Goal: Task Accomplishment & Management: Manage account settings

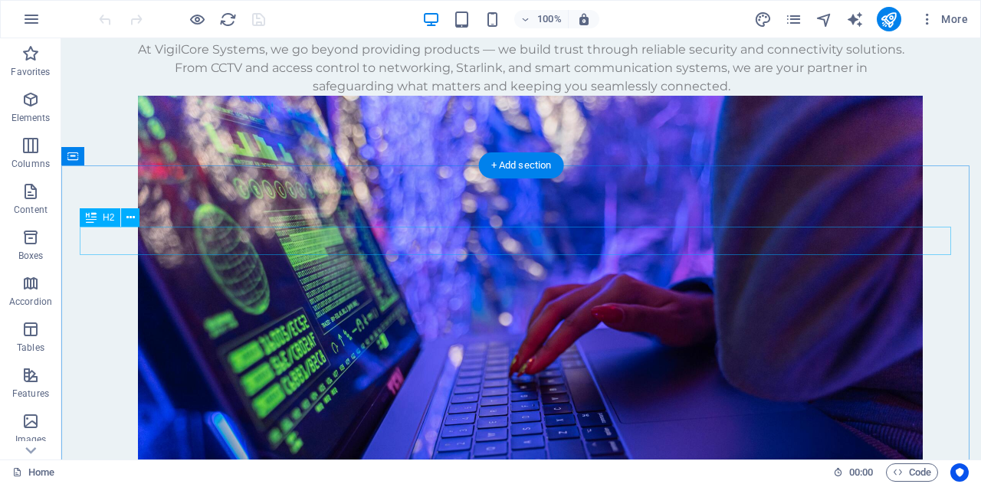
scroll to position [1728, 0]
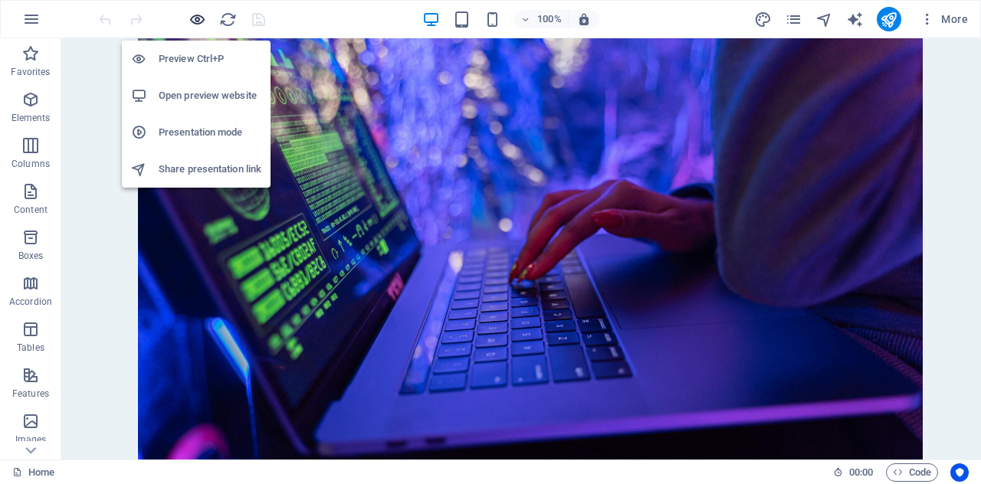
click at [189, 21] on icon "button" at bounding box center [198, 20] width 18 height 18
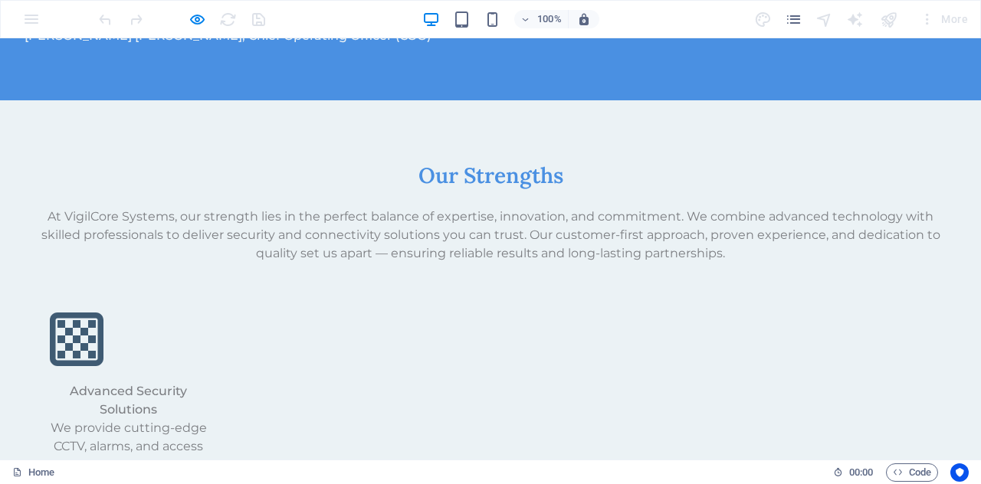
scroll to position [2848, 0]
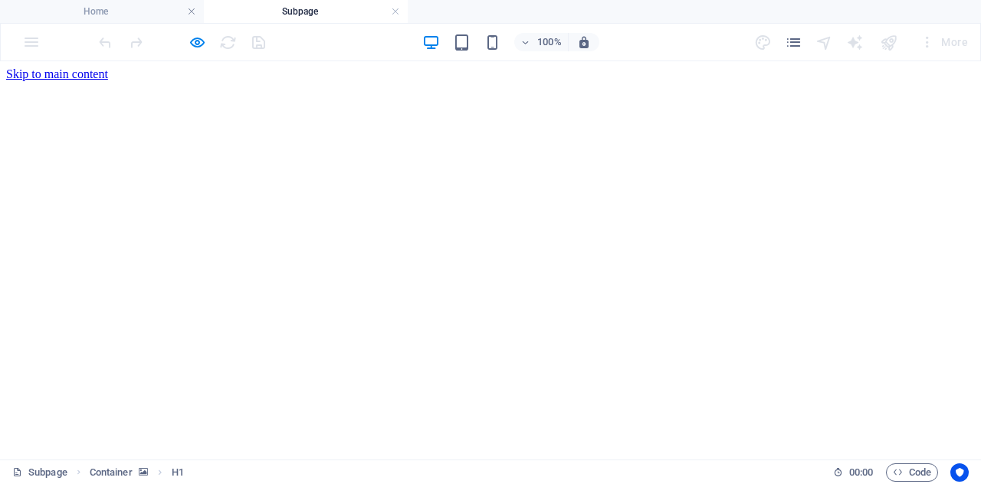
scroll to position [0, 0]
click at [130, 5] on h4 "Home" at bounding box center [102, 11] width 204 height 17
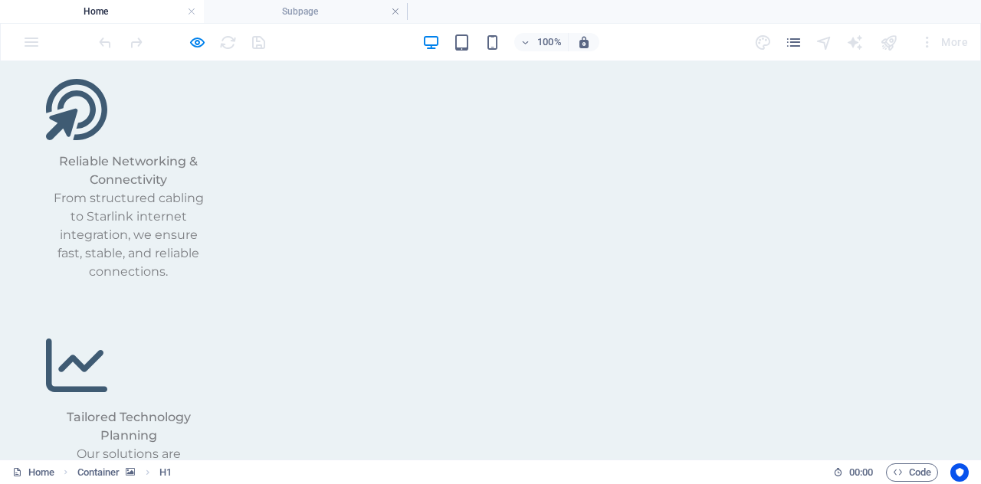
scroll to position [3311, 0]
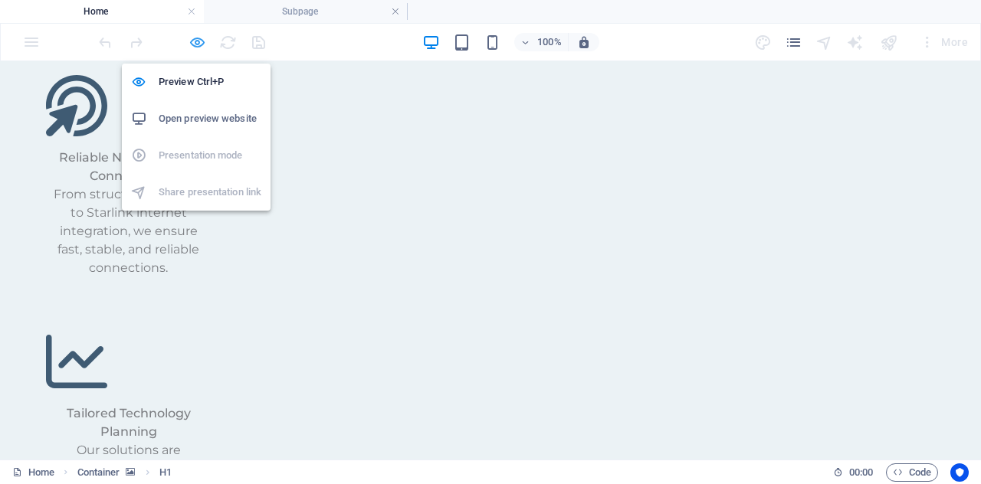
click at [195, 39] on icon "button" at bounding box center [198, 43] width 18 height 18
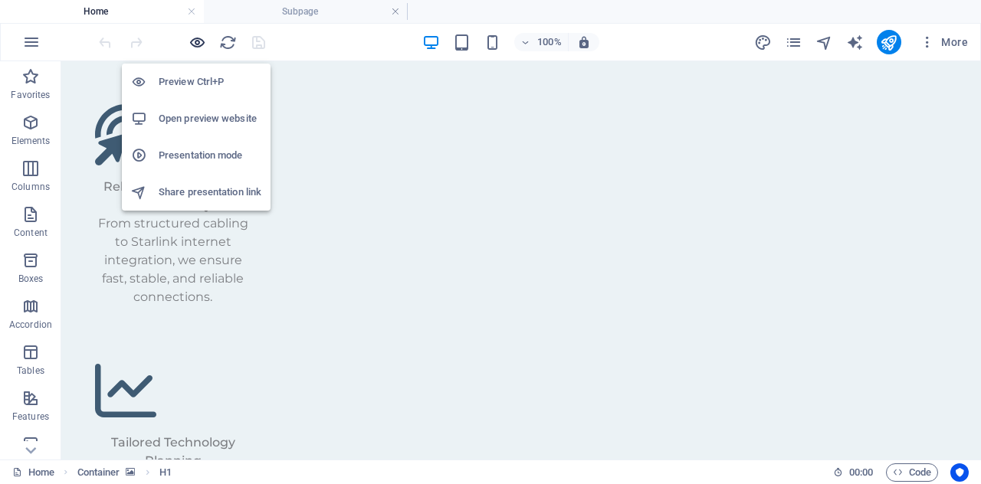
scroll to position [3280, 0]
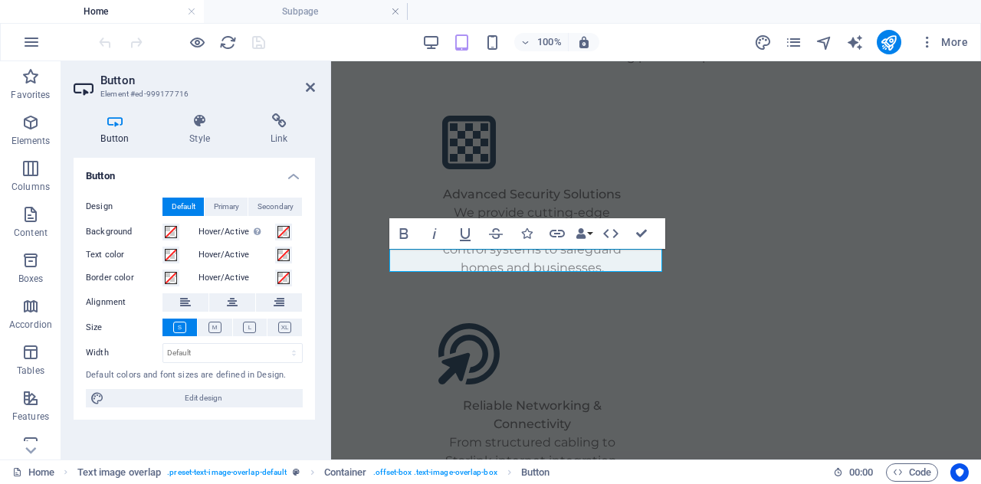
scroll to position [3557, 0]
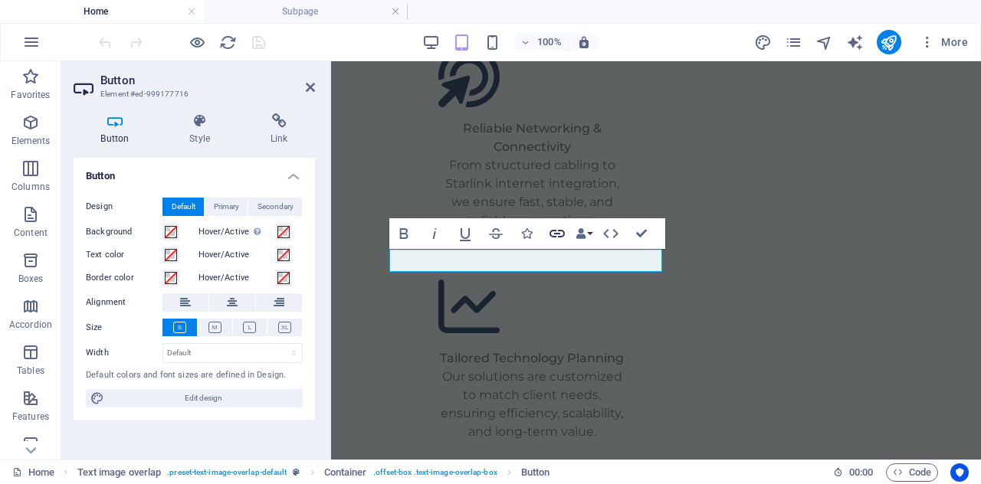
click at [566, 232] on icon "button" at bounding box center [557, 234] width 18 height 18
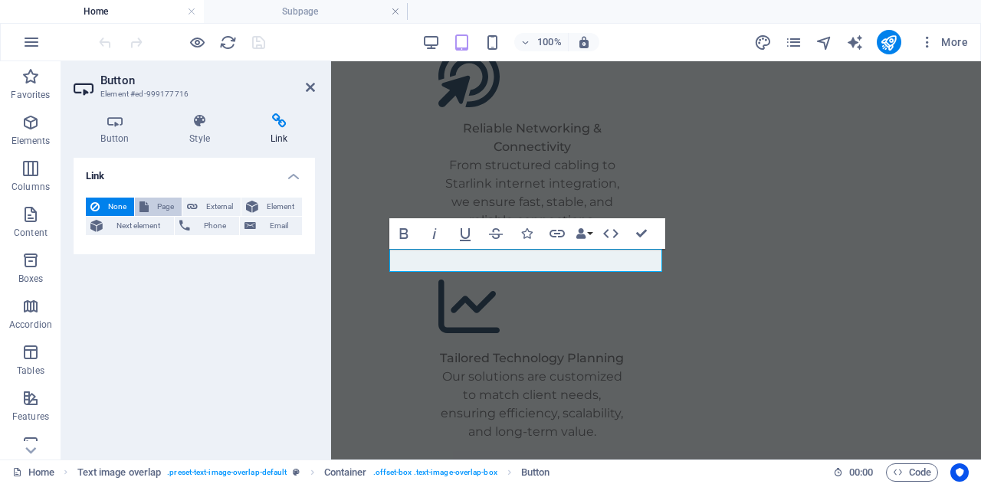
click at [159, 210] on span "Page" at bounding box center [165, 207] width 24 height 18
select select
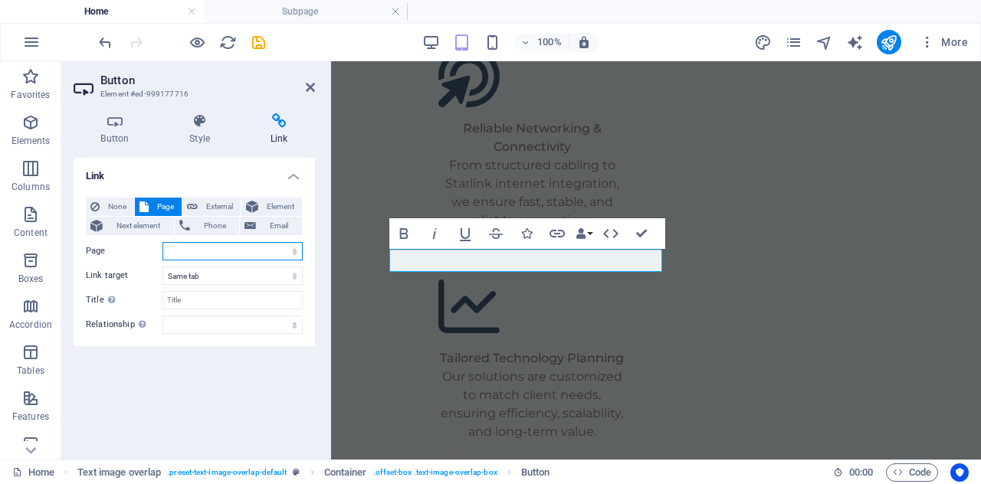
click at [246, 253] on select "Home Subpage Legal Notice Privacy" at bounding box center [233, 251] width 140 height 18
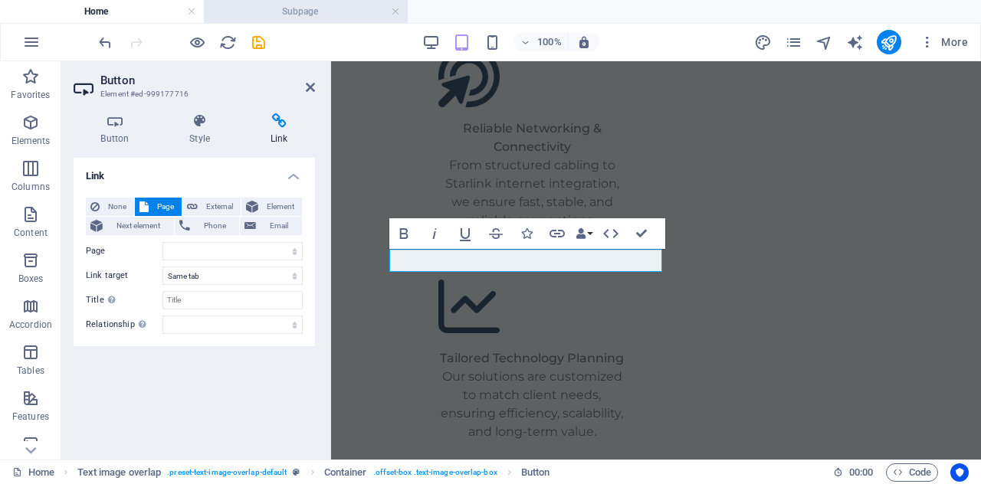
click at [336, 22] on li "Subpage" at bounding box center [306, 11] width 204 height 23
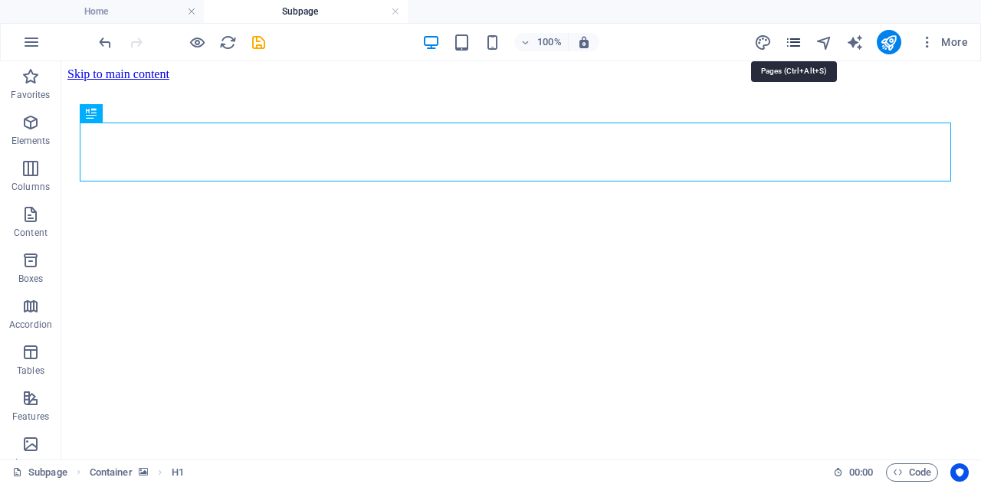
click at [802, 40] on icon "pages" at bounding box center [794, 43] width 18 height 18
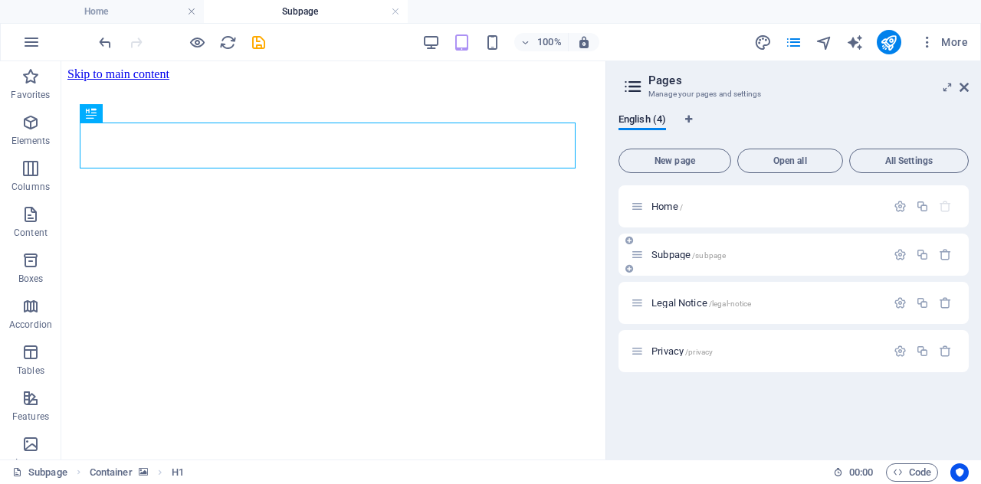
click at [630, 271] on icon at bounding box center [630, 268] width 8 height 9
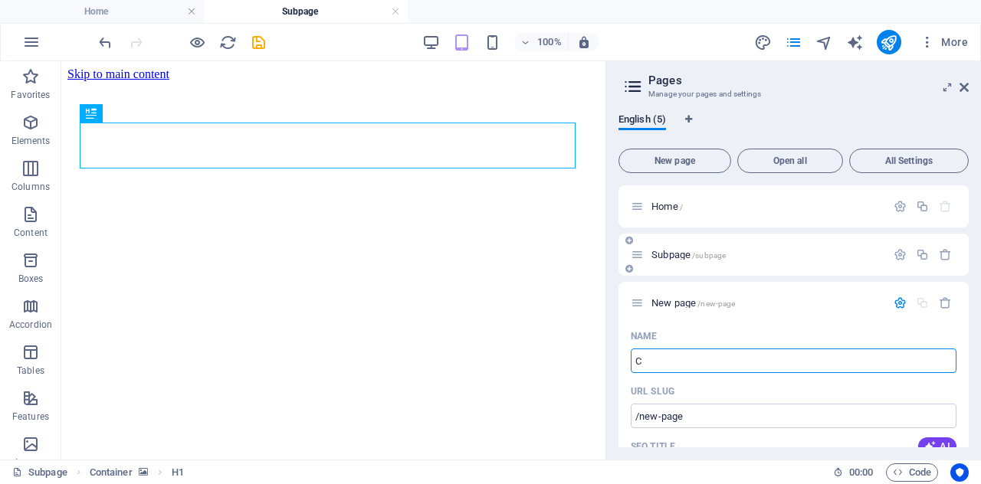
type input "CC"
type input "/"
type input "CCtv"
type input "/cc"
type input "CC"
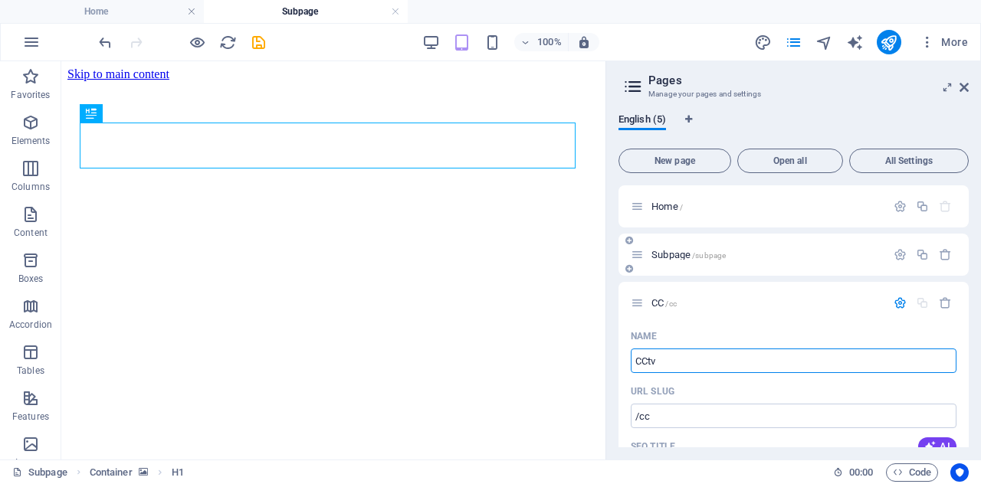
type input "CCtv"
type input "/cctv"
type input "CCtv"
type input "CC"
type input "/cc"
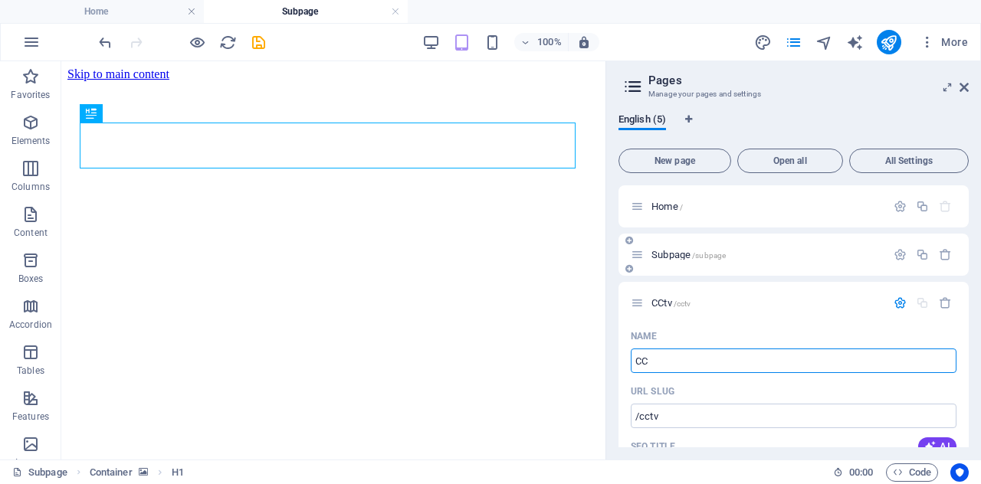
type input "CC"
type input "CCTV"
type input "/cctv"
type input "CCTV"
click at [967, 88] on icon at bounding box center [964, 87] width 9 height 12
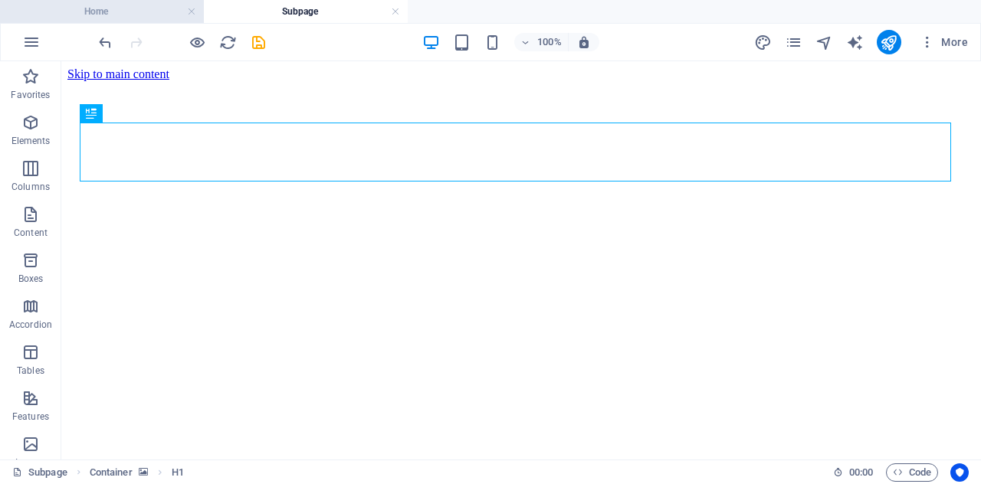
click at [107, 17] on h4 "Home" at bounding box center [102, 11] width 204 height 17
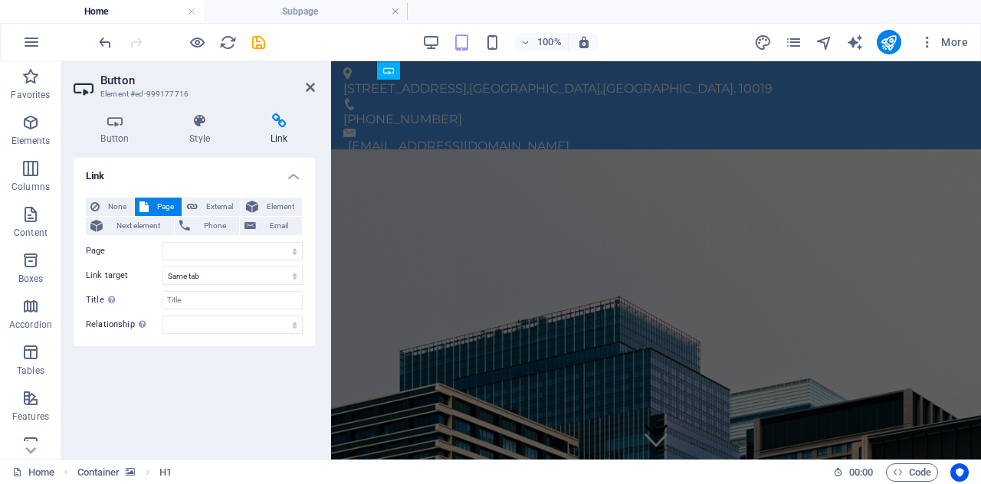
scroll to position [3557, 0]
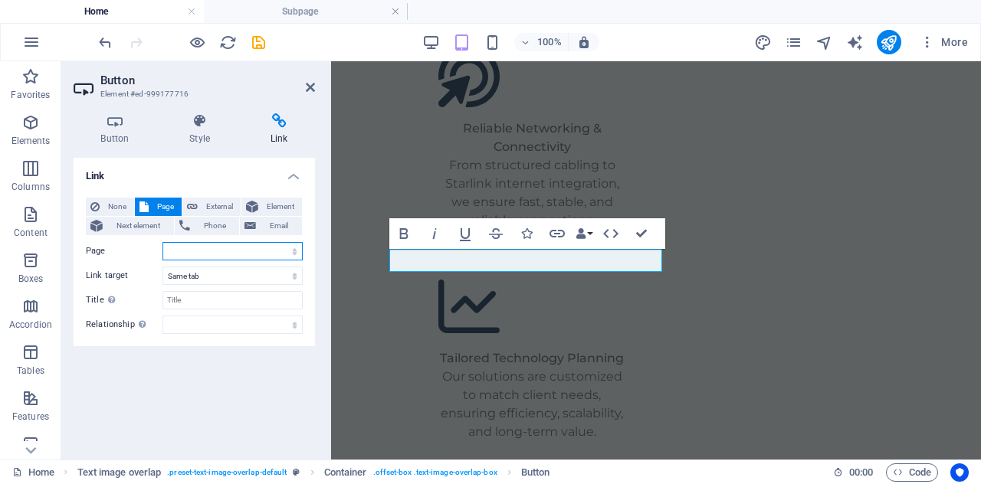
click at [208, 251] on select "Home Subpage CCTV Legal Notice Privacy" at bounding box center [233, 251] width 140 height 18
select select "2"
click at [163, 242] on select "Home Subpage CCTV Legal Notice Privacy" at bounding box center [233, 251] width 140 height 18
click at [241, 324] on select "alternate author bookmark external help license next nofollow noreferrer noopen…" at bounding box center [233, 325] width 140 height 18
select select "alternate"
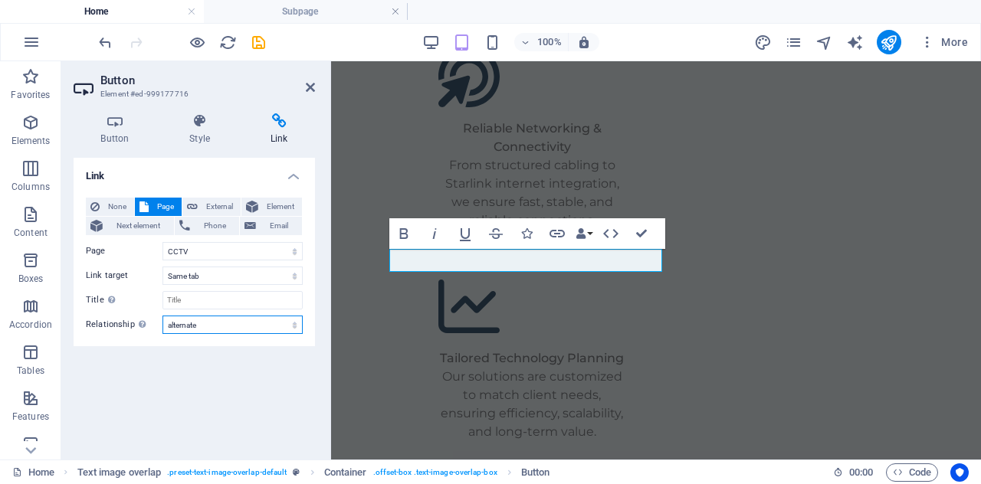
click at [163, 316] on select "alternate author bookmark external help license next nofollow noreferrer noopen…" at bounding box center [233, 325] width 140 height 18
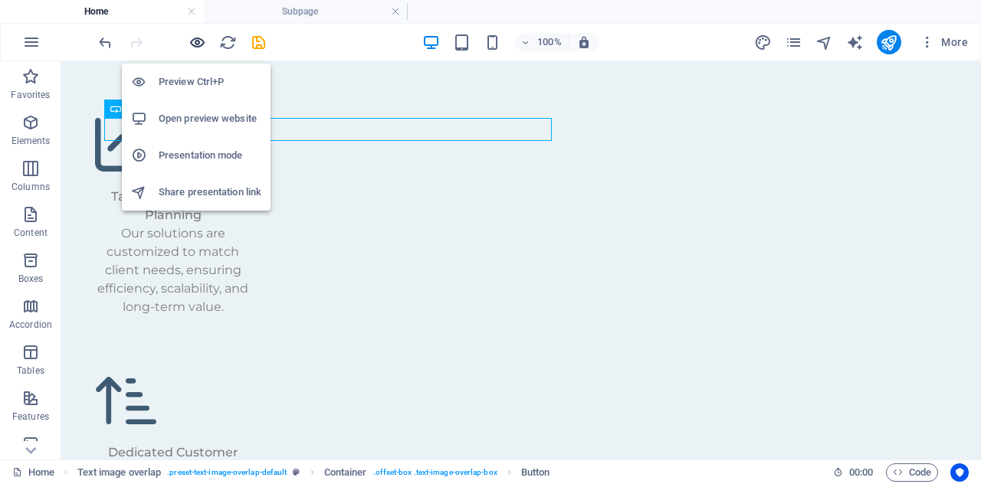
click at [199, 43] on icon "button" at bounding box center [198, 43] width 18 height 18
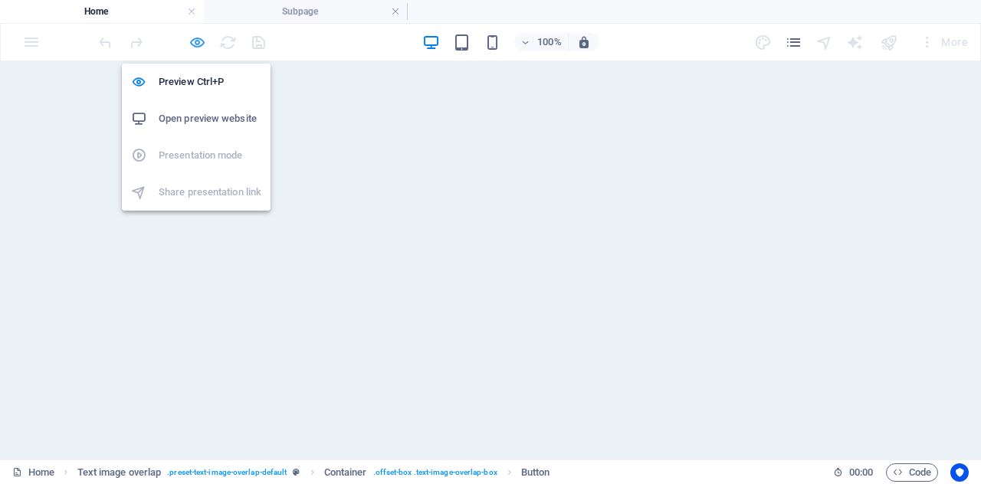
scroll to position [3589, 0]
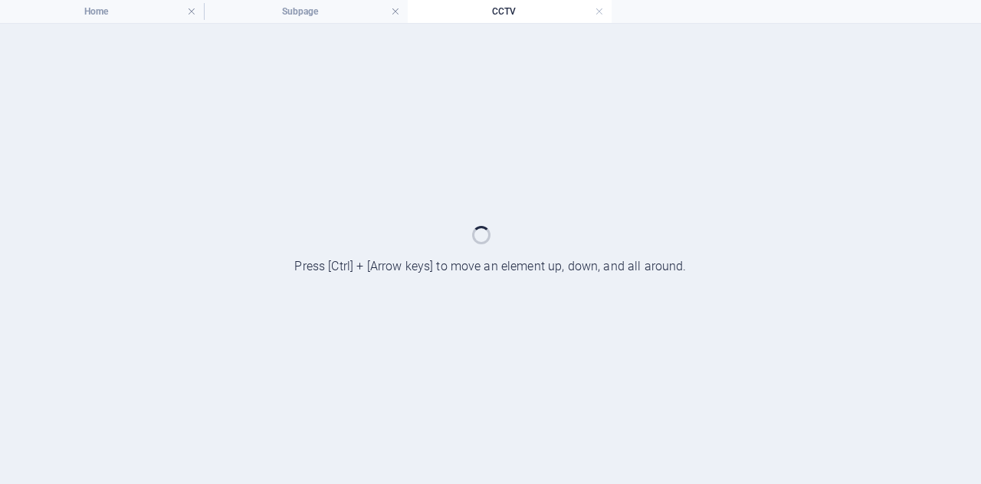
scroll to position [0, 0]
click at [291, 11] on h4 "Subpage" at bounding box center [306, 11] width 204 height 17
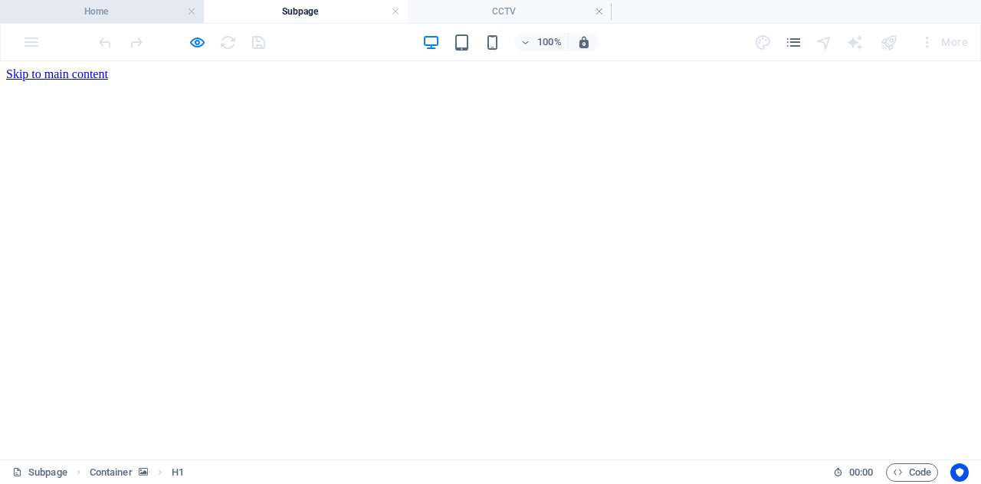
click at [138, 4] on h4 "Home" at bounding box center [102, 11] width 204 height 17
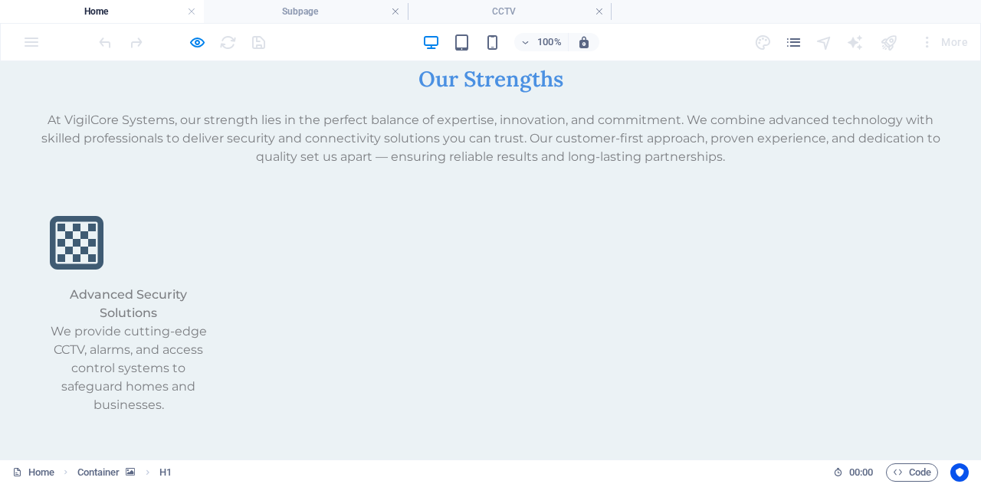
scroll to position [2917, 0]
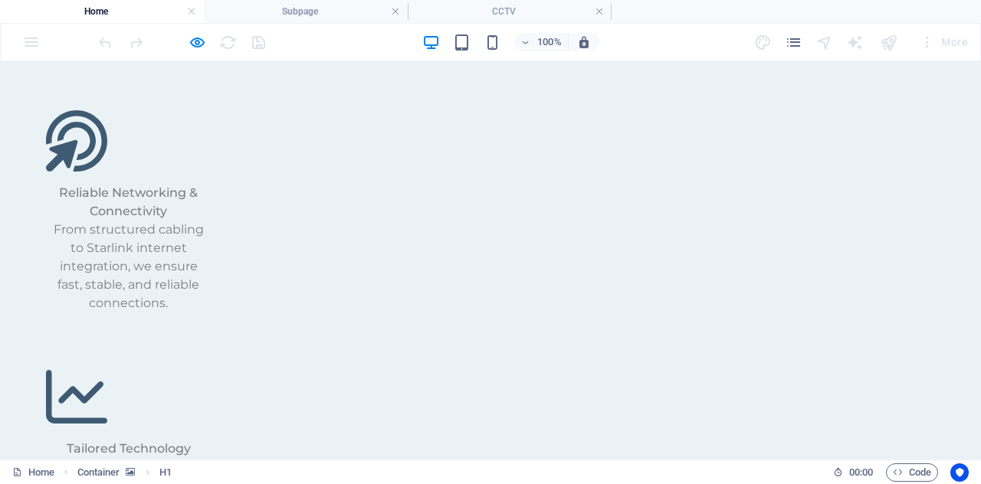
scroll to position [0, 0]
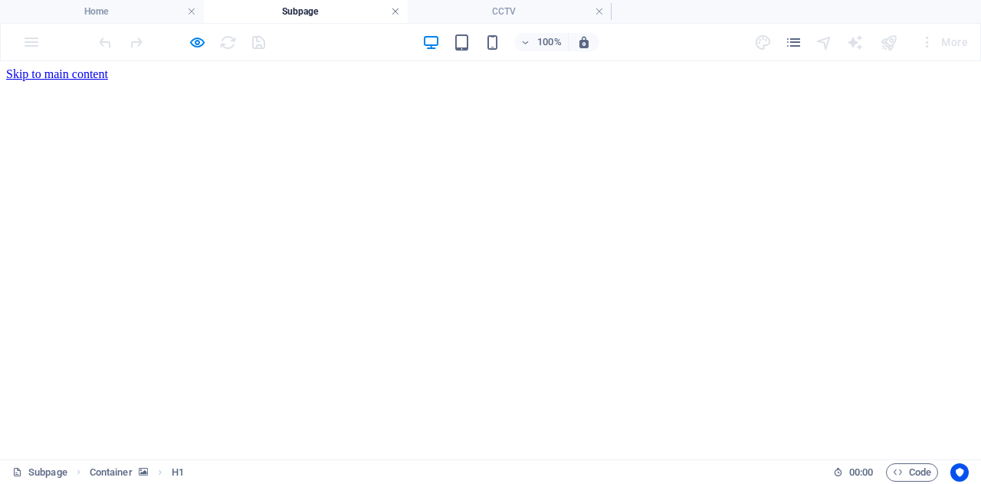
click at [394, 13] on link at bounding box center [395, 12] width 9 height 15
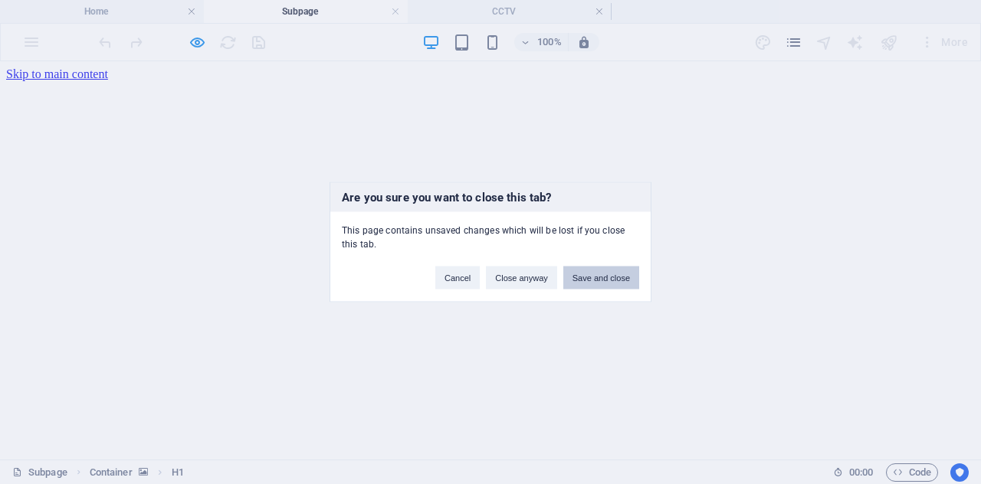
click at [576, 278] on button "Save and close" at bounding box center [601, 278] width 76 height 23
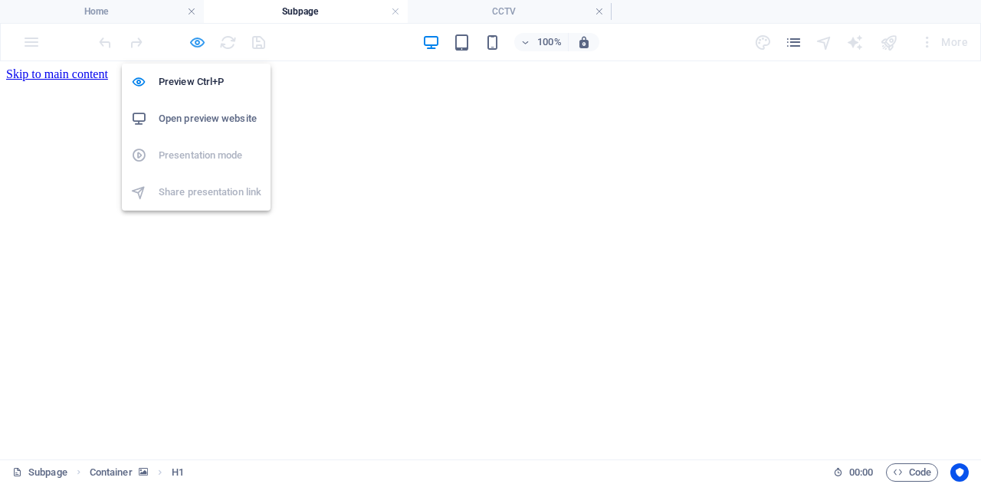
click at [196, 38] on icon "button" at bounding box center [198, 43] width 18 height 18
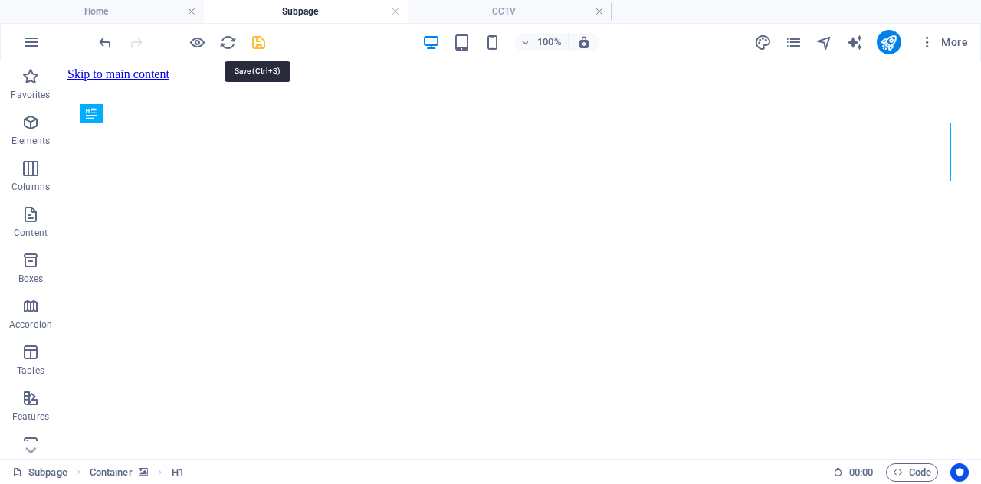
click at [254, 41] on icon "save" at bounding box center [259, 43] width 18 height 18
click at [264, 44] on icon "save" at bounding box center [259, 43] width 18 height 18
click at [397, 10] on link at bounding box center [395, 12] width 9 height 15
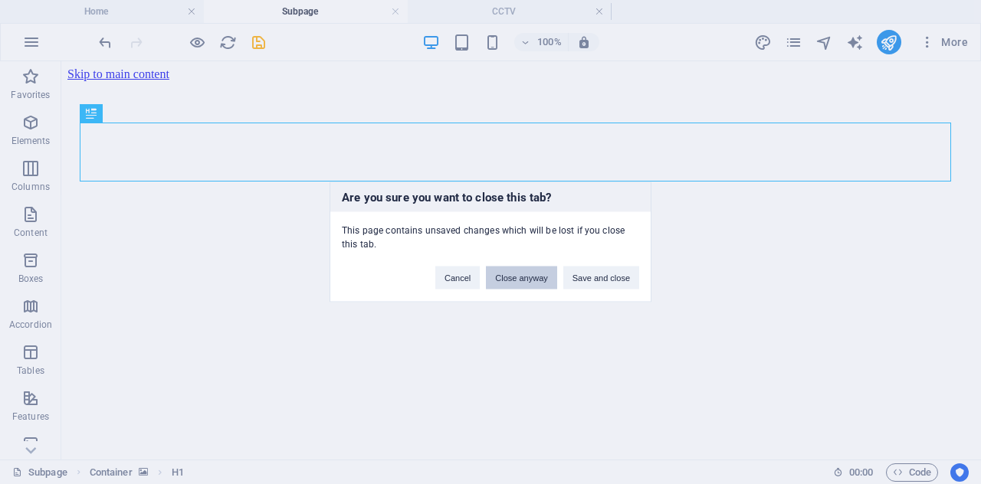
click at [525, 280] on button "Close anyway" at bounding box center [521, 278] width 71 height 23
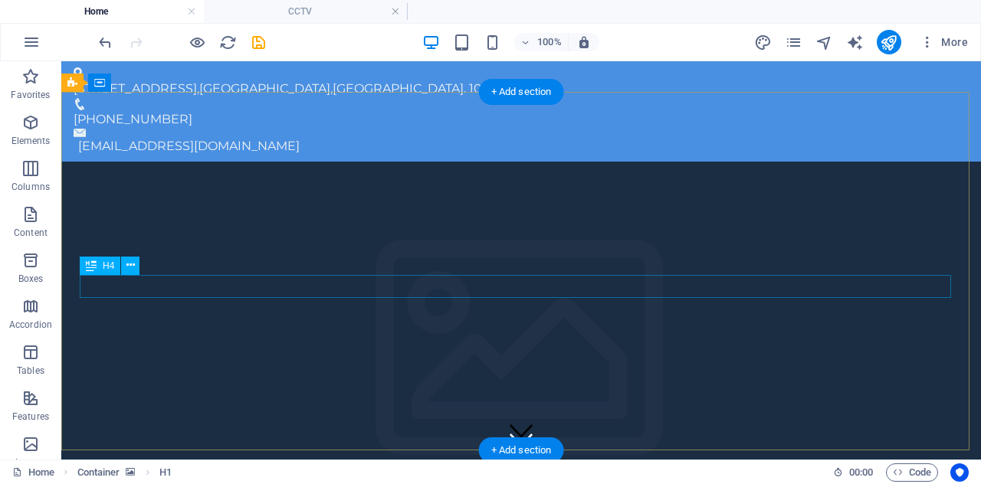
scroll to position [2917, 0]
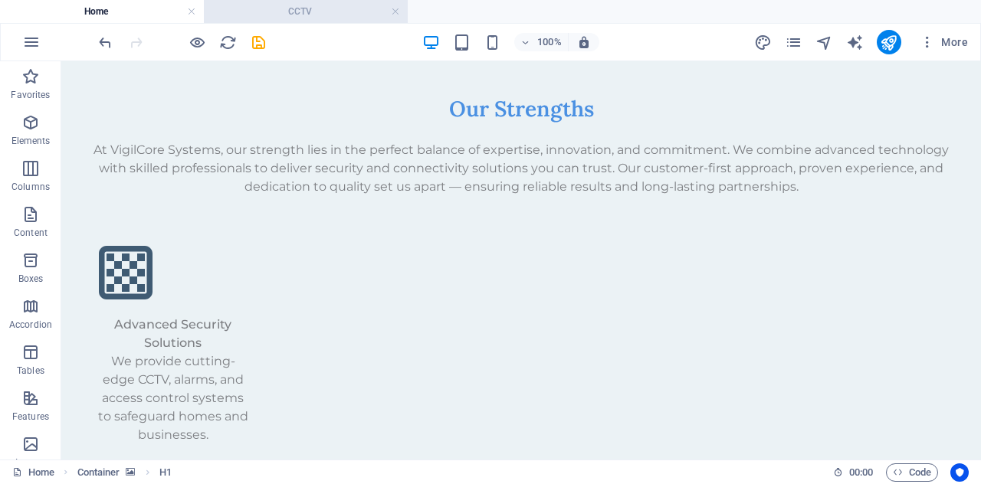
click at [402, 10] on h4 "CCTV" at bounding box center [306, 11] width 204 height 17
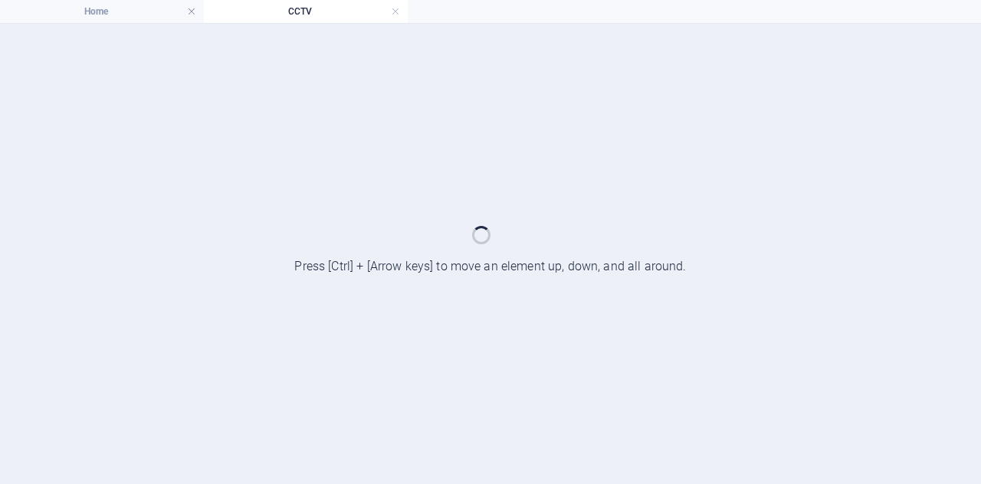
scroll to position [0, 0]
click at [398, 13] on link at bounding box center [395, 12] width 9 height 15
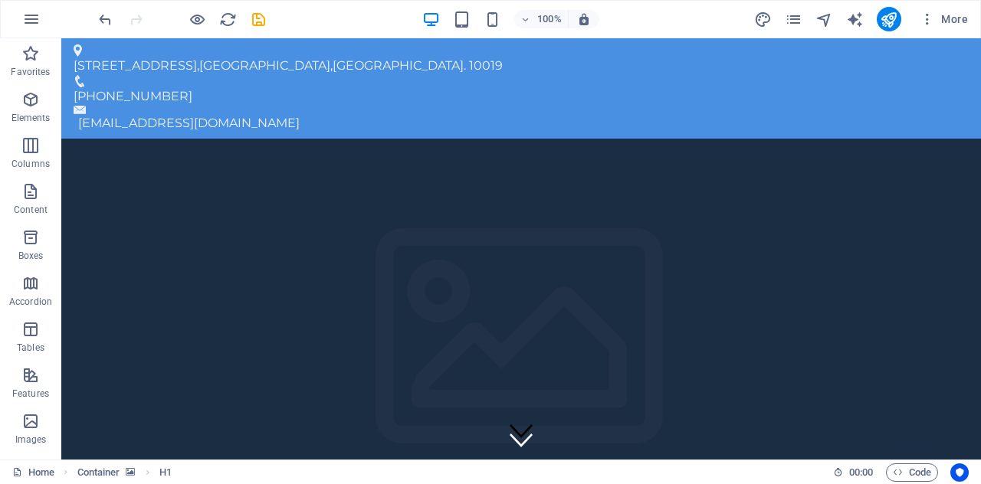
scroll to position [2917, 0]
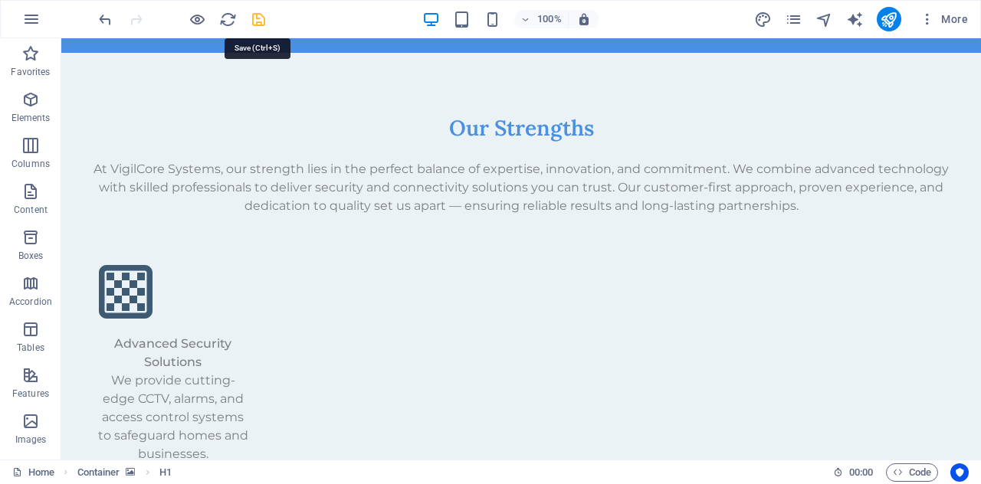
click at [258, 15] on icon "save" at bounding box center [259, 20] width 18 height 18
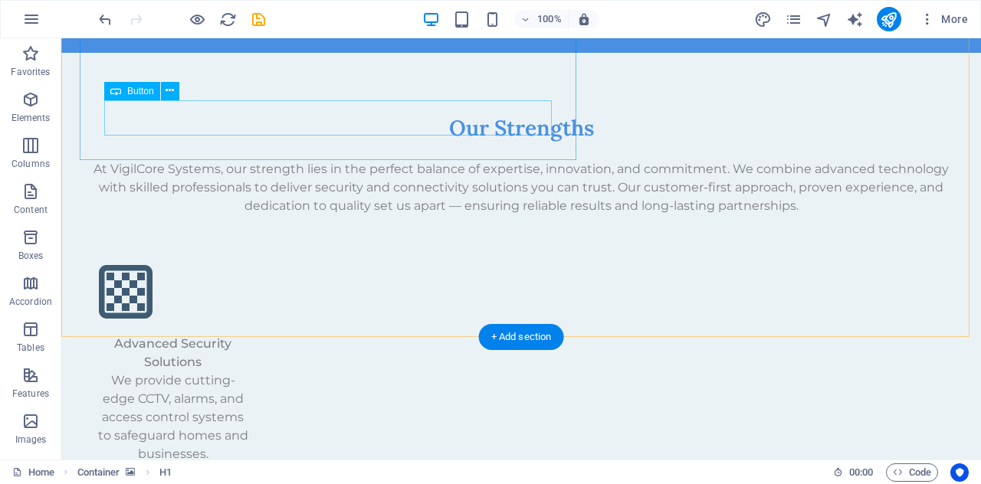
click at [164, 95] on button at bounding box center [170, 91] width 18 height 18
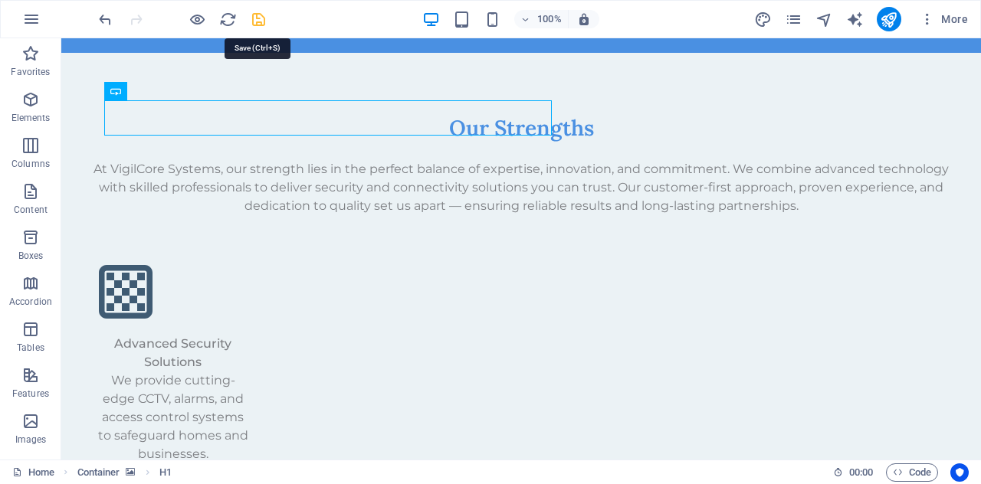
click at [254, 18] on icon "save" at bounding box center [259, 20] width 18 height 18
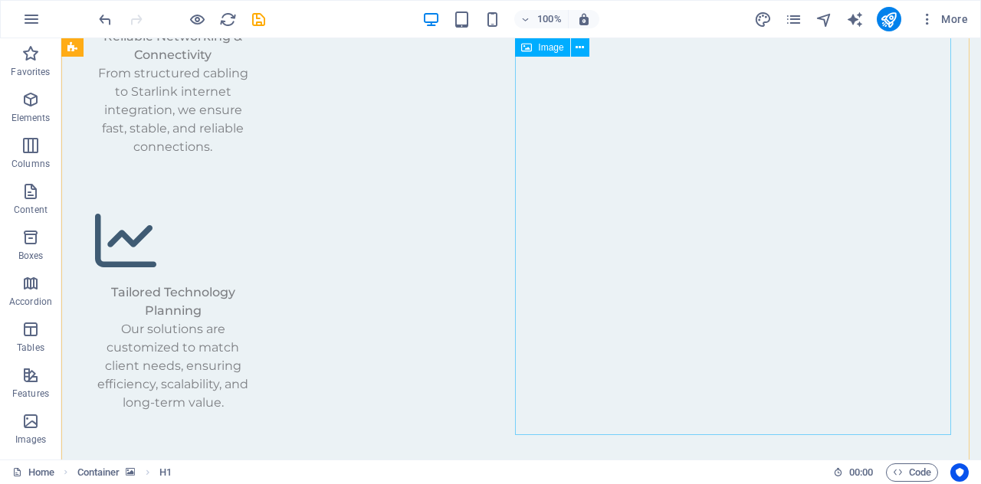
scroll to position [3481, 0]
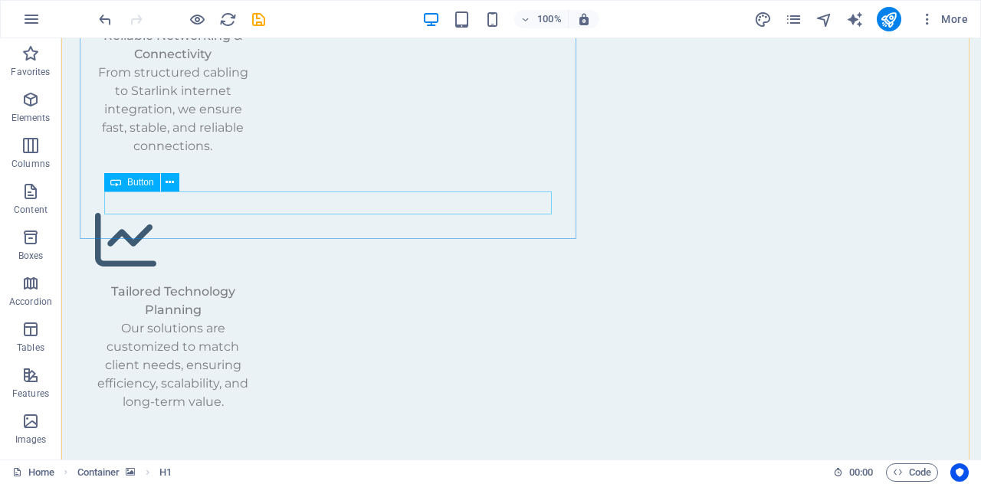
select select "2"
select select
select select "alternate"
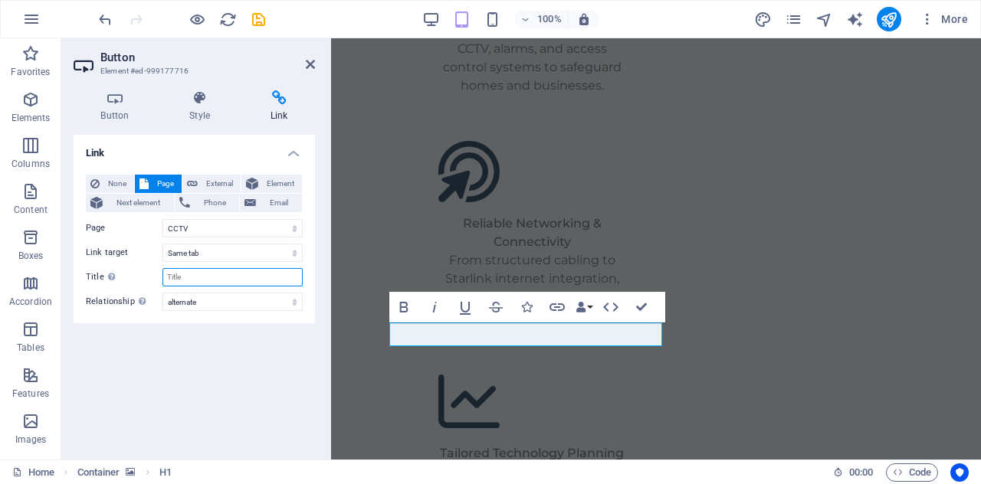
click at [223, 281] on input "Title Additional link description, should not be the same as the link text. The…" at bounding box center [233, 277] width 140 height 18
type input "CCTV"
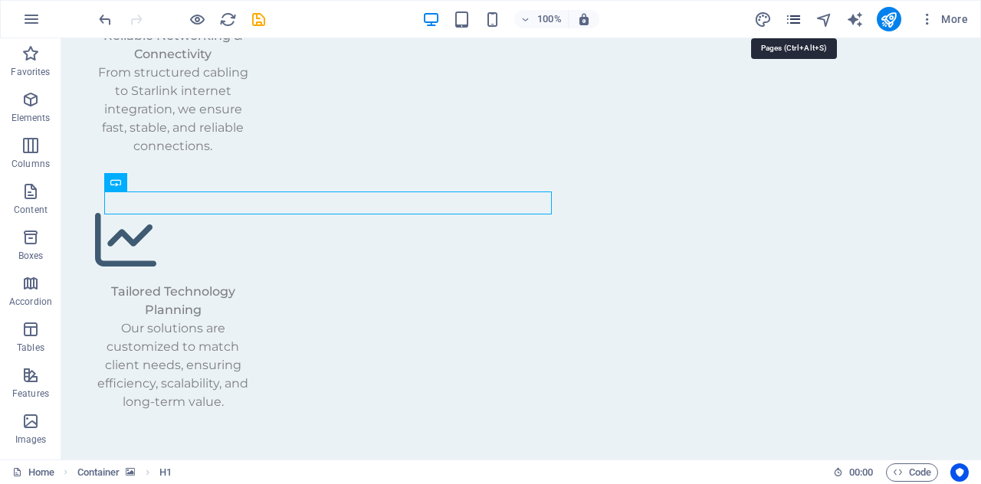
click at [795, 11] on icon "pages" at bounding box center [794, 20] width 18 height 18
click at [792, 25] on icon "pages" at bounding box center [794, 20] width 18 height 18
click at [798, 21] on icon "pages" at bounding box center [794, 20] width 18 height 18
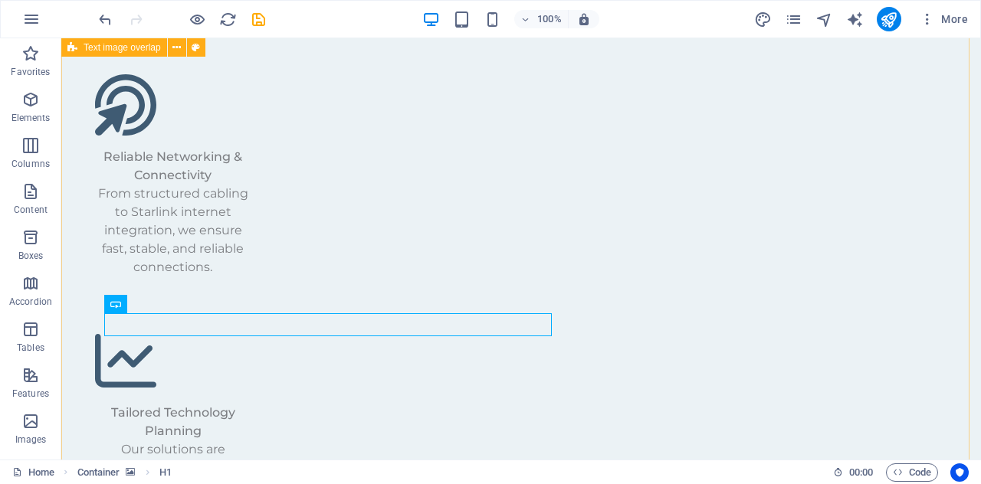
scroll to position [3359, 0]
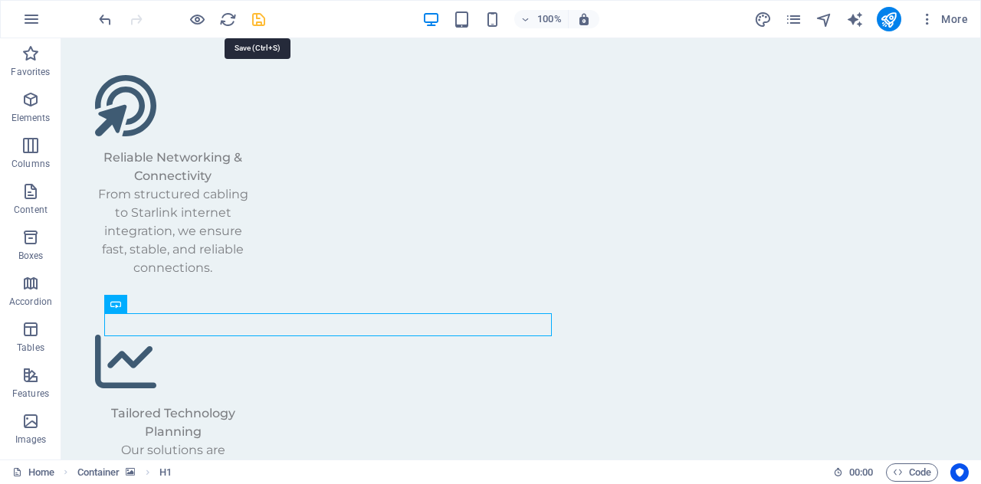
click at [258, 20] on icon "save" at bounding box center [259, 20] width 18 height 18
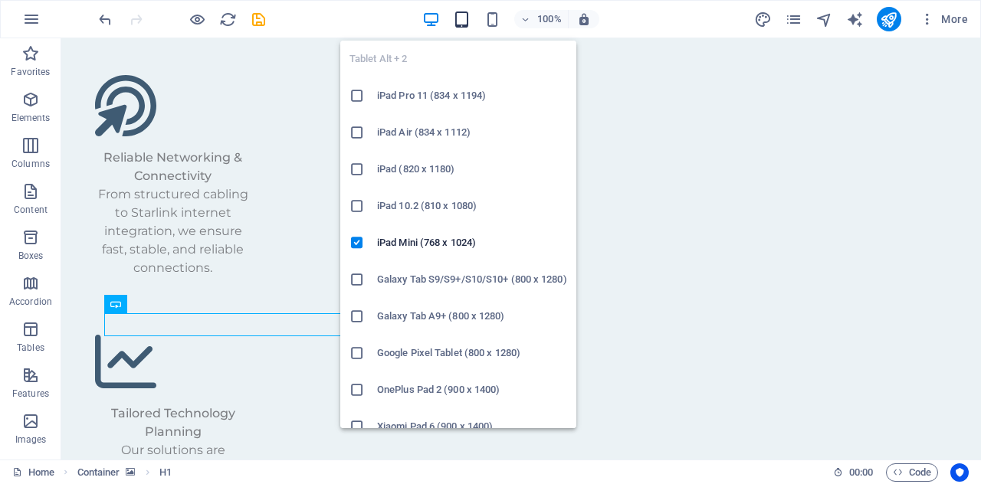
click at [469, 18] on icon "button" at bounding box center [462, 20] width 18 height 18
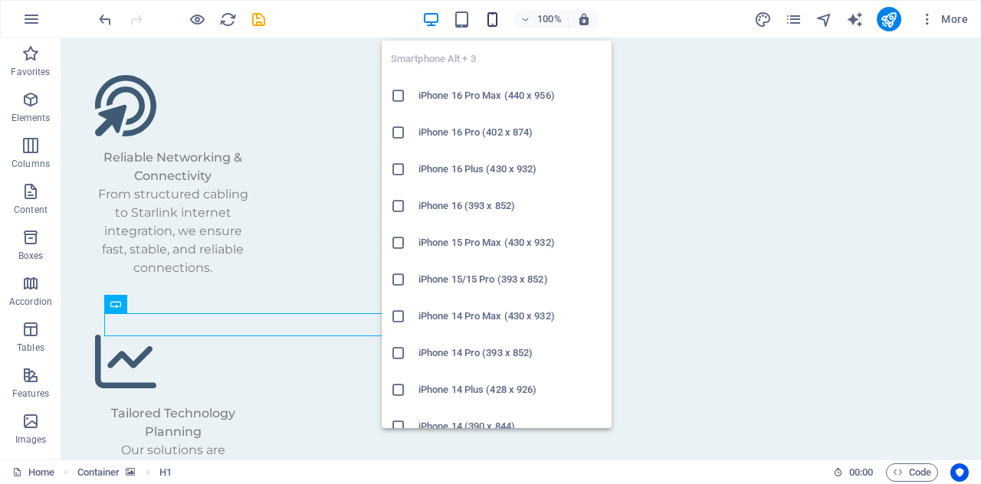
click at [502, 15] on span "button" at bounding box center [493, 20] width 18 height 18
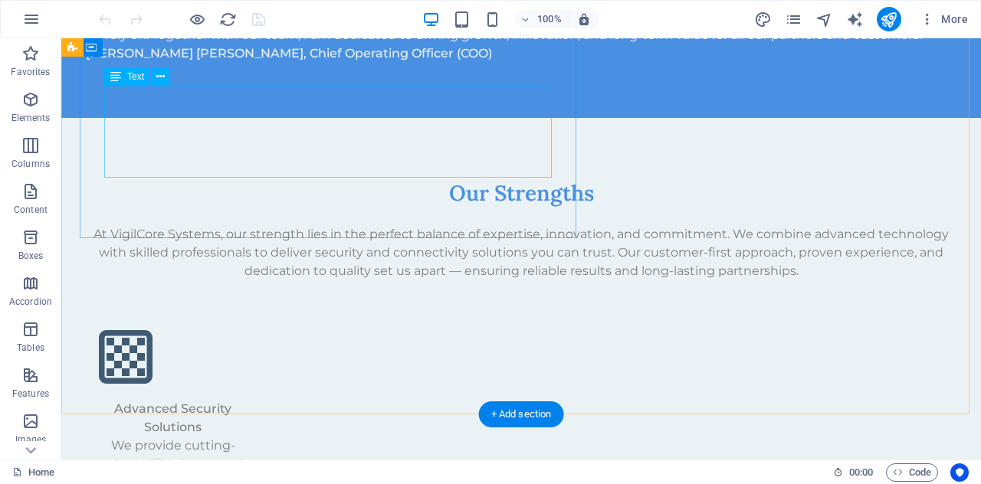
scroll to position [2854, 0]
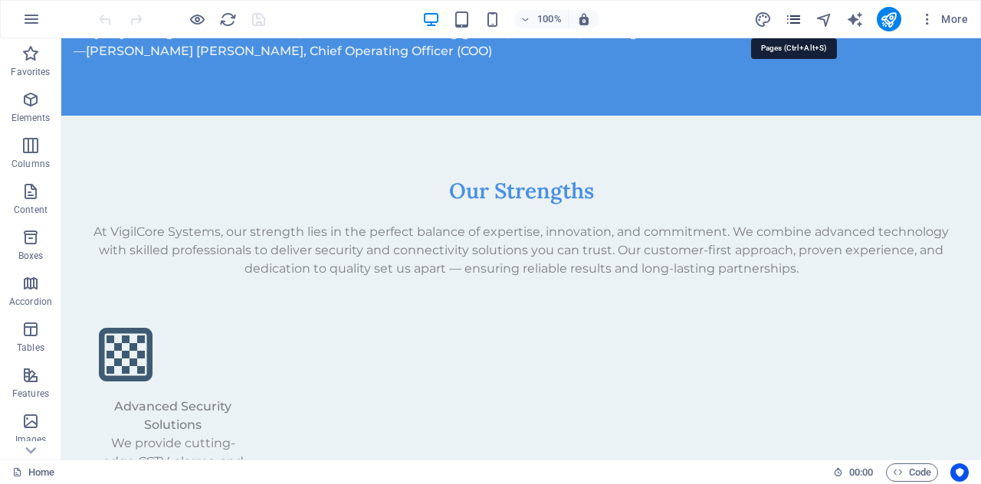
click at [793, 14] on icon "pages" at bounding box center [794, 20] width 18 height 18
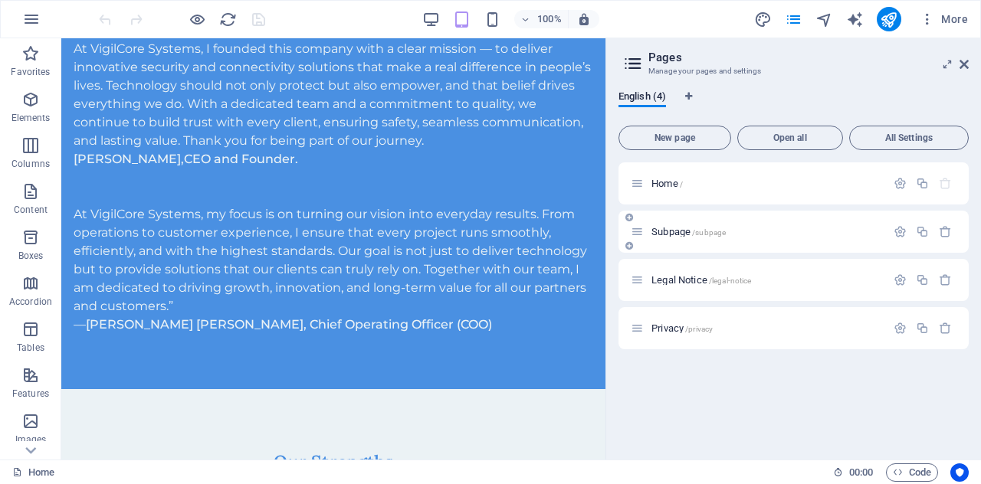
click at [626, 245] on icon at bounding box center [630, 245] width 8 height 9
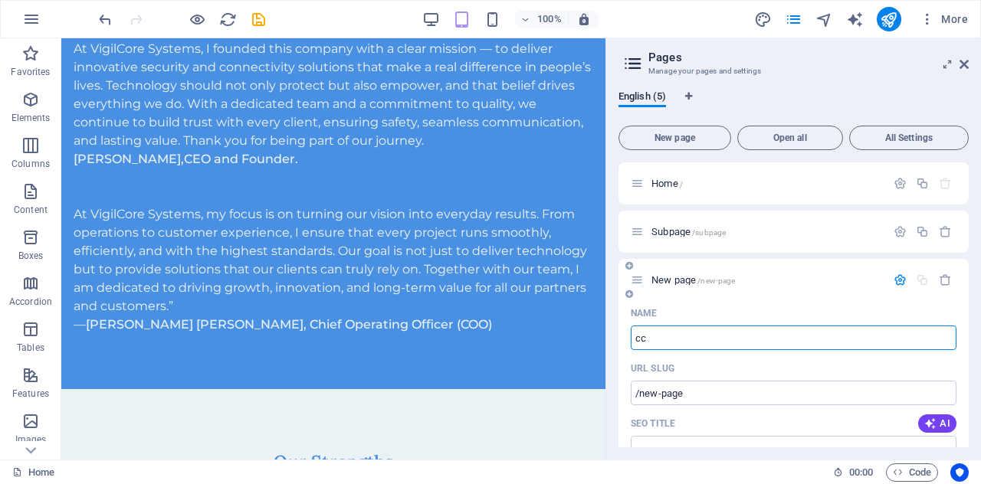
type input "cct"
type input "/"
type input "cctv"
type input "/cctv"
type input "cctv"
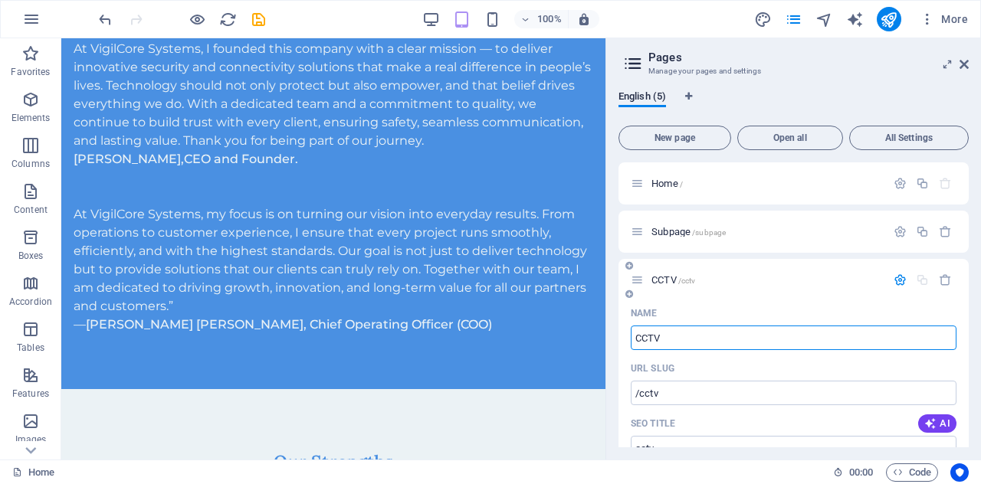
type input "CCTV"
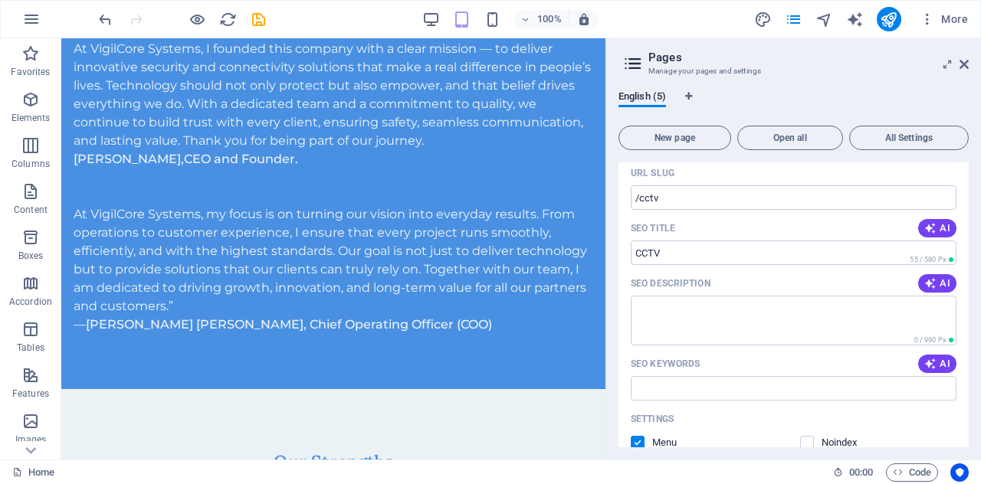
scroll to position [133, 0]
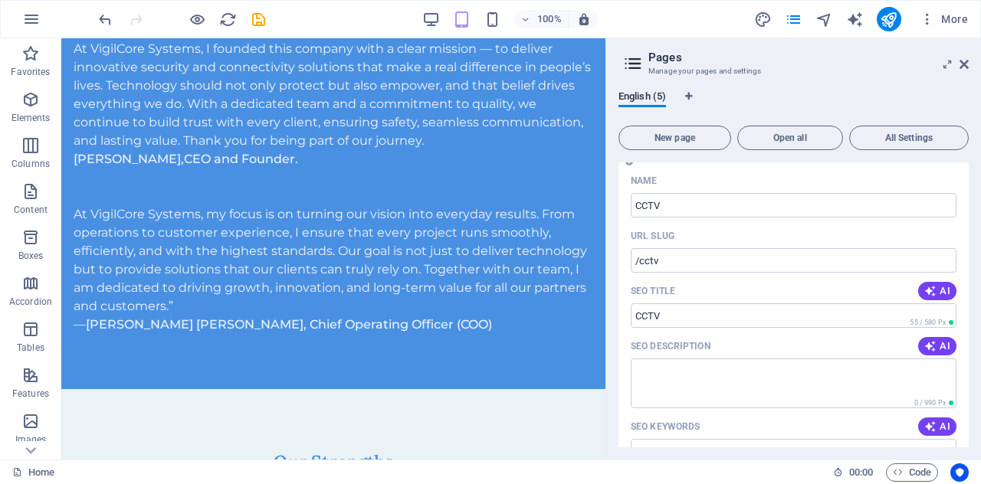
click at [689, 303] on div "SEO Title AI" at bounding box center [794, 291] width 326 height 25
click at [688, 306] on input "CCTV" at bounding box center [794, 316] width 326 height 25
type input "C"
click at [679, 264] on input "/cctv" at bounding box center [794, 260] width 326 height 25
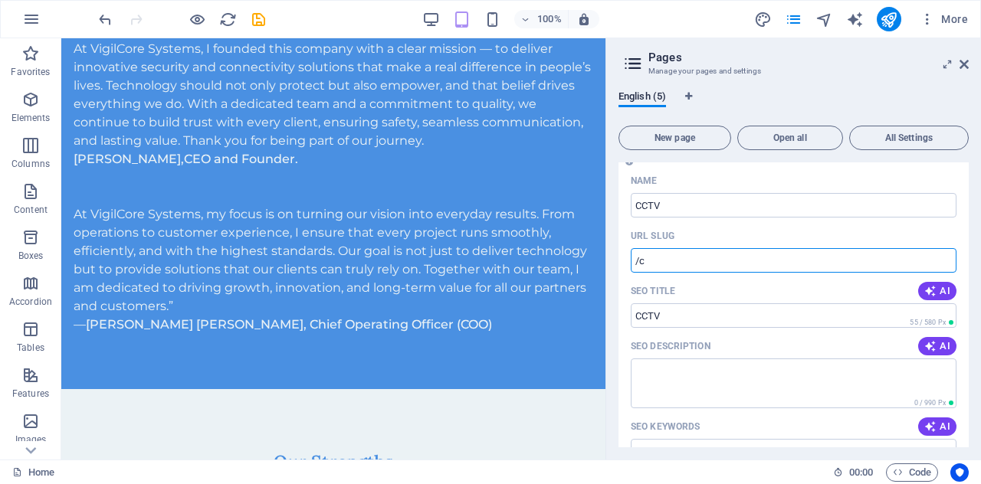
type input "/"
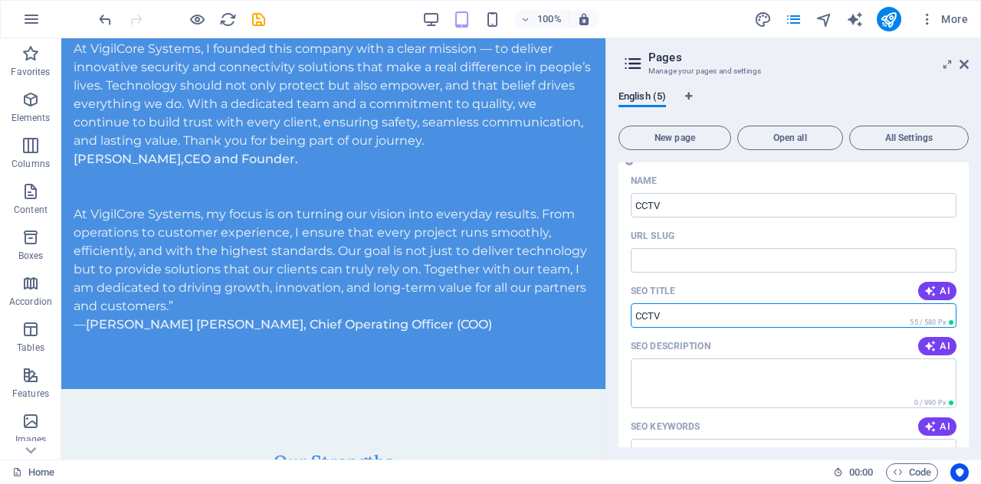
click at [673, 307] on input "SEO Title" at bounding box center [794, 316] width 326 height 25
click at [672, 310] on input "SEO Title" at bounding box center [794, 316] width 326 height 25
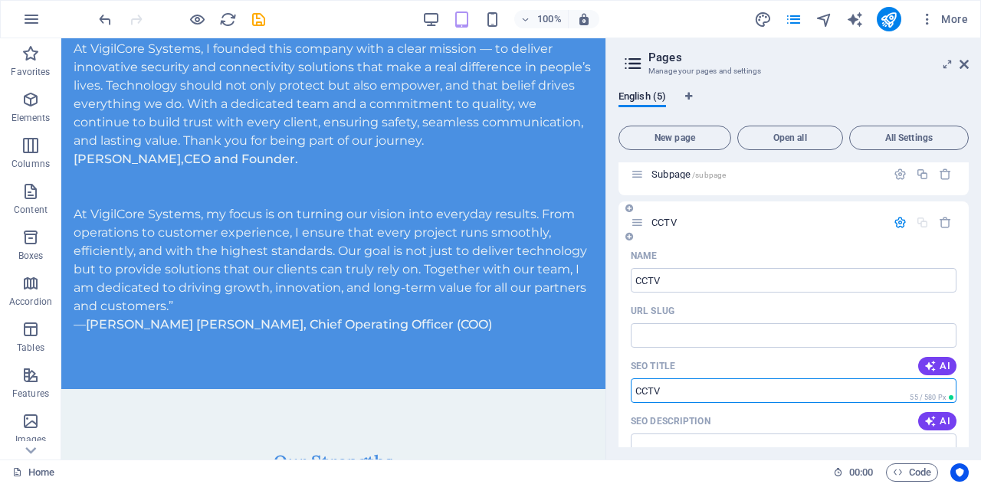
scroll to position [53, 0]
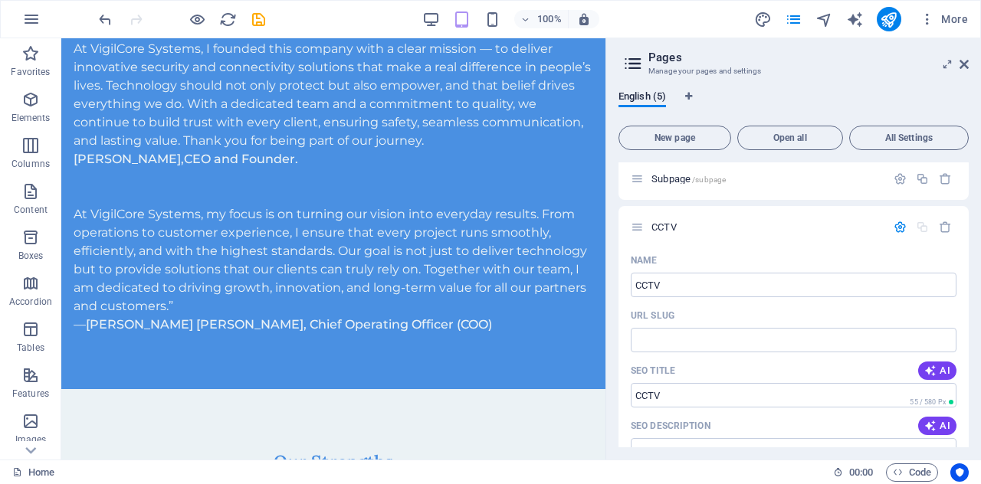
click at [791, 96] on div "English (5)" at bounding box center [794, 104] width 350 height 29
click at [627, 247] on div at bounding box center [629, 242] width 9 height 14
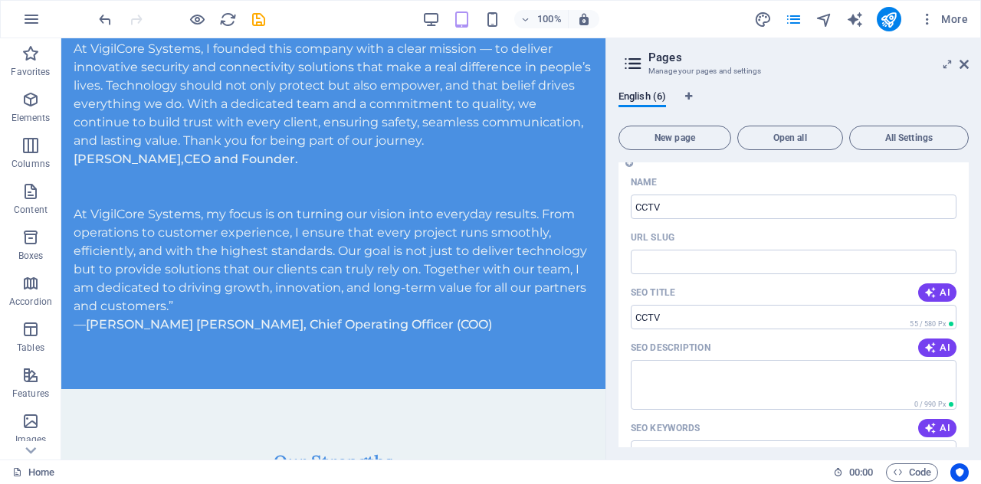
scroll to position [0, 0]
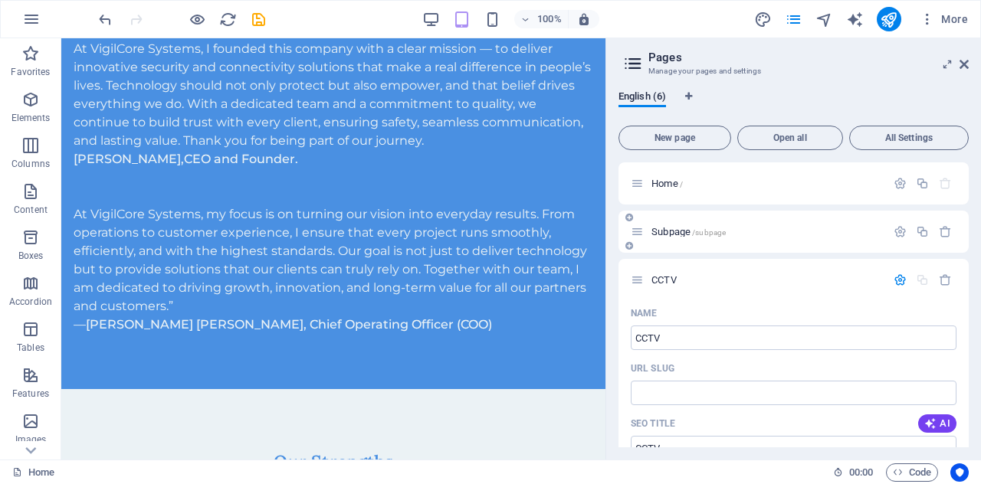
click at [722, 230] on span "/subpage" at bounding box center [709, 232] width 34 height 8
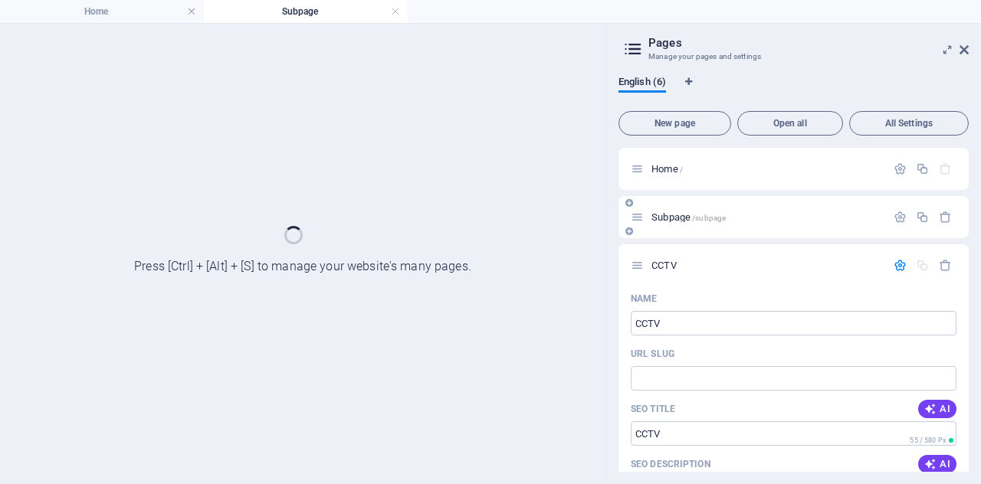
click at [722, 230] on div "Subpage /subpage" at bounding box center [794, 217] width 350 height 42
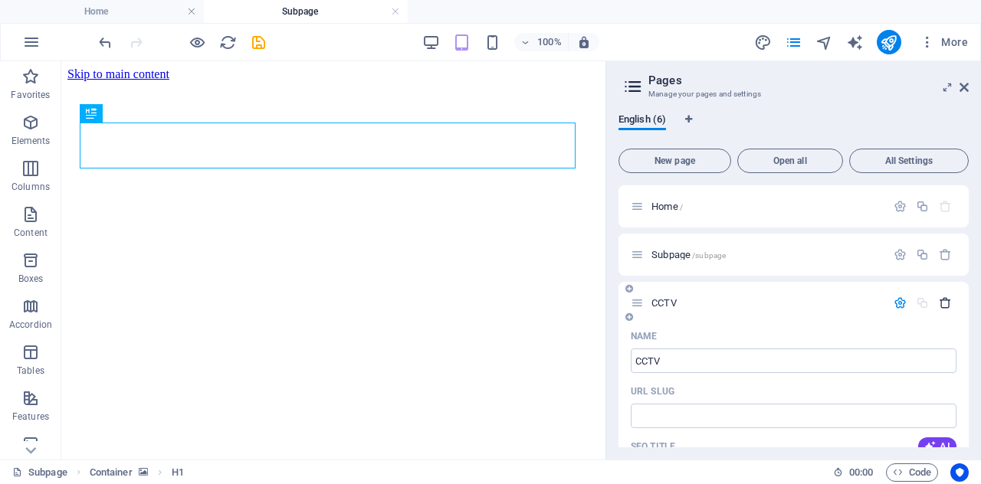
click at [948, 304] on icon "button" at bounding box center [945, 303] width 13 height 13
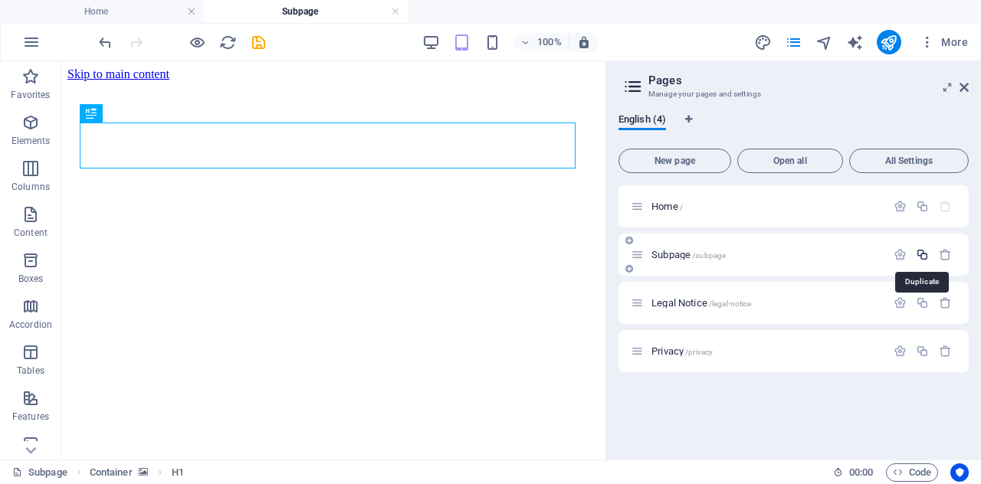
click at [928, 250] on icon "button" at bounding box center [922, 254] width 13 height 13
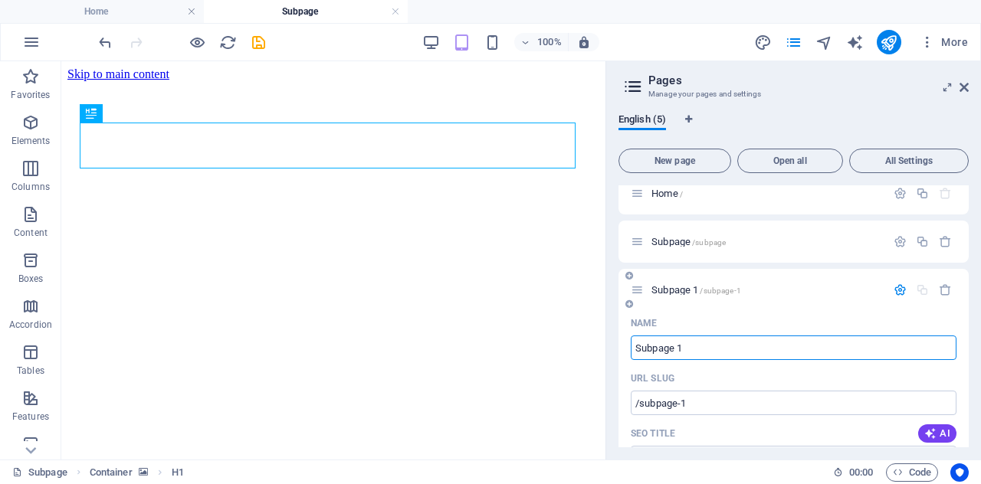
scroll to position [10, 0]
click at [895, 249] on icon "button" at bounding box center [900, 244] width 13 height 13
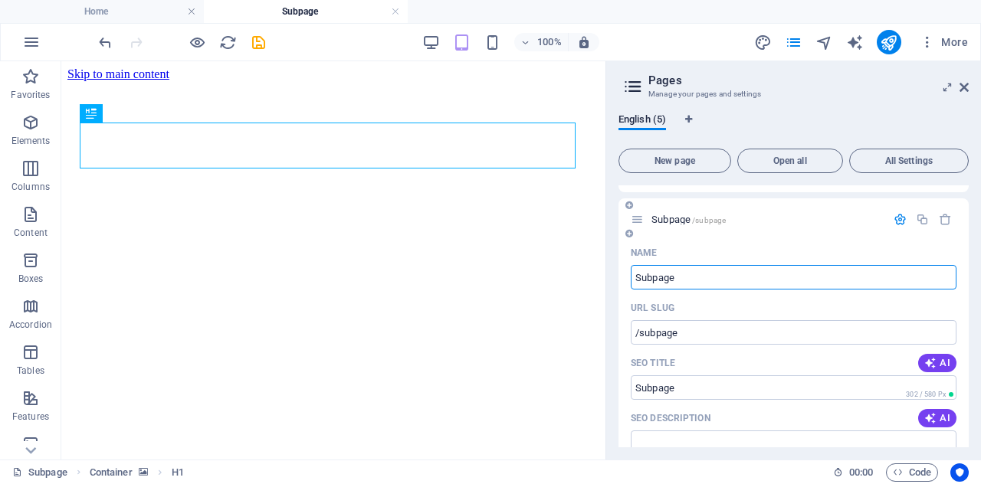
scroll to position [0, 0]
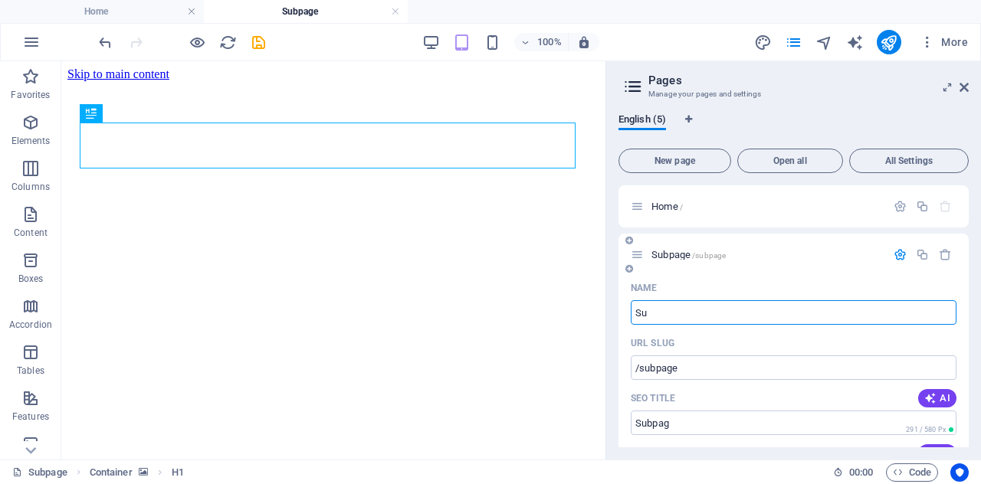
type input "S"
type input "/subpag"
type input "e"
type input "/"
type input "electr"
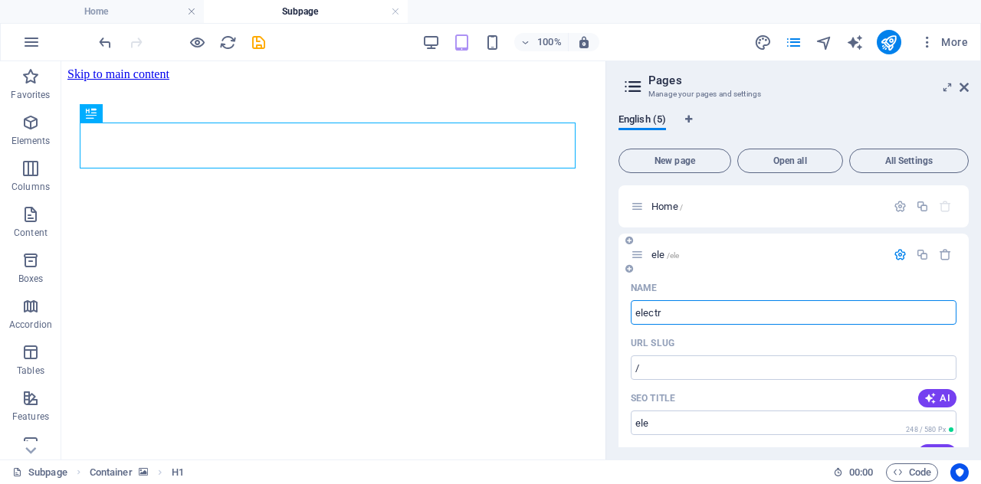
type input "/ele"
type input "ele"
type input "electric fen"
type input "/electric"
type input "electric"
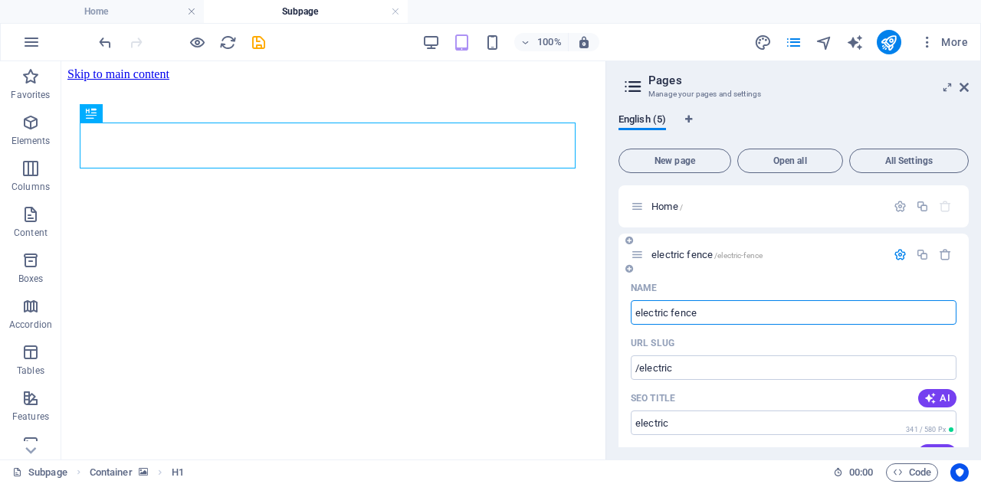
type input "electric fence"
type input "/electric-fence"
type input "electric fence"
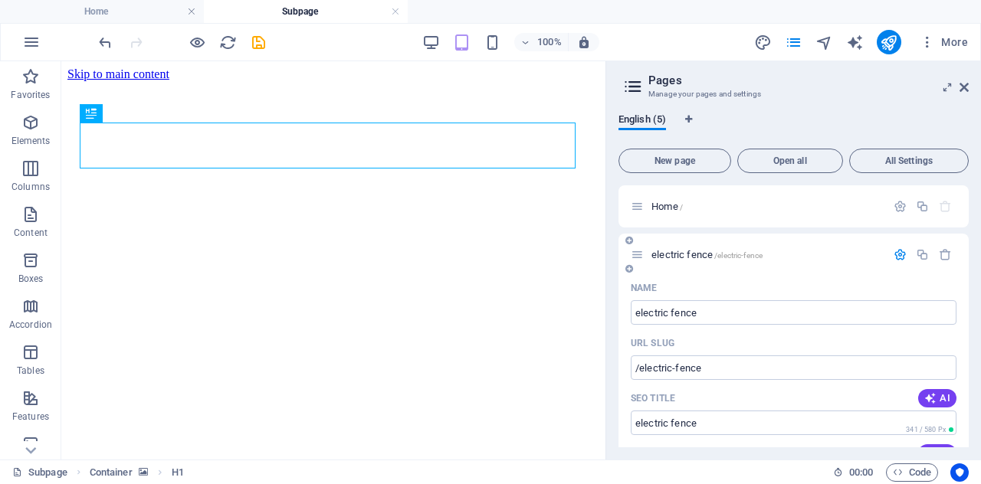
click at [869, 286] on div "Name" at bounding box center [794, 288] width 326 height 25
click at [650, 258] on div "electric fence /electric-fence" at bounding box center [766, 255] width 239 height 10
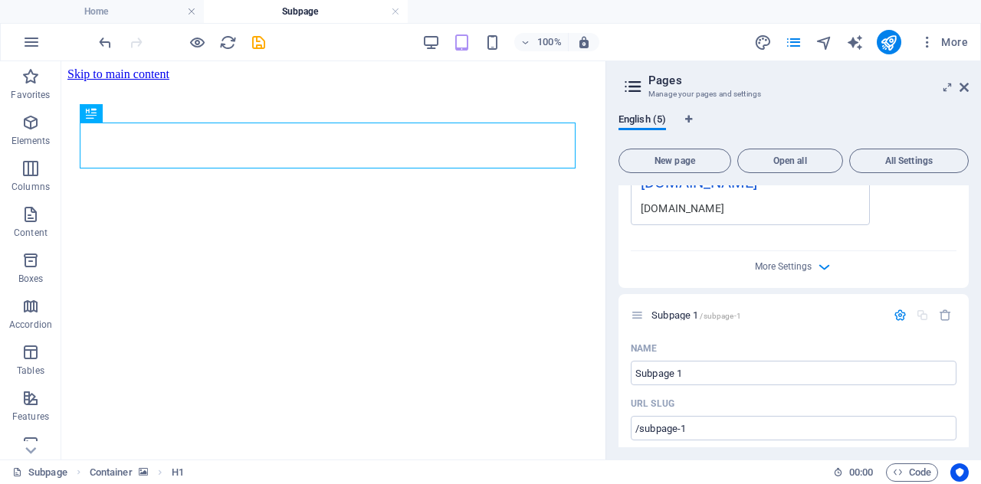
scroll to position [581, 0]
click at [765, 370] on input "Subpage 1" at bounding box center [794, 372] width 326 height 25
type input "cctv"
type input "/cctv"
type input "cctv"
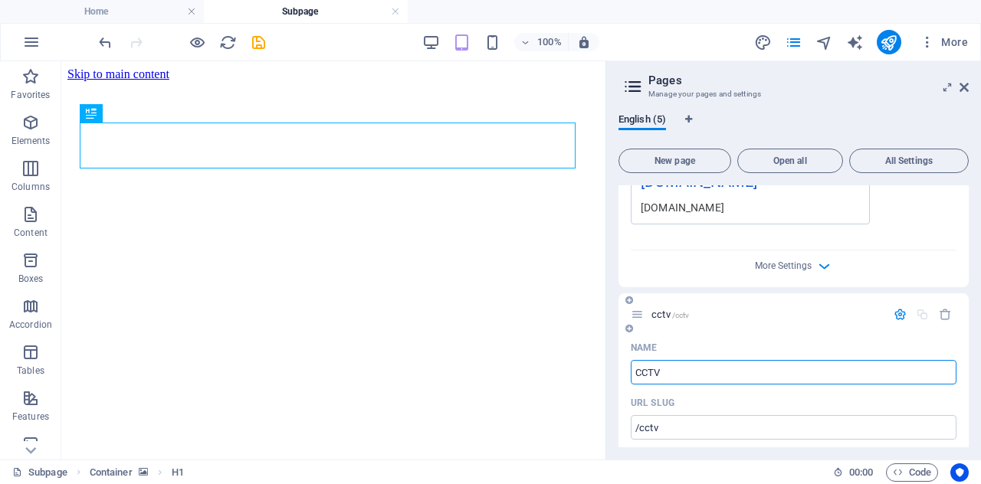
type input "CCTV"
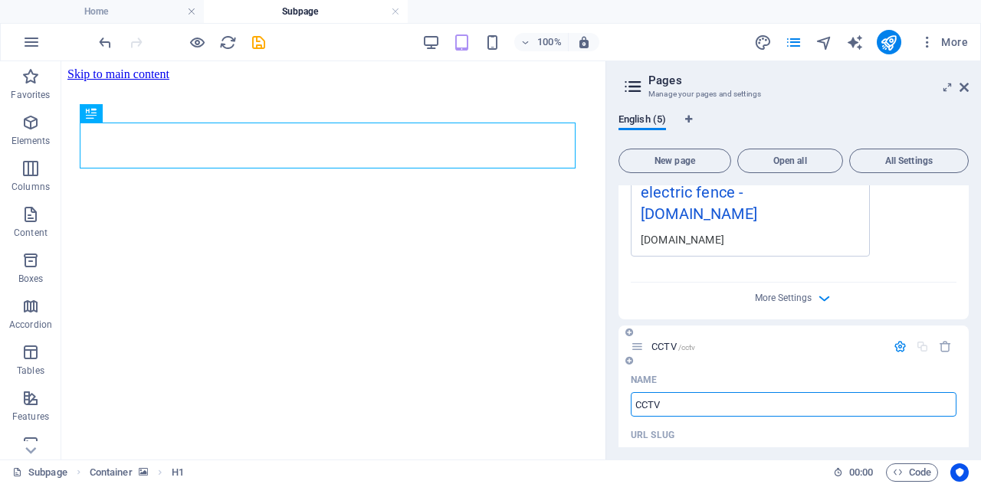
scroll to position [547, 0]
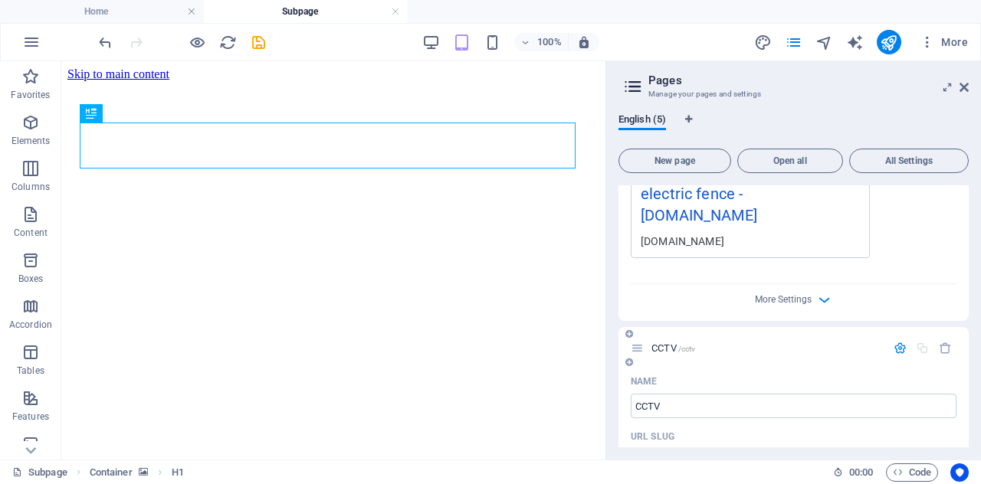
click at [630, 363] on icon at bounding box center [630, 362] width 8 height 9
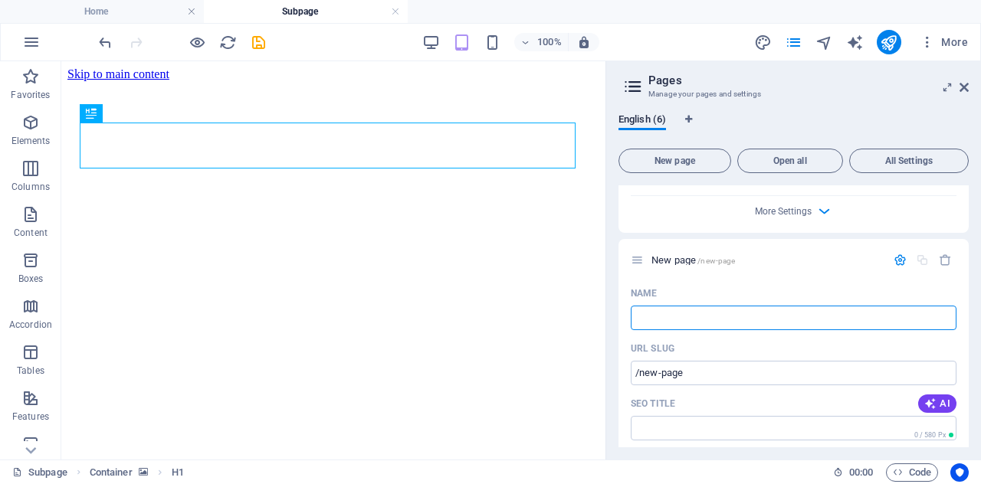
type input "/"
type input "access con"
type input "/access"
type input "access"
type input "access control"
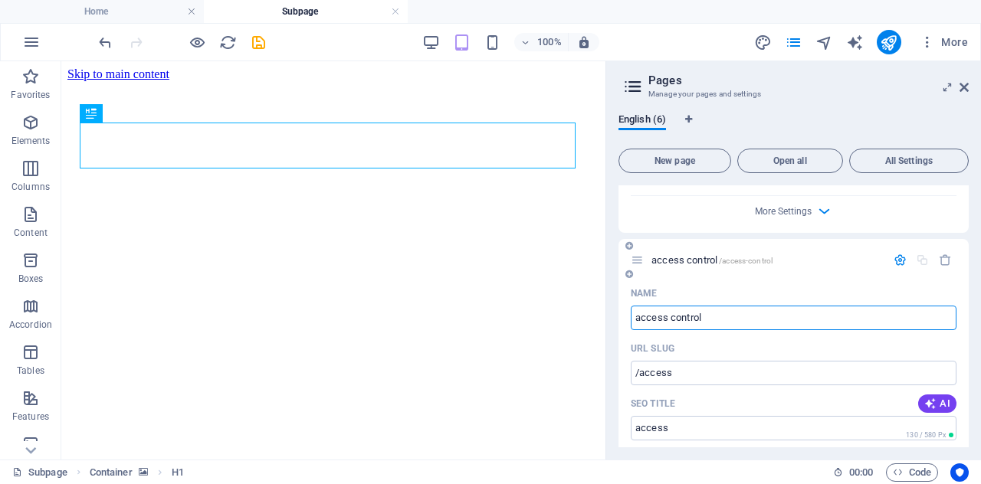
type input "/access-control"
type input "access control"
click at [629, 273] on icon at bounding box center [630, 274] width 8 height 9
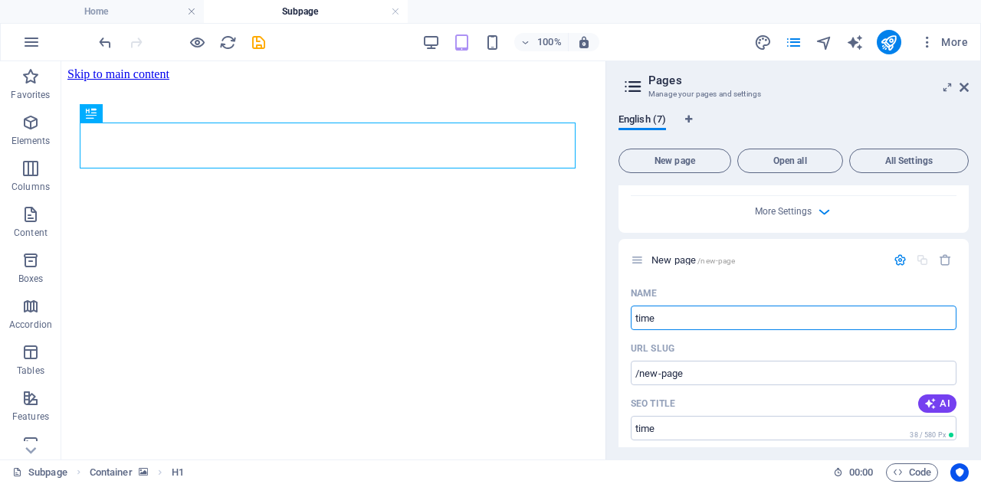
type input "time a"
type input "/time"
type input "time attendance"
type input "/time-attendan"
type input "time attendance"
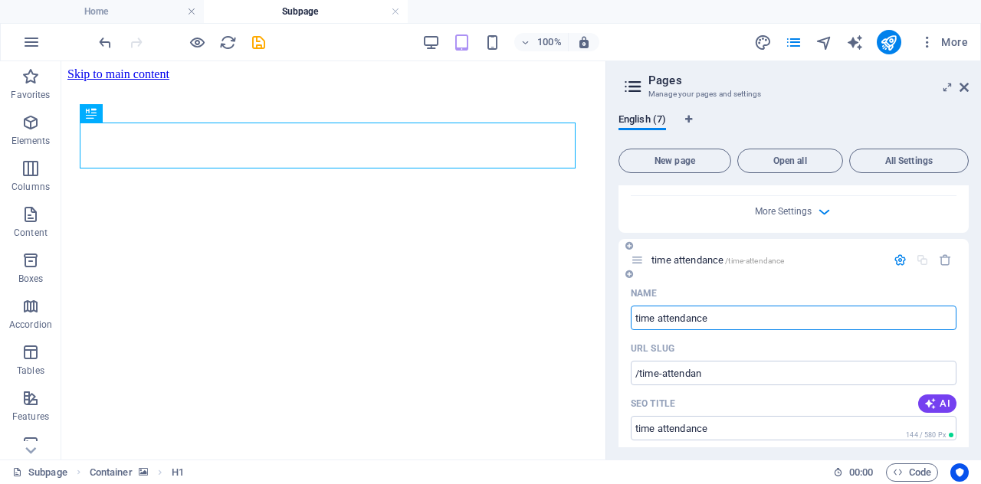
type input "/time-attendance"
type input "time attendance"
click at [629, 270] on icon at bounding box center [630, 274] width 8 height 9
type input "starlink"
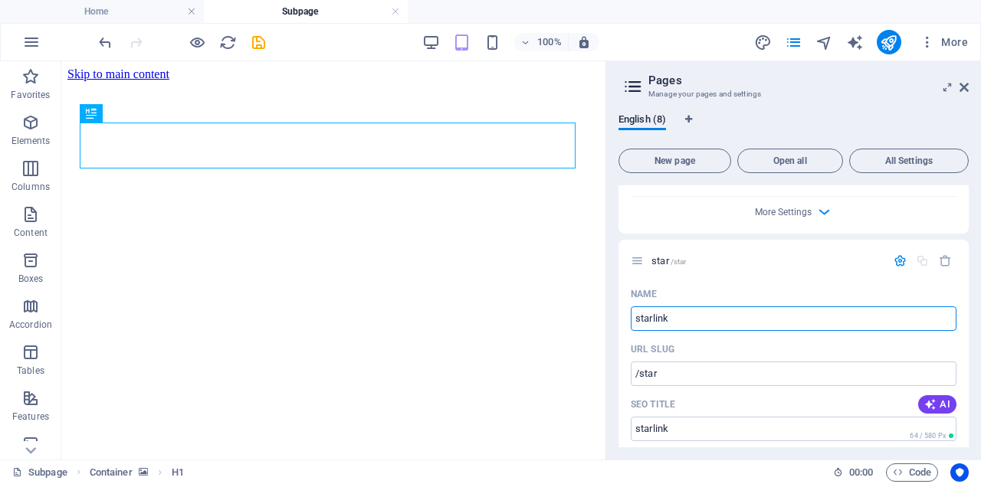
type input "/star"
type input "starlink"
type input "/starlink"
type input "starlink"
click at [626, 272] on icon at bounding box center [630, 275] width 8 height 9
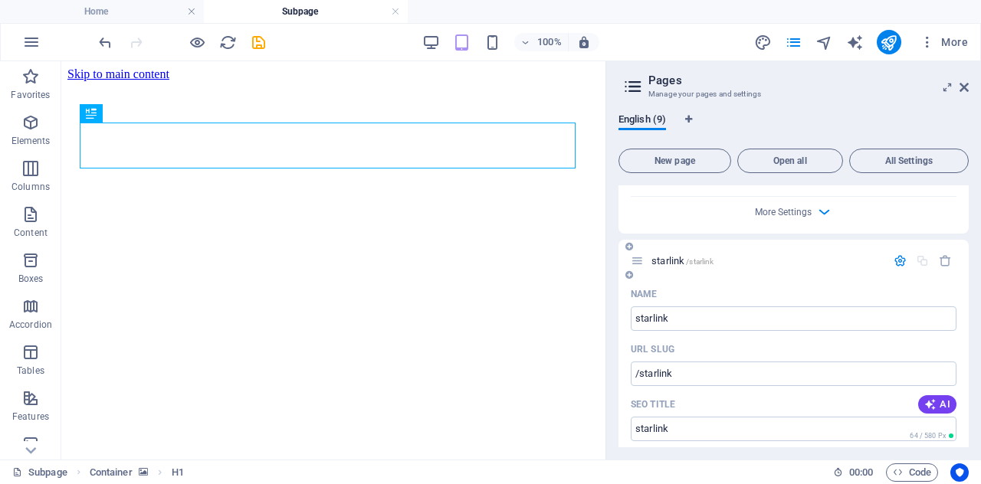
scroll to position [3025, 0]
click at [0, 0] on icon at bounding box center [0, 0] width 0 height 0
type input "networking"
type input "/networking"
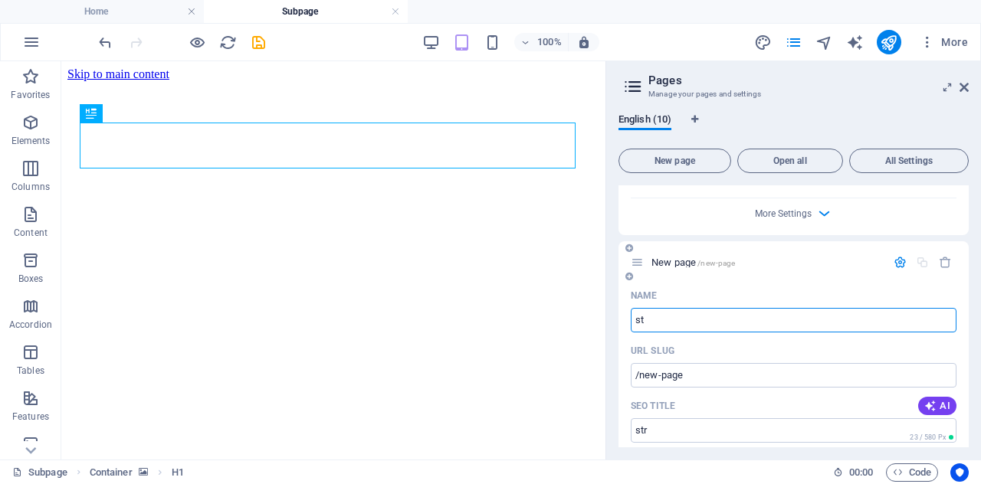
type input "s"
type input "/str"
type input "ele"
type input "/"
type input "electrical insta"
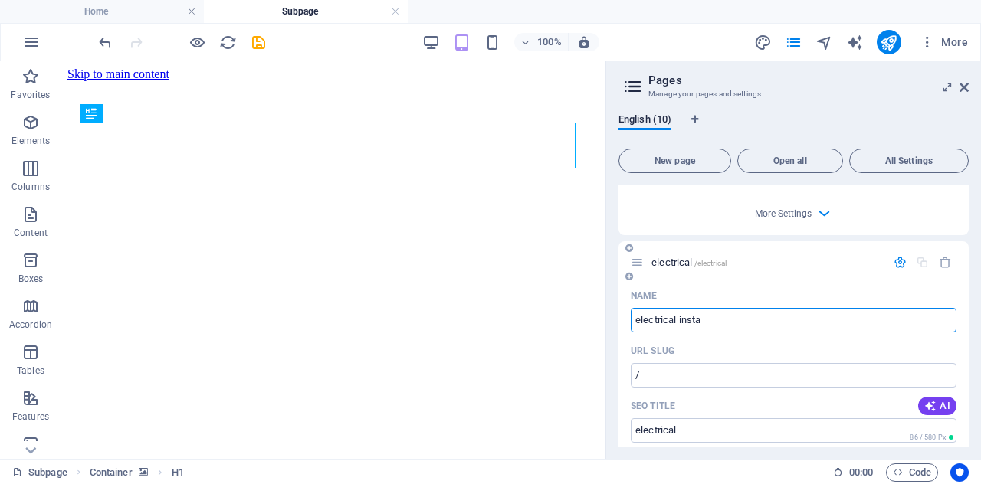
type input "/electrical"
type input "electrical"
type input "electrical installation"
type input "/electrical-installat"
type input "electrical installat"
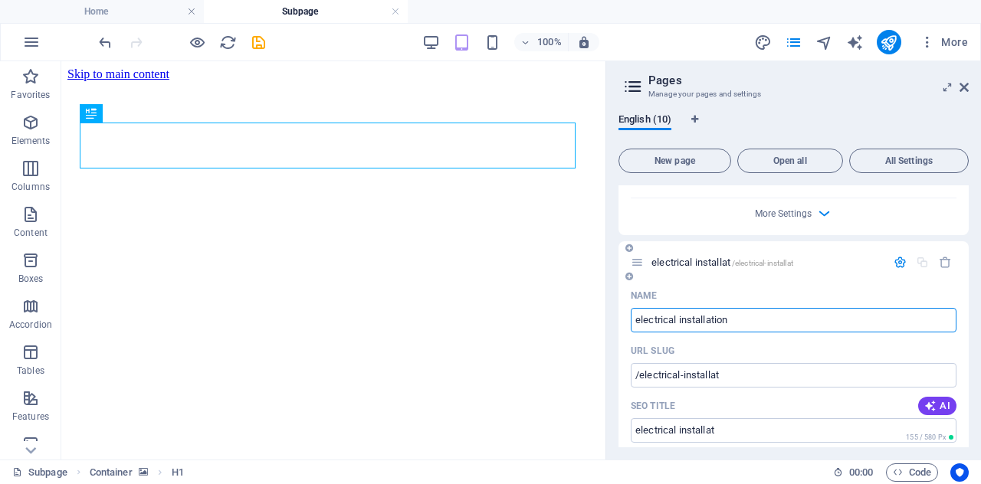
click at [633, 274] on span at bounding box center [629, 276] width 9 height 9
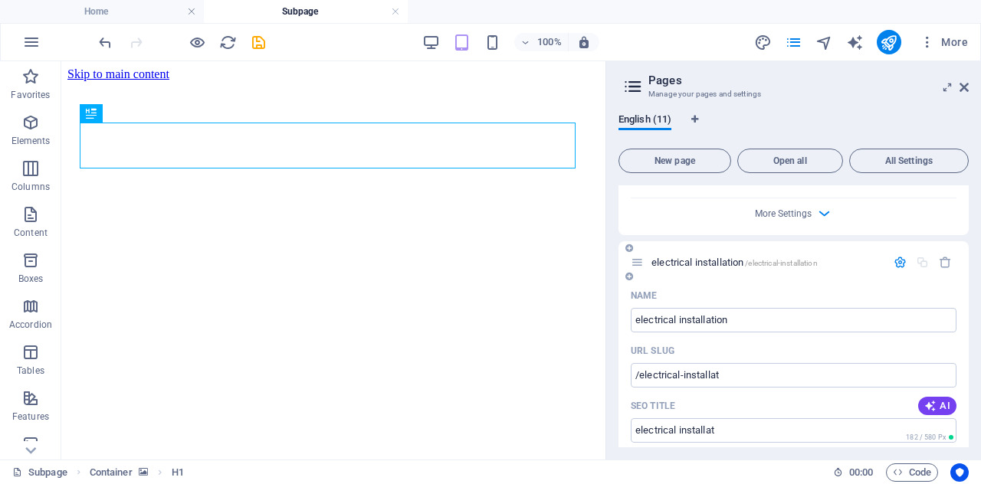
type input "electrical installation"
type input "/electrical-installation"
type input "electrical installation"
click at [746, 126] on div "English (11)" at bounding box center [794, 127] width 350 height 29
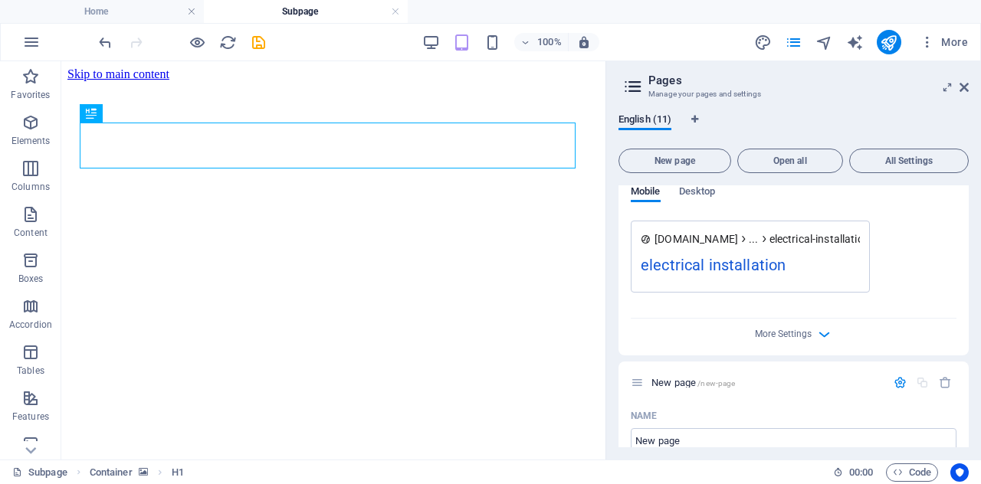
scroll to position [4081, 0]
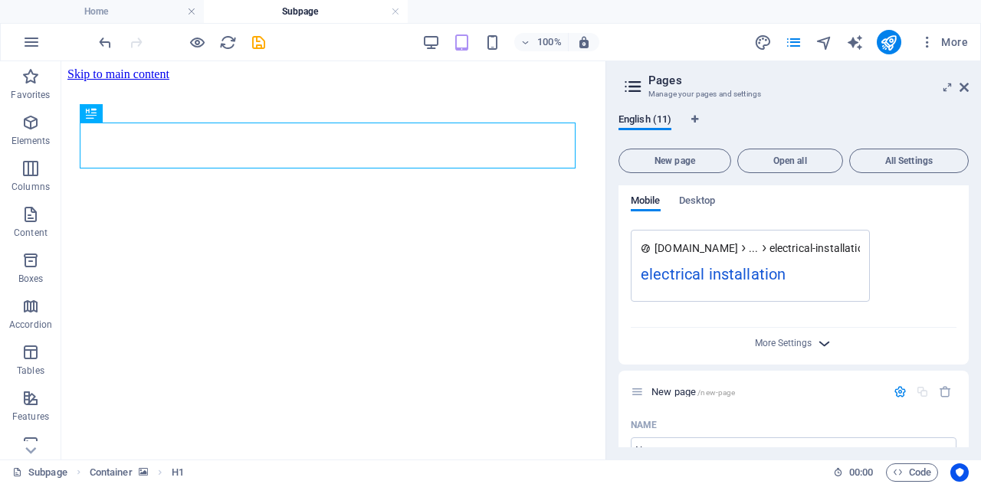
click at [823, 347] on icon "button" at bounding box center [825, 344] width 18 height 18
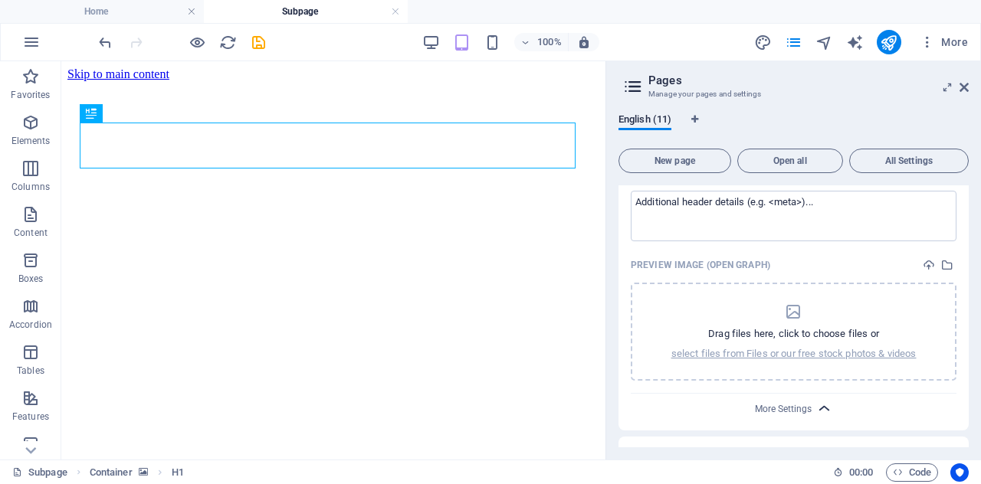
scroll to position [4326, 0]
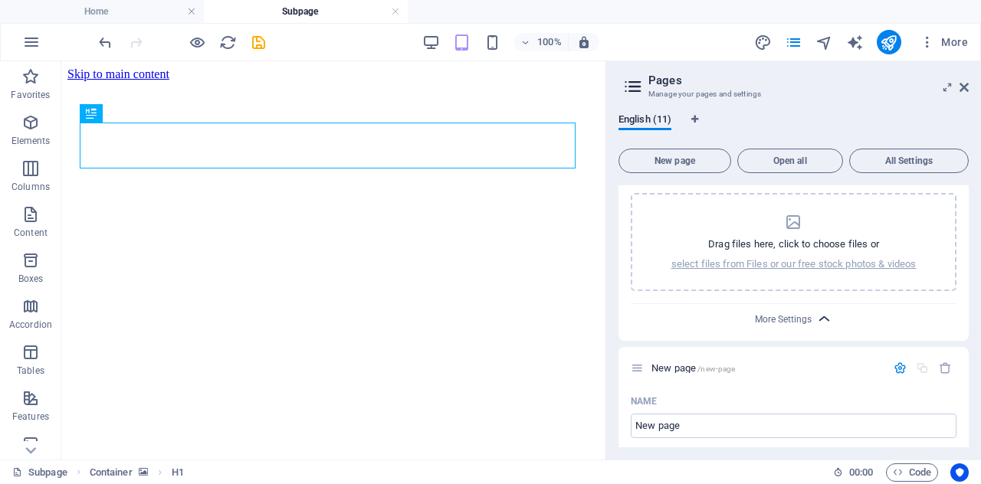
click at [820, 314] on icon "button" at bounding box center [825, 319] width 18 height 18
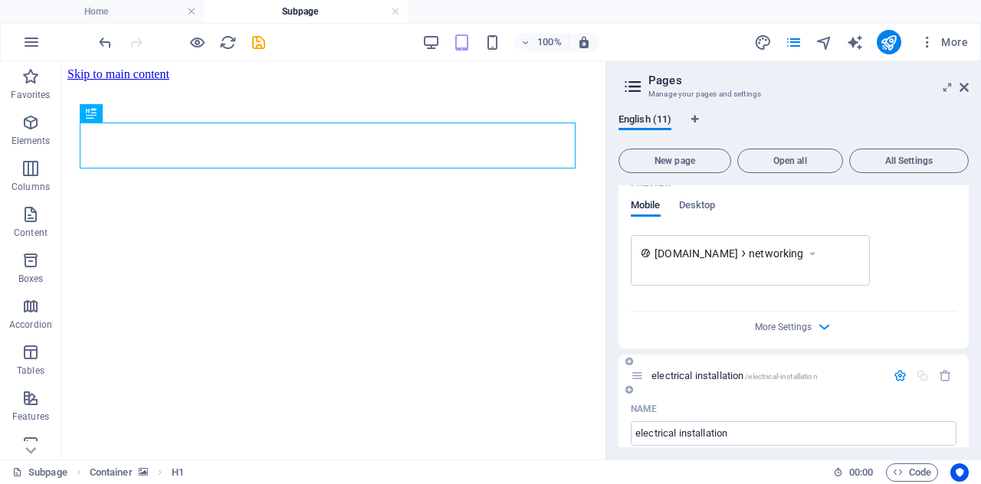
scroll to position [3493, 0]
click at [960, 89] on icon at bounding box center [964, 87] width 9 height 12
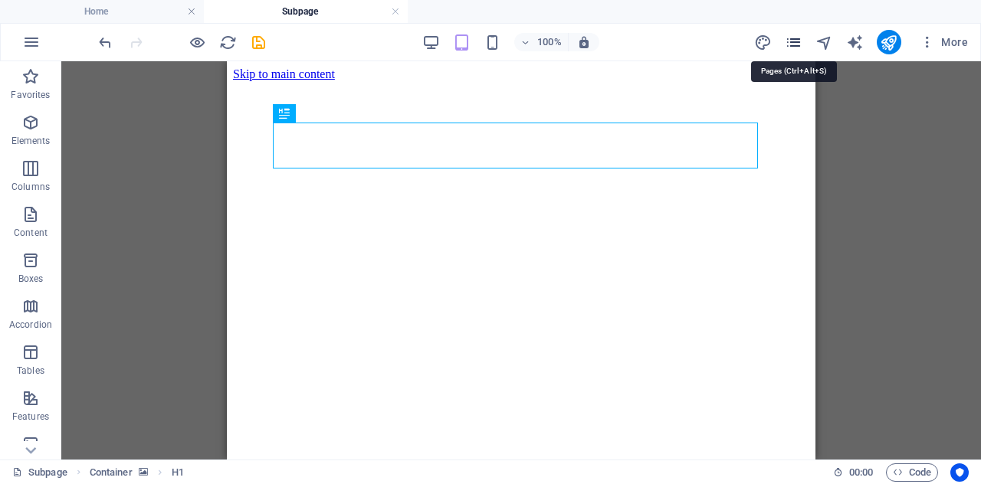
click at [802, 39] on icon "pages" at bounding box center [794, 43] width 18 height 18
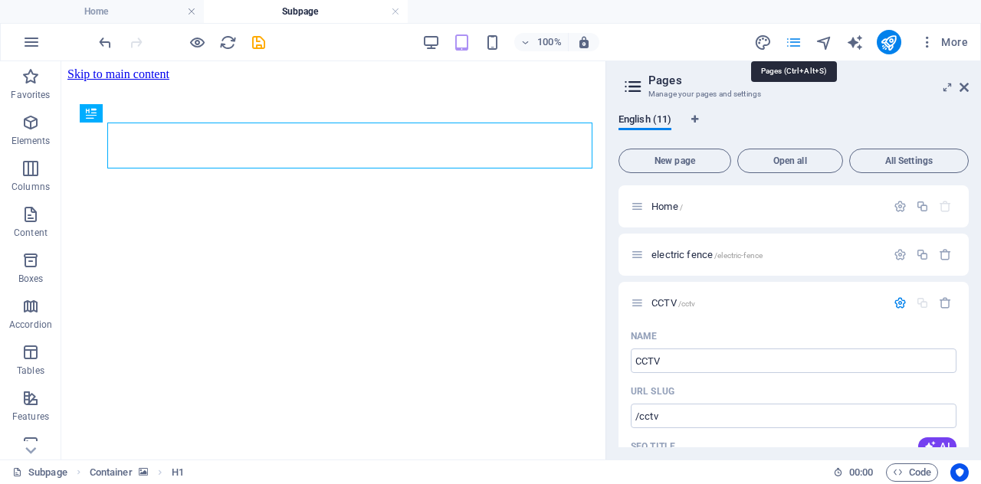
scroll to position [3867, 0]
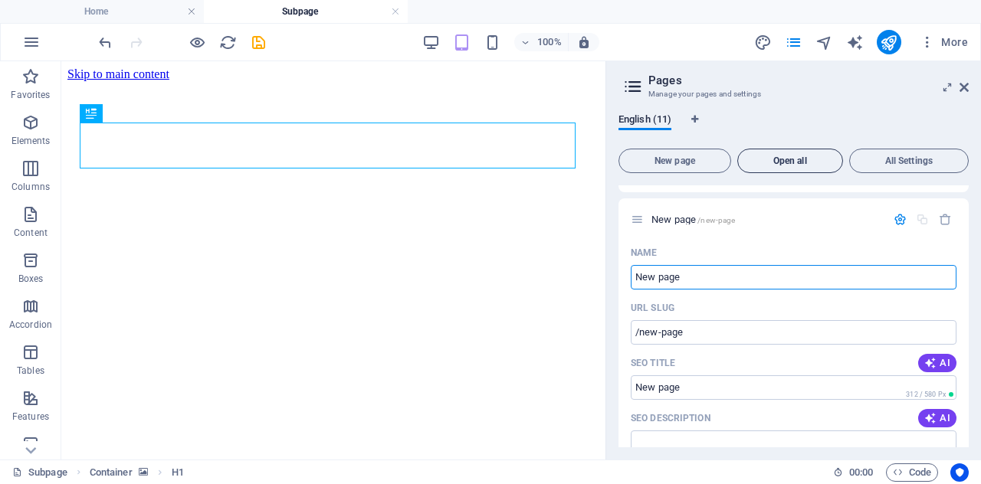
click at [792, 167] on button "Open all" at bounding box center [790, 161] width 106 height 25
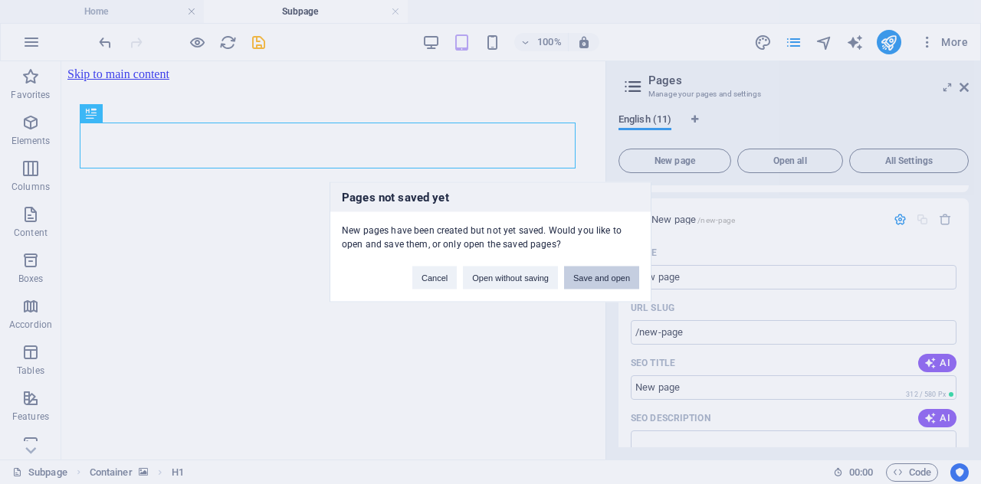
click at [588, 281] on button "Save and open" at bounding box center [601, 278] width 75 height 23
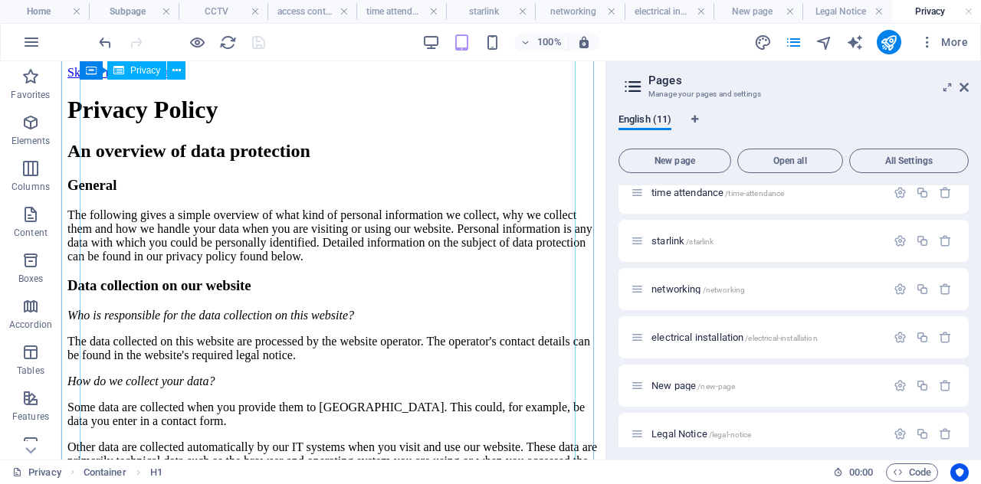
scroll to position [0, 0]
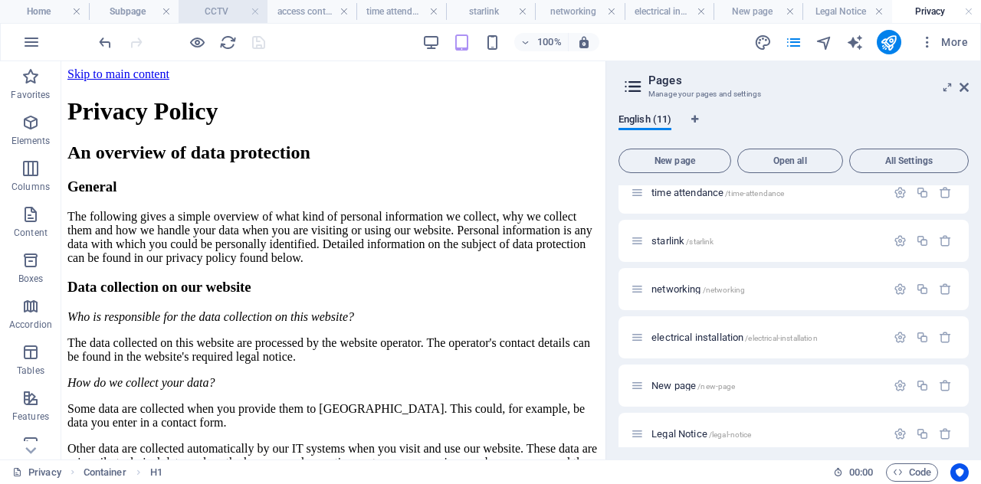
click at [197, 12] on h4 "CCTV" at bounding box center [223, 11] width 89 height 17
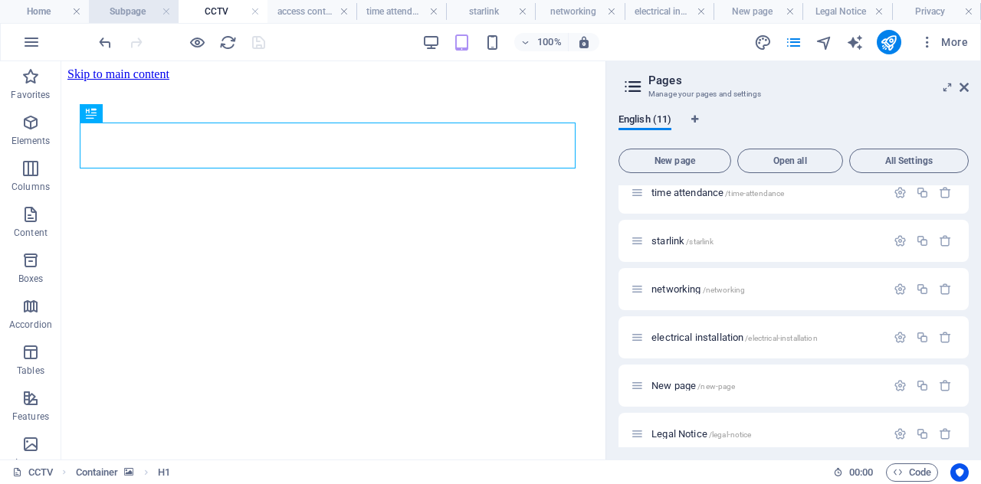
click at [116, 11] on h4 "Subpage" at bounding box center [133, 11] width 89 height 17
click at [287, 24] on div "100% More" at bounding box center [491, 42] width 980 height 37
click at [302, 6] on h4 "access control" at bounding box center [312, 11] width 89 height 17
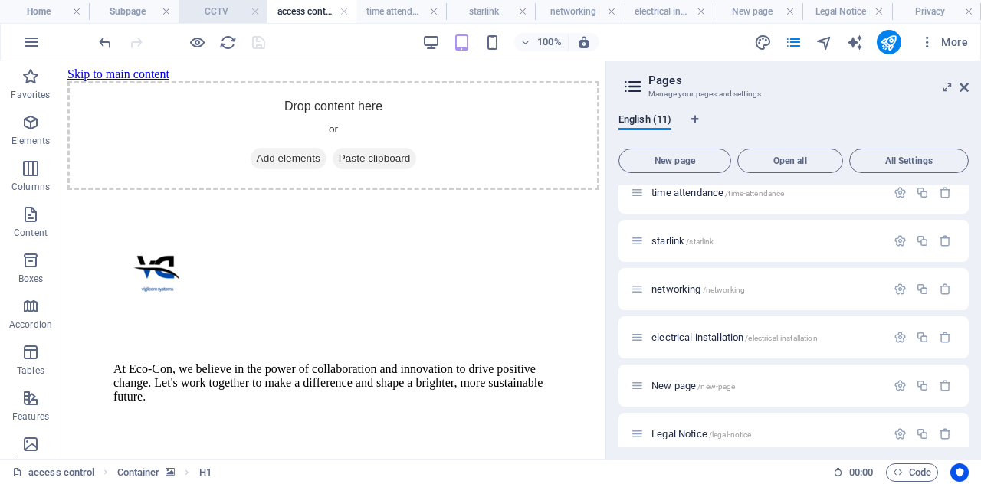
click at [219, 15] on h4 "CCTV" at bounding box center [223, 11] width 89 height 17
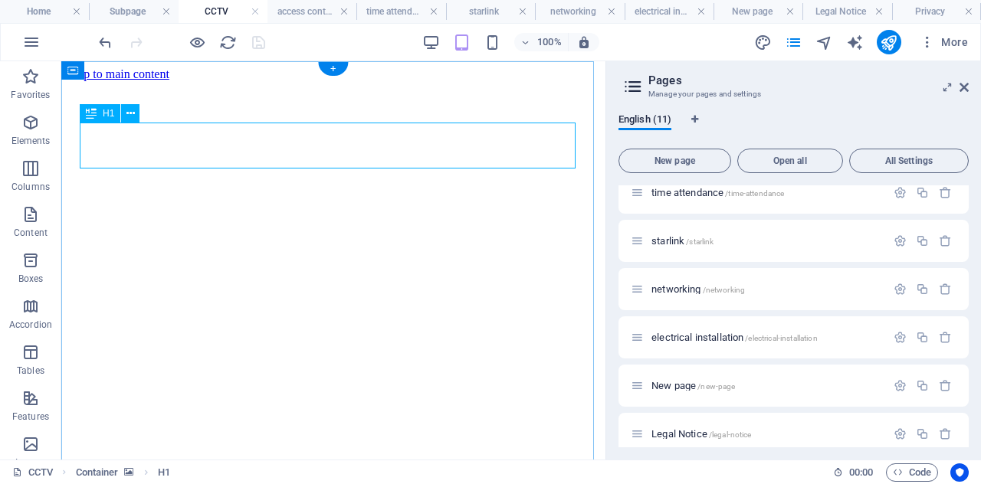
click at [273, 159] on div "Drag here to replace the existing content. Press “Ctrl” if you want to create a…" at bounding box center [333, 260] width 544 height 399
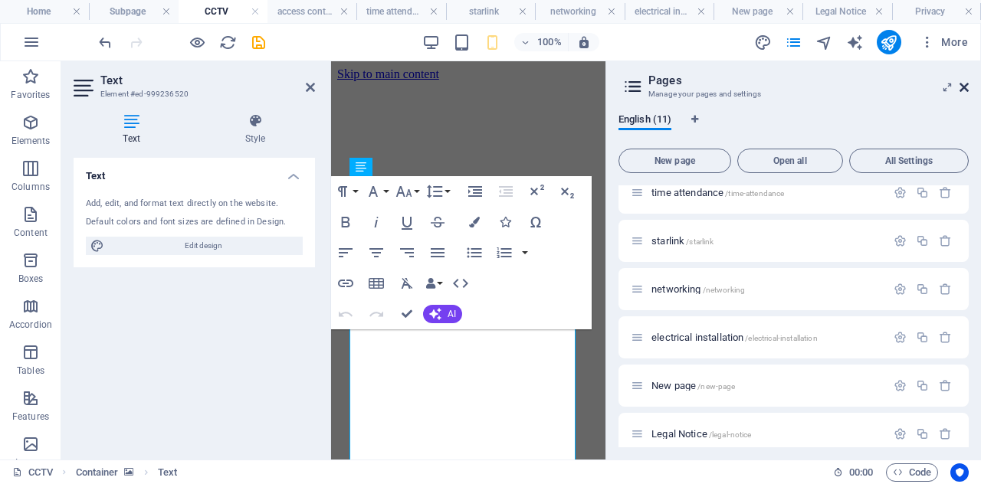
click at [961, 93] on icon at bounding box center [964, 87] width 9 height 12
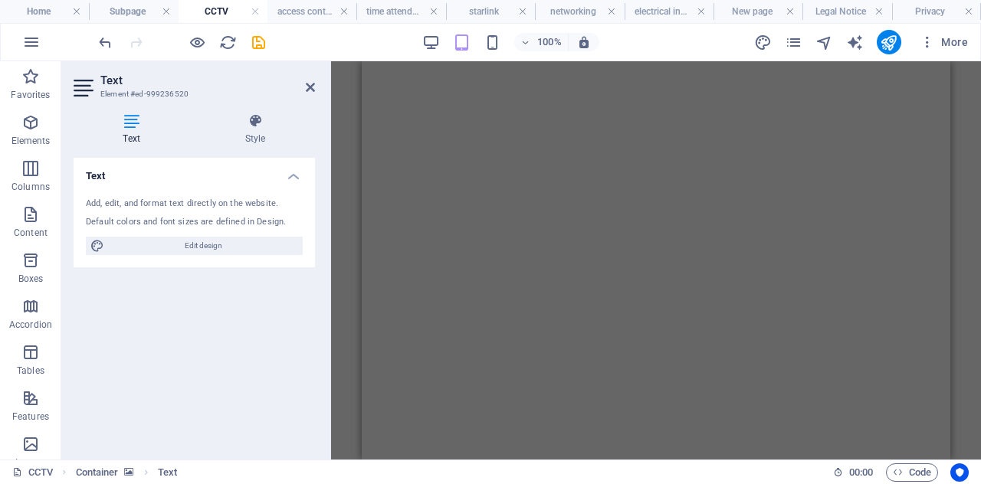
scroll to position [1092, 0]
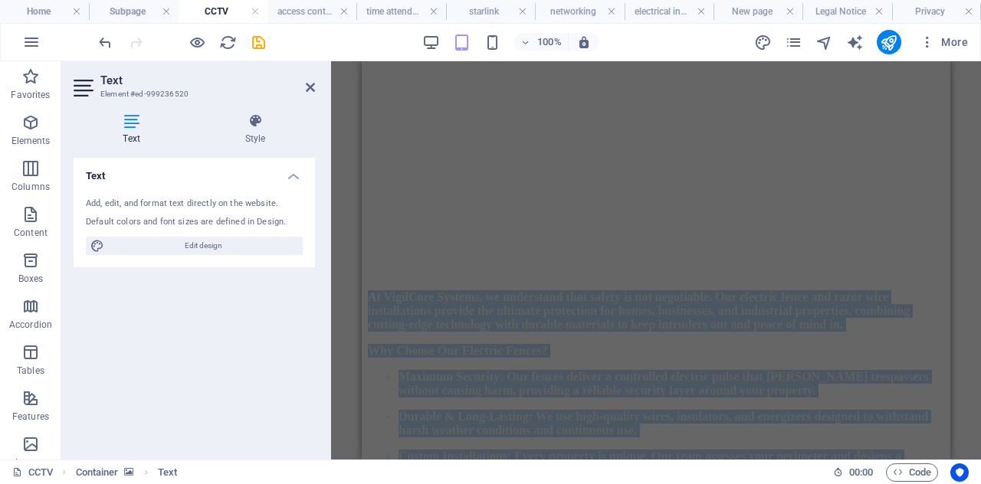
drag, startPoint x: 412, startPoint y: 333, endPoint x: 611, endPoint y: 484, distance: 250.1
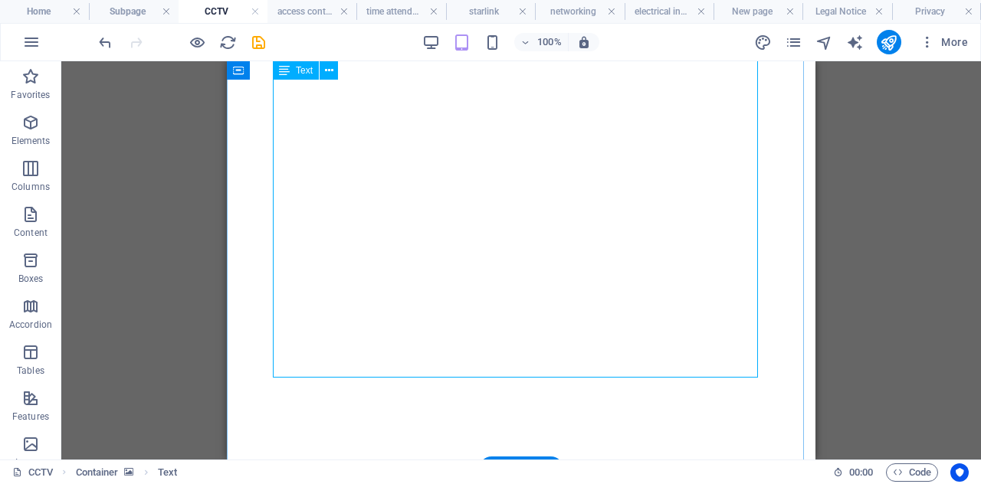
scroll to position [578, 0]
drag, startPoint x: 553, startPoint y: 369, endPoint x: 503, endPoint y: 370, distance: 49.8
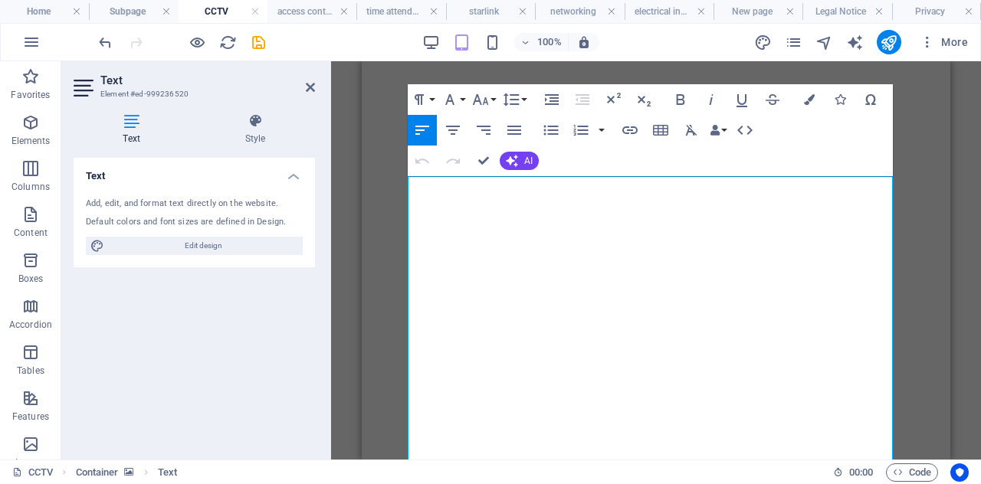
scroll to position [0, 0]
drag, startPoint x: 537, startPoint y: 238, endPoint x: 325, endPoint y: 41, distance: 289.1
click at [803, 100] on button "Colors" at bounding box center [809, 99] width 29 height 31
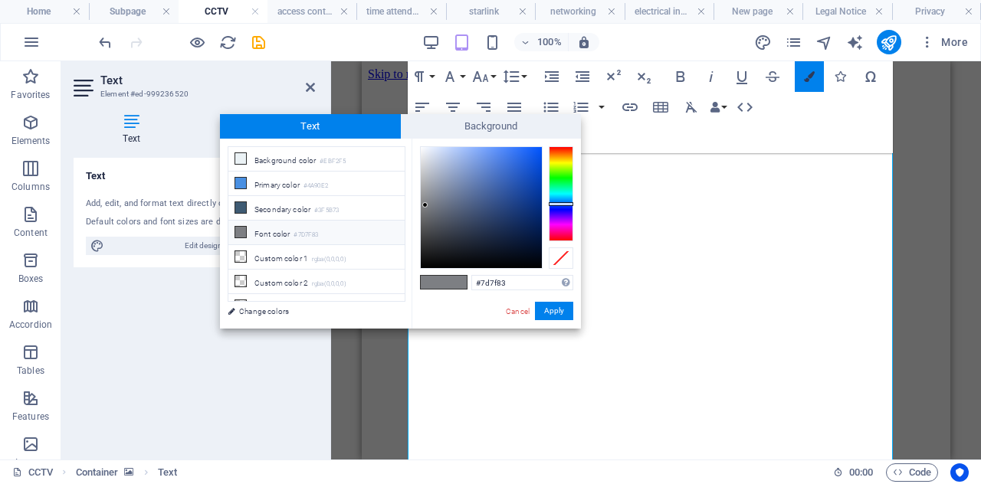
scroll to position [115, 0]
click at [529, 279] on input "#7d7f83" at bounding box center [522, 282] width 102 height 15
type input "#"
type input "#ffffff"
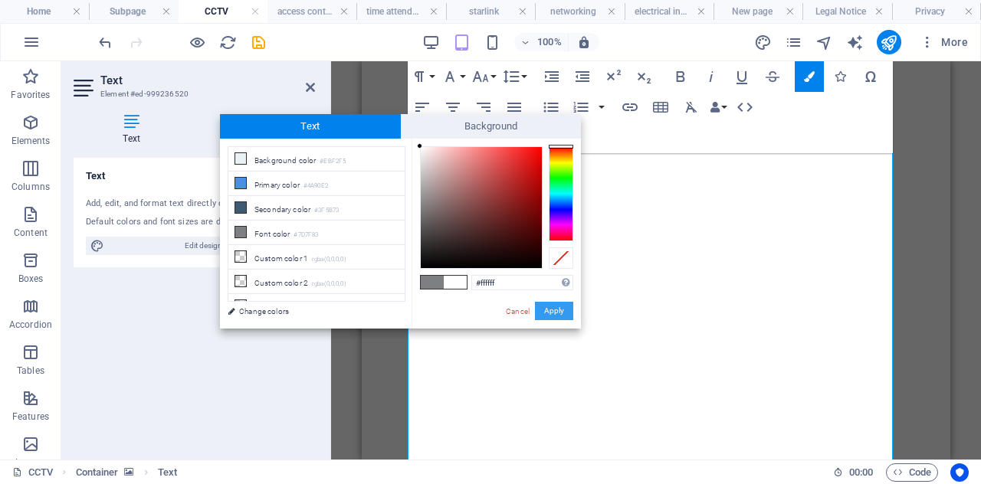
click at [557, 310] on button "Apply" at bounding box center [554, 311] width 38 height 18
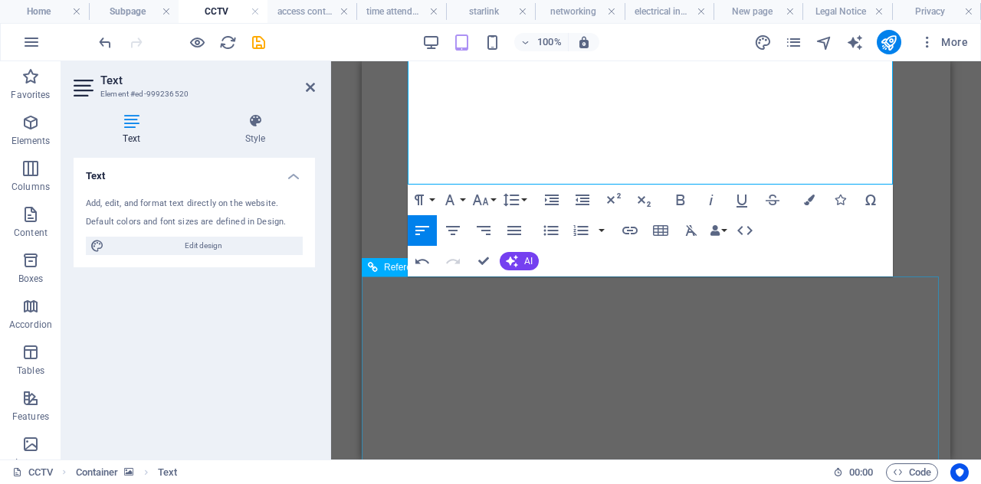
scroll to position [765, 0]
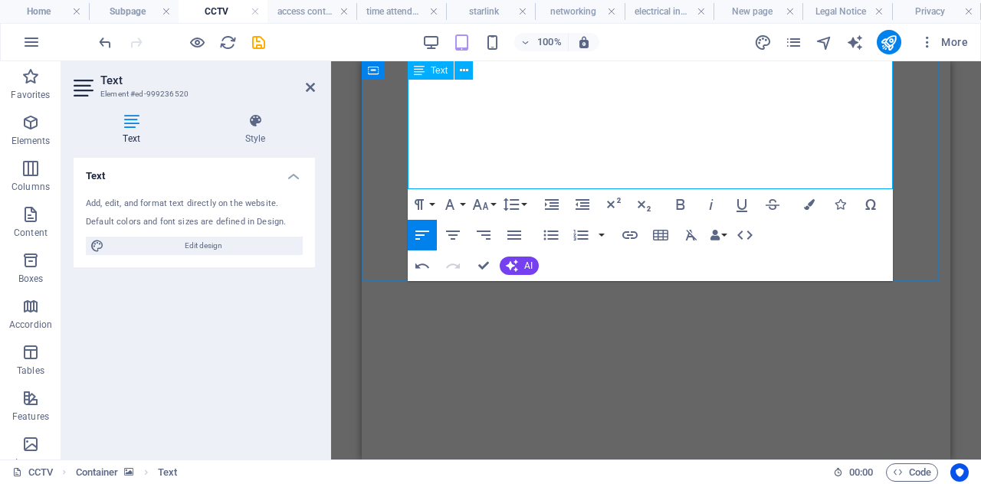
drag, startPoint x: 682, startPoint y: 178, endPoint x: 409, endPoint y: 179, distance: 273.7
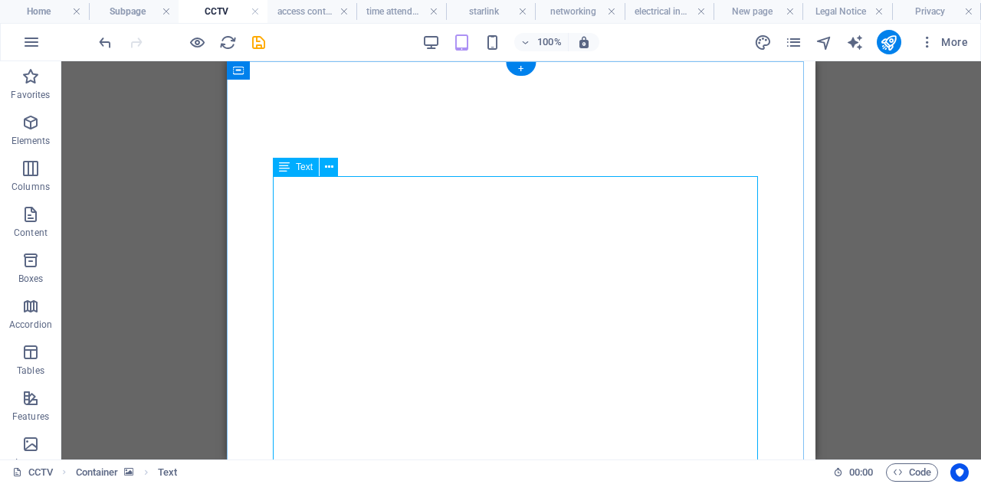
scroll to position [0, 0]
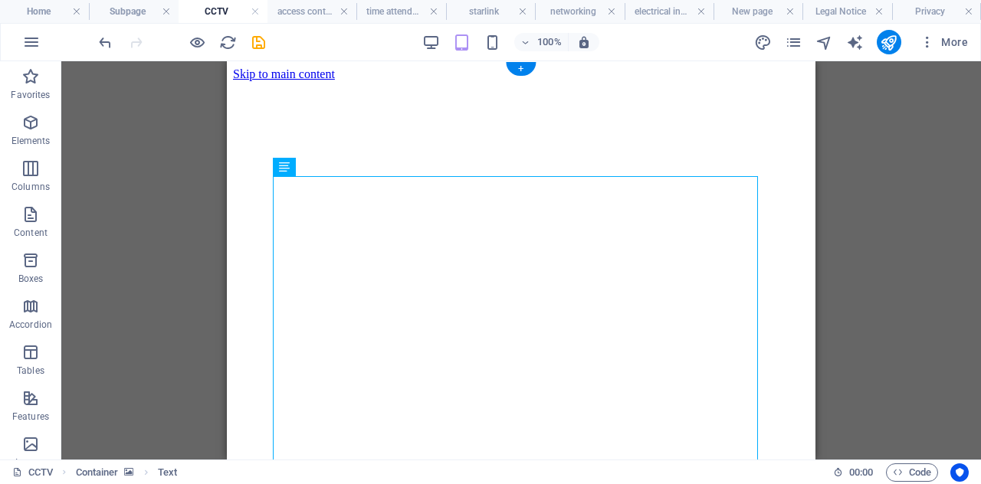
click at [684, 81] on figure at bounding box center [521, 81] width 576 height 0
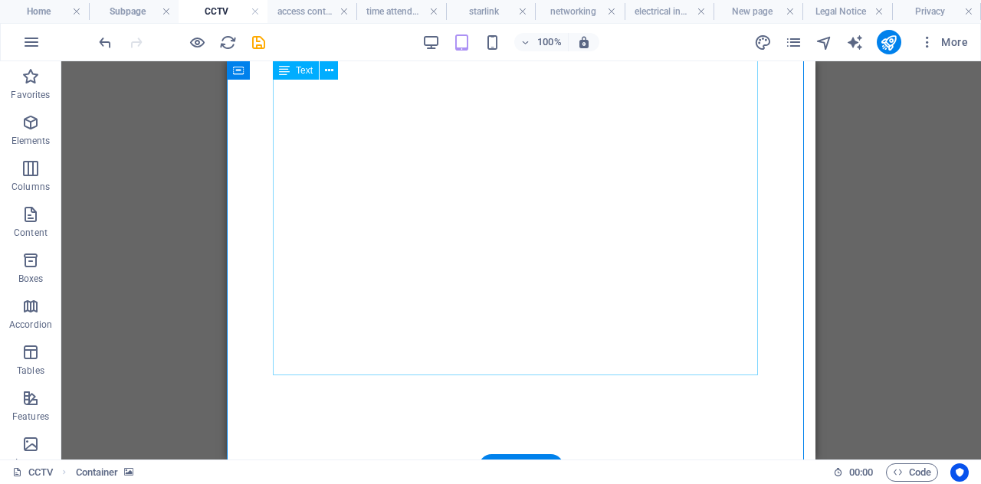
scroll to position [563, 0]
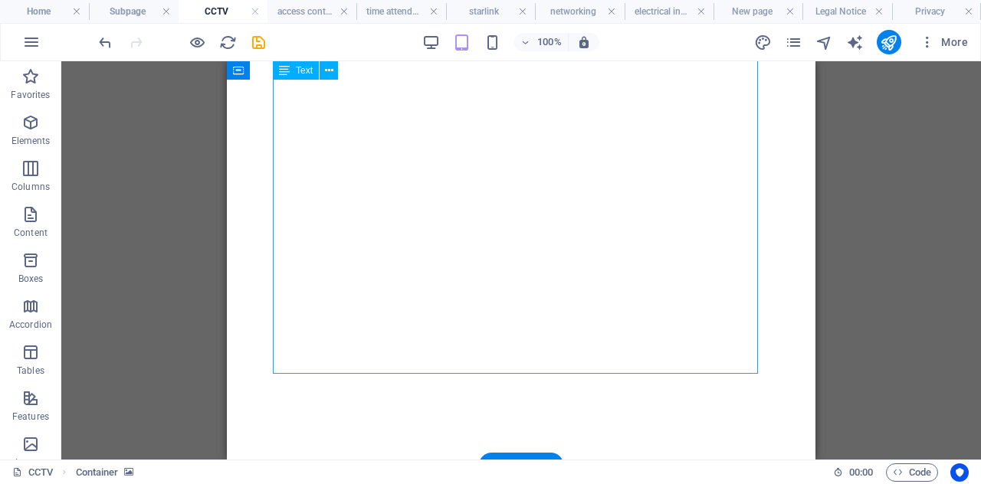
click at [350, 361] on div "Drag here to replace the existing content. Press “Ctrl” if you want to create a…" at bounding box center [521, 260] width 920 height 399
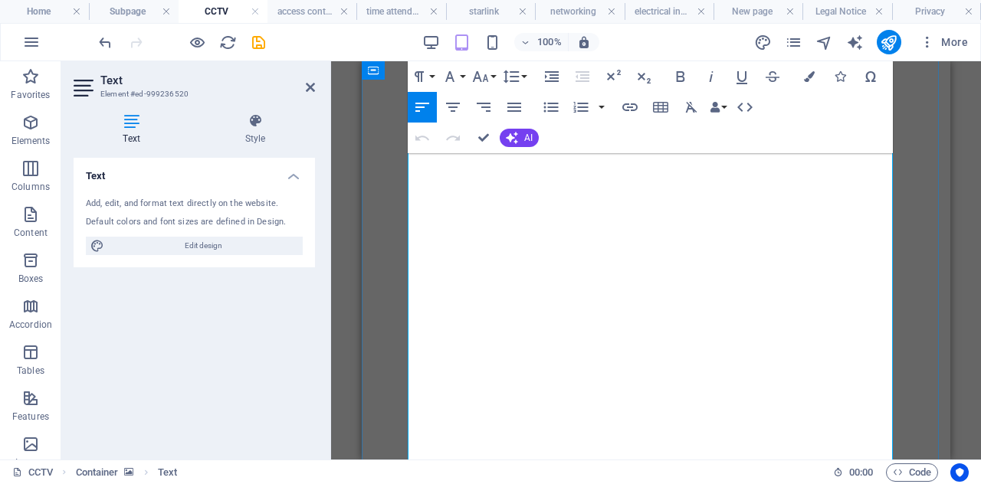
scroll to position [460, 0]
click at [512, 140] on icon "button" at bounding box center [512, 138] width 12 height 12
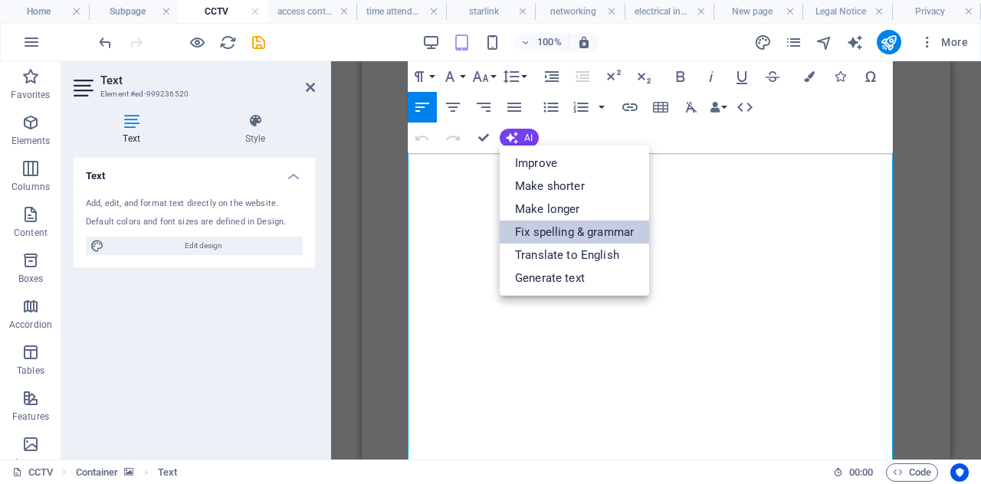
click at [537, 225] on link "Fix spelling & grammar" at bounding box center [574, 232] width 149 height 23
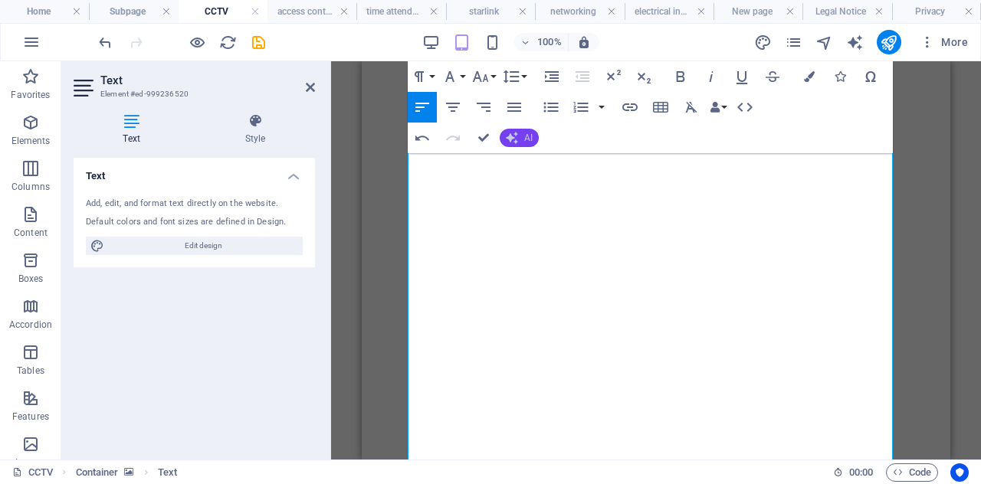
click at [515, 139] on icon "button" at bounding box center [512, 138] width 14 height 14
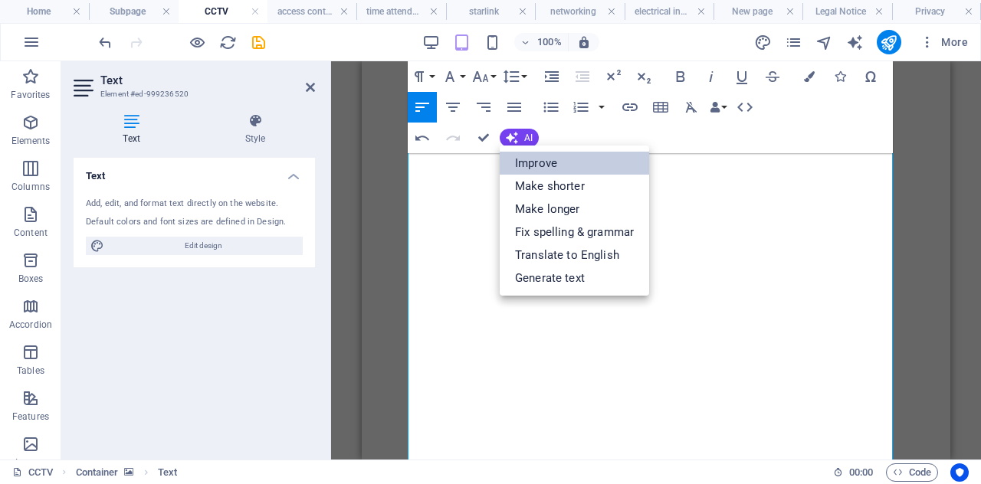
click at [546, 169] on link "Improve" at bounding box center [574, 163] width 149 height 23
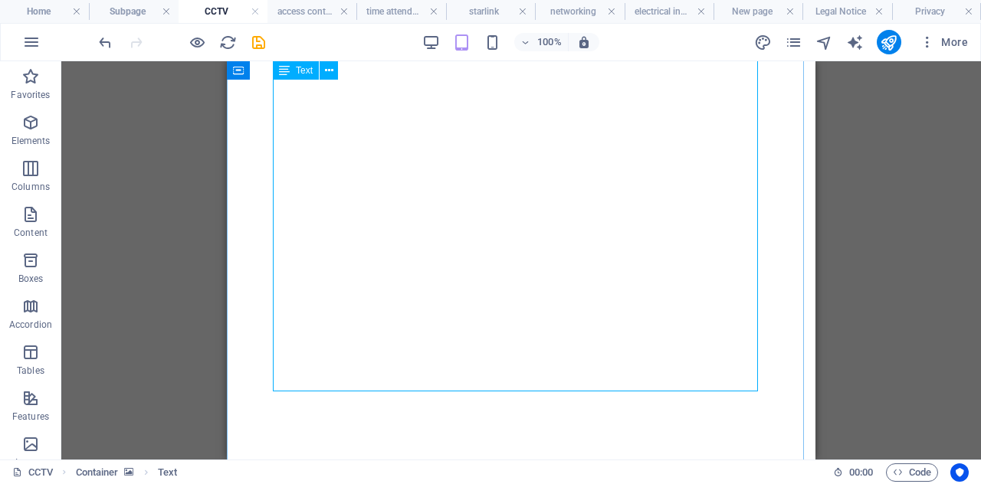
scroll to position [578, 0]
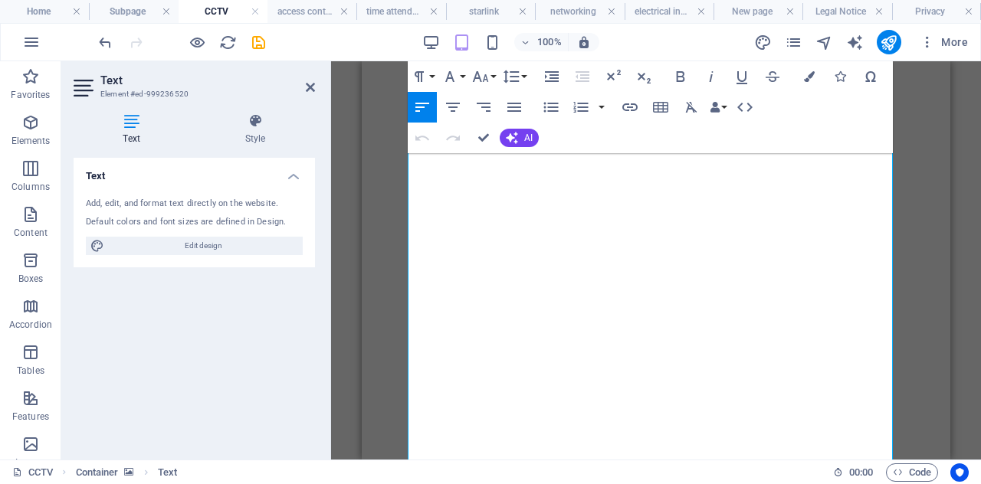
scroll to position [0, 0]
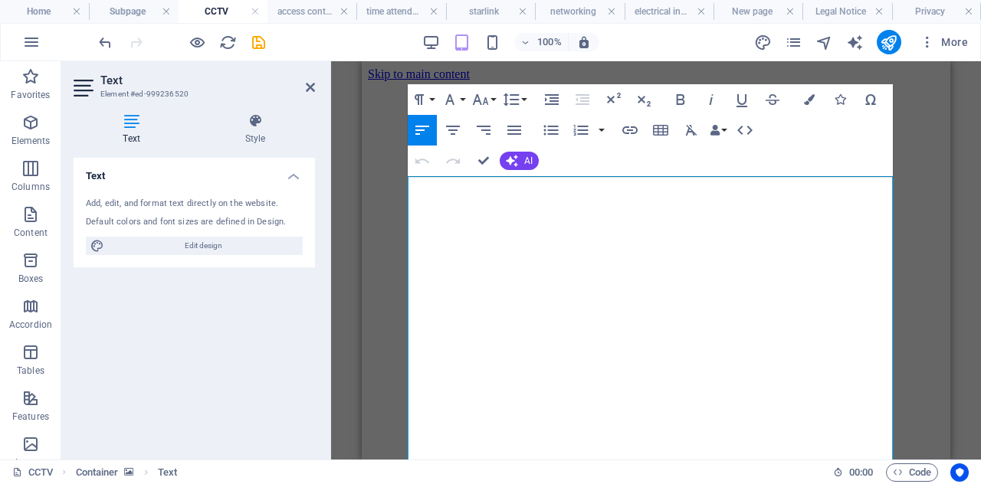
drag, startPoint x: 528, startPoint y: 422, endPoint x: 411, endPoint y: 74, distance: 366.5
click at [806, 100] on icon "button" at bounding box center [809, 99] width 11 height 11
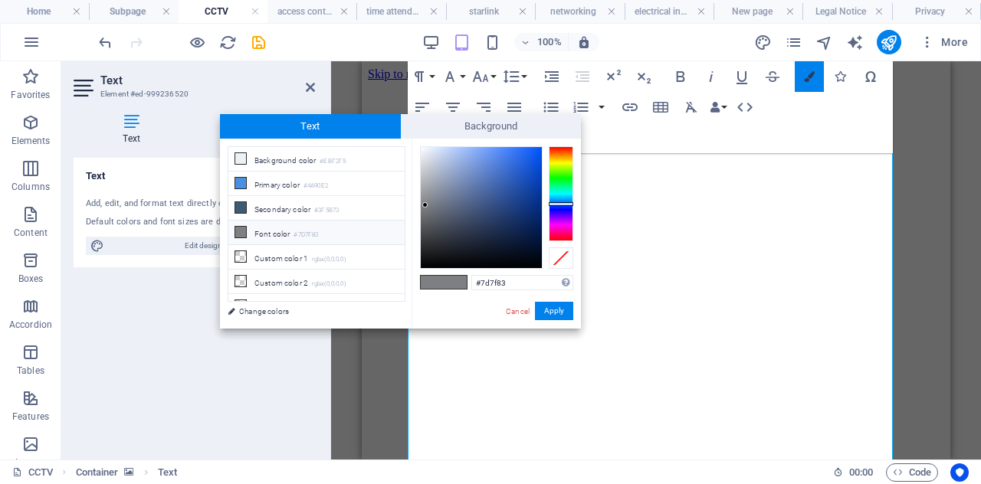
scroll to position [115, 0]
type input "#"
type input "#ffffff"
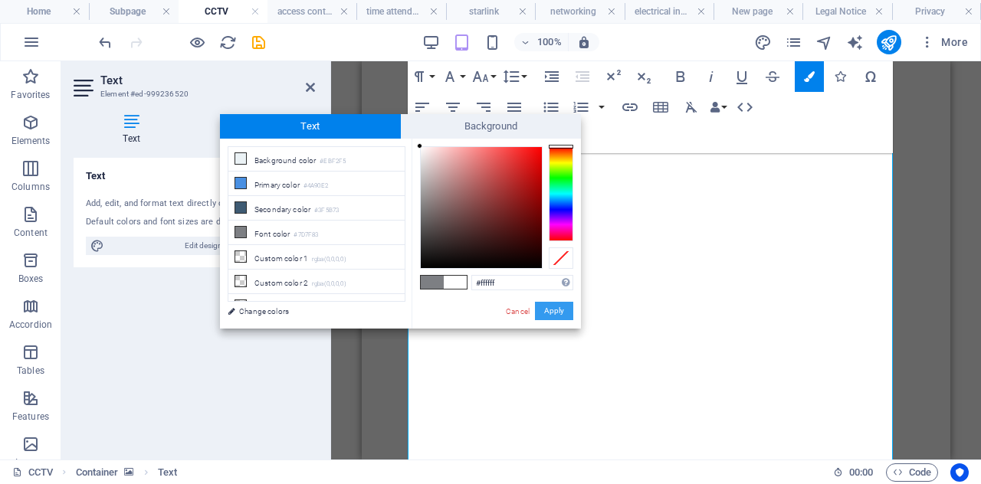
click at [547, 310] on button "Apply" at bounding box center [554, 311] width 38 height 18
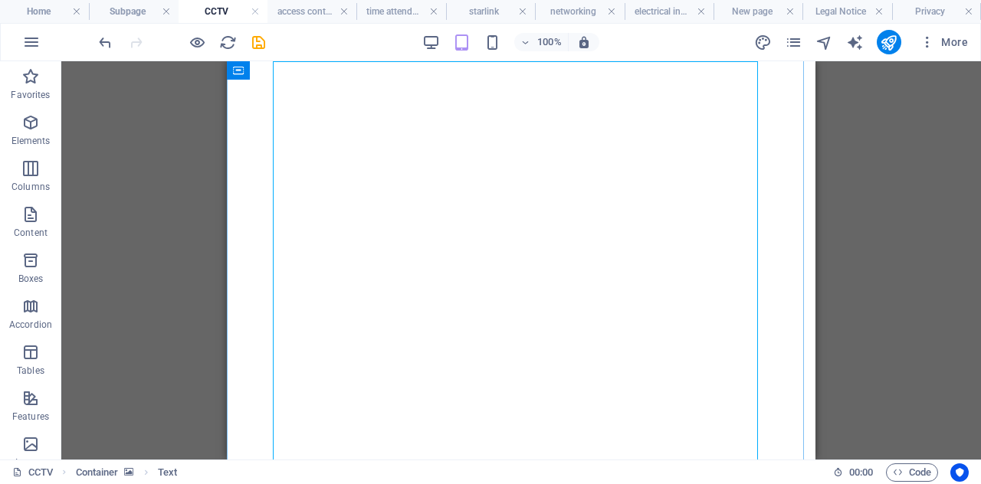
scroll to position [0, 0]
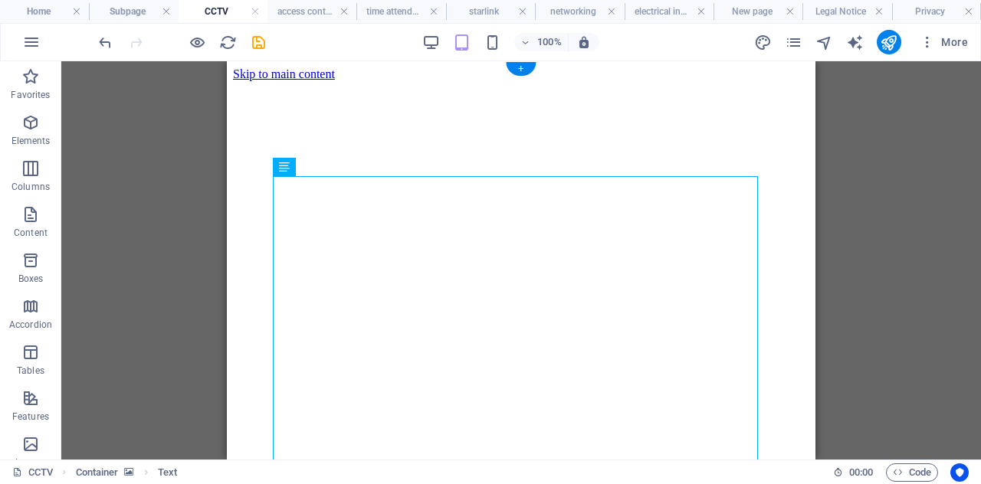
click at [773, 81] on figure at bounding box center [521, 81] width 576 height 0
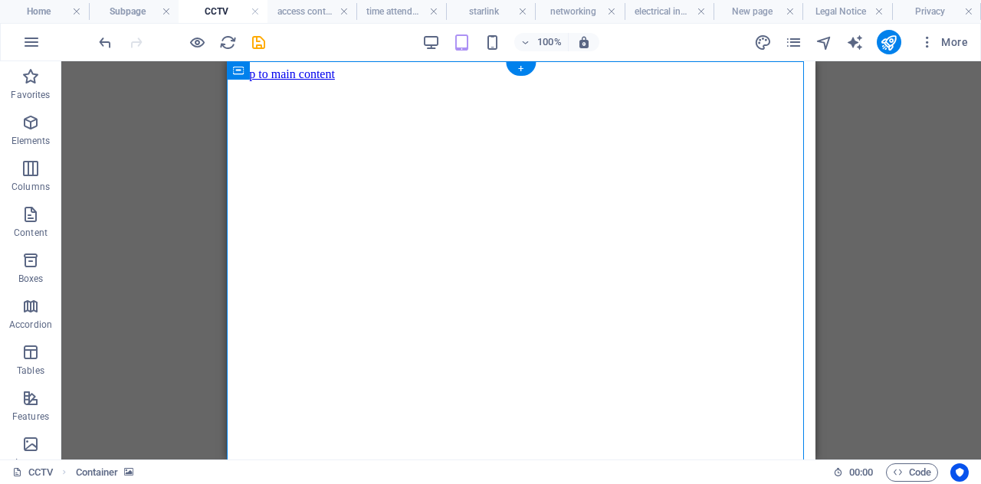
click at [773, 81] on figure at bounding box center [521, 81] width 576 height 0
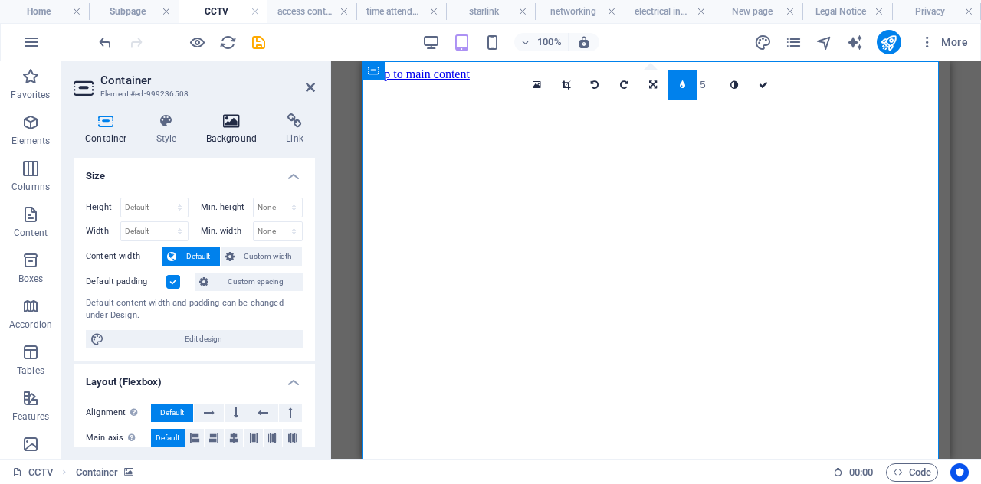
click at [243, 136] on h4 "Background" at bounding box center [235, 129] width 80 height 32
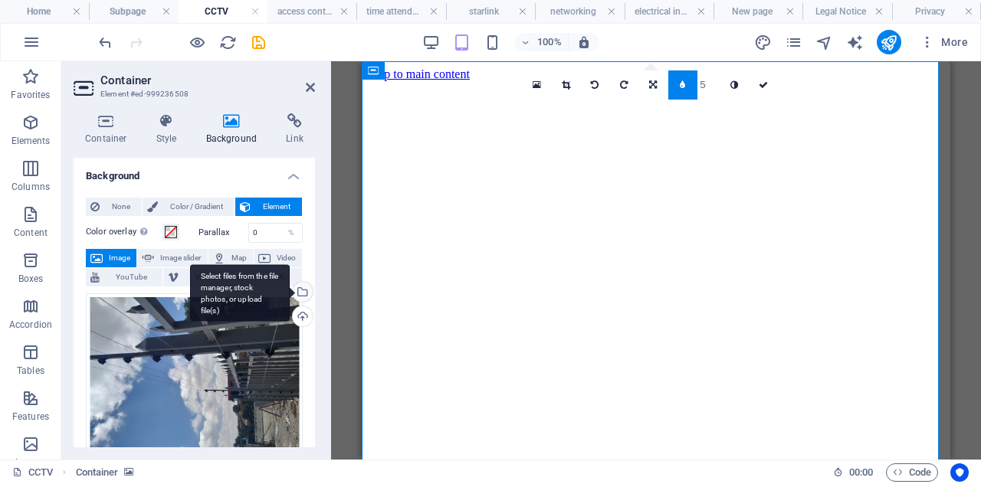
click at [302, 293] on div "Select files from the file manager, stock photos, or upload file(s)" at bounding box center [301, 293] width 23 height 23
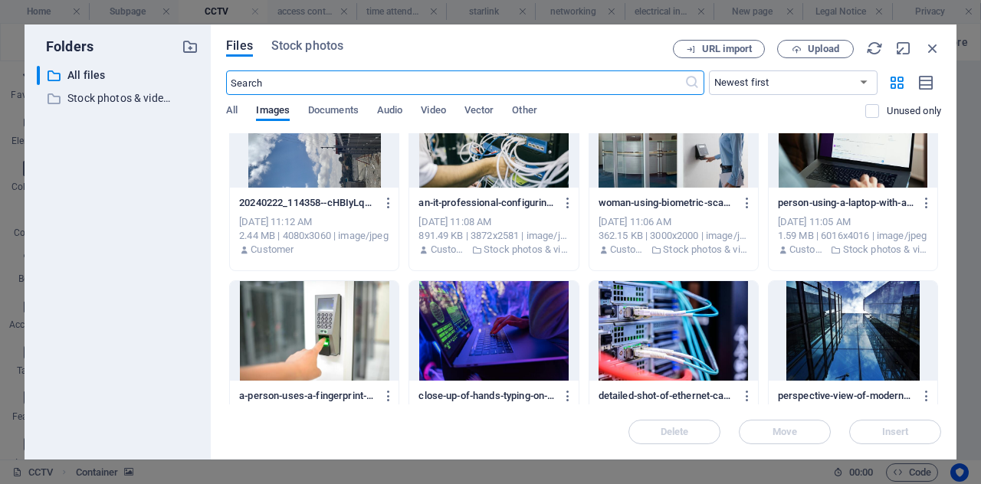
scroll to position [435, 0]
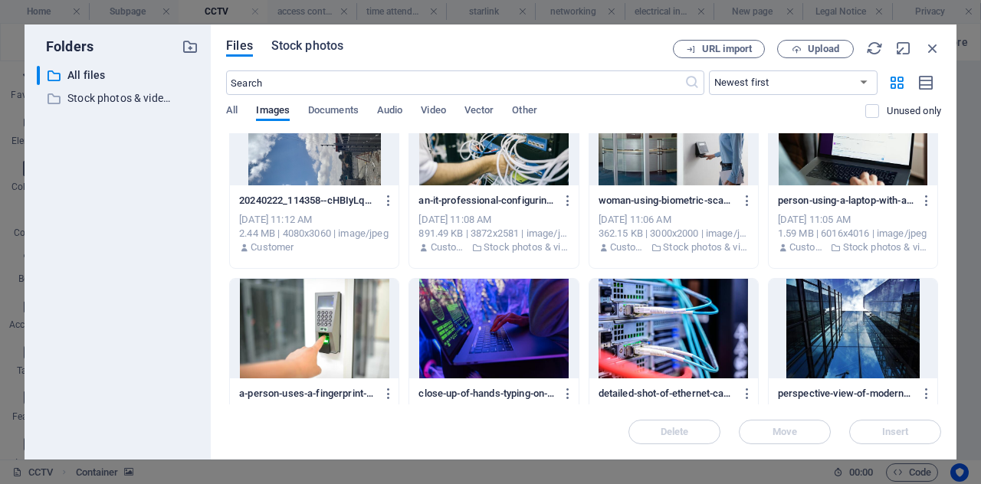
click at [330, 41] on span "Stock photos" at bounding box center [307, 46] width 72 height 18
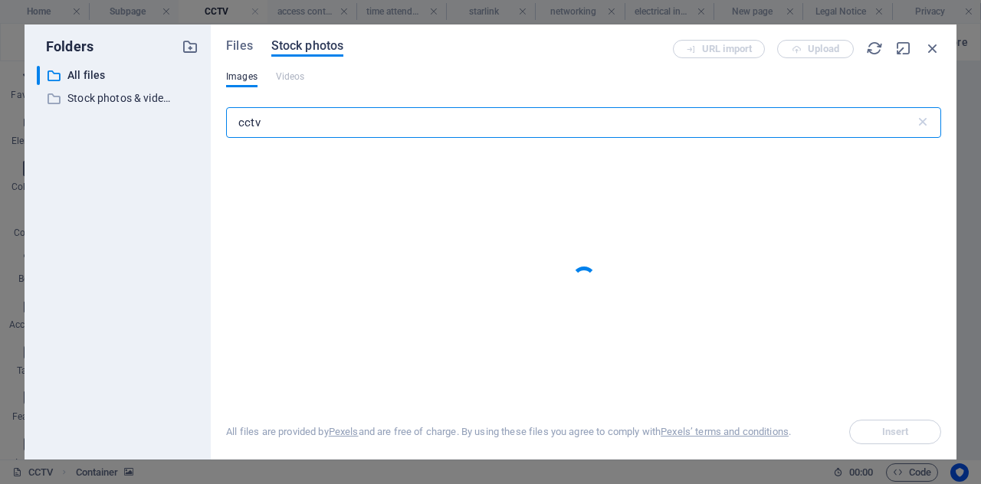
type input "cctv"
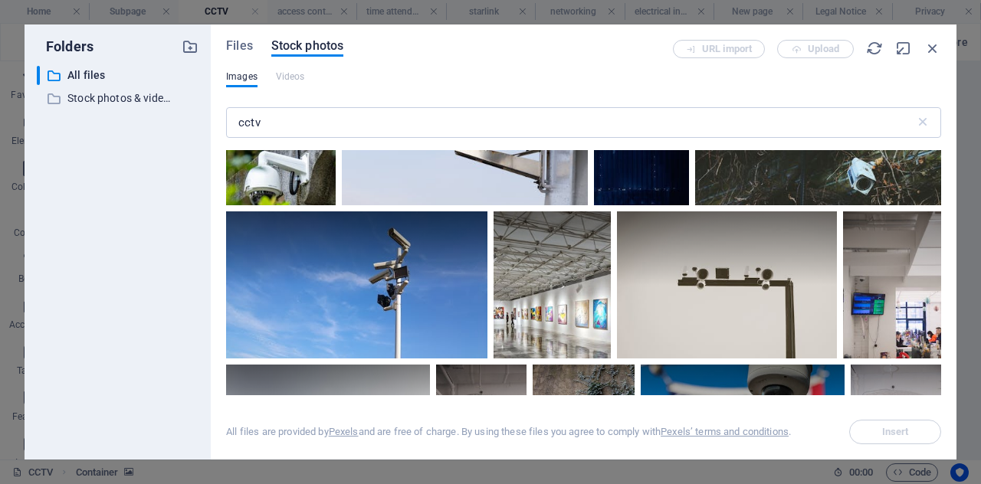
scroll to position [222, 0]
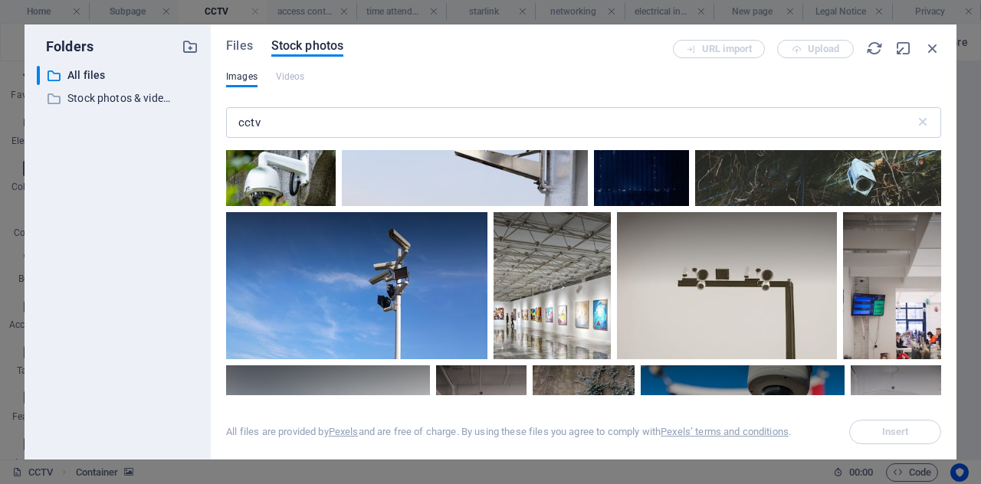
click at [408, 239] on div at bounding box center [356, 249] width 261 height 74
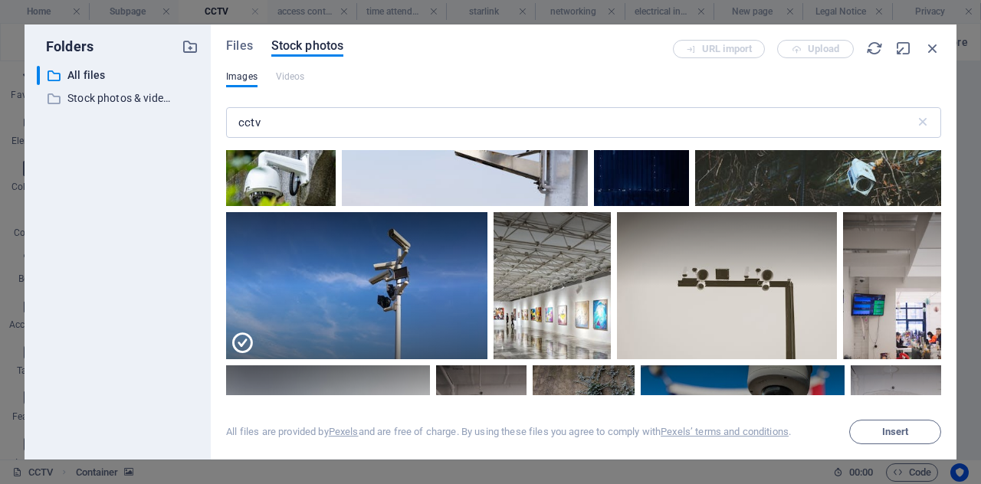
click at [408, 239] on div at bounding box center [356, 249] width 261 height 74
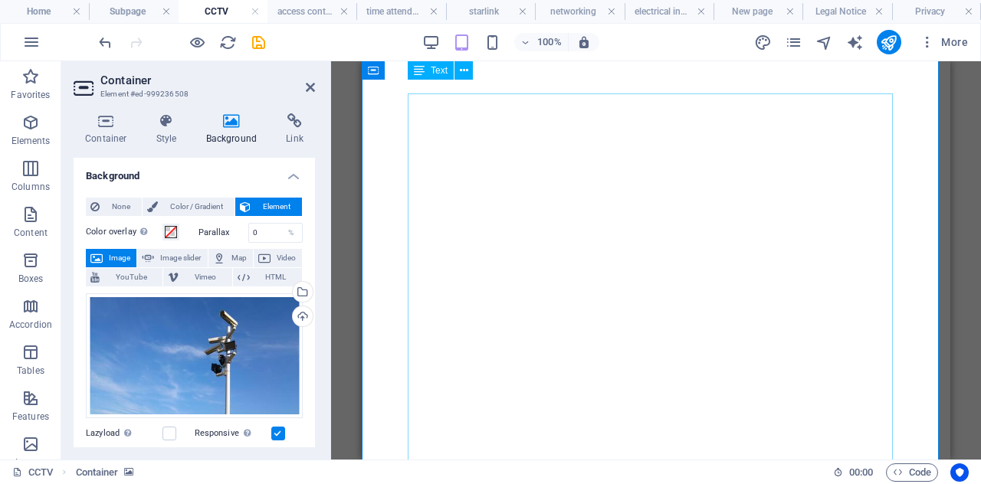
scroll to position [0, 0]
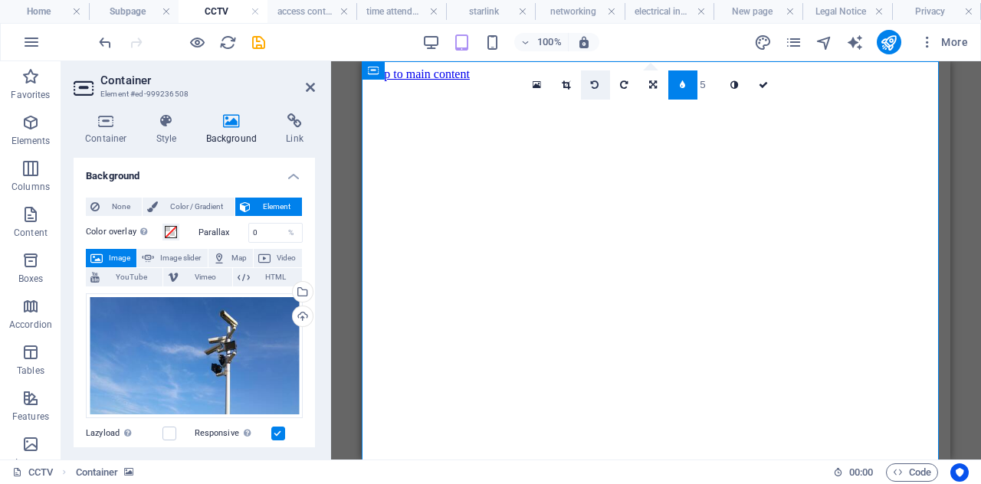
click at [591, 86] on icon at bounding box center [595, 84] width 8 height 9
click at [676, 90] on link at bounding box center [682, 85] width 29 height 29
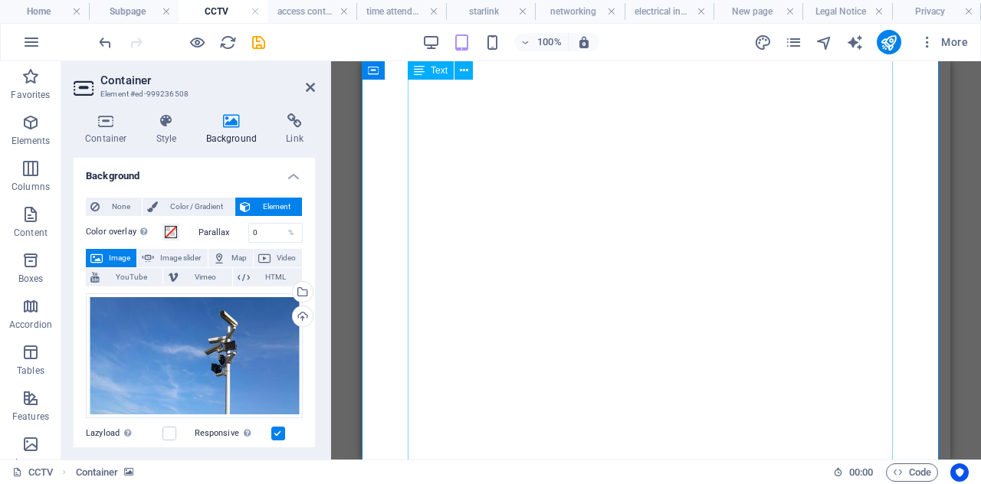
scroll to position [353, 0]
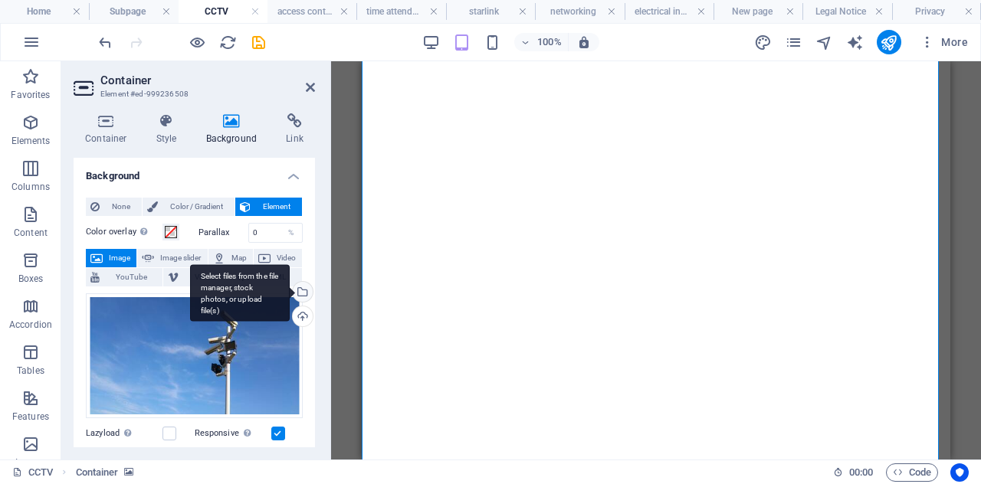
click at [307, 294] on div "Select files from the file manager, stock photos, or upload file(s)" at bounding box center [301, 293] width 23 height 23
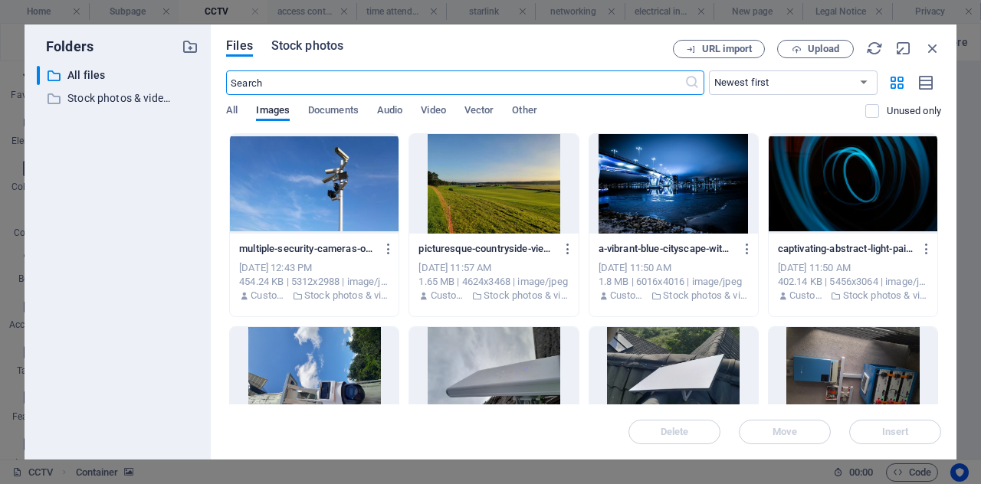
click at [304, 50] on span "Stock photos" at bounding box center [307, 46] width 72 height 18
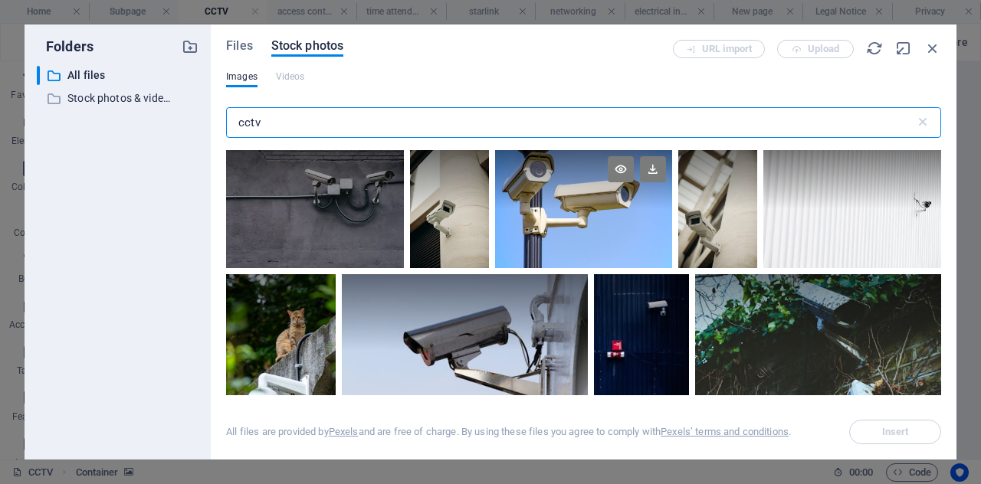
click at [585, 247] on div at bounding box center [584, 209] width 178 height 118
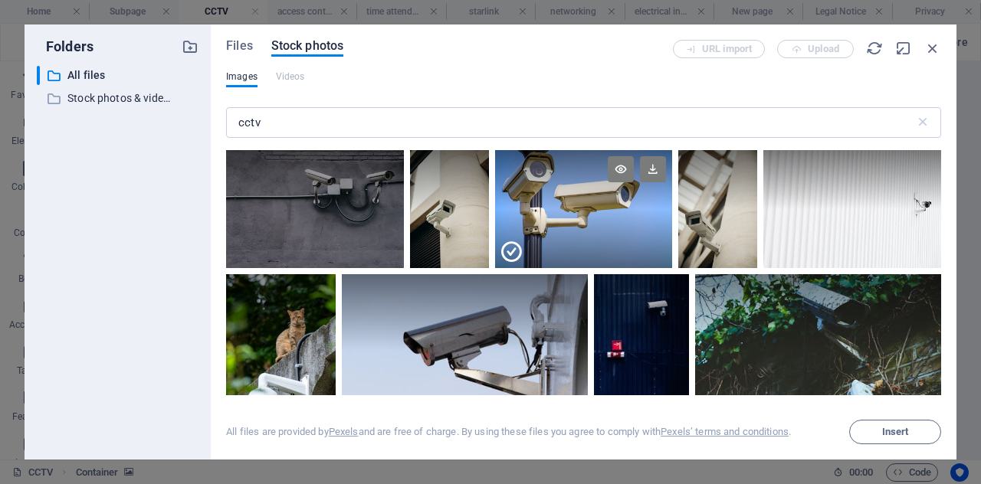
click at [585, 247] on div at bounding box center [584, 238] width 178 height 59
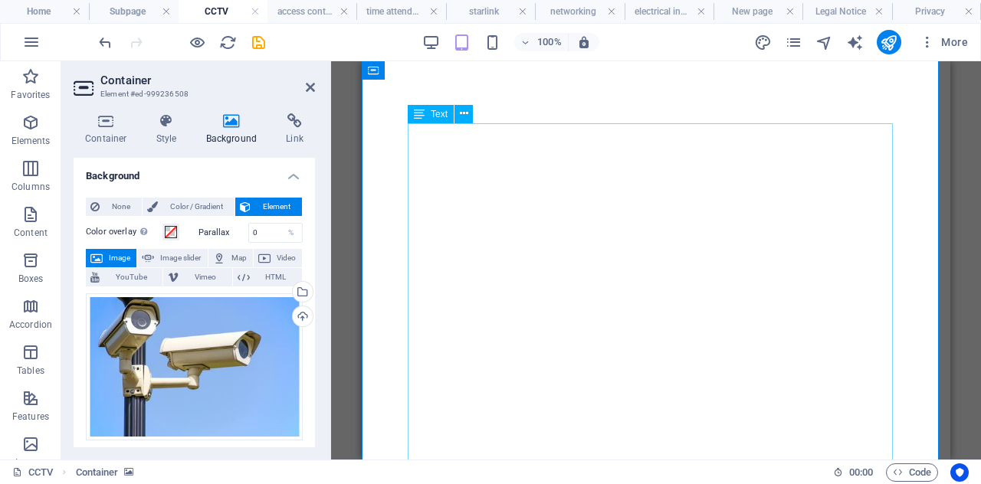
scroll to position [0, 0]
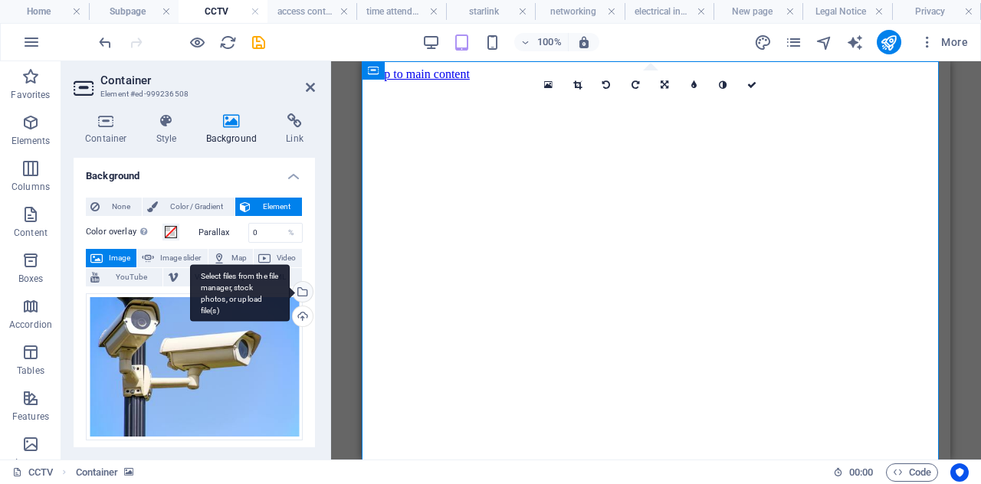
click at [301, 285] on div "Select files from the file manager, stock photos, or upload file(s)" at bounding box center [301, 293] width 23 height 23
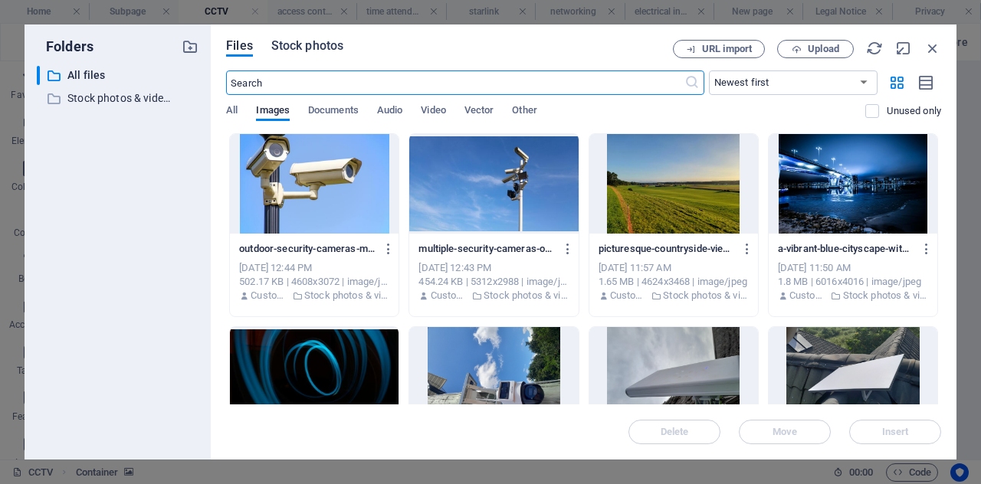
click at [328, 41] on span "Stock photos" at bounding box center [307, 46] width 72 height 18
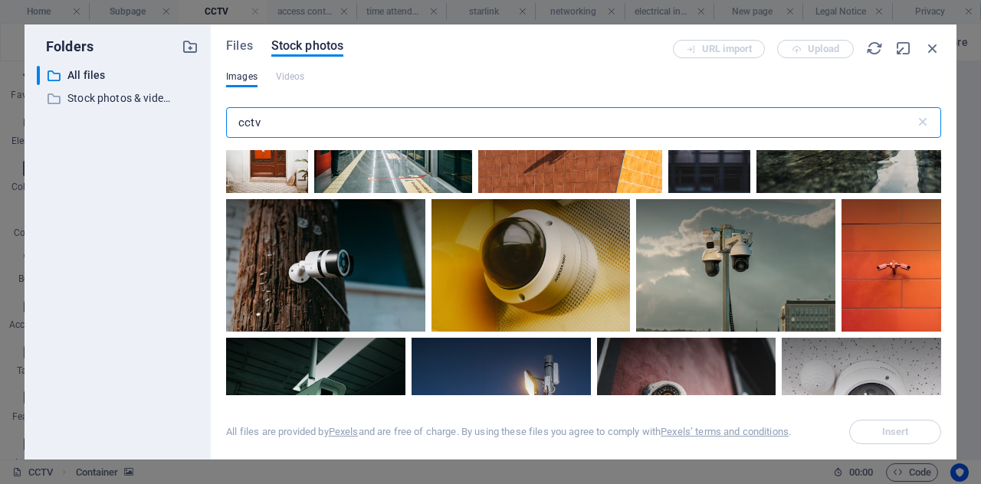
scroll to position [1353, 0]
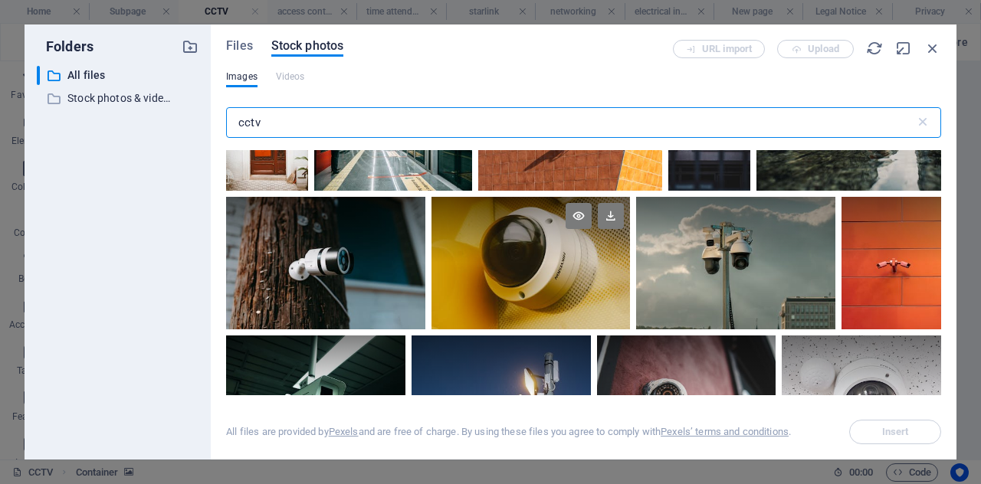
click at [528, 215] on div at bounding box center [531, 230] width 199 height 67
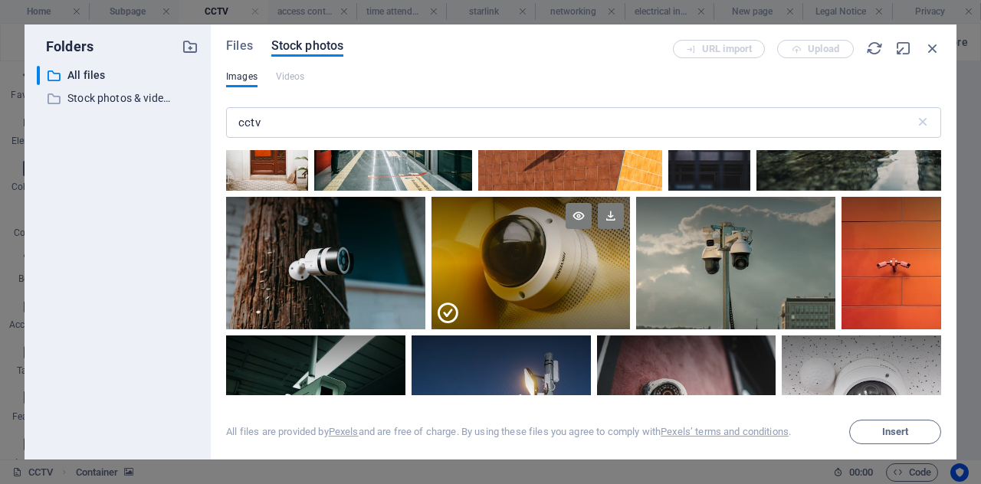
click at [528, 215] on div at bounding box center [531, 230] width 199 height 67
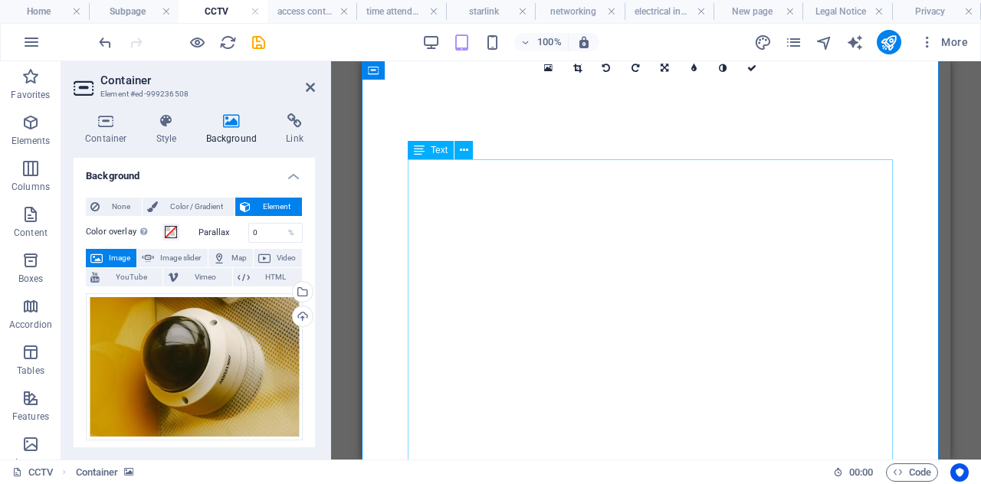
scroll to position [0, 0]
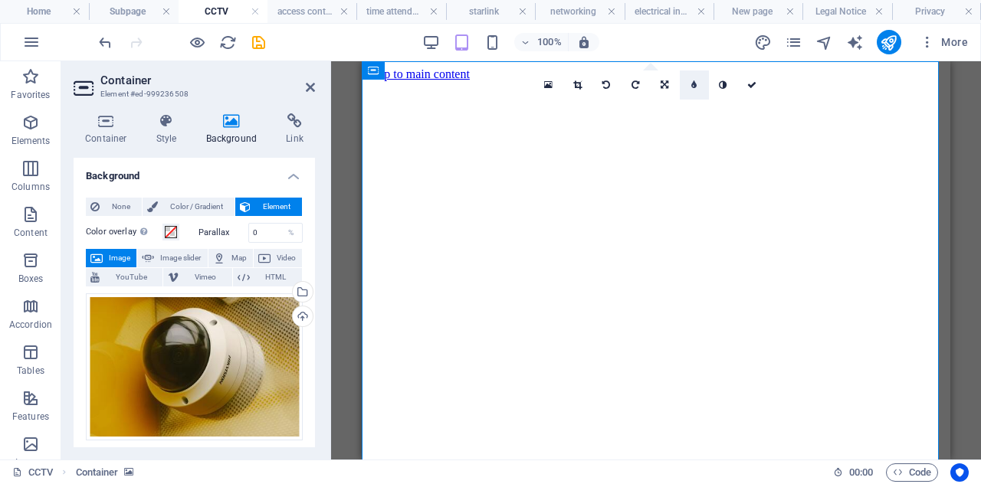
click at [692, 84] on icon at bounding box center [693, 84] width 5 height 9
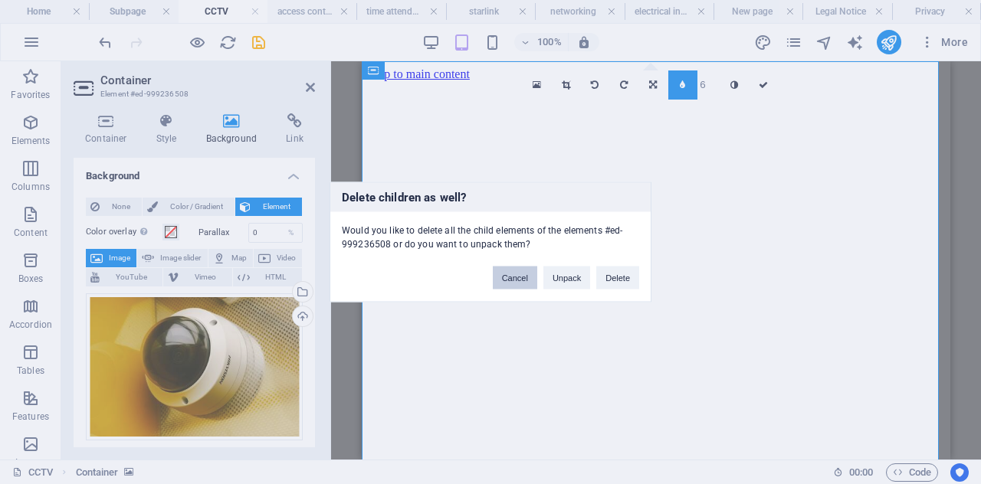
click at [518, 271] on button "Cancel" at bounding box center [515, 278] width 44 height 23
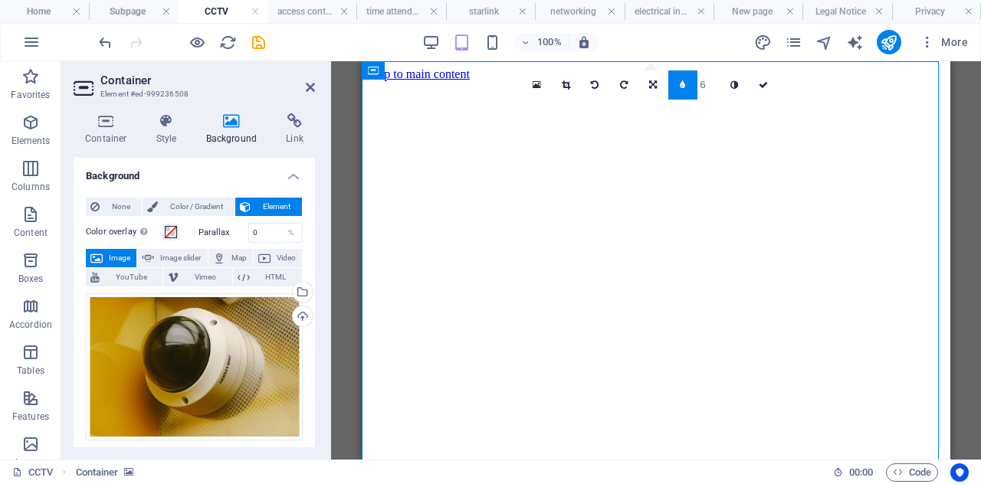
click at [702, 84] on input "6" at bounding box center [709, 85] width 23 height 28
click at [705, 84] on input "6" at bounding box center [709, 85] width 23 height 28
type input "3"
click at [731, 88] on icon at bounding box center [735, 84] width 8 height 9
click at [731, 100] on div "16:10 16:9 4:3 1:1 1:2 3" at bounding box center [651, 85] width 256 height 29
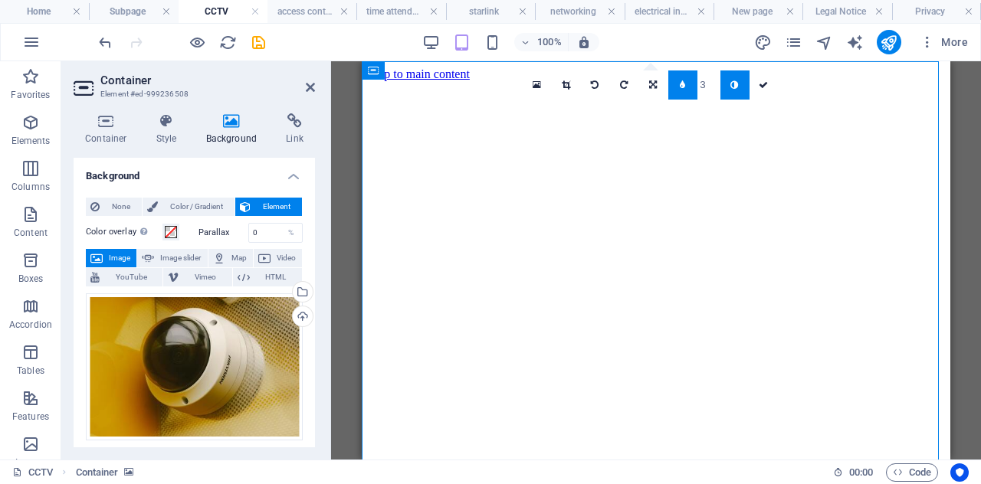
click at [745, 75] on link at bounding box center [735, 85] width 29 height 29
click at [702, 84] on input "3" at bounding box center [709, 85] width 23 height 28
type input "2"
type input "1"
click at [685, 77] on link at bounding box center [682, 85] width 29 height 29
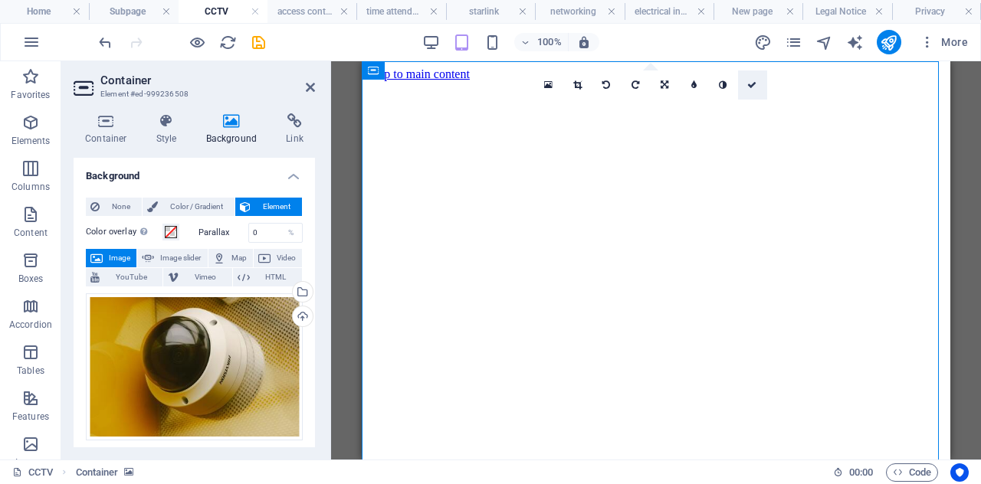
click at [751, 77] on link at bounding box center [752, 85] width 29 height 29
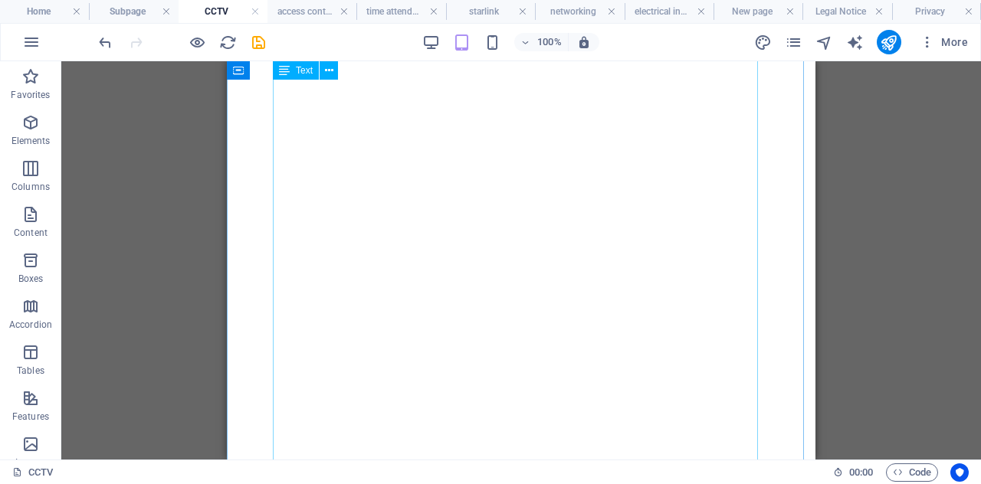
scroll to position [375, 0]
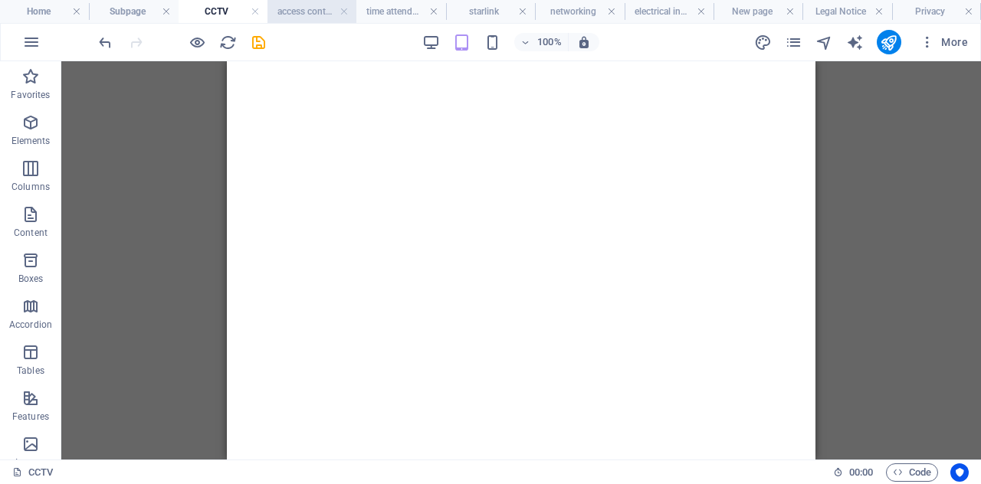
click at [304, 16] on h4 "access control" at bounding box center [312, 11] width 89 height 17
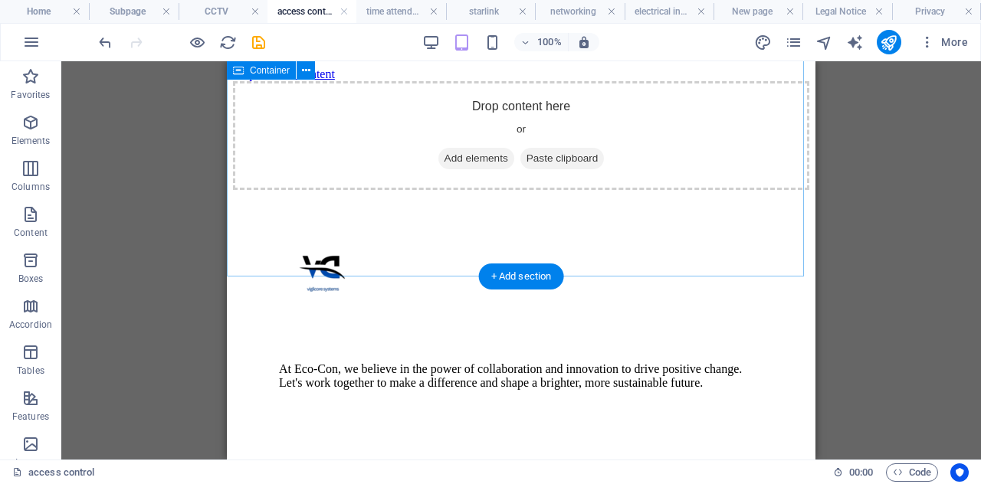
scroll to position [0, 0]
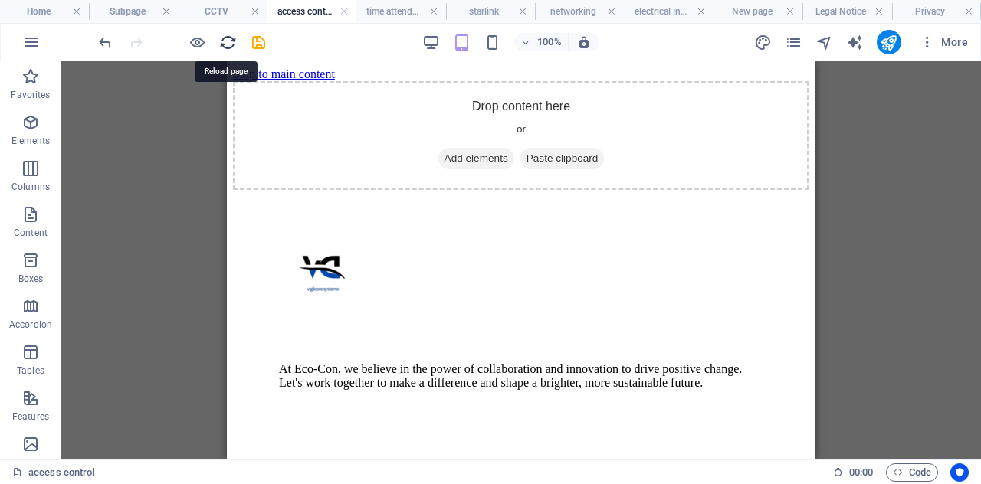
click at [225, 47] on icon "reload" at bounding box center [228, 43] width 18 height 18
click at [217, 10] on h4 "CCTV" at bounding box center [223, 11] width 89 height 17
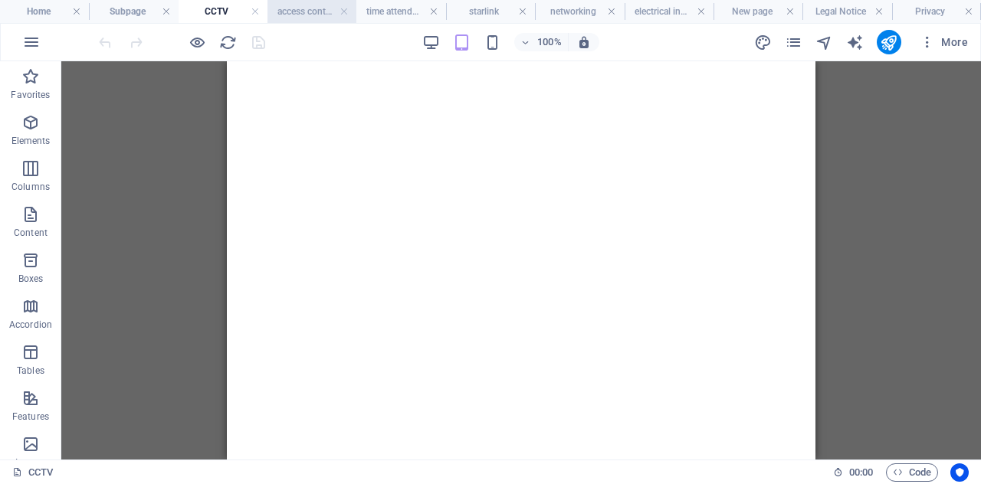
click at [293, 10] on h4 "access control" at bounding box center [312, 11] width 89 height 17
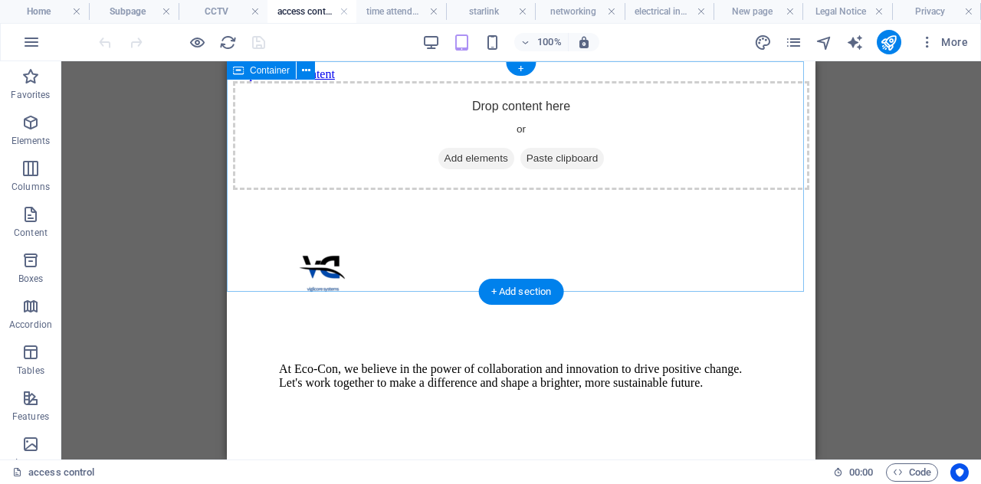
click at [337, 119] on div "Drop content here or Add elements Paste clipboard" at bounding box center [521, 135] width 576 height 109
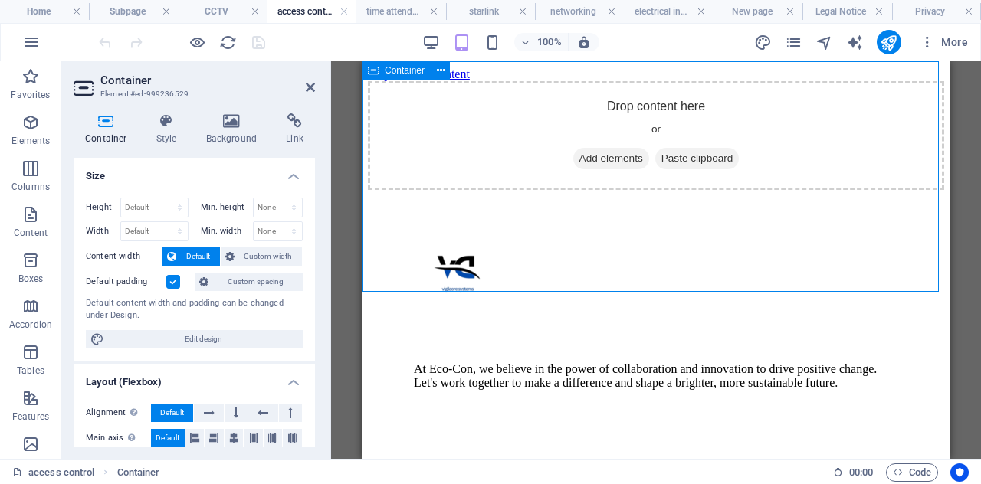
click at [484, 179] on div "Drop content here or Add elements Paste clipboard" at bounding box center [656, 135] width 576 height 109
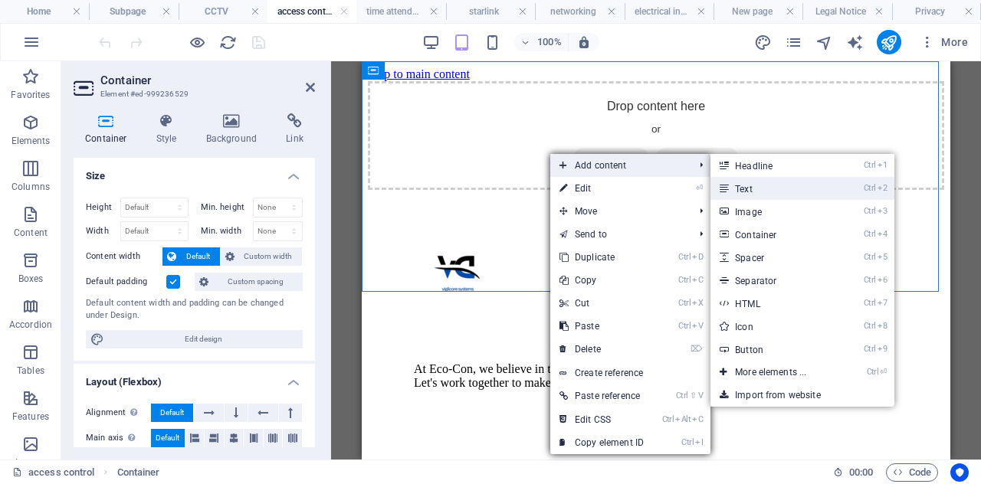
click at [739, 185] on link "Ctrl 2 Text" at bounding box center [774, 188] width 126 height 23
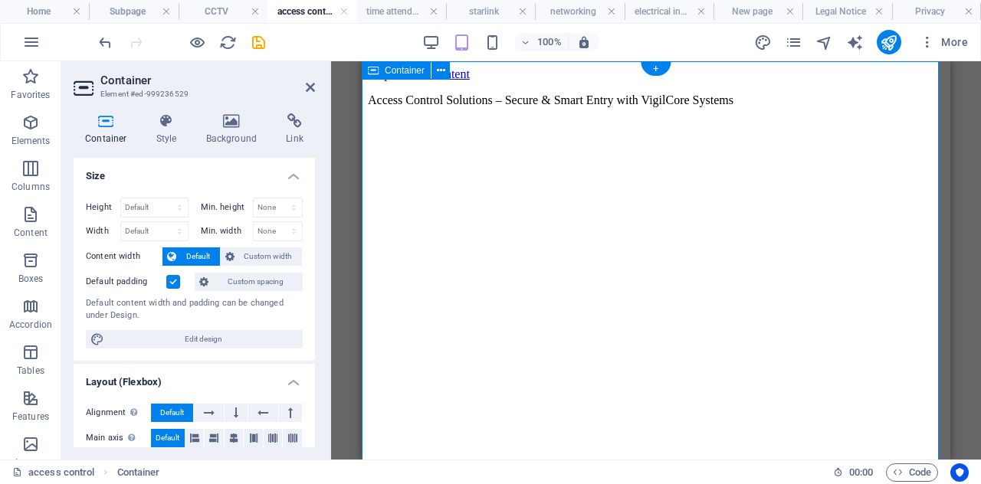
click at [431, 120] on figure at bounding box center [656, 120] width 576 height 0
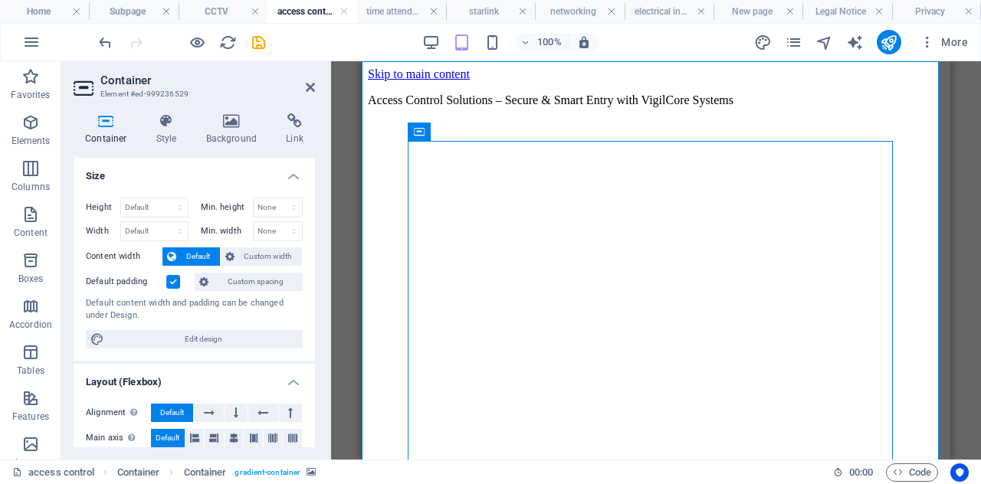
click at [432, 120] on figure at bounding box center [656, 120] width 576 height 0
click at [490, 136] on icon at bounding box center [487, 132] width 8 height 16
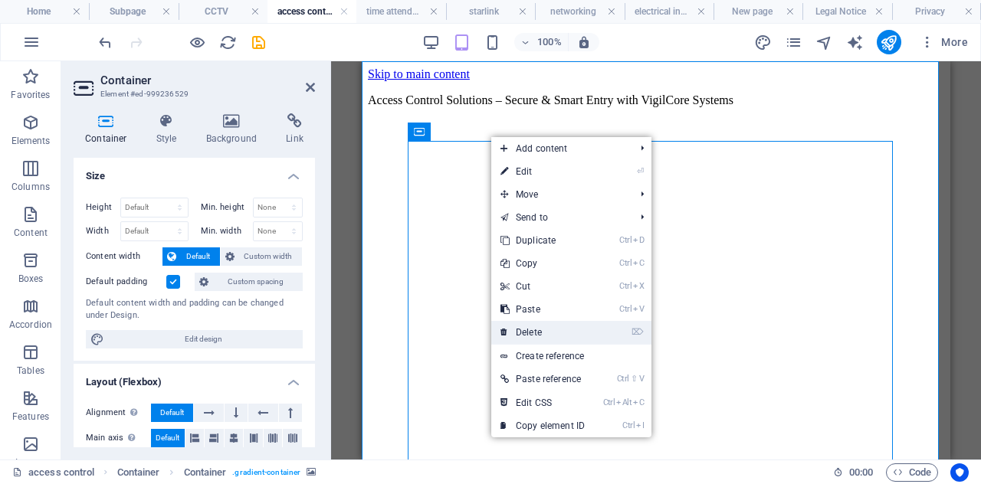
click at [524, 336] on link "⌦ Delete" at bounding box center [542, 332] width 103 height 23
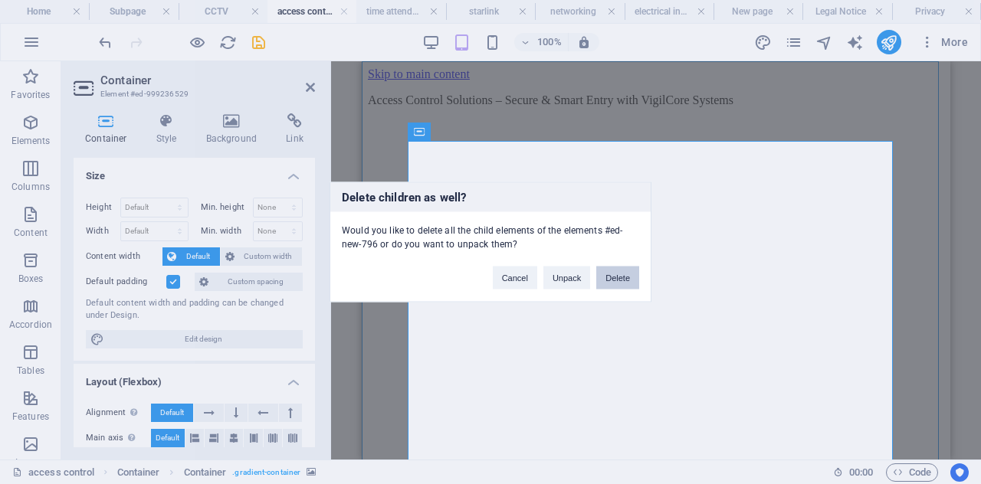
click at [610, 276] on button "Delete" at bounding box center [617, 278] width 43 height 23
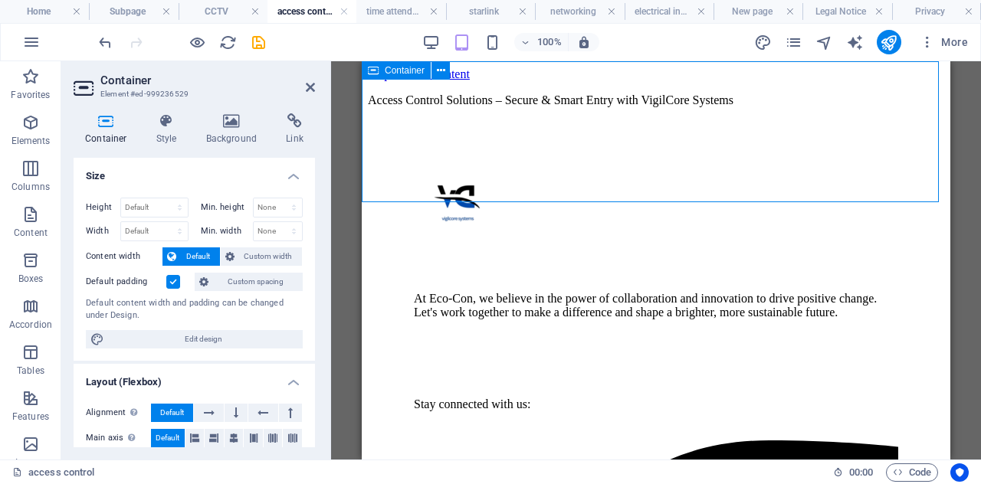
click at [557, 107] on div "Access Control Solutions – Secure & Smart Entry with VigilCore Systems" at bounding box center [656, 101] width 576 height 14
click at [466, 107] on div "Access Control Solutions – Secure & Smart Entry with VigilCore Systems" at bounding box center [656, 101] width 576 height 14
click at [442, 94] on div "Access Control Solutions – Secure & Smart Entry with VigilCore Systems" at bounding box center [656, 101] width 576 height 14
click at [438, 67] on icon at bounding box center [441, 71] width 8 height 16
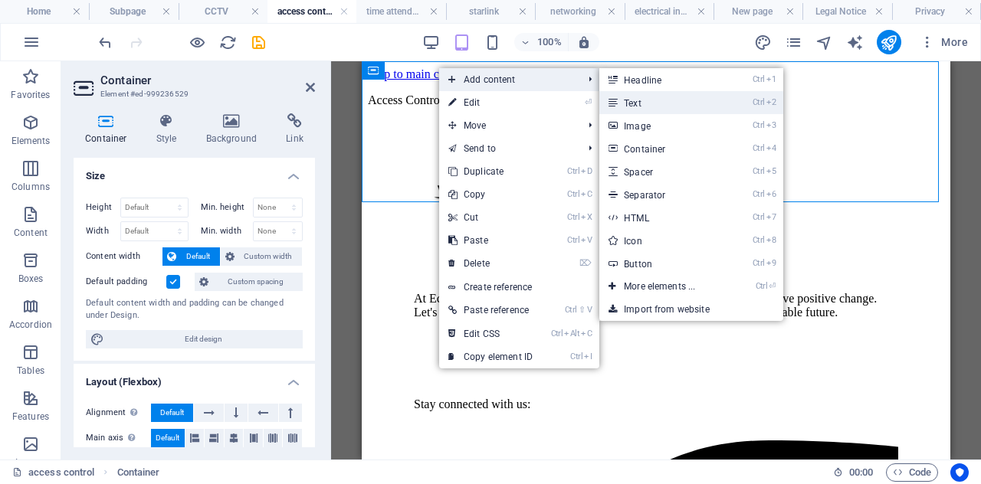
click at [622, 97] on link "Ctrl 2 Text" at bounding box center [662, 102] width 126 height 23
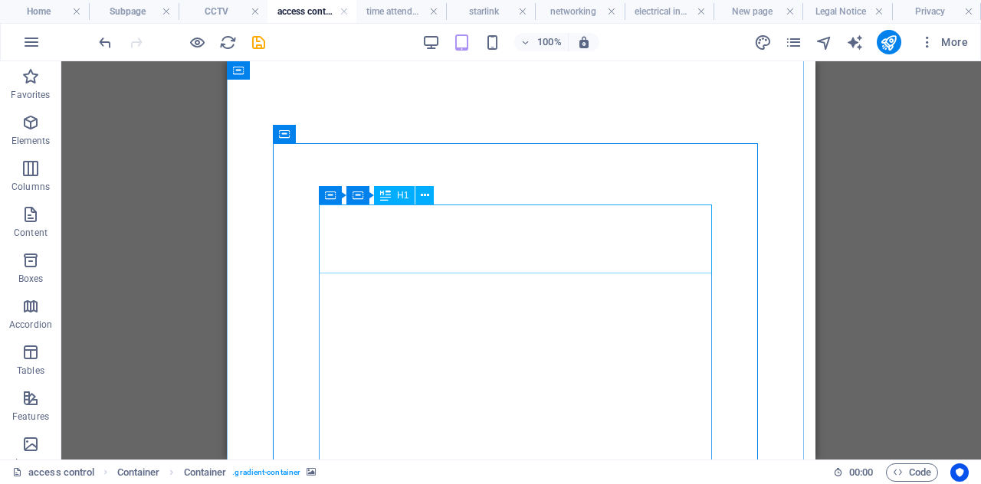
scroll to position [682, 0]
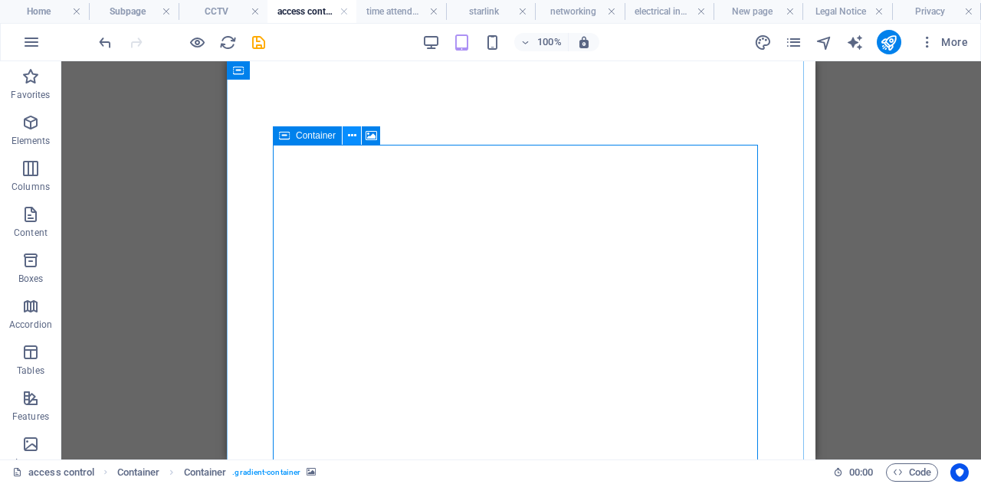
click at [351, 139] on icon at bounding box center [352, 136] width 8 height 16
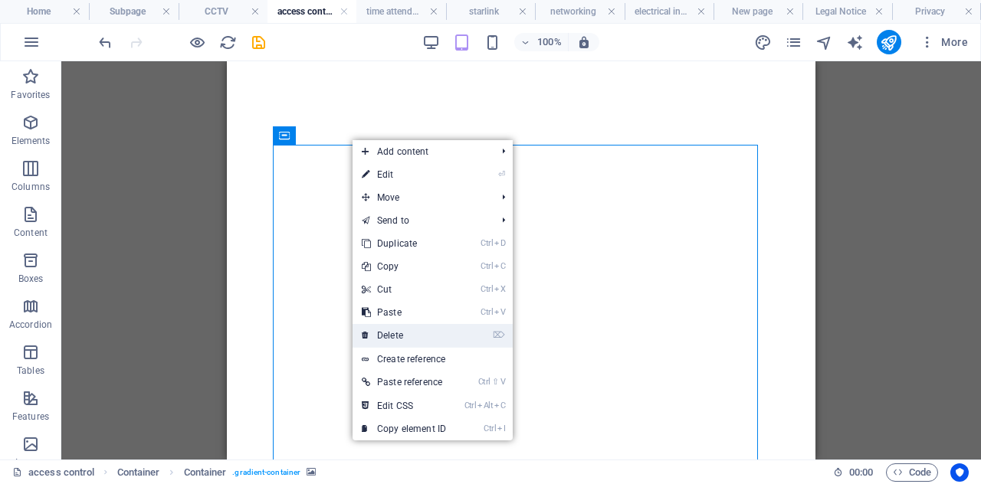
click at [402, 329] on link "⌦ Delete" at bounding box center [404, 335] width 103 height 23
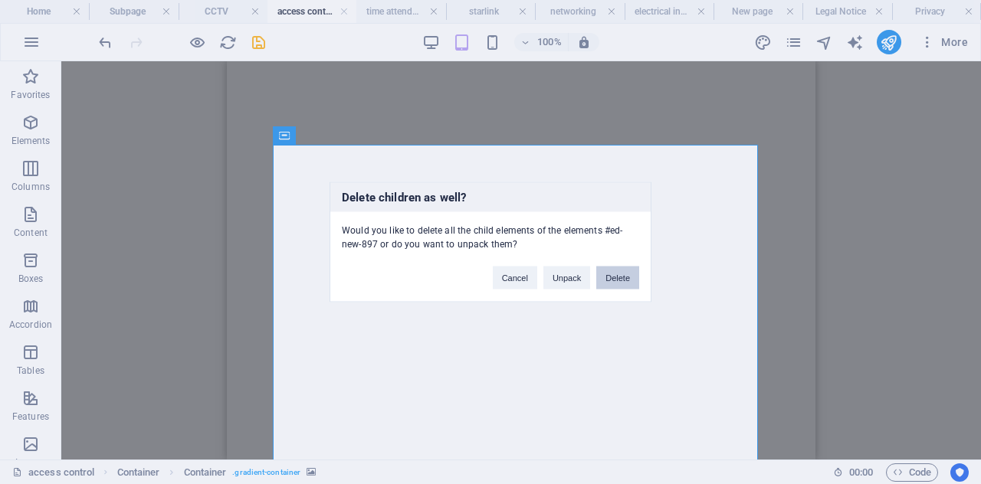
click at [613, 271] on button "Delete" at bounding box center [617, 278] width 43 height 23
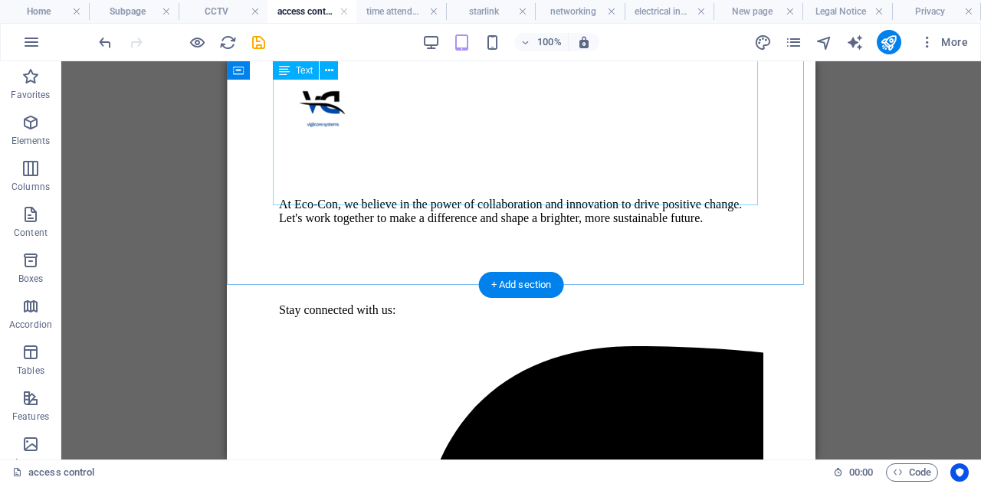
scroll to position [622, 0]
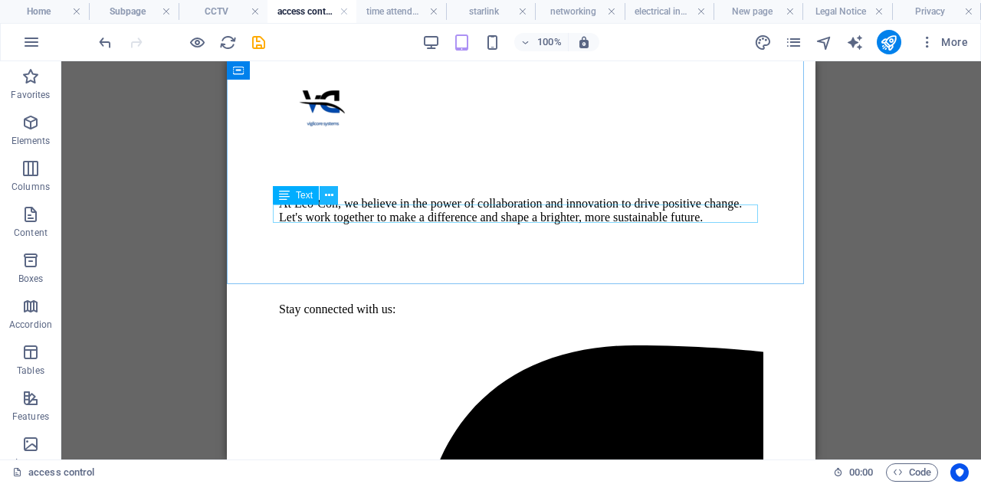
click at [333, 192] on button at bounding box center [329, 195] width 18 height 18
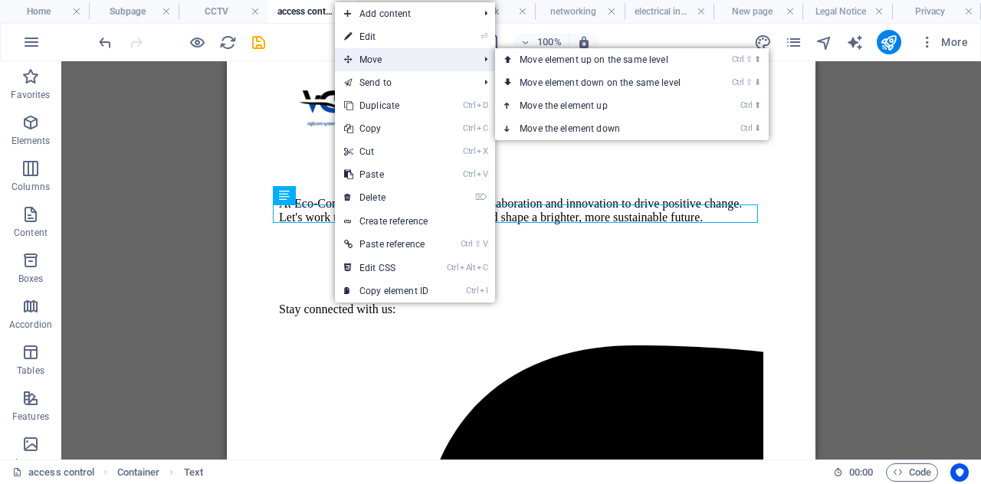
click at [393, 64] on span "Move" at bounding box center [403, 59] width 137 height 23
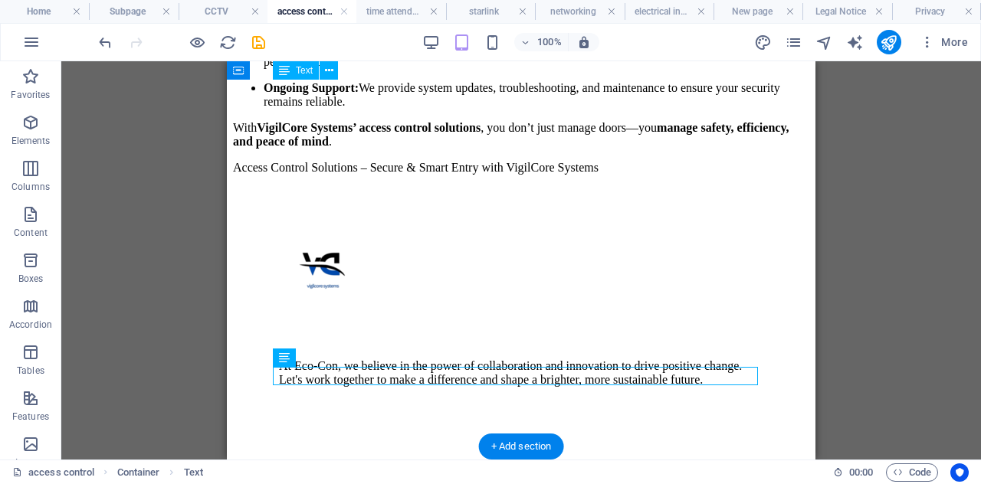
scroll to position [461, 0]
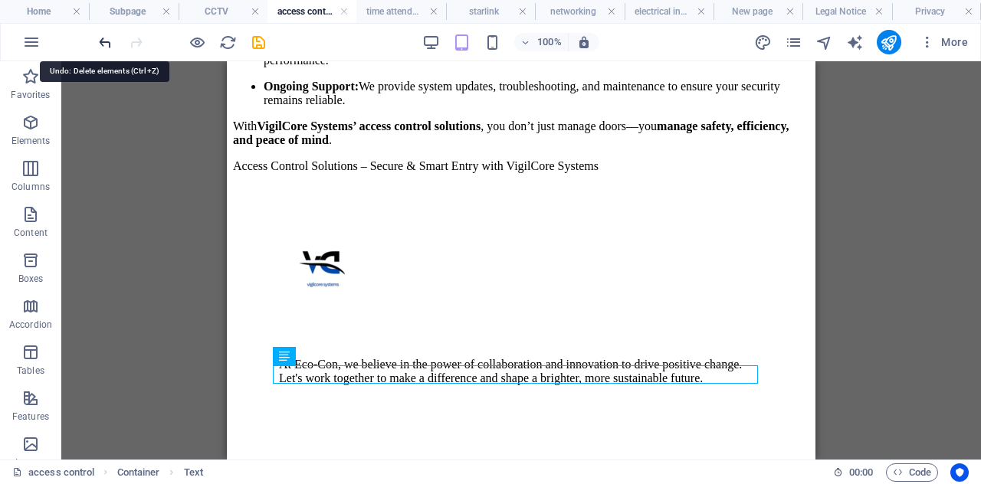
click at [97, 35] on icon "undo" at bounding box center [106, 43] width 18 height 18
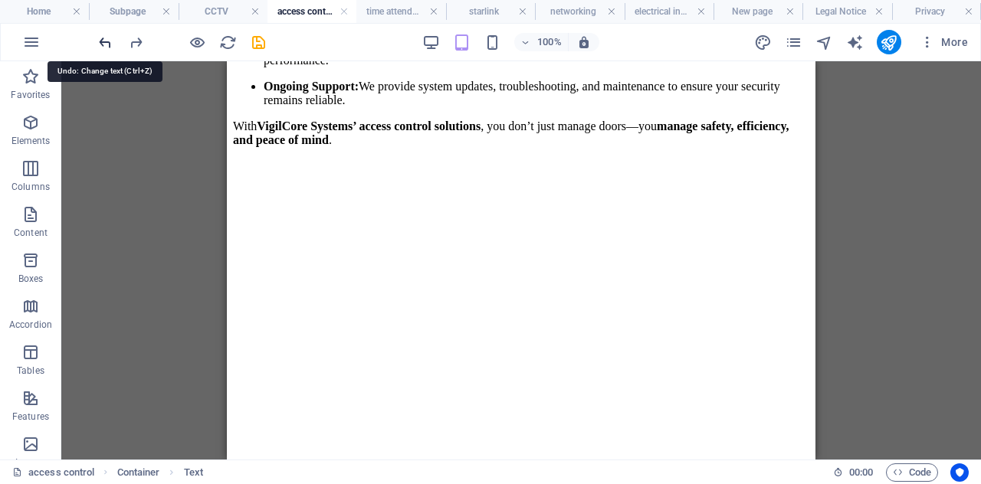
click at [103, 44] on icon "undo" at bounding box center [106, 43] width 18 height 18
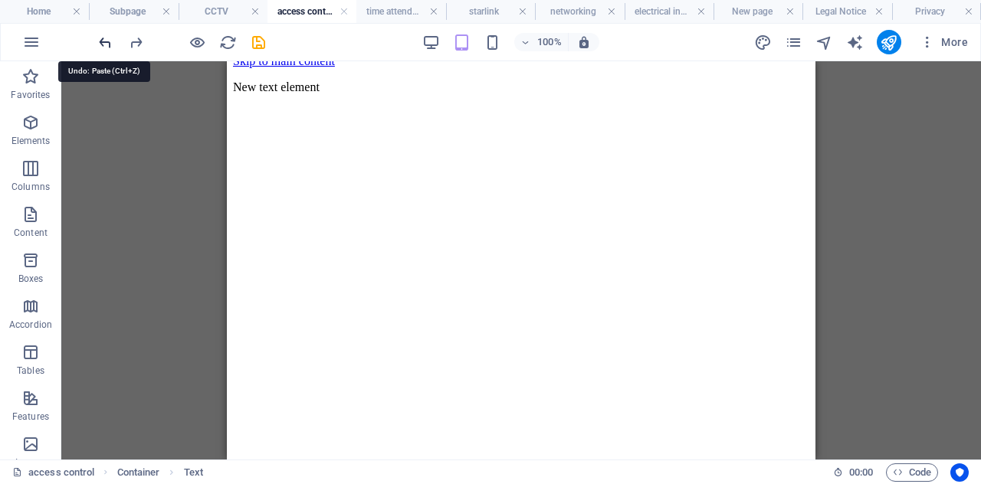
scroll to position [0, 0]
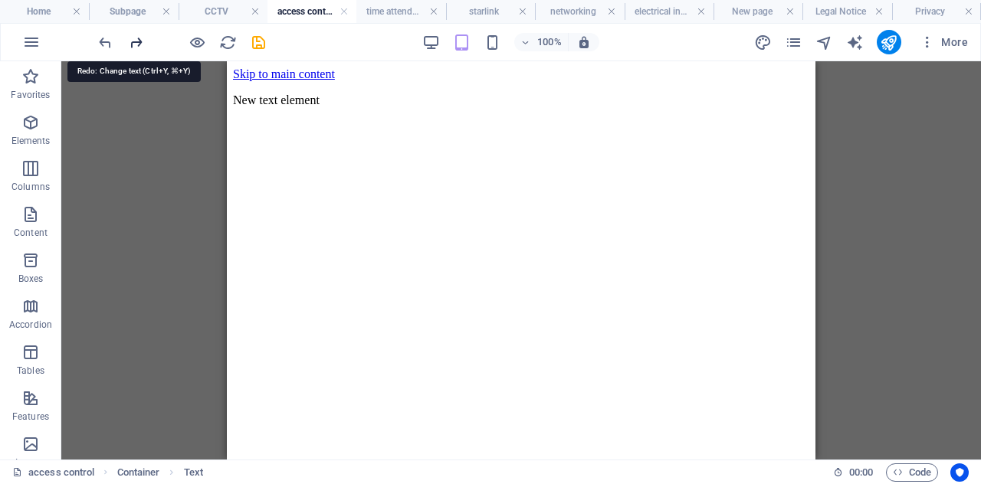
click at [141, 45] on icon "redo" at bounding box center [136, 43] width 18 height 18
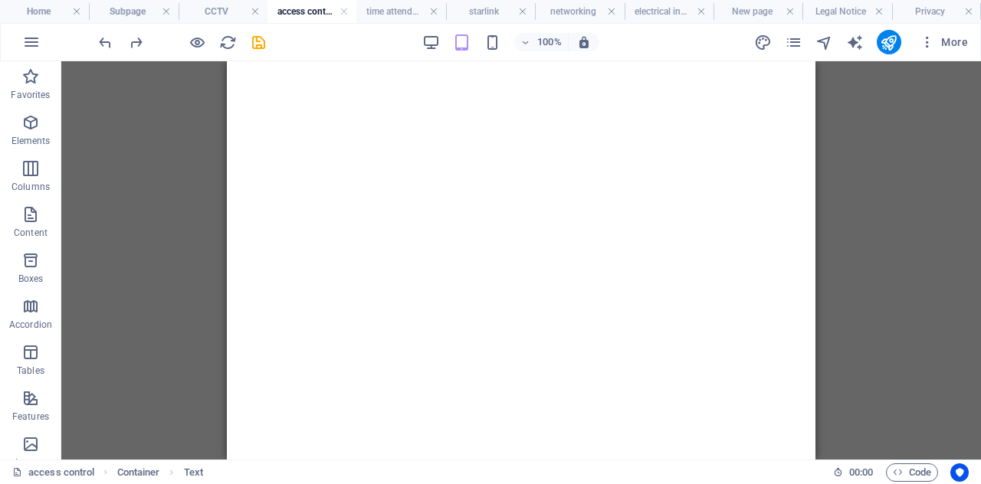
scroll to position [602, 0]
click at [130, 46] on icon "redo" at bounding box center [136, 43] width 18 height 18
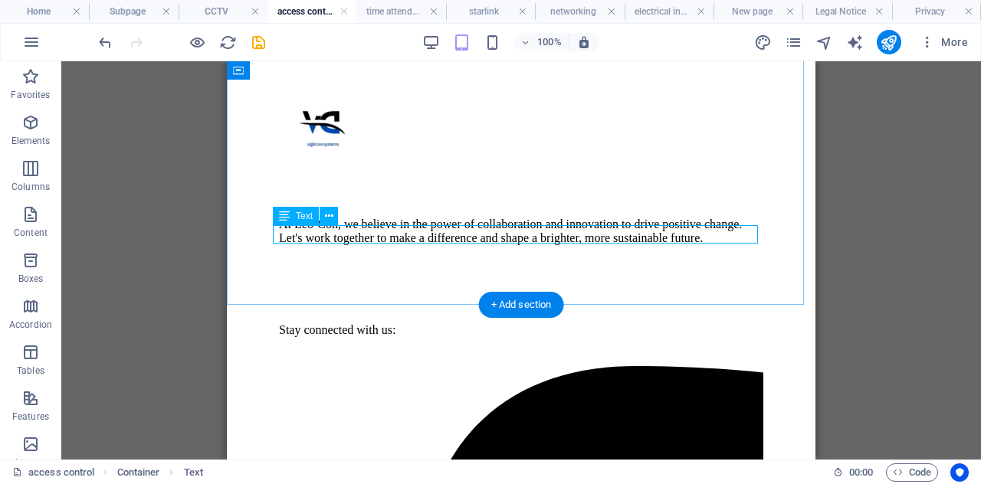
click at [317, 33] on div "Access Control Solutions – Secure & Smart Entry with VigilCore Systems" at bounding box center [521, 26] width 576 height 14
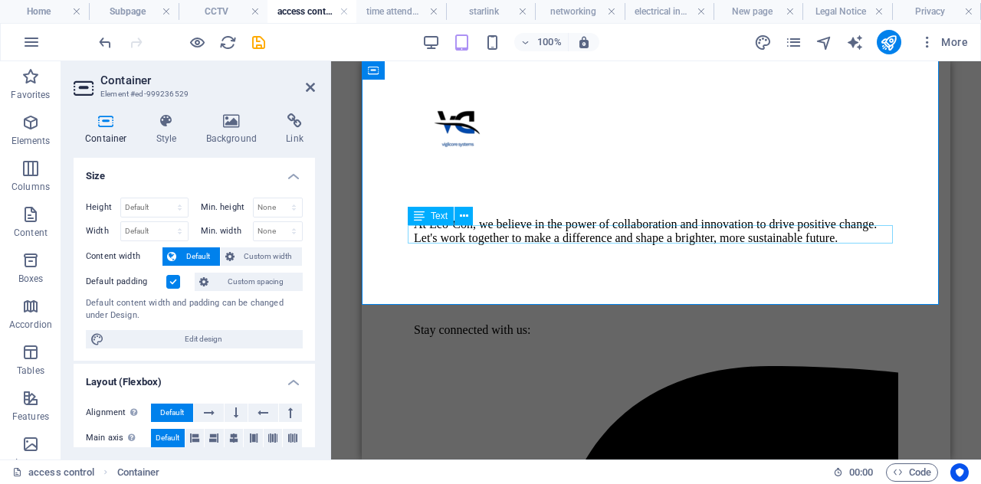
click at [515, 33] on div "Access Control Solutions – Secure & Smart Entry with VigilCore Systems" at bounding box center [656, 26] width 576 height 14
click at [461, 33] on div "Access Control Solutions – Secure & Smart Entry with VigilCore Systems" at bounding box center [656, 26] width 576 height 14
click at [460, 209] on icon at bounding box center [464, 217] width 8 height 16
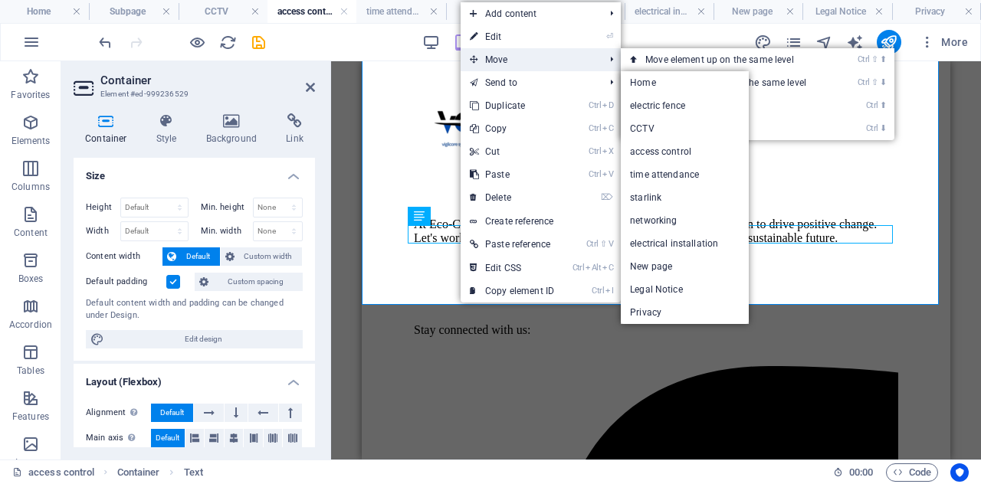
click at [506, 67] on span "Move" at bounding box center [529, 59] width 137 height 23
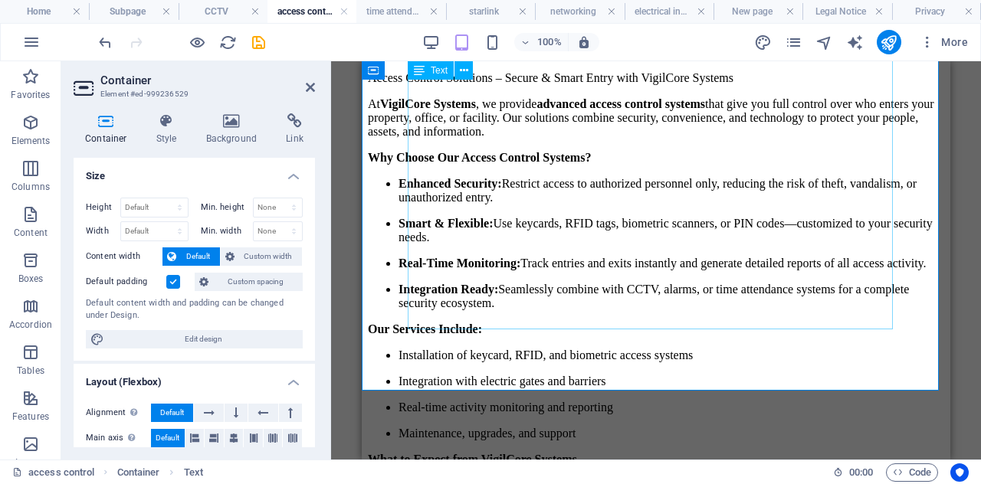
scroll to position [0, 0]
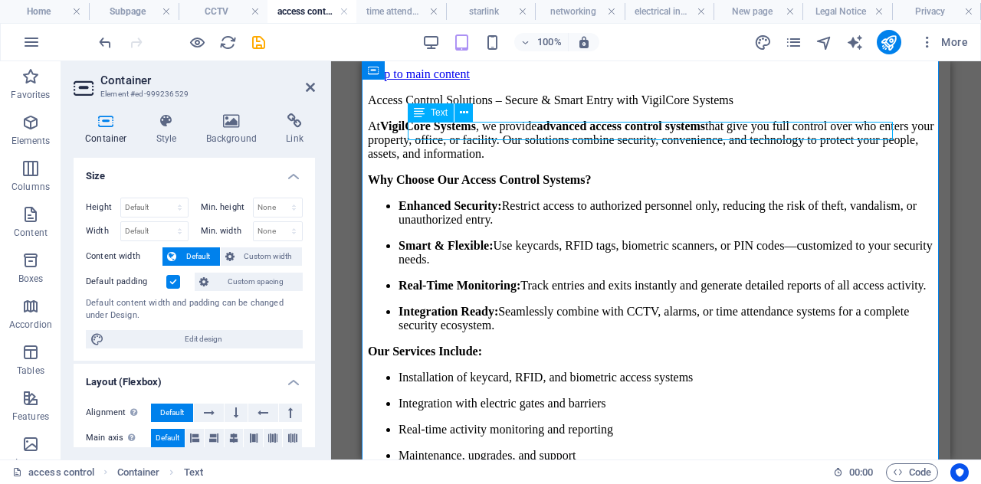
click at [562, 107] on div "Access Control Solutions – Secure & Smart Entry with VigilCore Systems" at bounding box center [656, 101] width 576 height 14
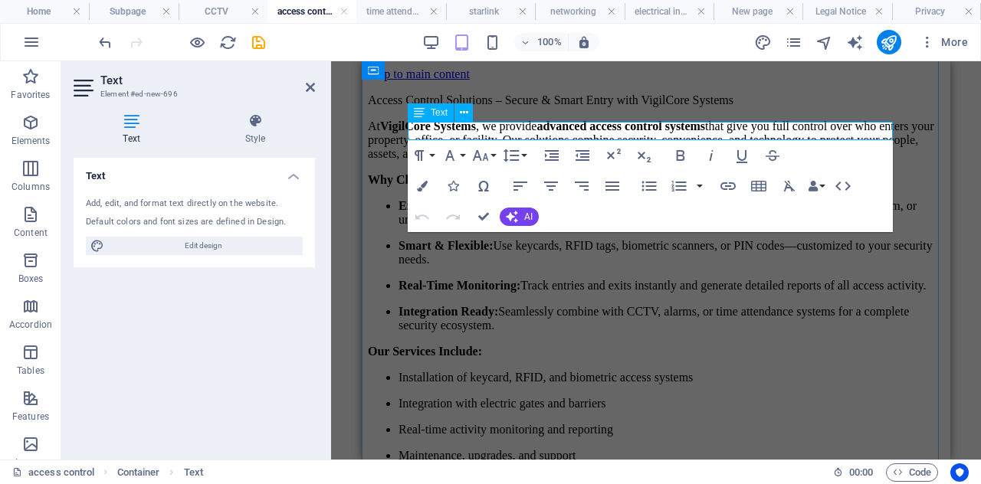
click at [562, 107] on p "Access Control Solutions – Secure & Smart Entry with VigilCore Systems" at bounding box center [656, 101] width 576 height 14
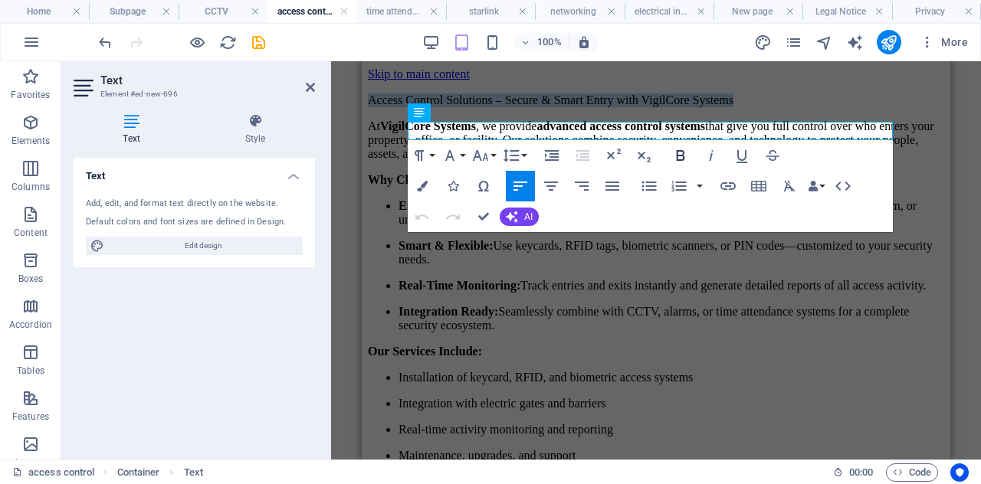
click at [678, 159] on icon "button" at bounding box center [681, 155] width 18 height 18
click at [501, 217] on button "AI" at bounding box center [519, 217] width 39 height 18
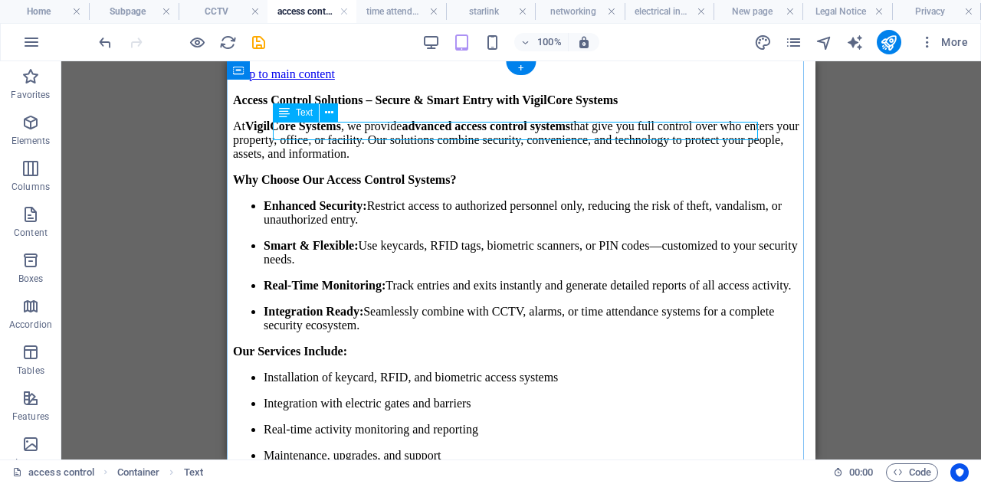
click at [580, 107] on div "Access Control Solutions – Secure & Smart Entry with VigilCore Systems" at bounding box center [521, 101] width 576 height 14
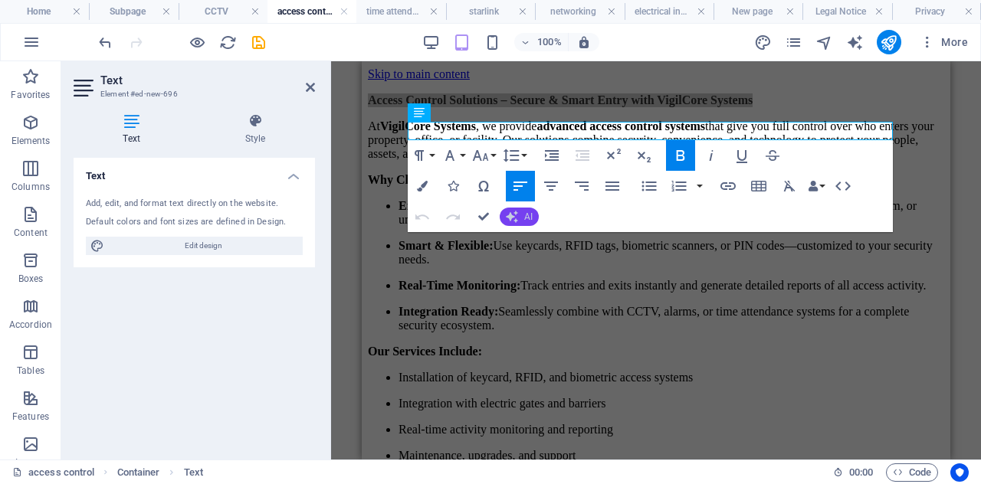
click at [512, 217] on icon "button" at bounding box center [512, 217] width 12 height 12
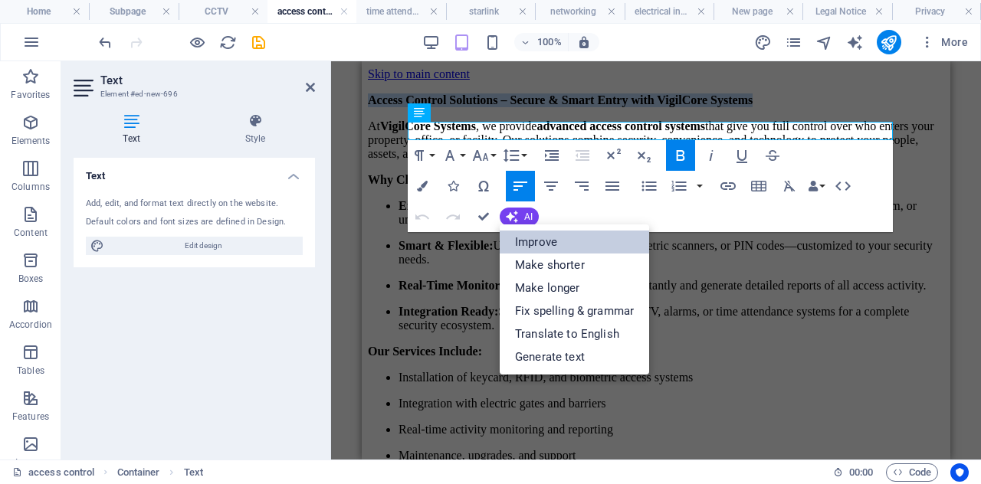
click at [527, 235] on link "Improve" at bounding box center [574, 242] width 149 height 23
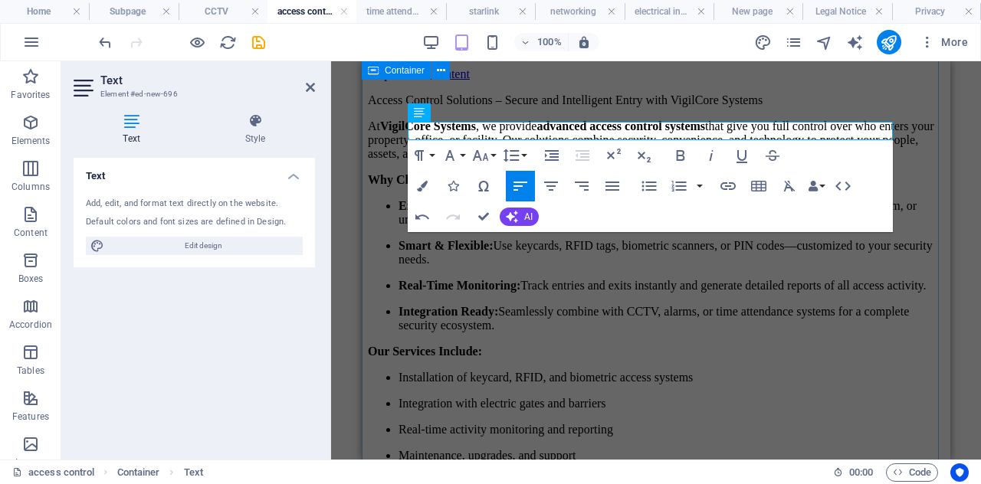
click at [659, 106] on div "Access Control Solutions – Secure and Intelligent Entry with VigilCore Systems …" at bounding box center [656, 364] width 576 height 541
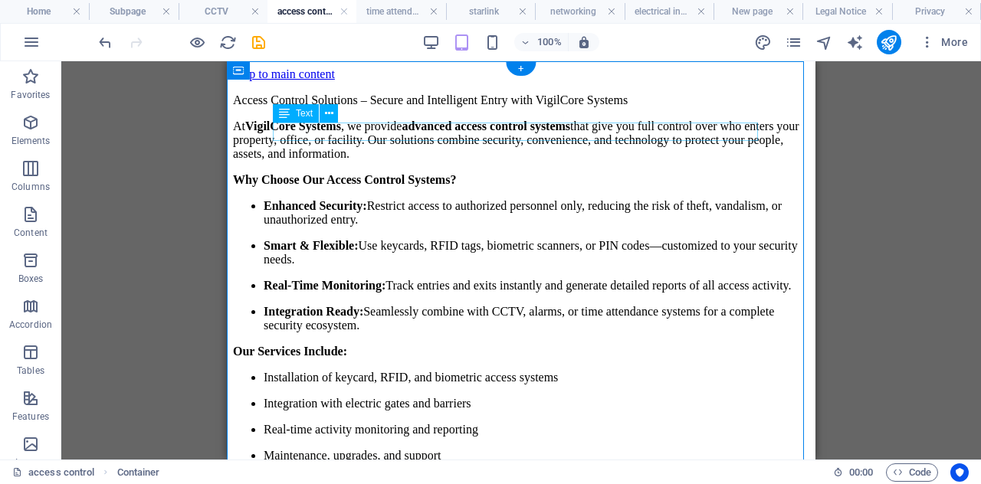
click at [596, 107] on div "Access Control Solutions – Secure and Intelligent Entry with VigilCore Systems" at bounding box center [521, 101] width 576 height 14
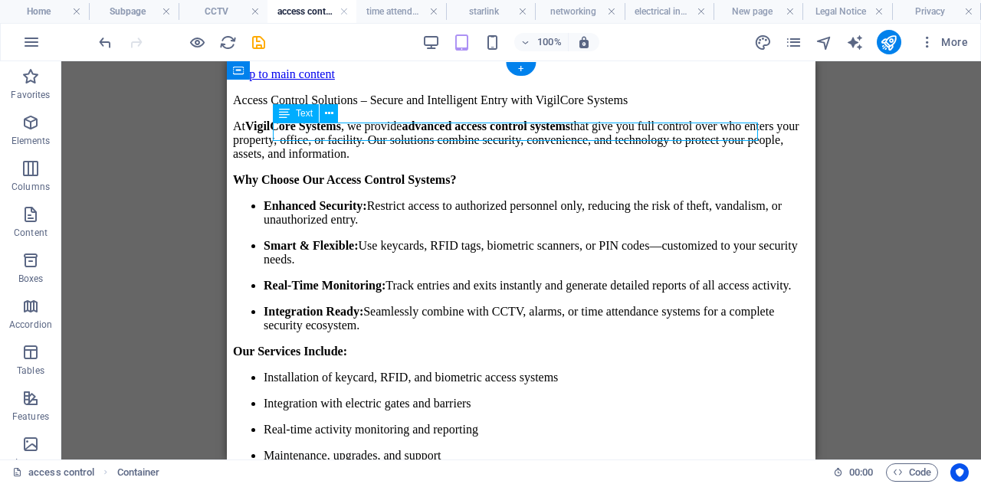
click at [596, 107] on div "Access Control Solutions – Secure and Intelligent Entry with VigilCore Systems" at bounding box center [521, 101] width 576 height 14
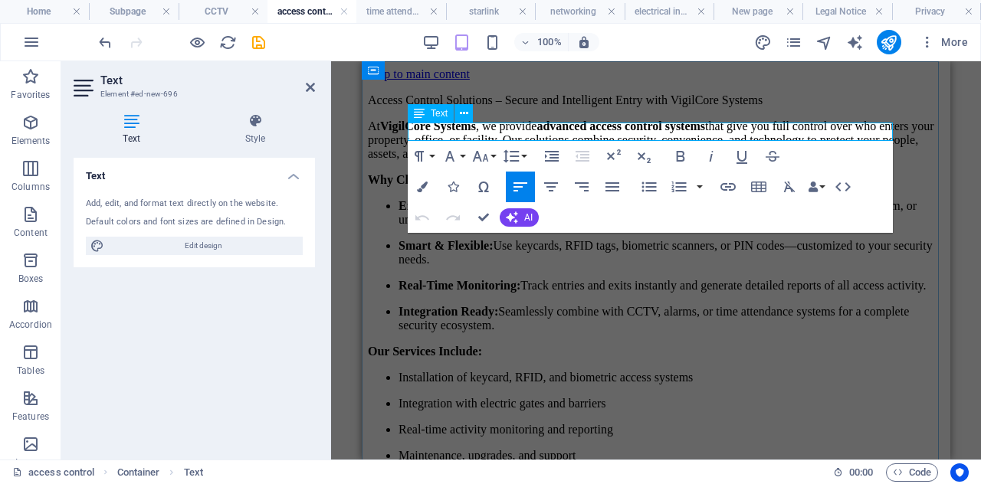
click at [890, 107] on p "Access Control Solutions – Secure and Intelligent Entry with VigilCore Systems" at bounding box center [656, 101] width 576 height 14
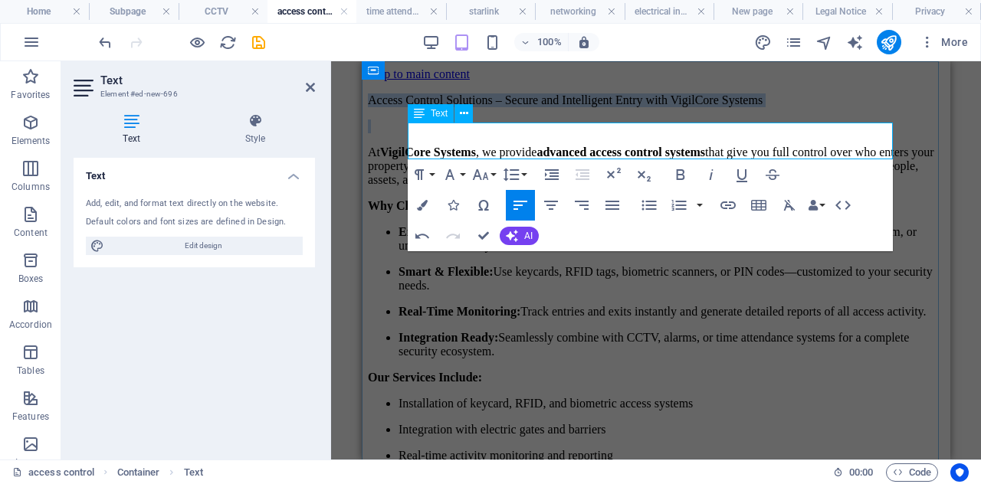
drag, startPoint x: 555, startPoint y: 154, endPoint x: 411, endPoint y: 135, distance: 145.4
click at [411, 133] on div "Access Control Solutions – Secure and Intelligent Entry with VigilCore Systems" at bounding box center [656, 114] width 576 height 40
click at [681, 173] on icon "button" at bounding box center [681, 175] width 18 height 18
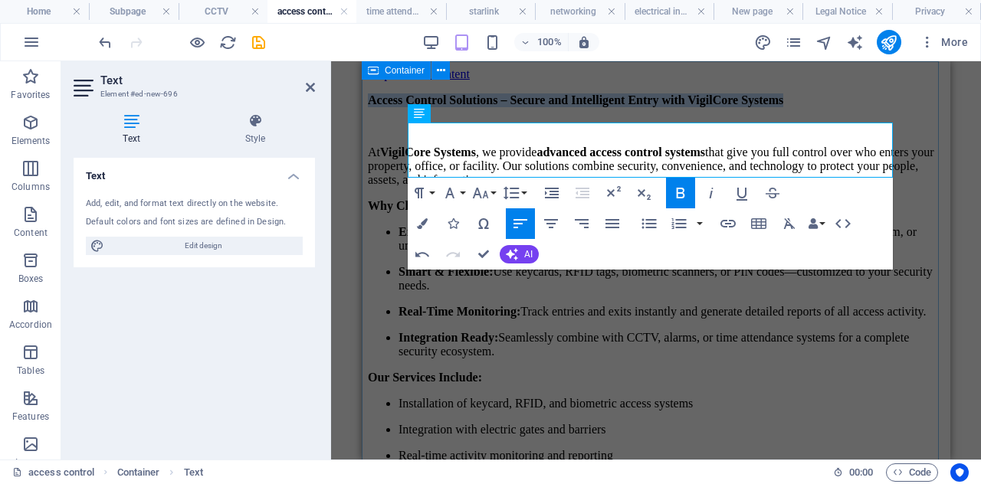
click at [911, 146] on div "Access Control Solutions – Secure and Intelligent Entry with VigilCore Systems …" at bounding box center [656, 377] width 576 height 567
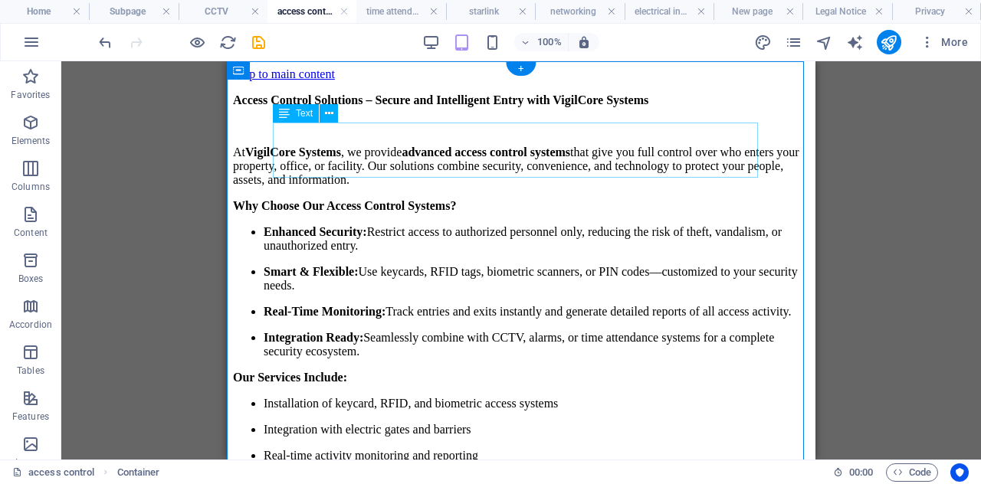
click at [335, 133] on div "Access Control Solutions – Secure and Intelligent Entry with VigilCore Systems" at bounding box center [521, 114] width 576 height 40
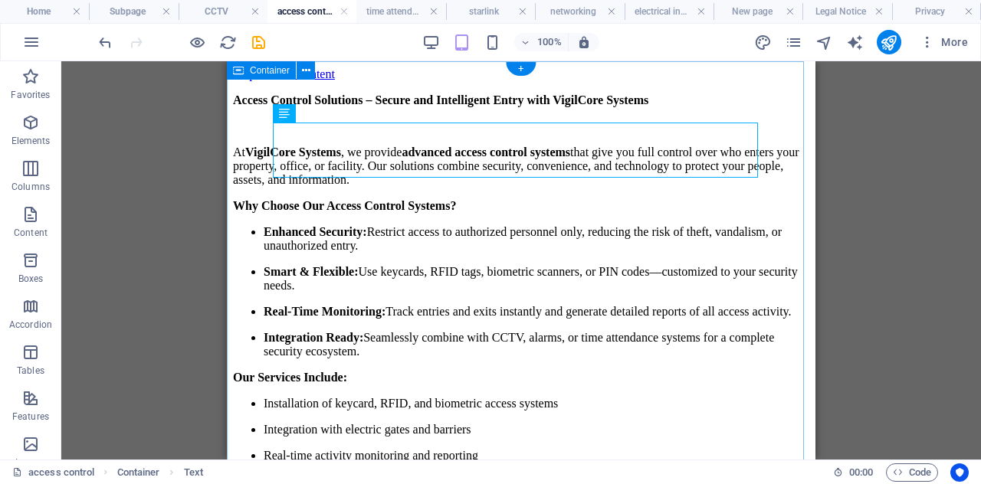
click at [654, 94] on div "Access Control Solutions – Secure and Intelligent Entry with VigilCore Systems …" at bounding box center [521, 377] width 576 height 567
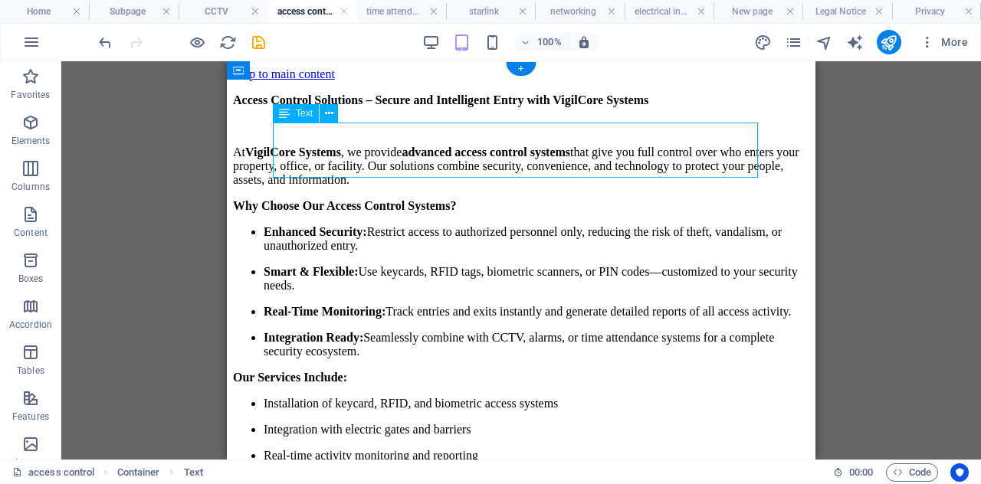
drag, startPoint x: 329, startPoint y: 157, endPoint x: 294, endPoint y: 156, distance: 34.5
click at [294, 133] on div "Access Control Solutions – Secure and Intelligent Entry with VigilCore Systems" at bounding box center [521, 114] width 576 height 40
click at [206, 7] on h4 "CCTV" at bounding box center [223, 11] width 89 height 17
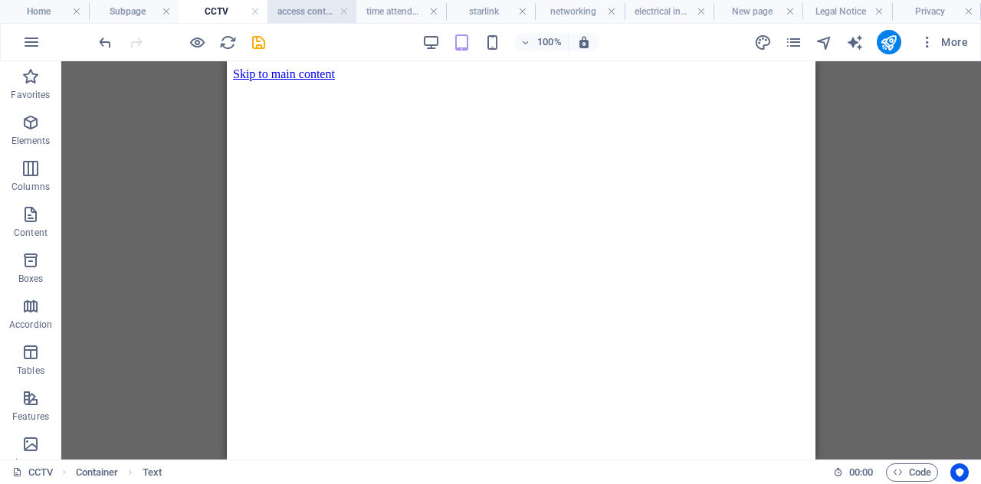
click at [293, 6] on h4 "access control" at bounding box center [312, 11] width 89 height 17
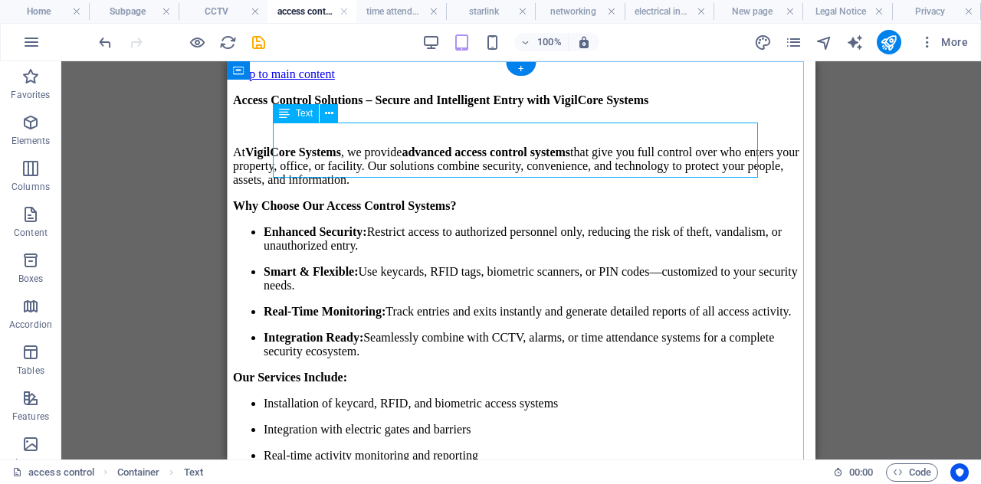
click at [337, 133] on div "Access Control Solutions – Secure and Intelligent Entry with VigilCore Systems" at bounding box center [521, 114] width 576 height 40
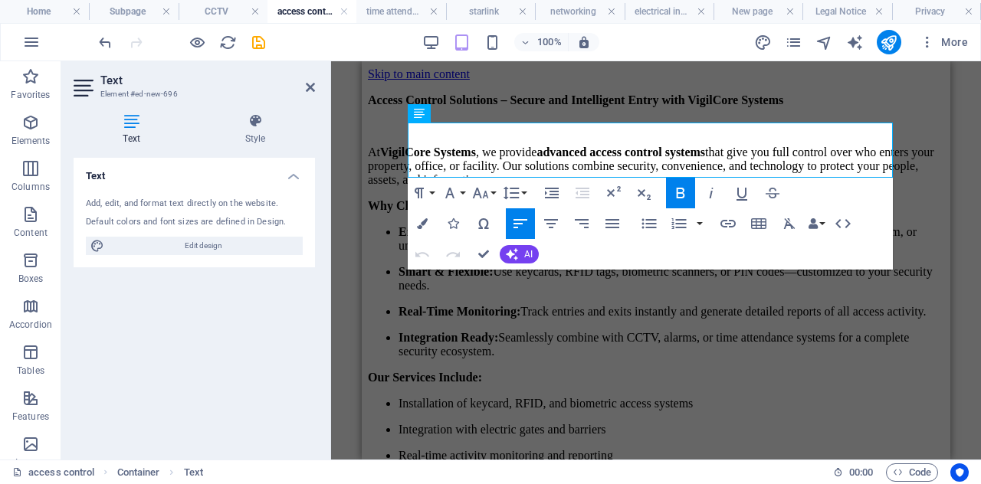
click at [337, 151] on div "Container Placeholder Reference Text Container Container Container H1 Container…" at bounding box center [656, 260] width 650 height 399
click at [452, 107] on strong "Access Control Solutions – Secure and Intelligent Entry with VigilCore Systems" at bounding box center [576, 100] width 416 height 13
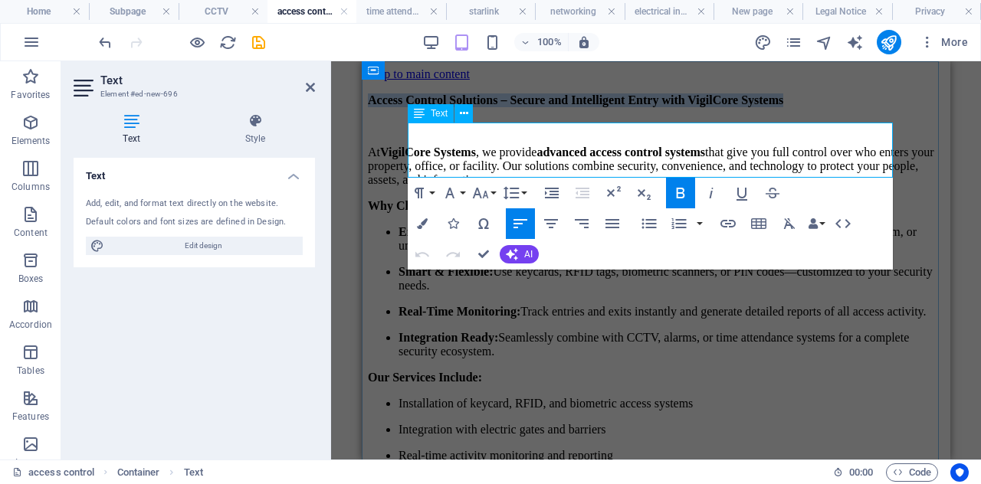
drag, startPoint x: 469, startPoint y: 149, endPoint x: 409, endPoint y: 131, distance: 62.3
click at [409, 107] on p "Access Control Solutions – Secure and Intelligent Entry with VigilCore Systems" at bounding box center [656, 101] width 576 height 14
click at [481, 191] on icon "button" at bounding box center [480, 193] width 18 height 18
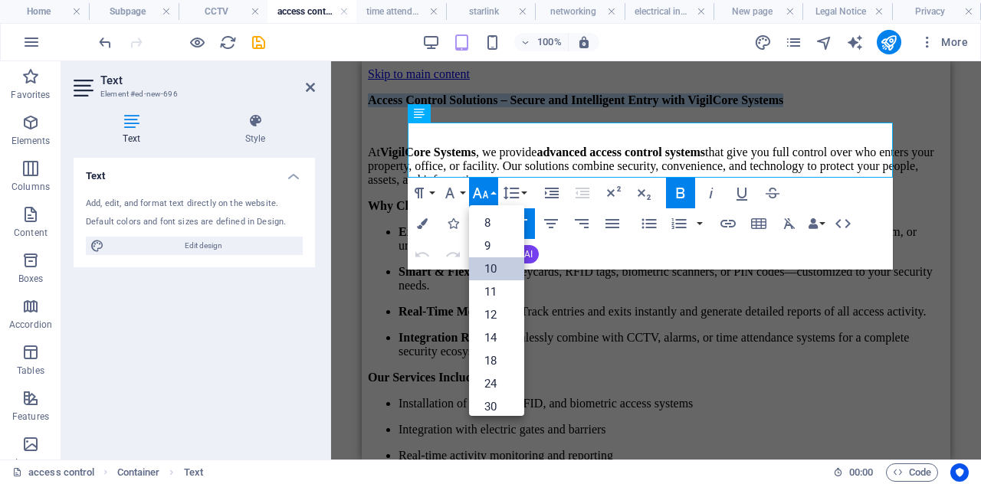
click at [494, 267] on link "10" at bounding box center [496, 269] width 55 height 23
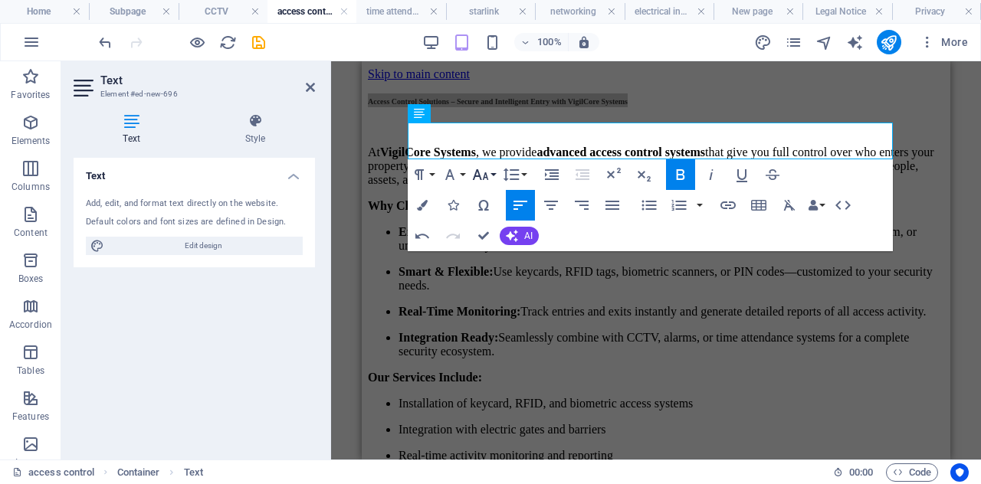
click at [484, 166] on icon "button" at bounding box center [480, 175] width 18 height 18
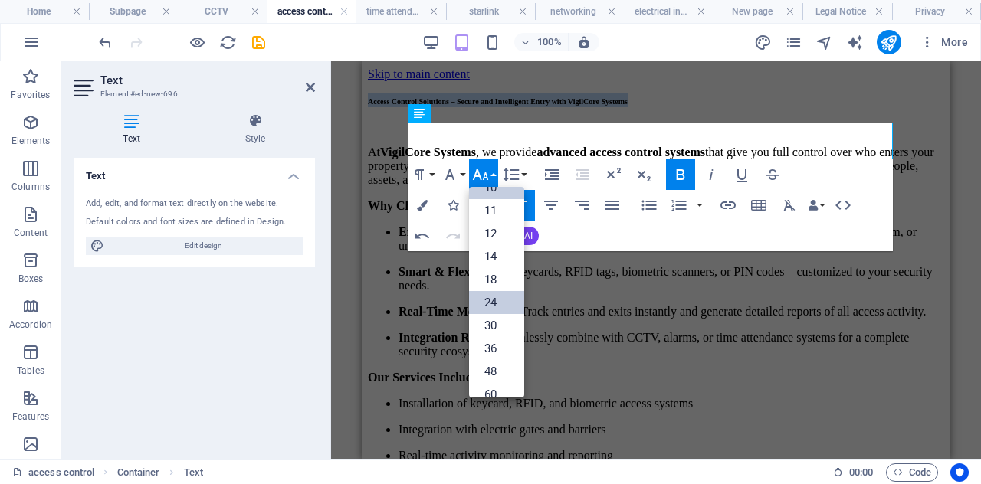
click at [503, 304] on link "24" at bounding box center [496, 302] width 55 height 23
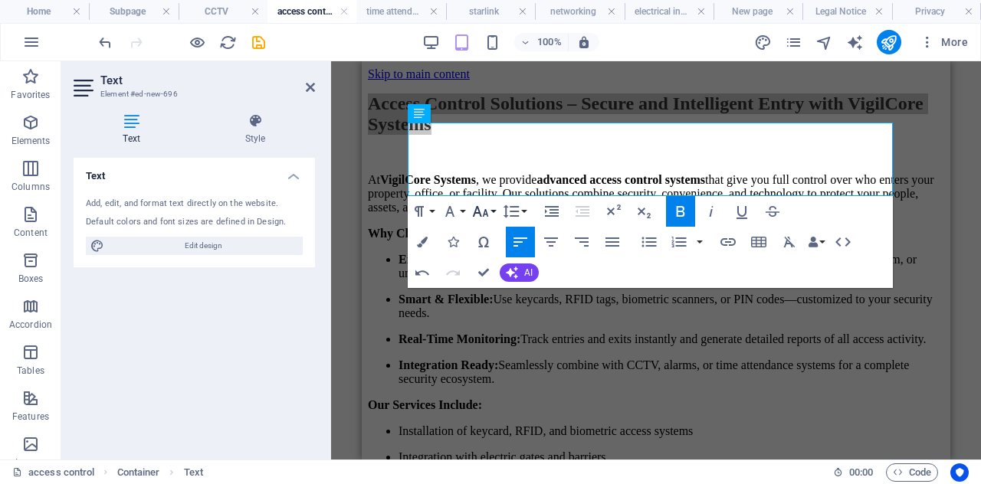
click at [480, 205] on icon "button" at bounding box center [480, 211] width 18 height 18
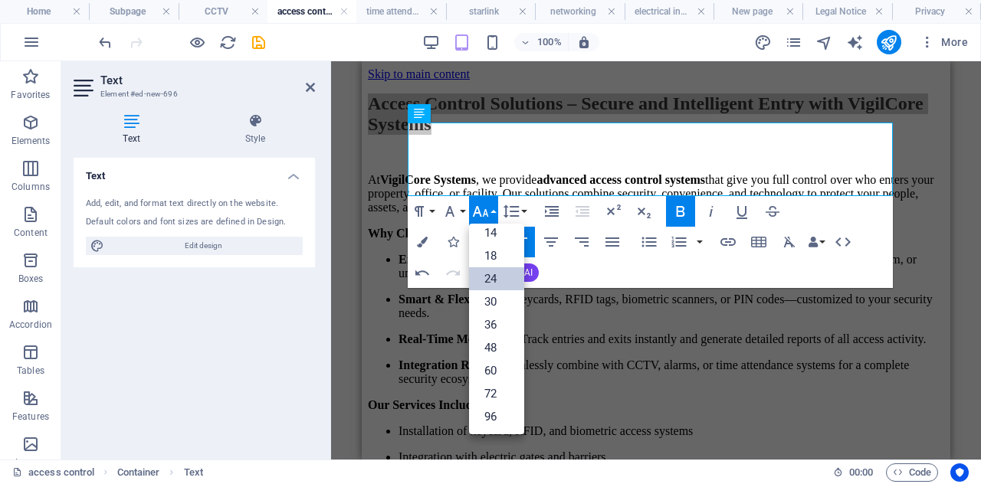
scroll to position [123, 0]
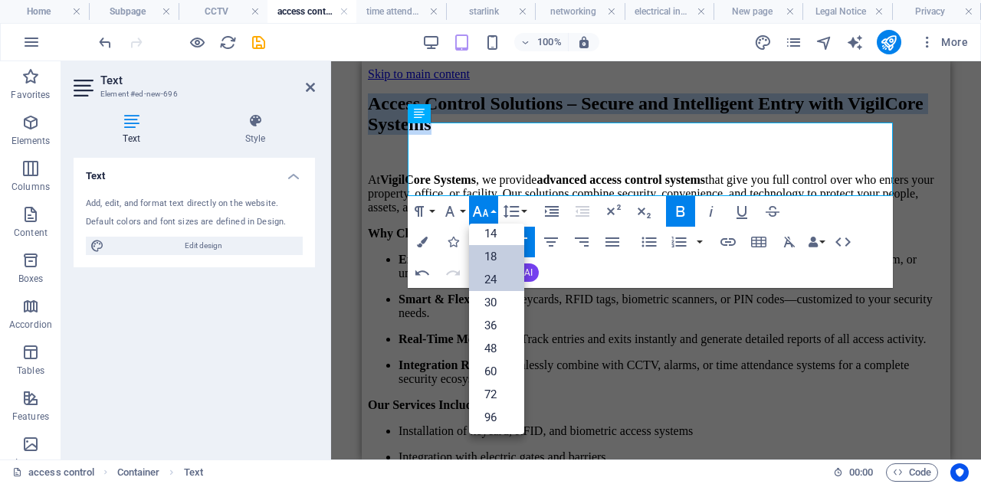
click at [498, 266] on link "18" at bounding box center [496, 256] width 55 height 23
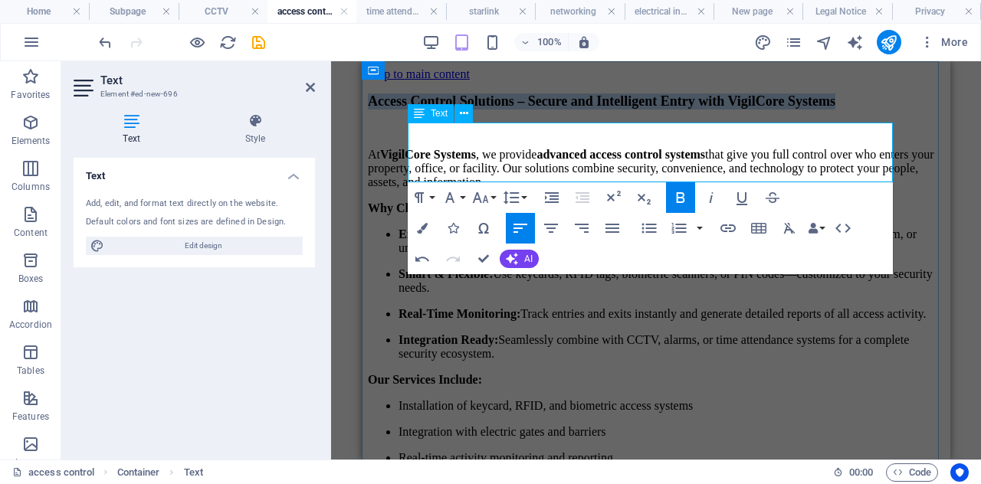
click at [494, 110] on p "Access Control Solutions – Secure and Intelligent Entry with VigilCore Systems" at bounding box center [656, 102] width 576 height 16
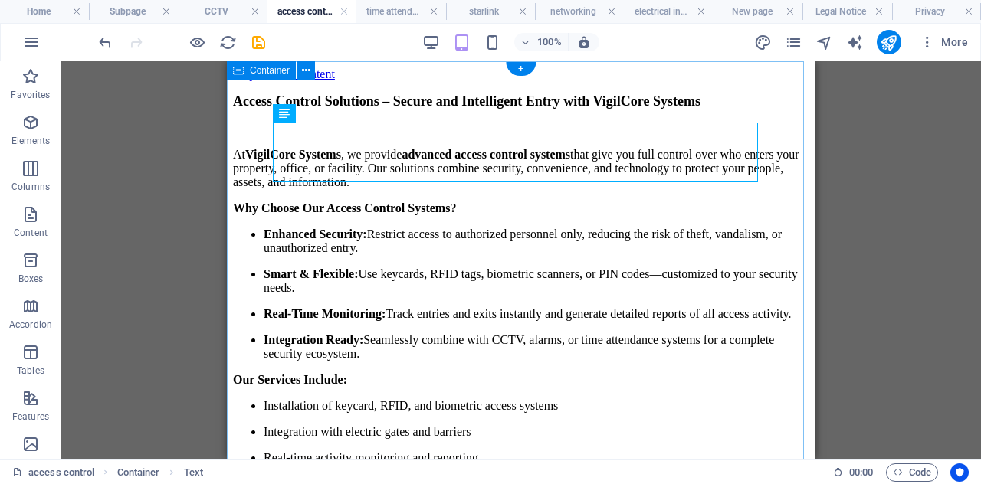
click at [760, 94] on div "Access Control Solutions – Secure and Intelligent Entry with VigilCore Systems …" at bounding box center [521, 379] width 576 height 570
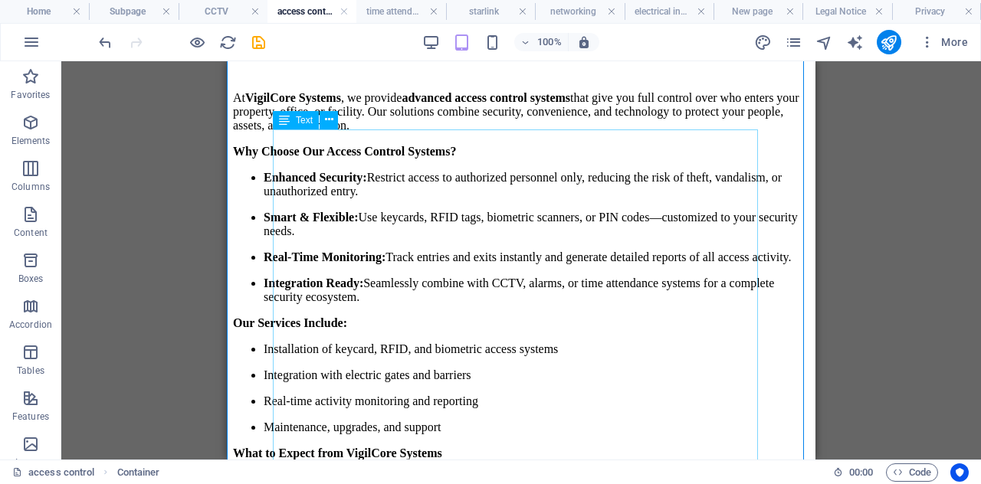
scroll to position [0, 0]
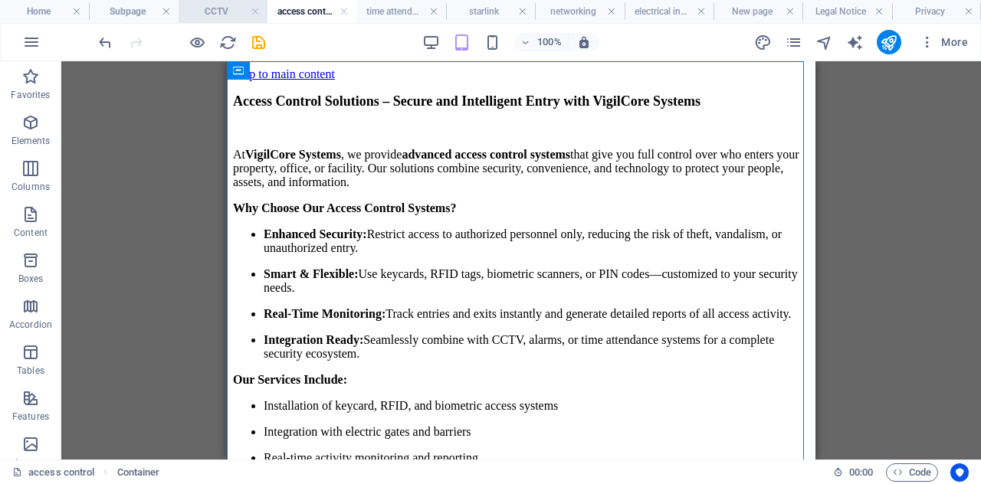
click at [216, 16] on h4 "CCTV" at bounding box center [223, 11] width 89 height 17
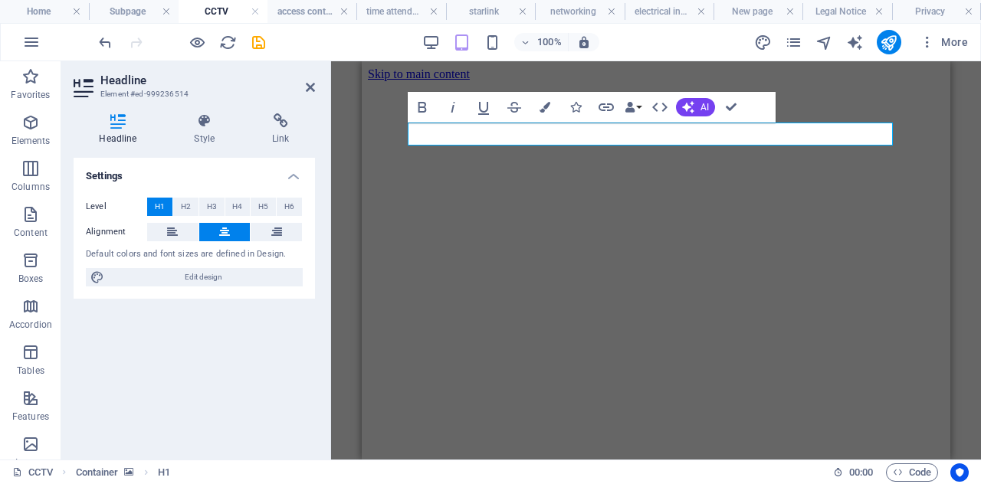
click at [845, 81] on figure at bounding box center [656, 81] width 576 height 0
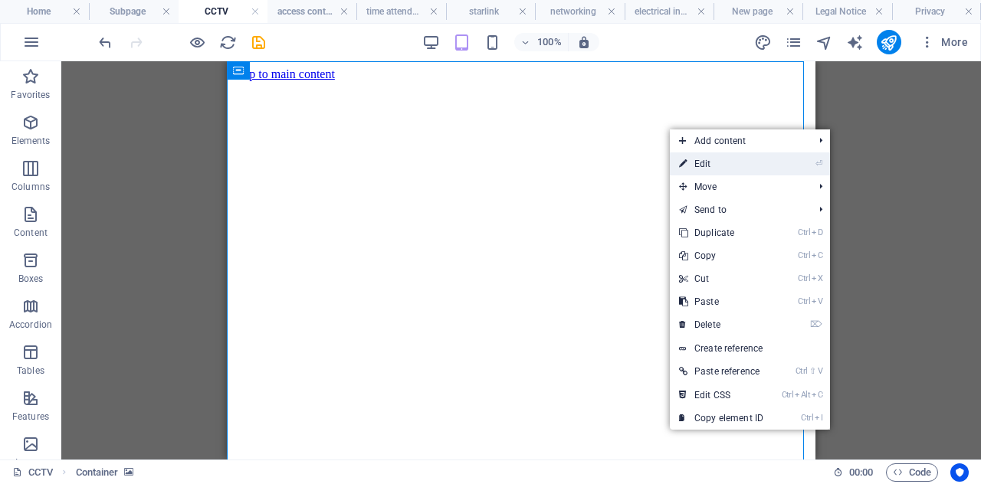
click at [706, 156] on link "⏎ Edit" at bounding box center [721, 164] width 103 height 23
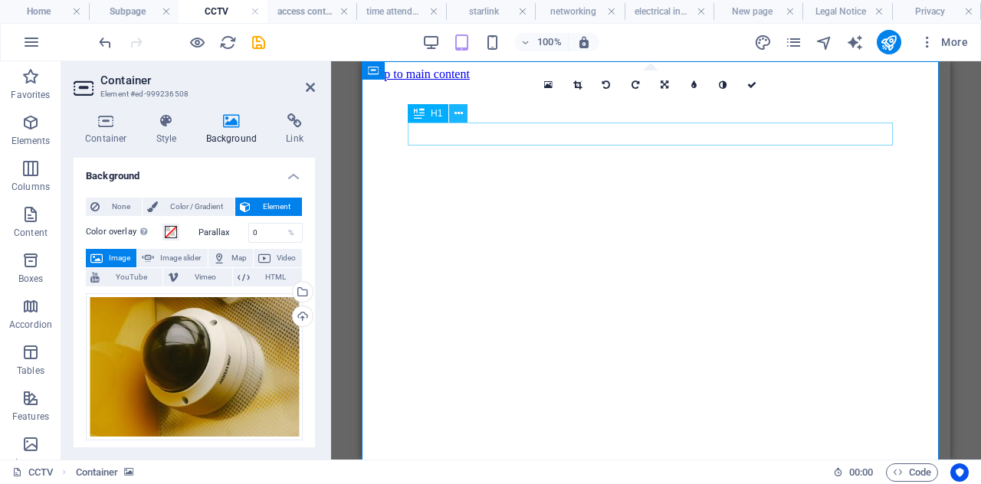
click at [458, 117] on icon at bounding box center [459, 114] width 8 height 16
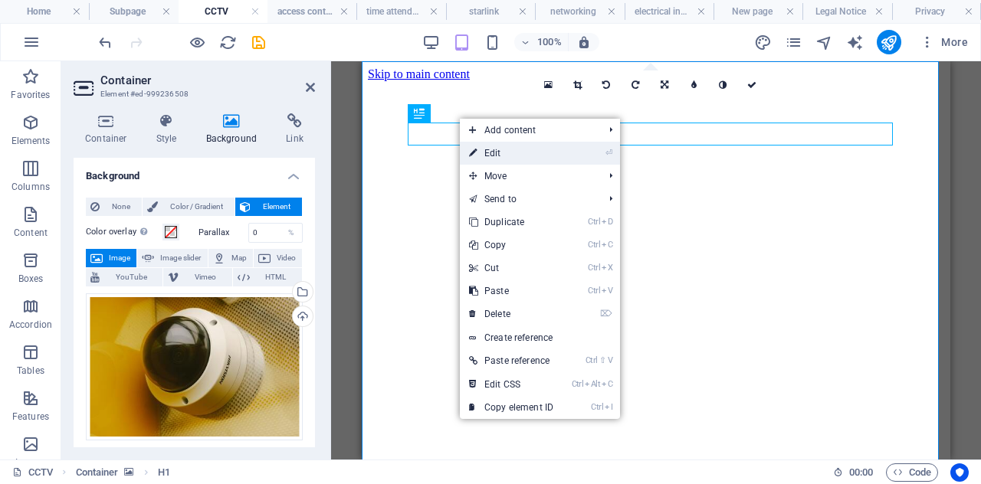
click at [512, 153] on link "⏎ Edit" at bounding box center [511, 153] width 103 height 23
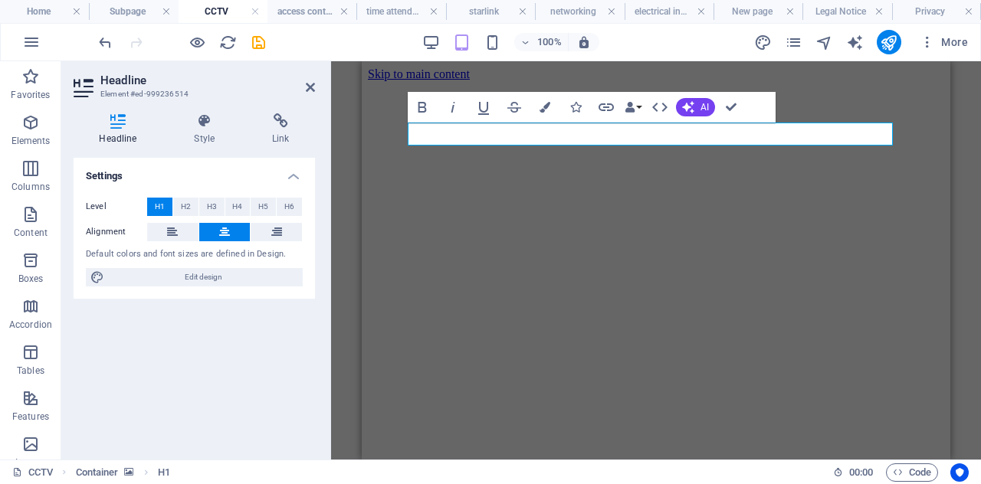
click at [911, 81] on figure at bounding box center [656, 81] width 576 height 0
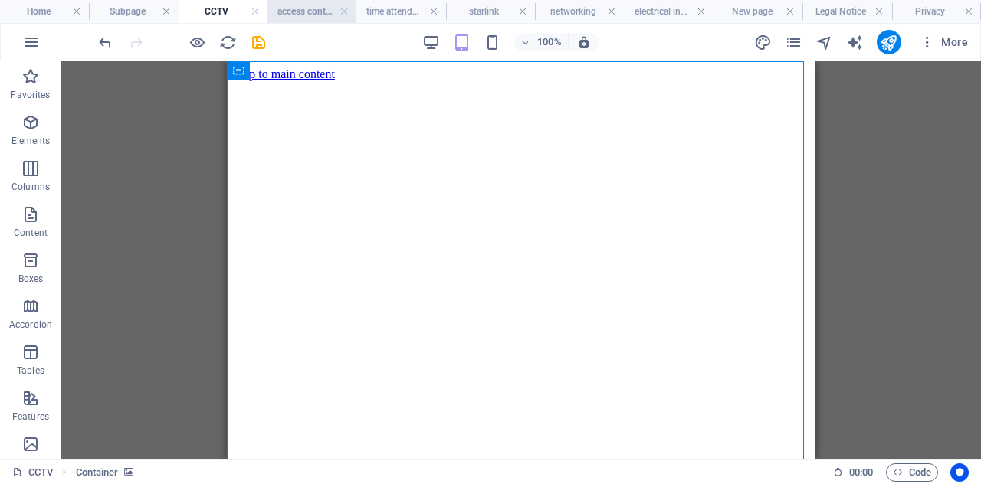
click at [333, 11] on h4 "access control" at bounding box center [312, 11] width 89 height 17
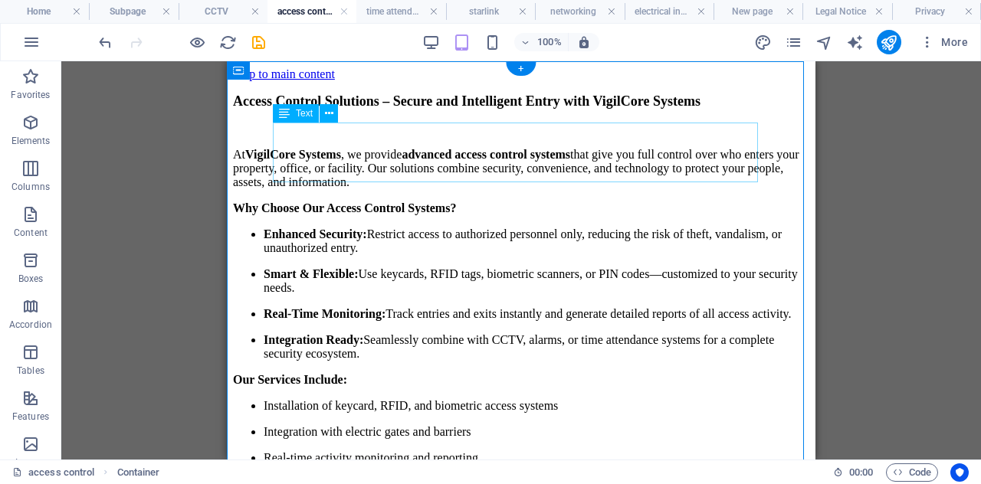
click at [614, 127] on div "Access Control Solutions – Secure and Intelligent Entry with VigilCore Systems" at bounding box center [521, 115] width 576 height 42
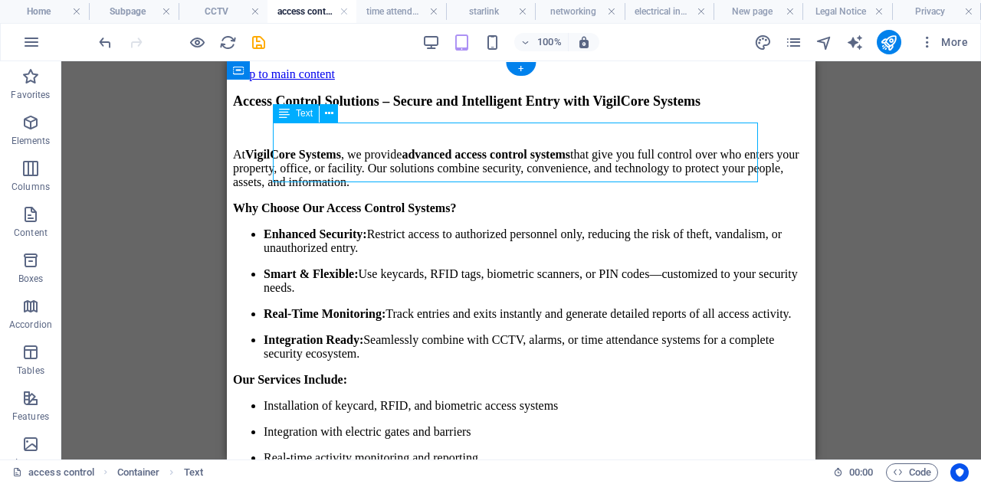
click at [338, 136] on div "Access Control Solutions – Secure and Intelligent Entry with VigilCore Systems" at bounding box center [521, 115] width 576 height 42
click at [338, 154] on div "Container Placeholder Reference Text Container Container Container H1 Container…" at bounding box center [521, 260] width 920 height 399
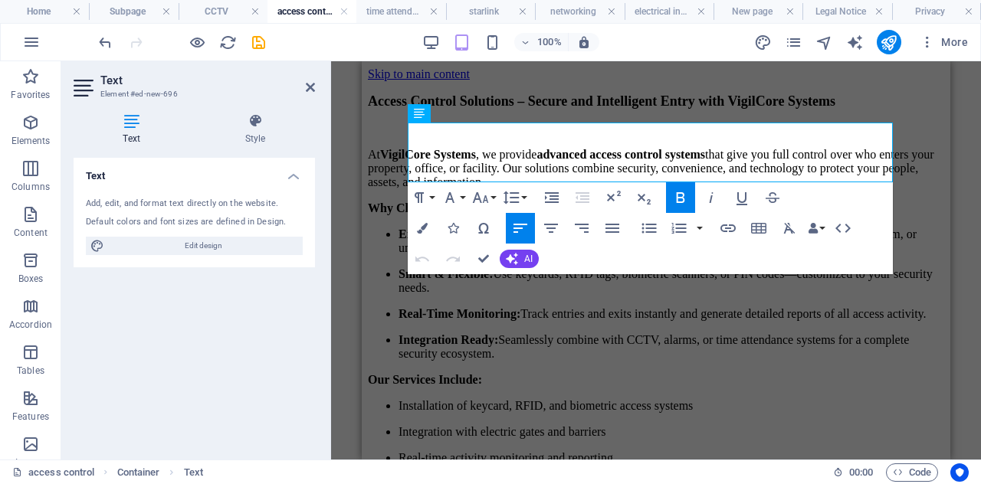
click at [338, 154] on div "Container Placeholder Reference Text Container Container Container H1 Container…" at bounding box center [656, 260] width 650 height 399
click at [495, 110] on p "Access Control Solutions – Secure and Intelligent Entry with VigilCore Systems" at bounding box center [656, 102] width 576 height 16
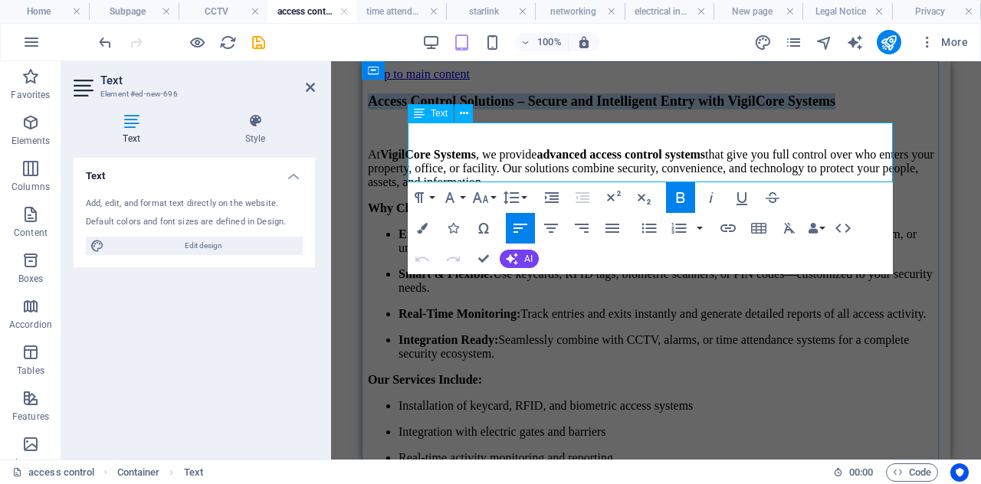
drag, startPoint x: 495, startPoint y: 159, endPoint x: 409, endPoint y: 134, distance: 90.2
click at [409, 110] on p "Access Control Solutions – Secure and Intelligent Entry with VigilCore Systems" at bounding box center [656, 102] width 576 height 16
click at [455, 197] on icon "button" at bounding box center [450, 198] width 18 height 18
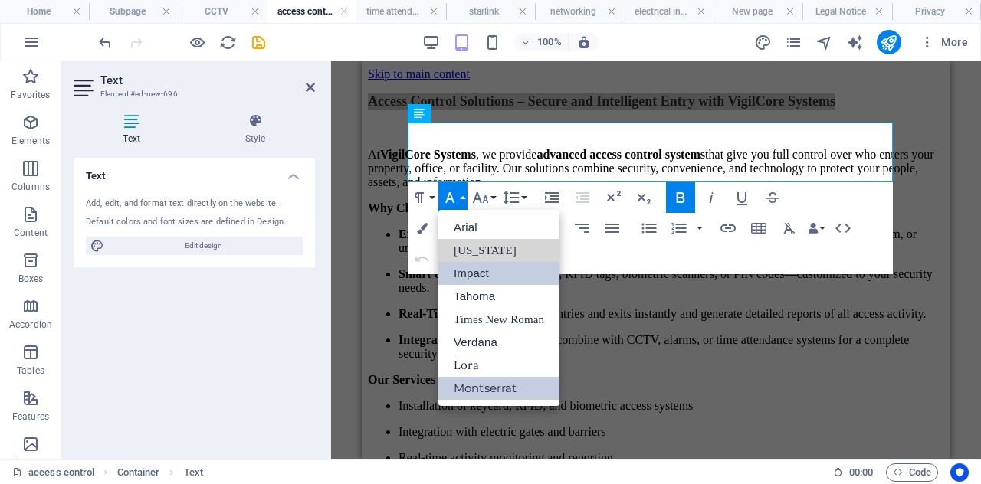
drag, startPoint x: 508, startPoint y: 257, endPoint x: 506, endPoint y: 264, distance: 8.0
click at [506, 264] on ul "Arial [US_STATE] Impact Tahoma Times New Roman [PERSON_NAME]" at bounding box center [499, 308] width 121 height 196
click at [506, 264] on link "Impact" at bounding box center [499, 273] width 121 height 23
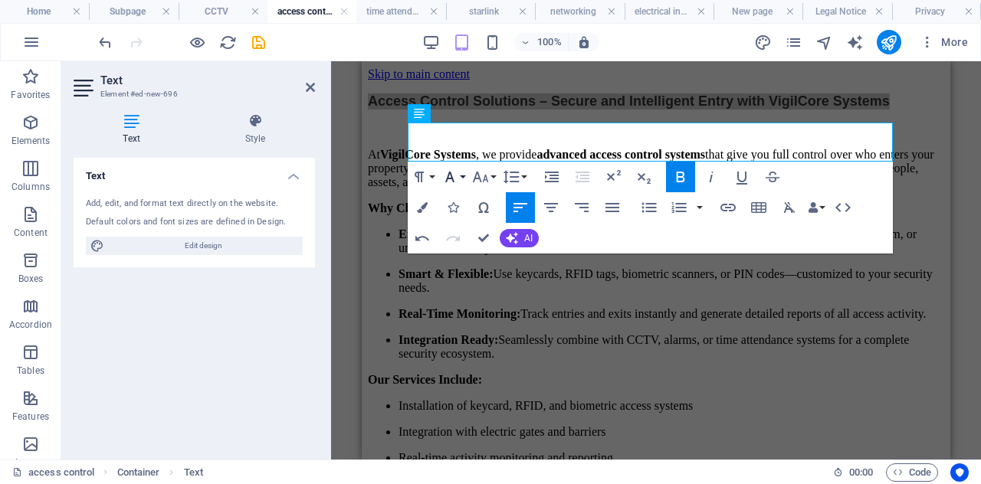
click at [460, 180] on button "Font Family" at bounding box center [453, 177] width 29 height 31
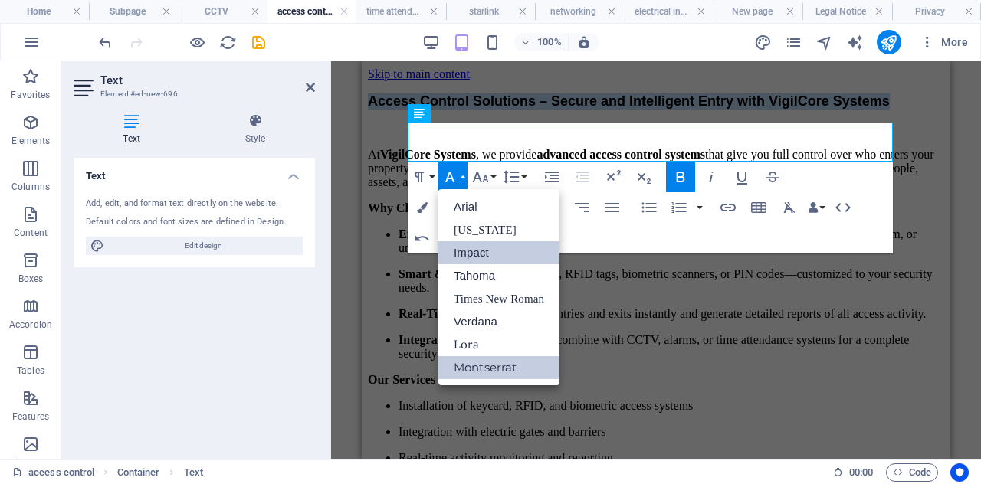
click at [475, 363] on link "Montserrat" at bounding box center [499, 367] width 121 height 23
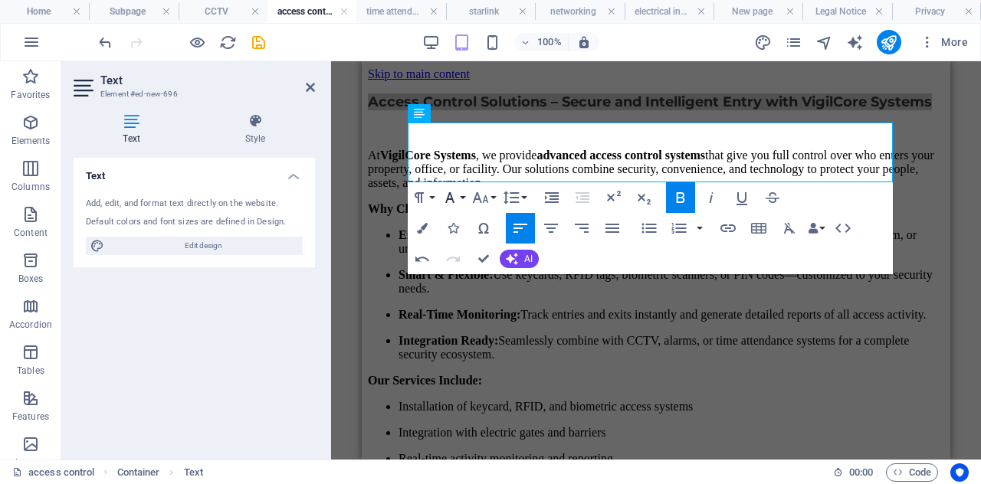
click at [463, 199] on button "Font Family" at bounding box center [453, 197] width 29 height 31
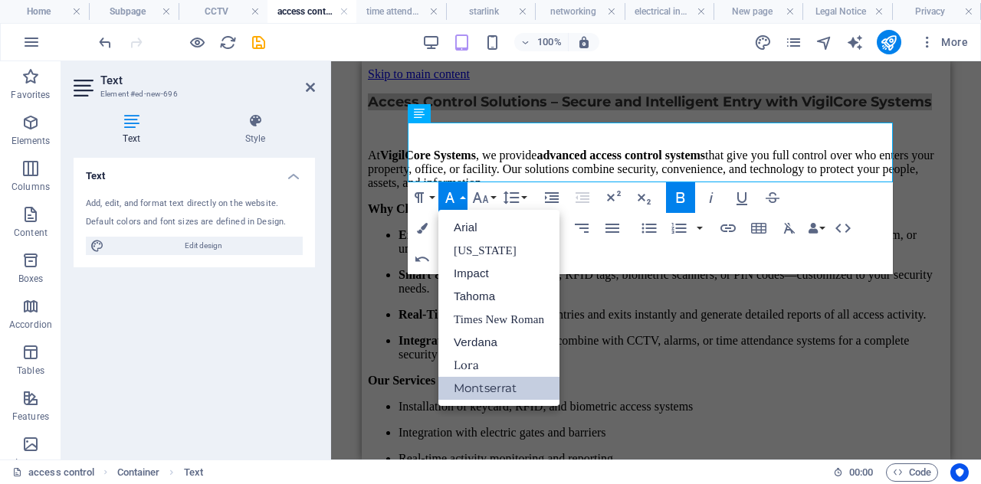
click at [611, 268] on div "Paragraph Format Normal Heading 1 Heading 2 Heading 3 Heading 4 Heading 5 Headi…" at bounding box center [650, 228] width 485 height 92
click at [501, 227] on link "Arial" at bounding box center [499, 227] width 121 height 23
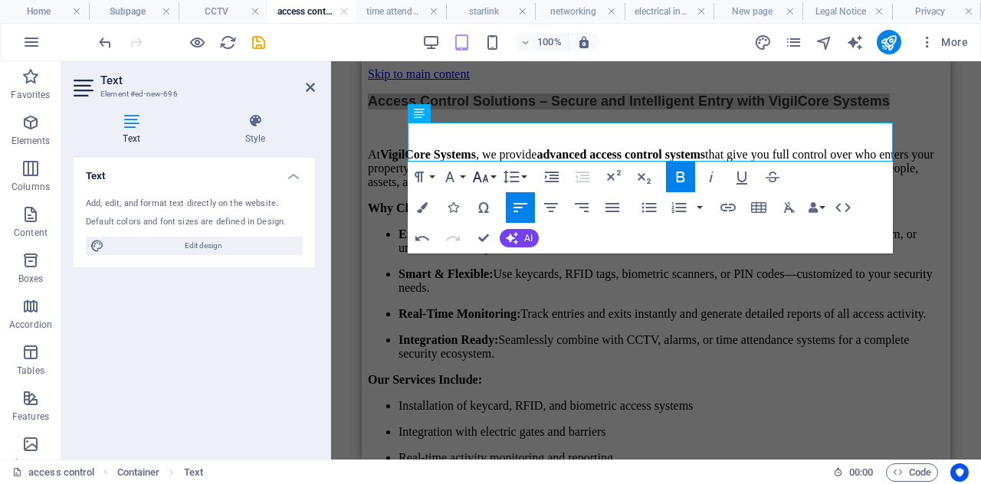
click at [491, 174] on button "Font Size" at bounding box center [483, 177] width 29 height 31
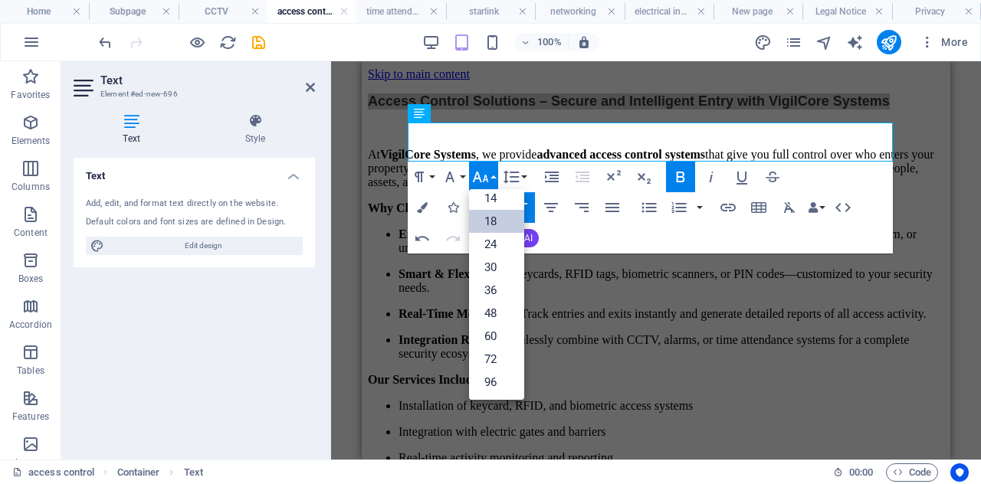
scroll to position [123, 0]
click at [488, 234] on link "24" at bounding box center [496, 245] width 55 height 23
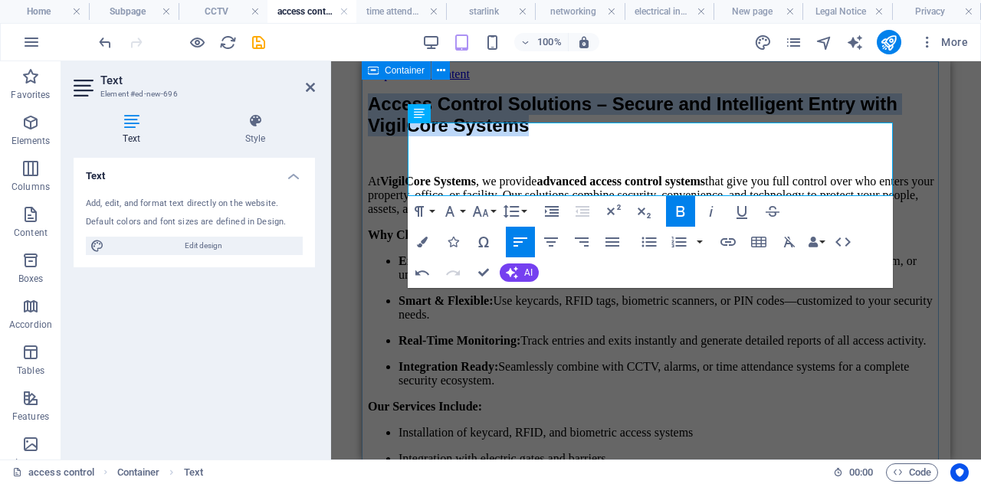
click at [573, 94] on div "Access Control Solutions – Secure and Intelligent Entry with VigilCore Systems …" at bounding box center [656, 392] width 576 height 596
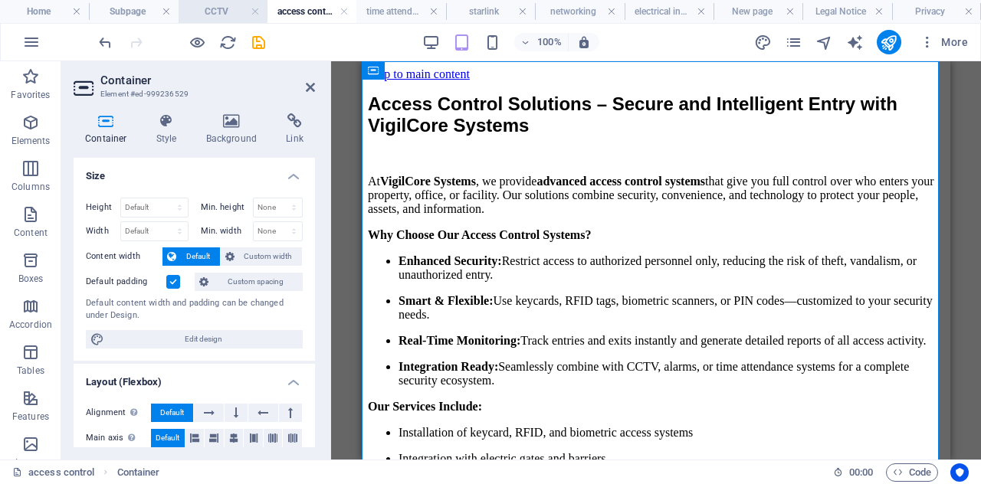
click at [198, 13] on h4 "CCTV" at bounding box center [223, 11] width 89 height 17
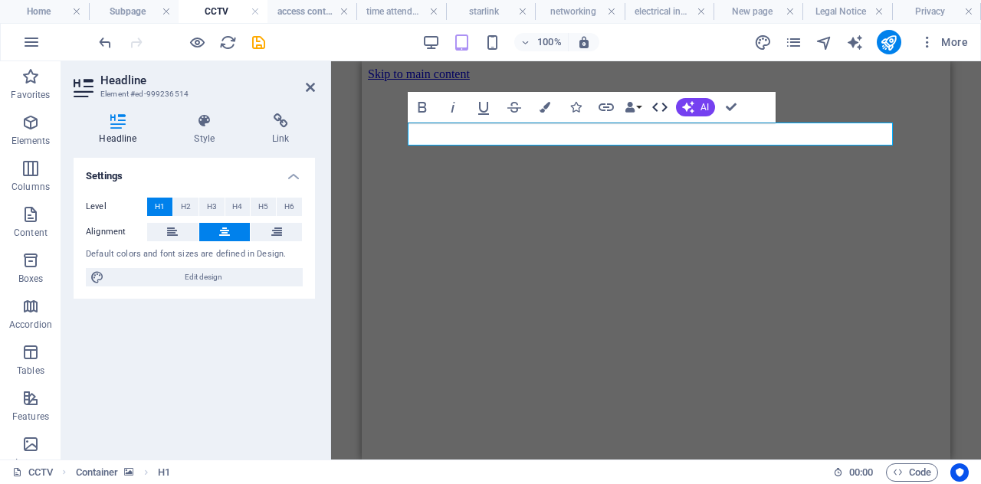
click at [663, 110] on icon "button" at bounding box center [659, 107] width 15 height 9
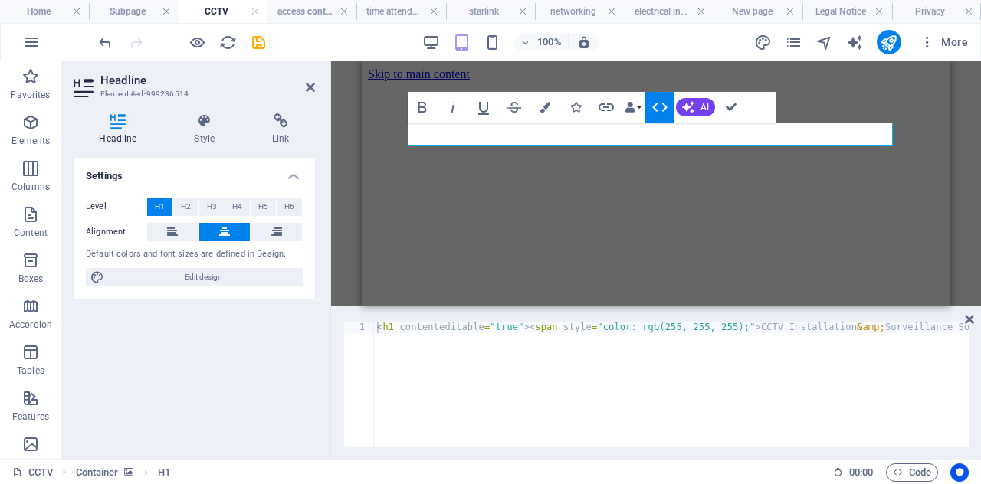
click at [647, 108] on button "HTML" at bounding box center [659, 107] width 29 height 31
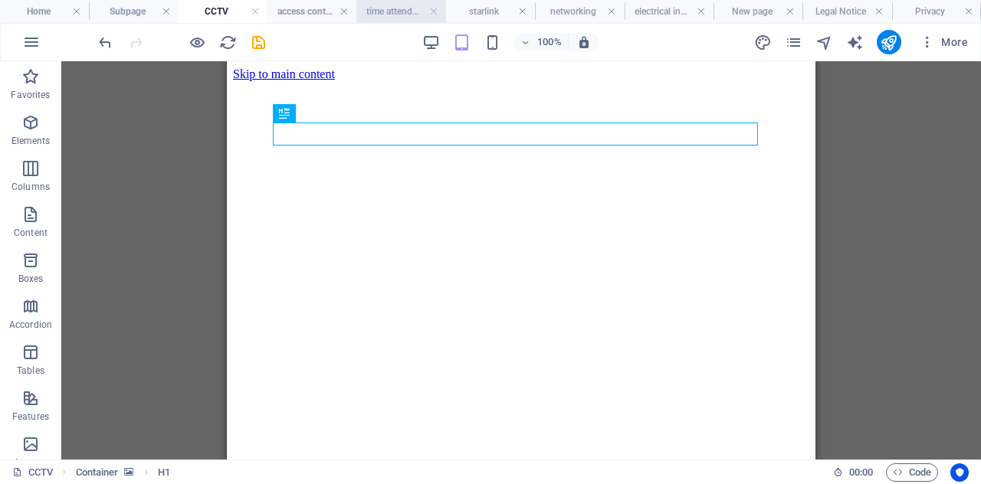
click at [381, 13] on h4 "time attendance" at bounding box center [400, 11] width 89 height 17
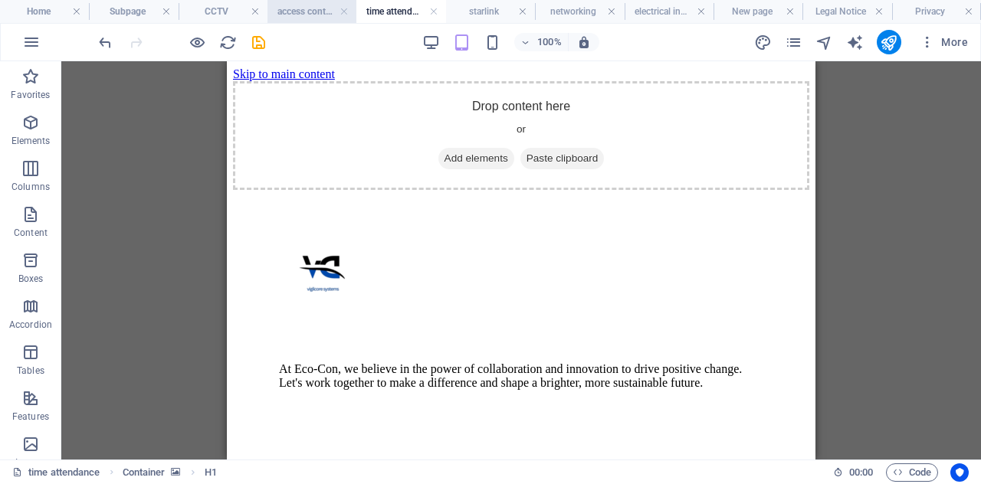
click at [319, 8] on h4 "access control" at bounding box center [312, 11] width 89 height 17
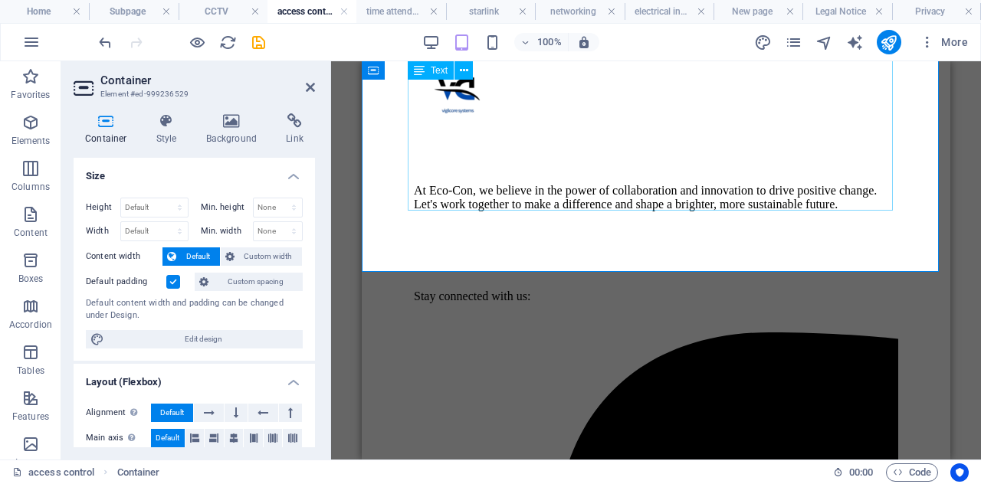
scroll to position [691, 0]
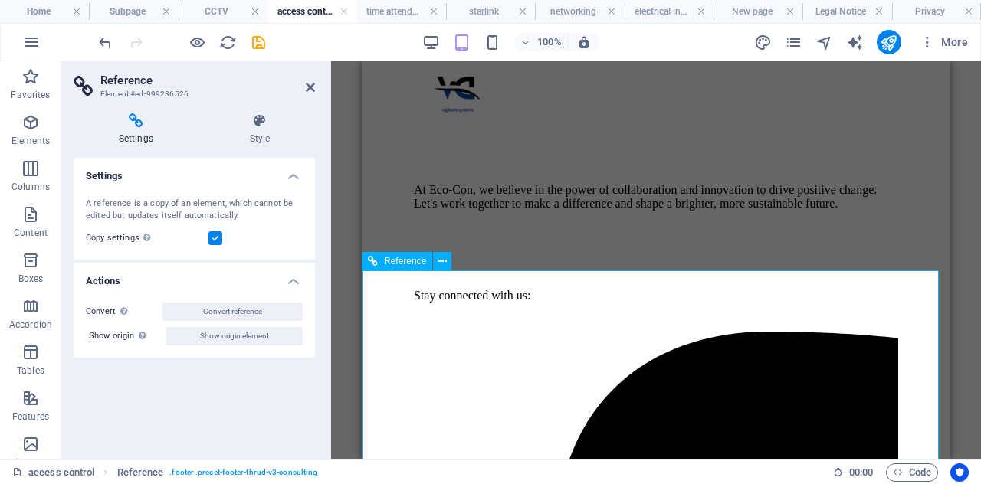
click at [311, 97] on header "Reference Element #ed-999236526" at bounding box center [194, 81] width 241 height 40
click at [311, 87] on icon at bounding box center [310, 87] width 9 height 12
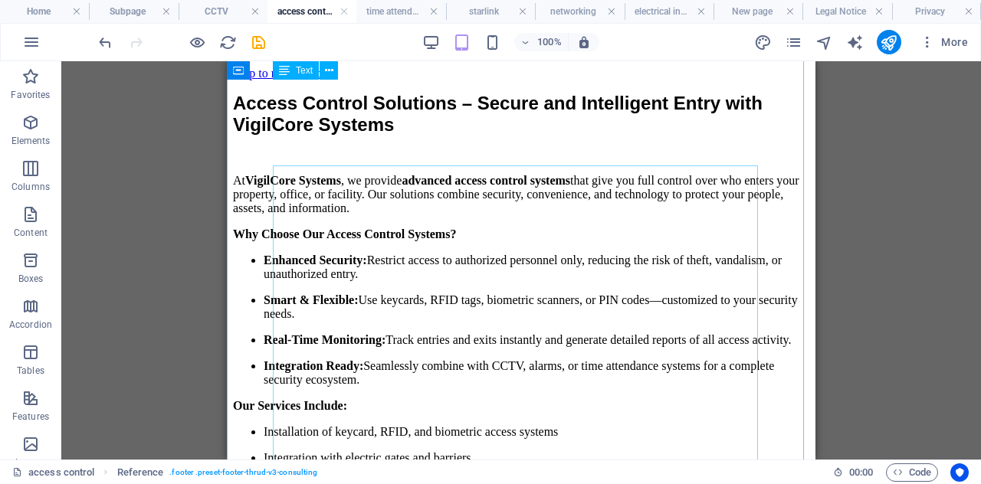
scroll to position [0, 0]
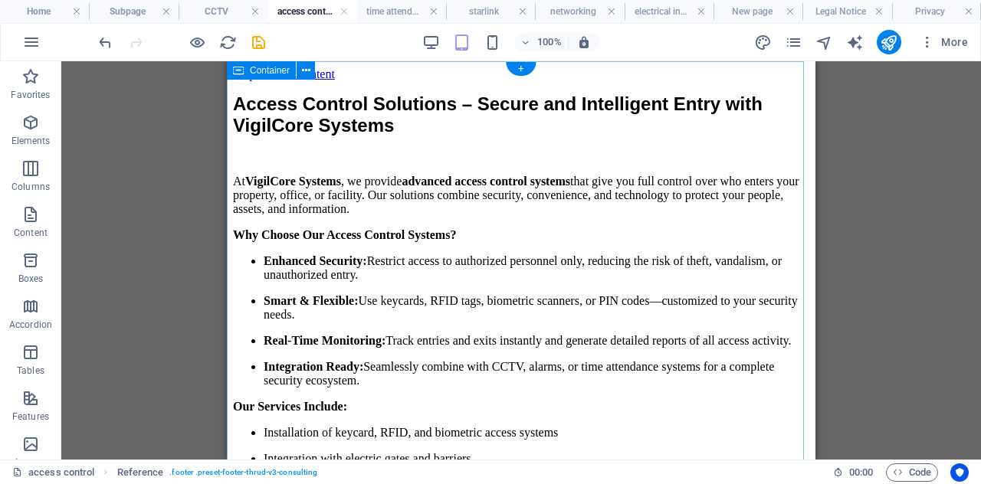
click at [356, 94] on div "Access Control Solutions – Secure and Intelligent Entry with VigilCore Systems …" at bounding box center [521, 392] width 576 height 596
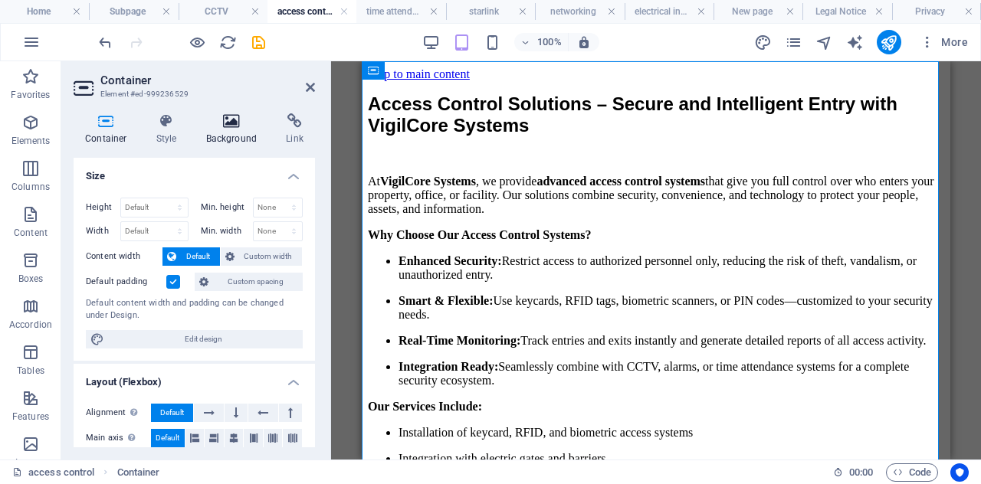
click at [245, 132] on h4 "Background" at bounding box center [235, 129] width 80 height 32
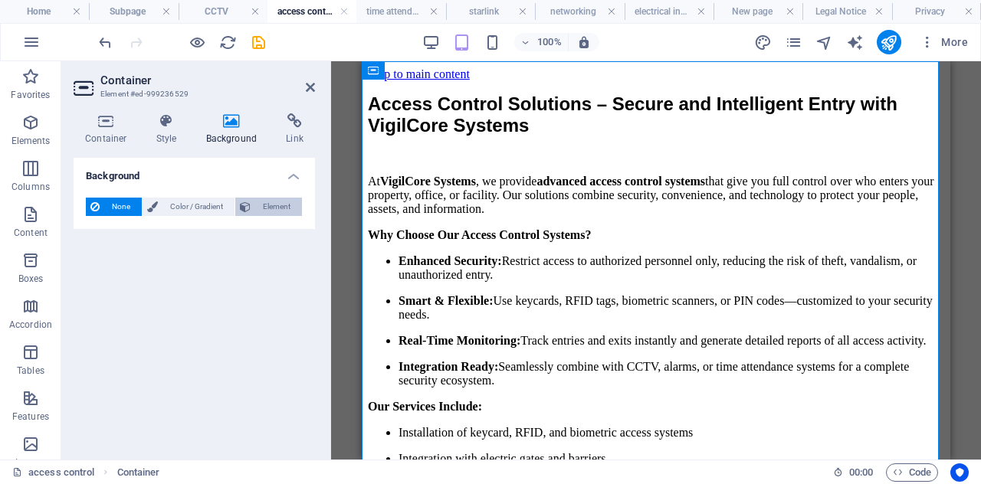
click at [261, 201] on span "Element" at bounding box center [276, 207] width 42 height 18
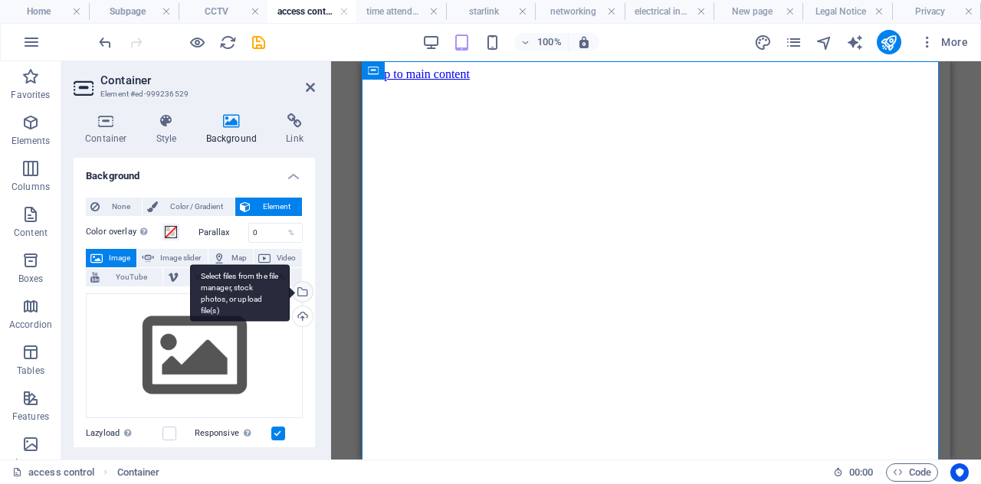
click at [290, 292] on div "Select files from the file manager, stock photos, or upload file(s)" at bounding box center [240, 292] width 100 height 57
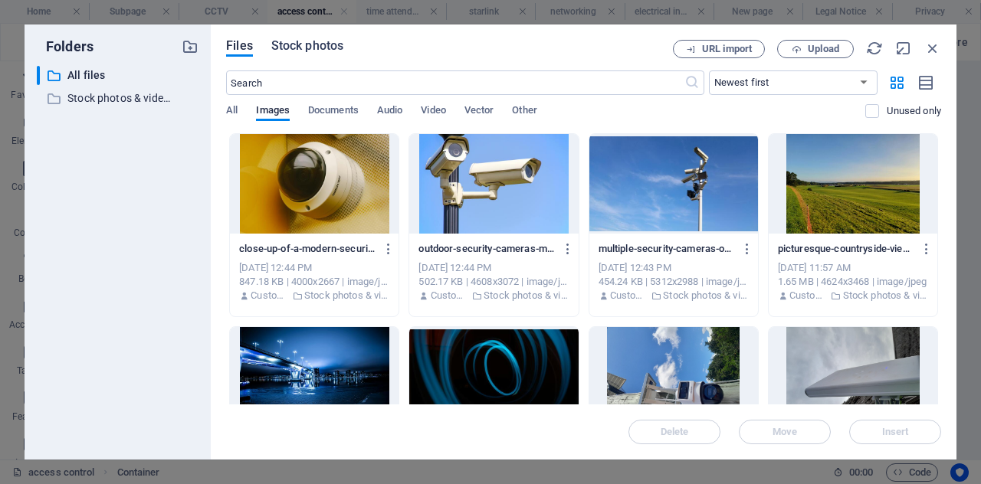
click at [299, 44] on span "Stock photos" at bounding box center [307, 46] width 72 height 18
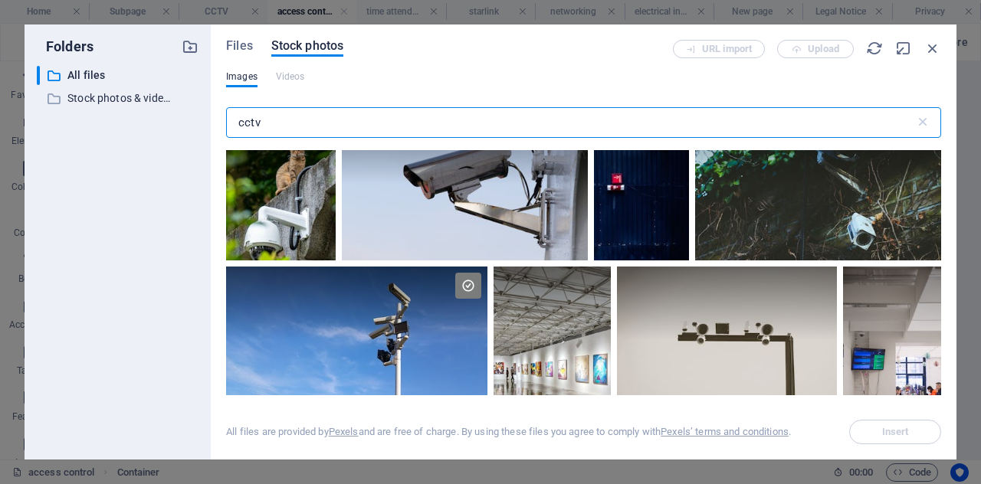
scroll to position [168, 0]
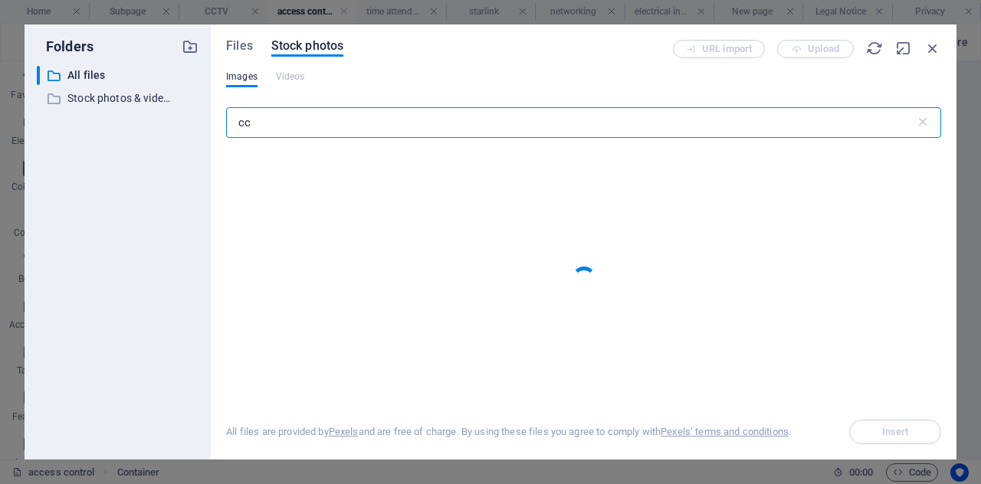
type input "c"
type input "access"
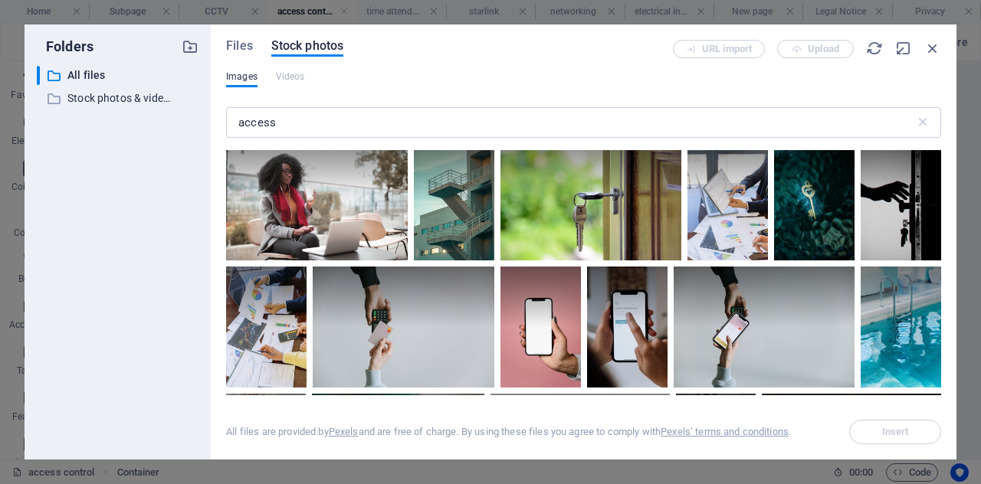
scroll to position [136, 0]
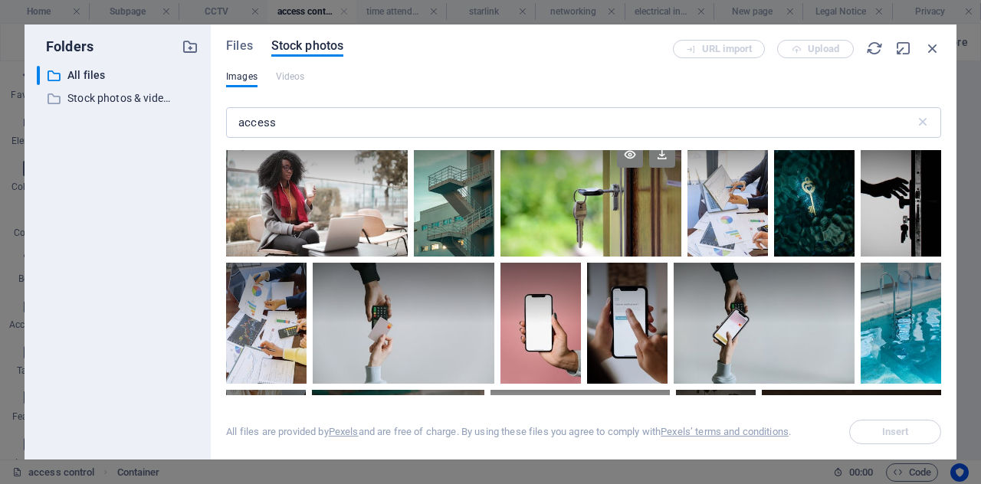
click at [602, 189] on div at bounding box center [591, 166] width 181 height 61
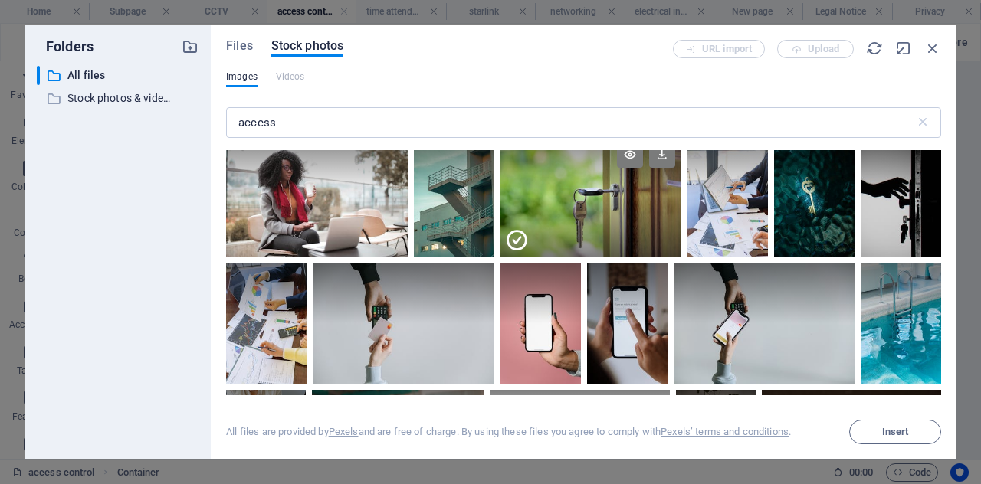
click at [602, 189] on div at bounding box center [591, 166] width 181 height 61
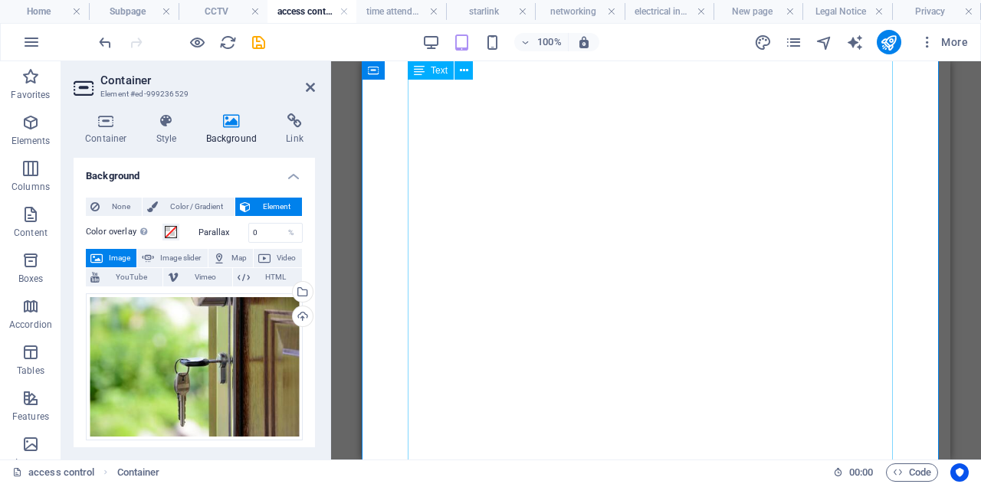
scroll to position [432, 0]
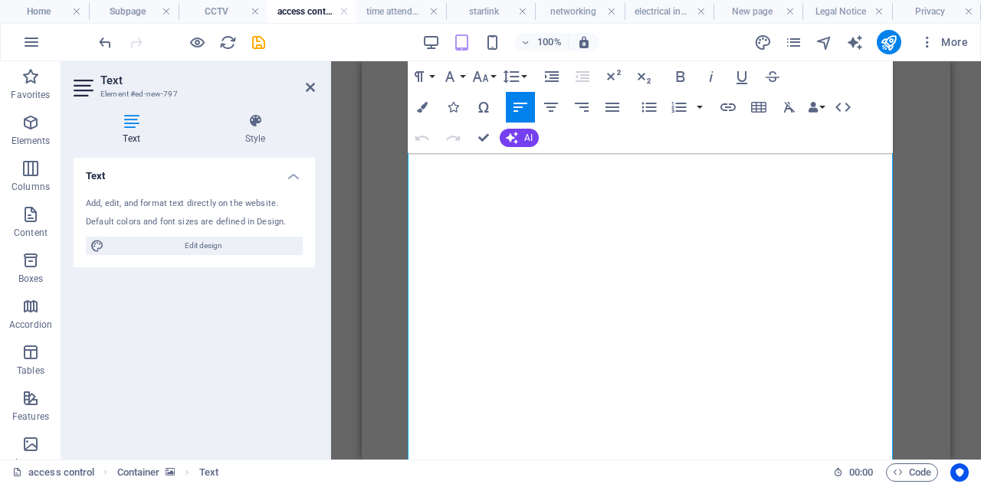
scroll to position [0, 0]
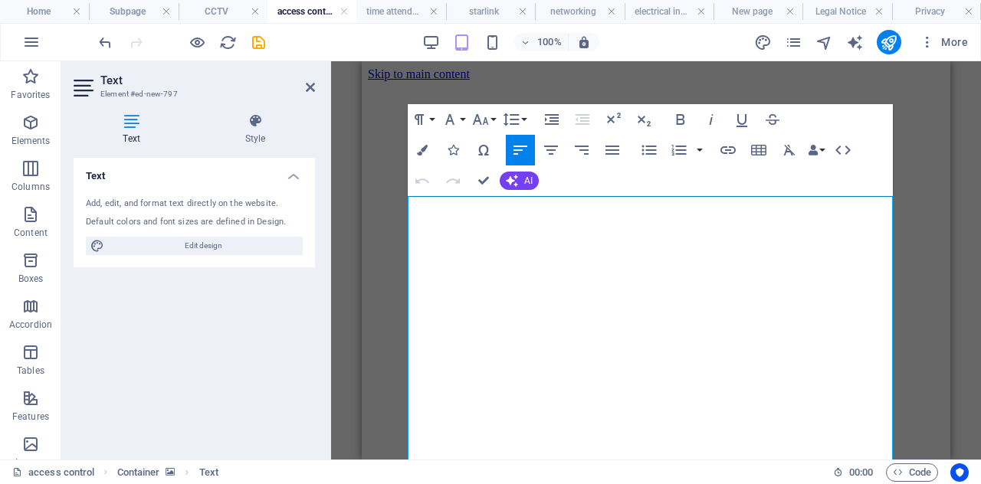
drag, startPoint x: 737, startPoint y: 229, endPoint x: 731, endPoint y: 97, distance: 132.0
click at [423, 140] on button "Colors" at bounding box center [422, 149] width 29 height 31
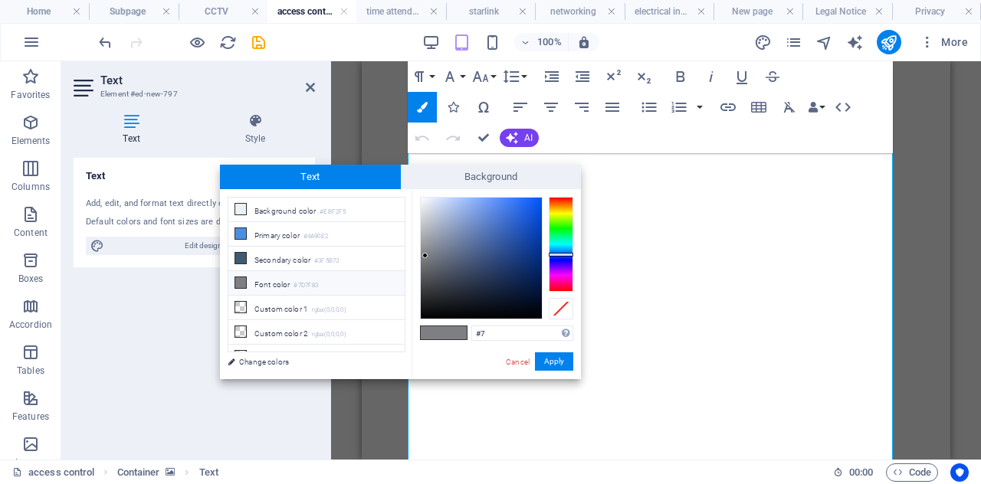
type input "#"
type input "#ffffff"
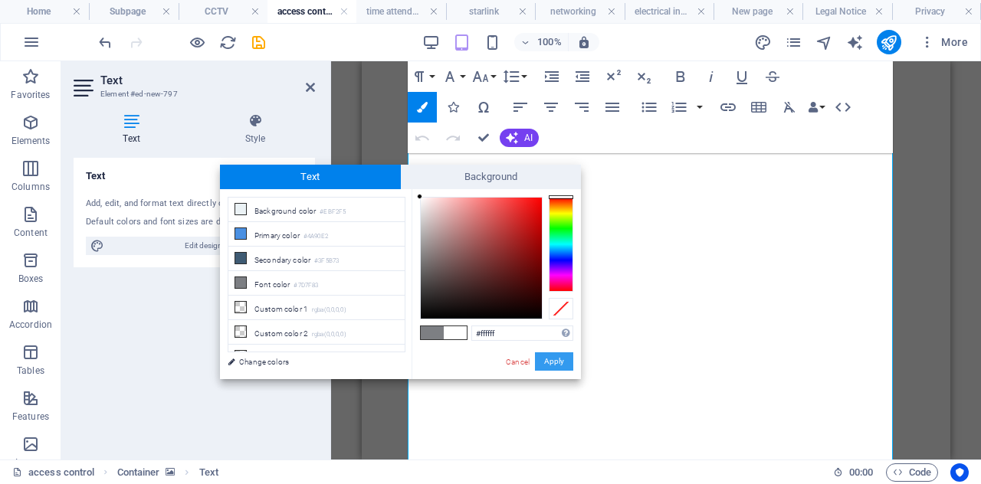
click at [555, 371] on button "Apply" at bounding box center [554, 362] width 38 height 18
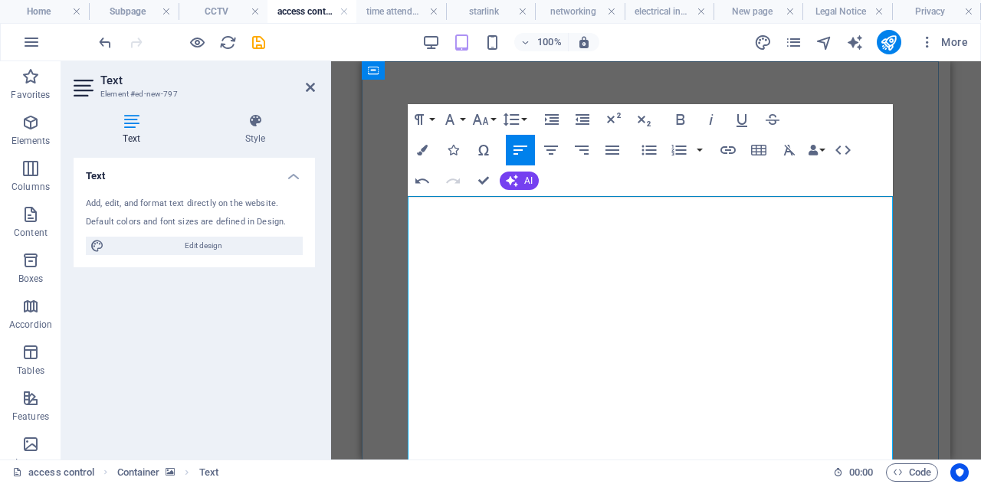
scroll to position [0, 0]
click at [607, 81] on figure at bounding box center [656, 81] width 576 height 0
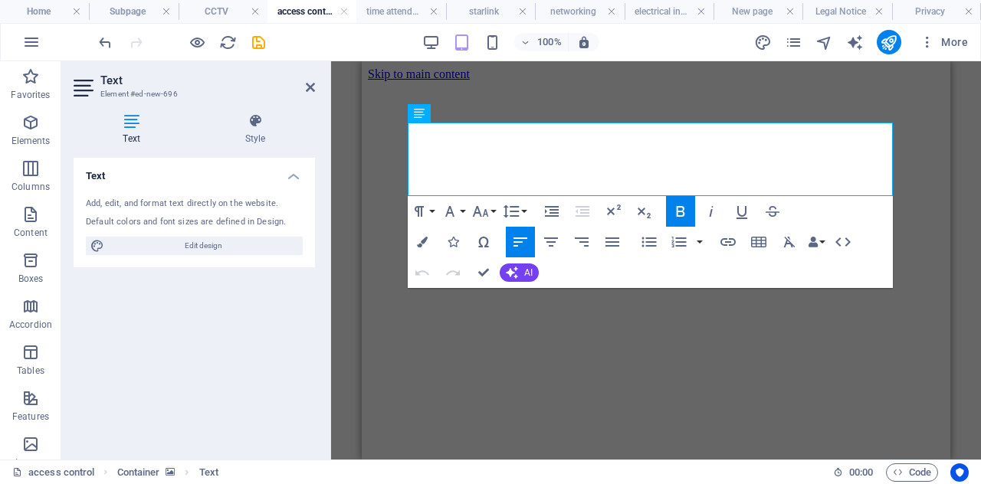
drag, startPoint x: 616, startPoint y: 159, endPoint x: 400, endPoint y: 128, distance: 217.6
click at [425, 241] on icon "button" at bounding box center [422, 242] width 11 height 11
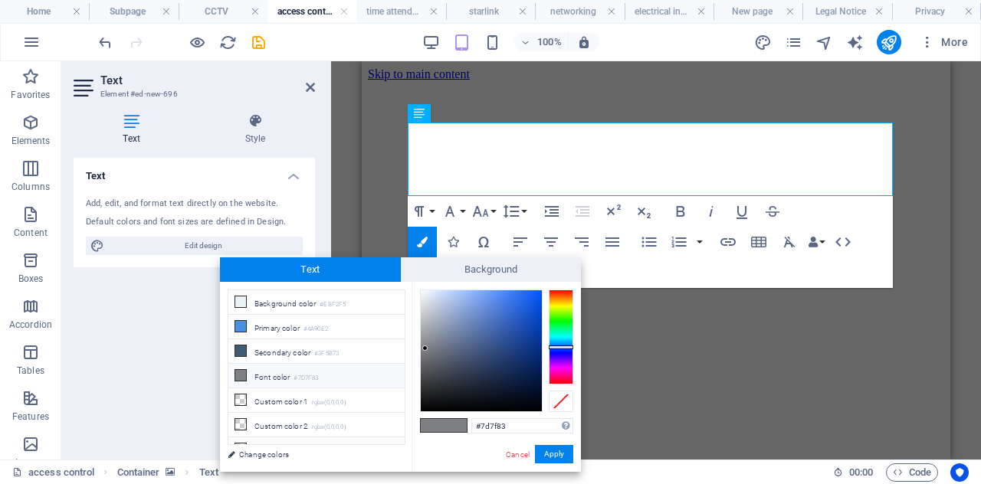
type input "#0456fa"
click at [540, 292] on div at bounding box center [481, 351] width 121 height 121
click at [555, 458] on button "Apply" at bounding box center [554, 454] width 38 height 18
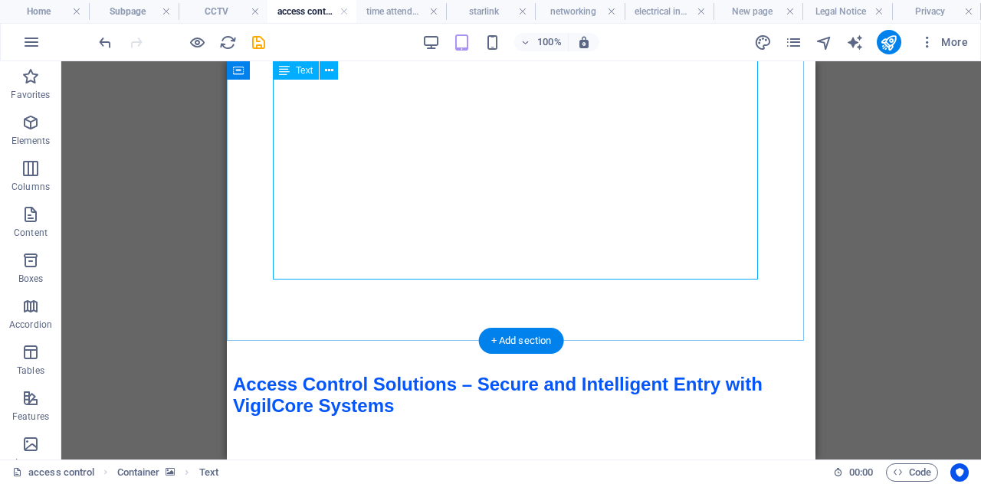
scroll to position [622, 0]
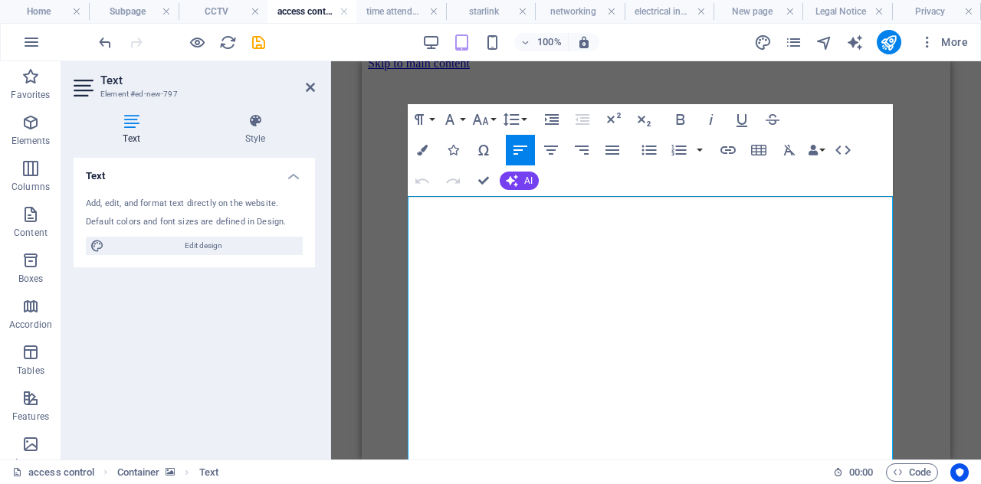
scroll to position [0, 0]
drag, startPoint x: 736, startPoint y: 119, endPoint x: 346, endPoint y: 8, distance: 405.5
click at [420, 147] on icon "button" at bounding box center [422, 150] width 11 height 11
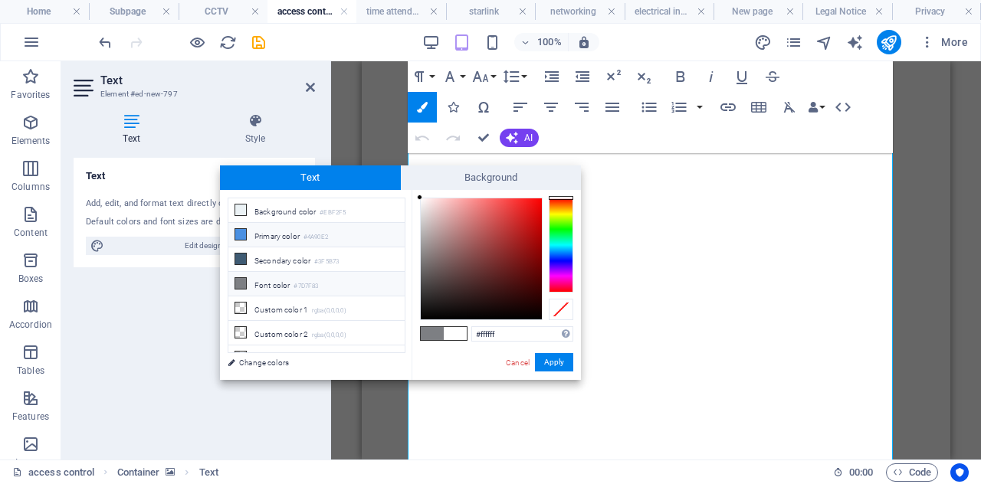
click at [297, 231] on li "Primary color #4A90E2" at bounding box center [316, 235] width 176 height 25
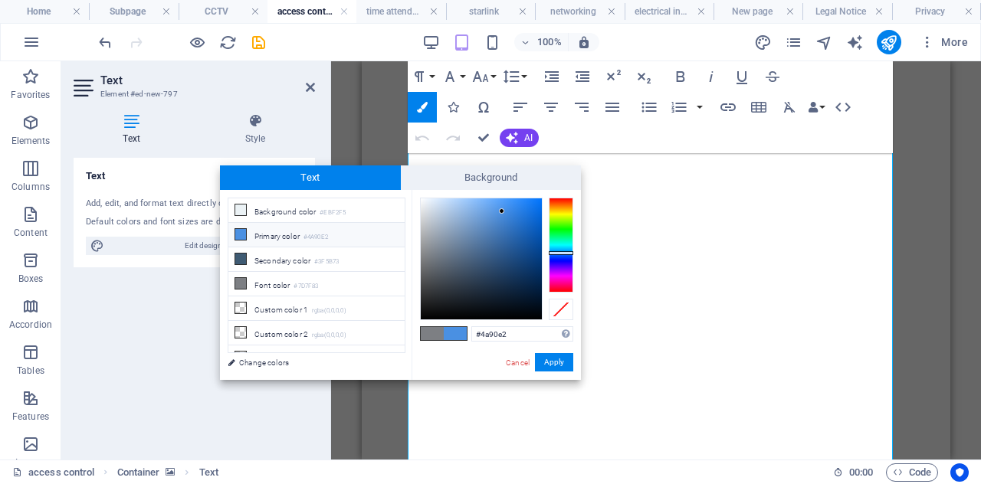
type input "#0778fd"
click at [538, 199] on div at bounding box center [481, 259] width 121 height 121
click at [561, 366] on button "Apply" at bounding box center [554, 362] width 38 height 18
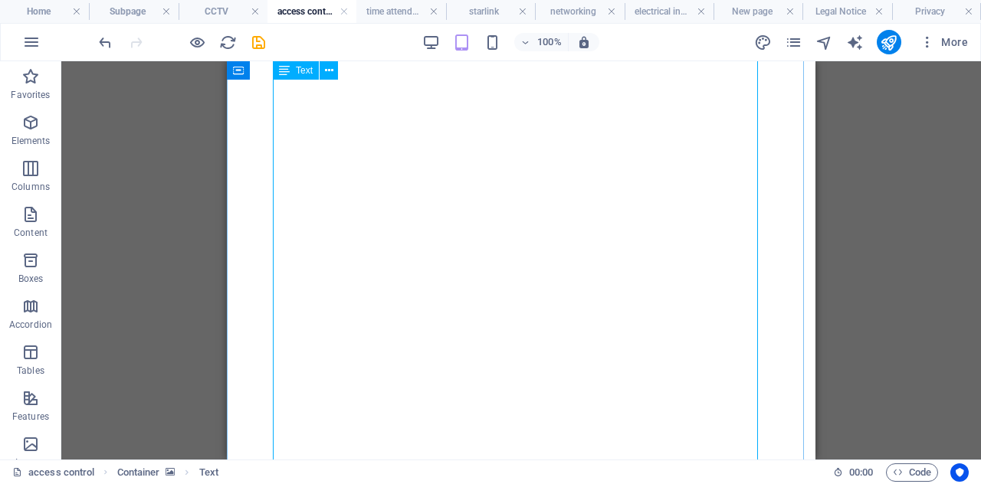
scroll to position [0, 0]
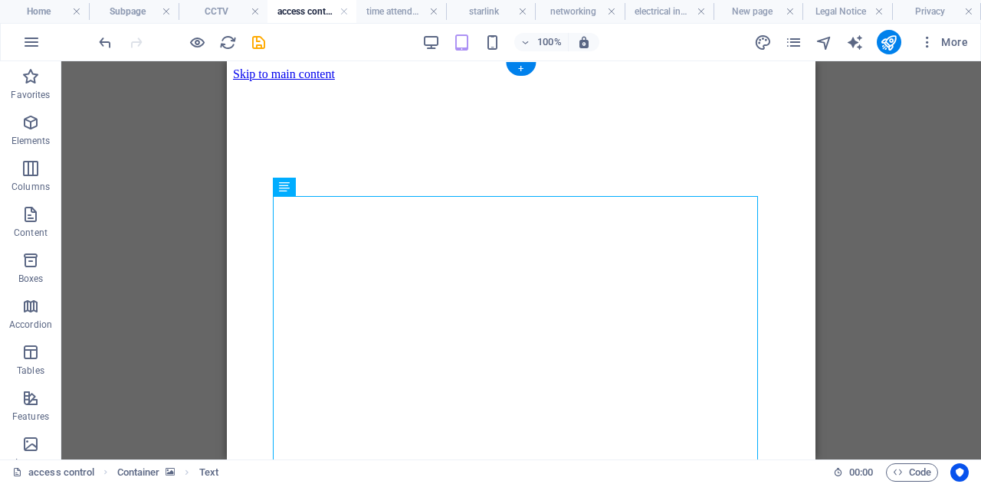
click at [400, 81] on figure at bounding box center [521, 81] width 576 height 0
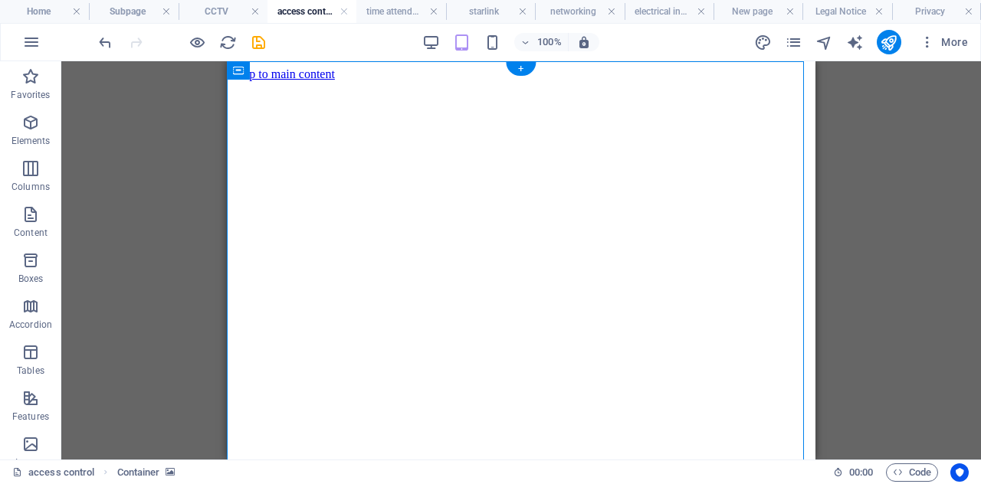
click at [400, 81] on figure at bounding box center [521, 81] width 576 height 0
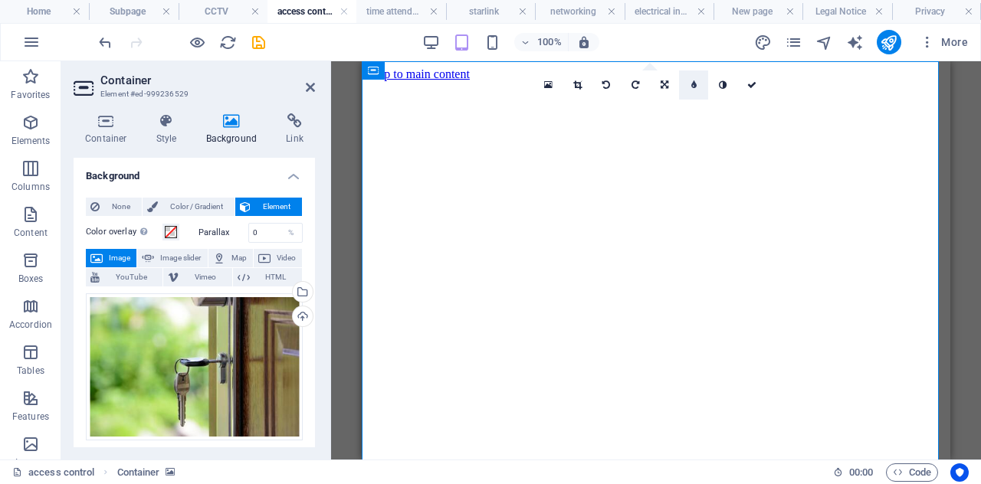
click at [695, 84] on icon at bounding box center [693, 84] width 5 height 9
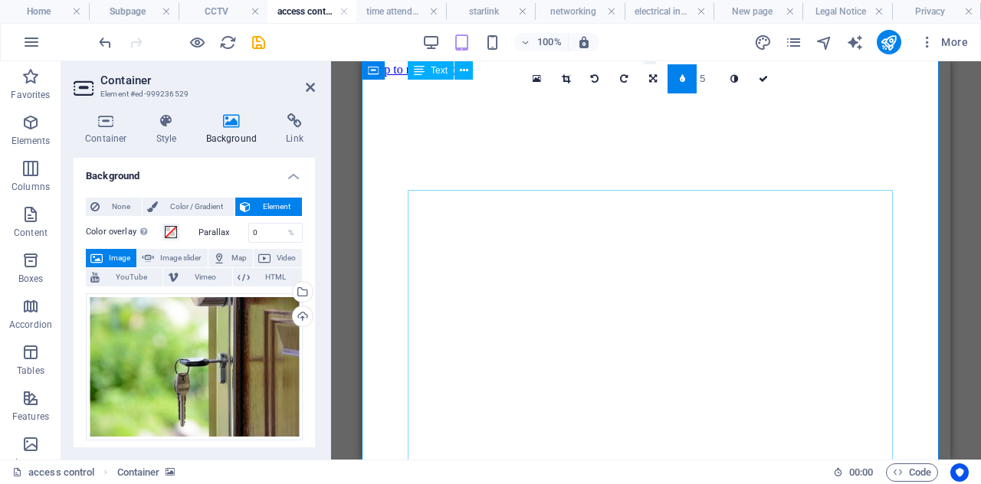
scroll to position [3, 0]
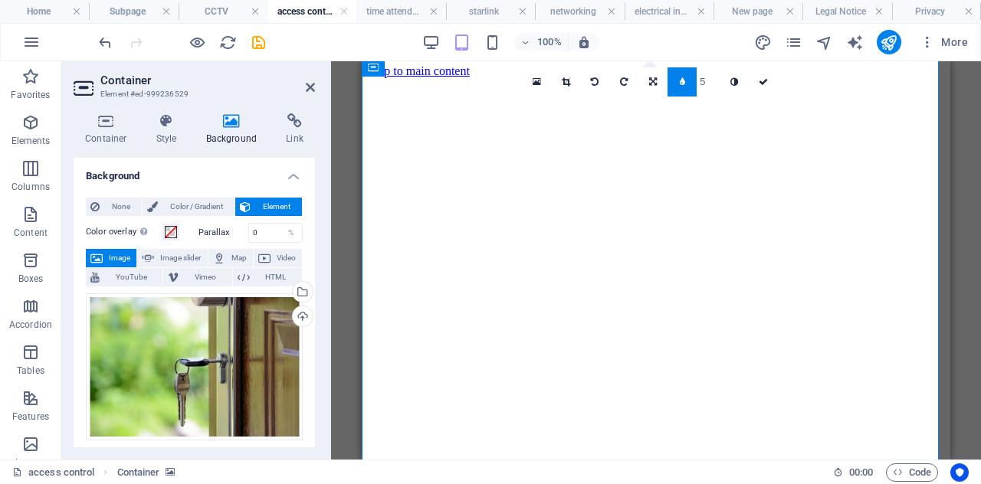
type input "4"
type input "3"
click at [760, 80] on icon at bounding box center [763, 81] width 9 height 9
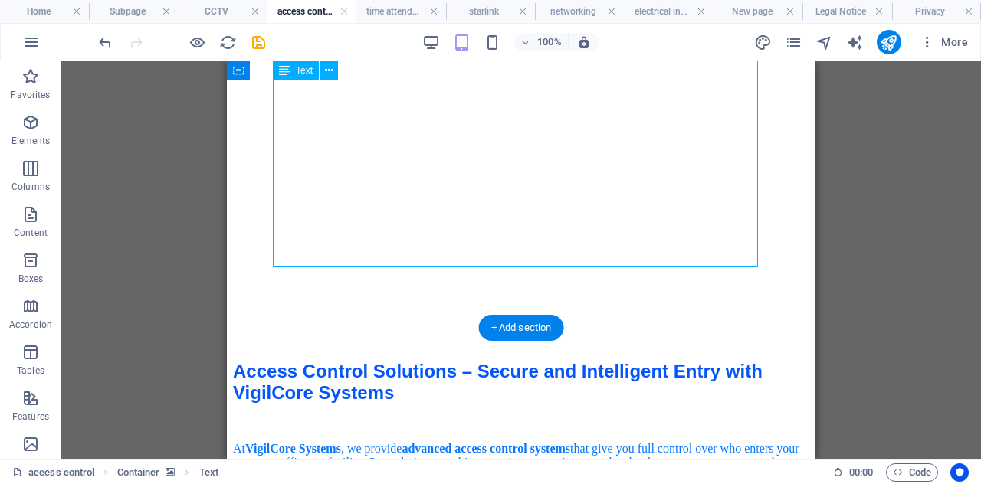
scroll to position [635, 0]
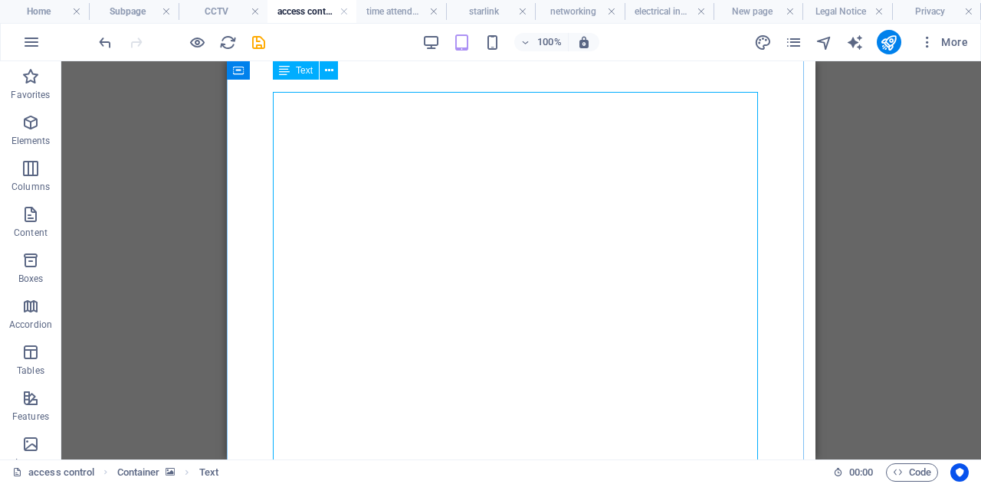
scroll to position [0, 0]
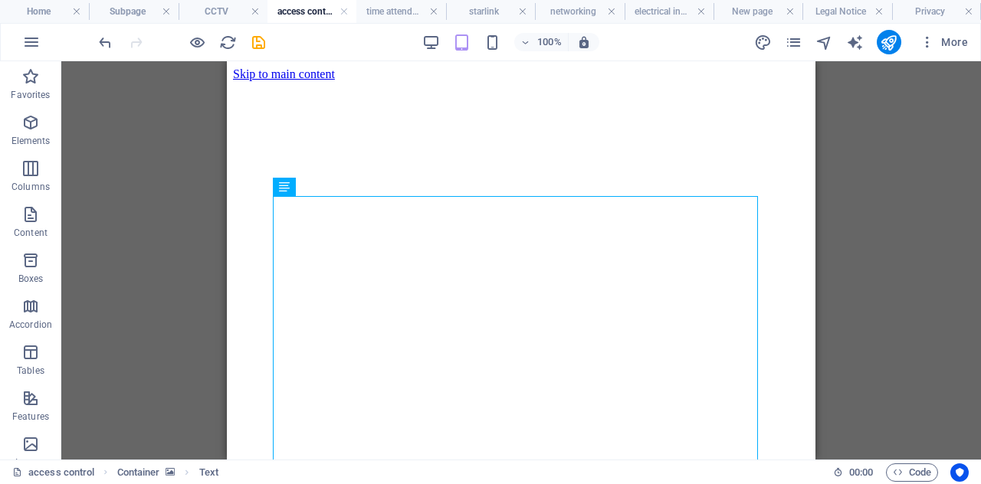
click at [425, 51] on div "100%" at bounding box center [510, 42] width 177 height 25
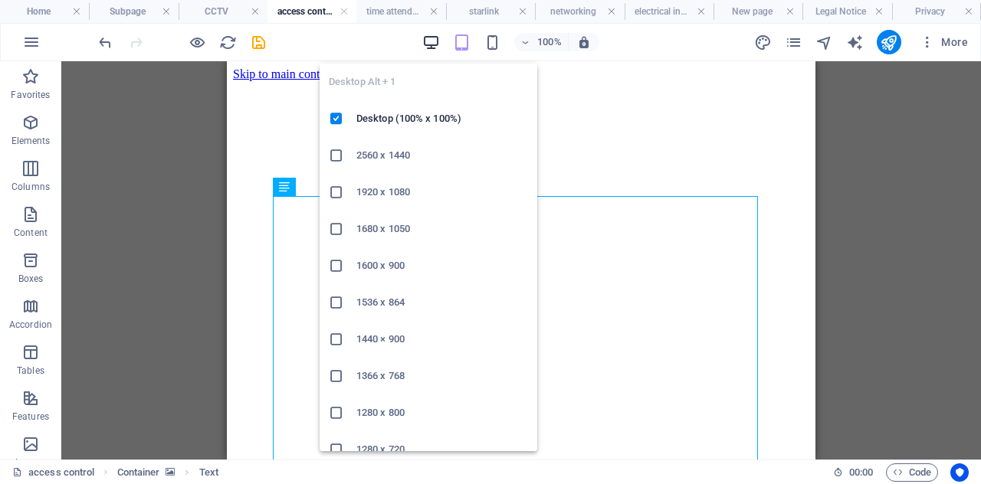
click at [429, 45] on icon "button" at bounding box center [431, 43] width 18 height 18
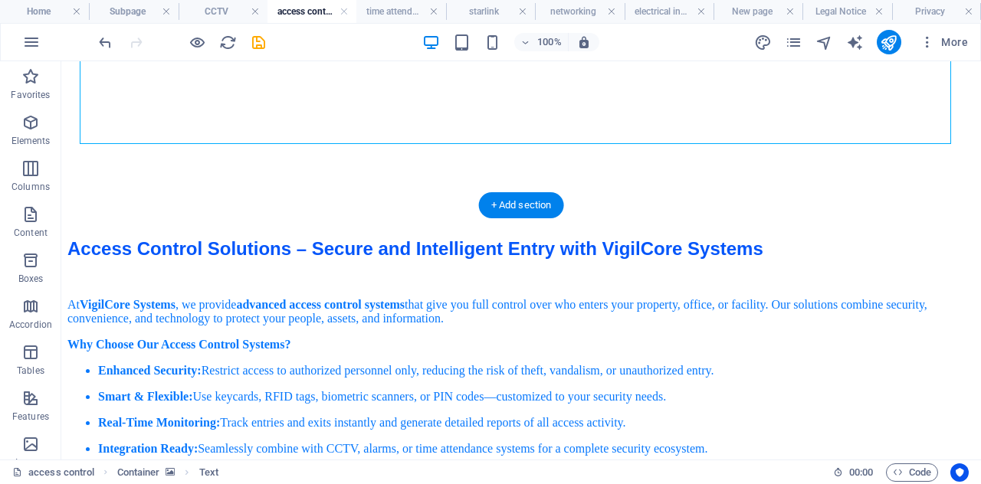
scroll to position [629, 0]
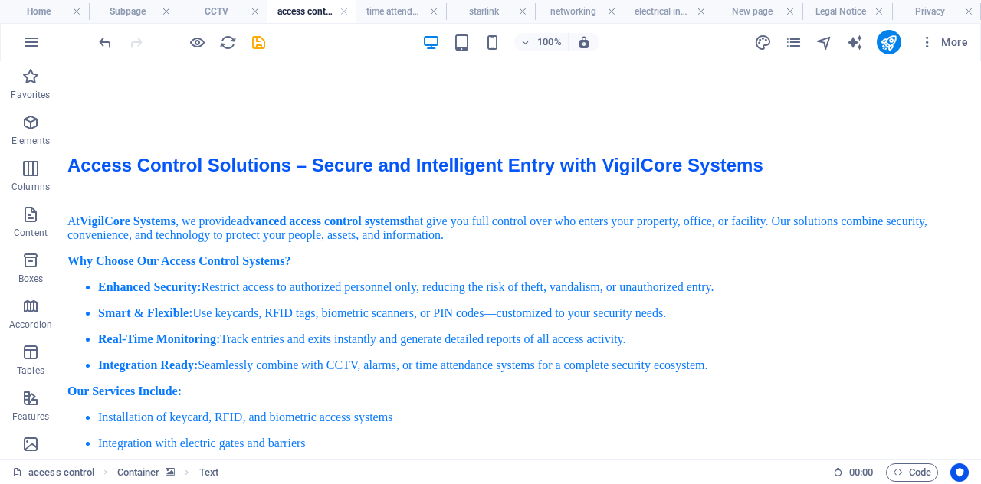
click at [475, 41] on div "100%" at bounding box center [510, 42] width 177 height 25
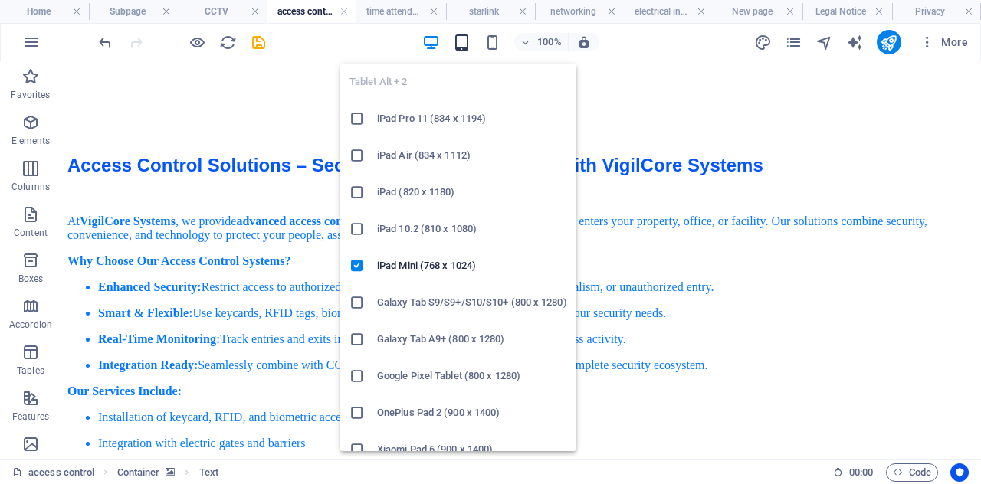
click at [465, 39] on icon "button" at bounding box center [462, 43] width 18 height 18
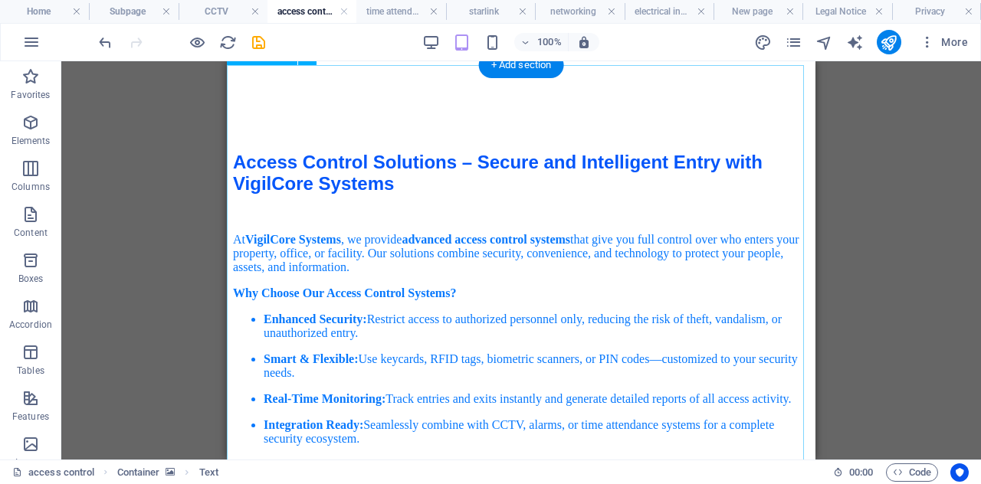
scroll to position [949, 0]
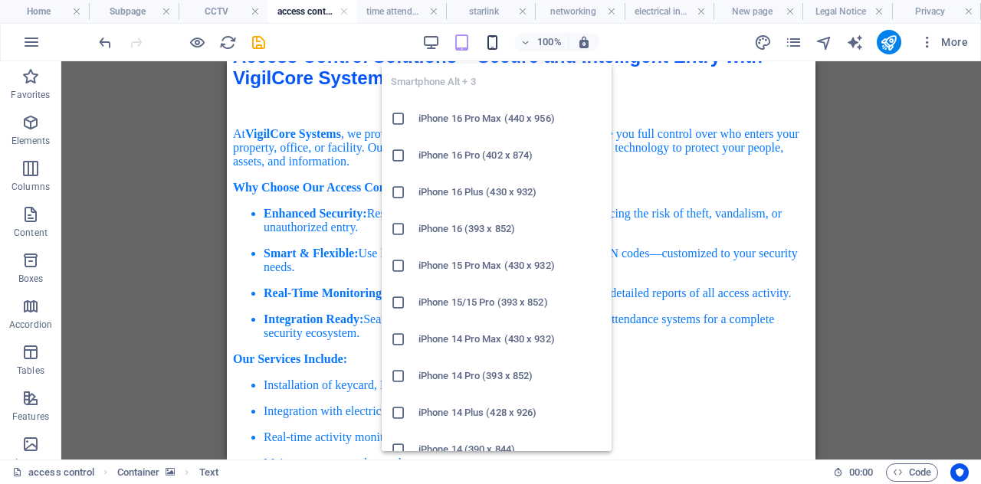
click at [494, 39] on icon "button" at bounding box center [493, 43] width 18 height 18
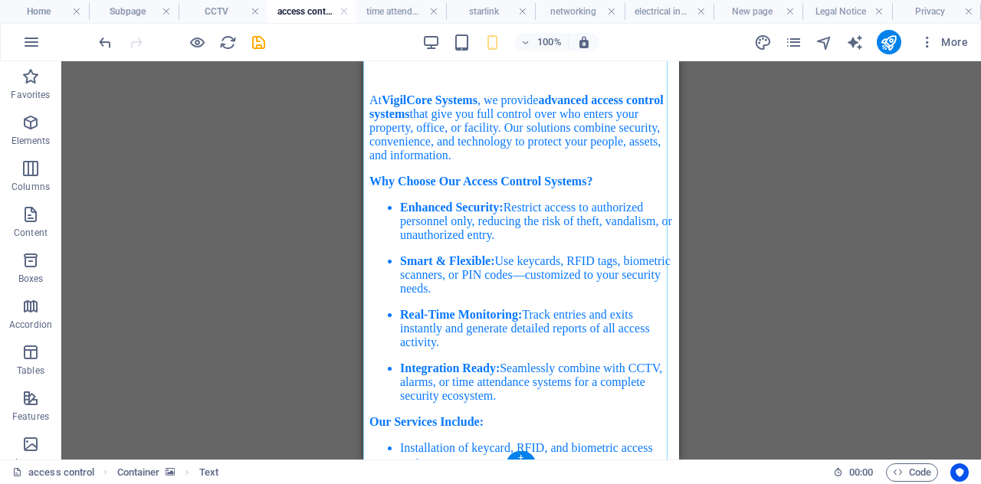
scroll to position [1363, 0]
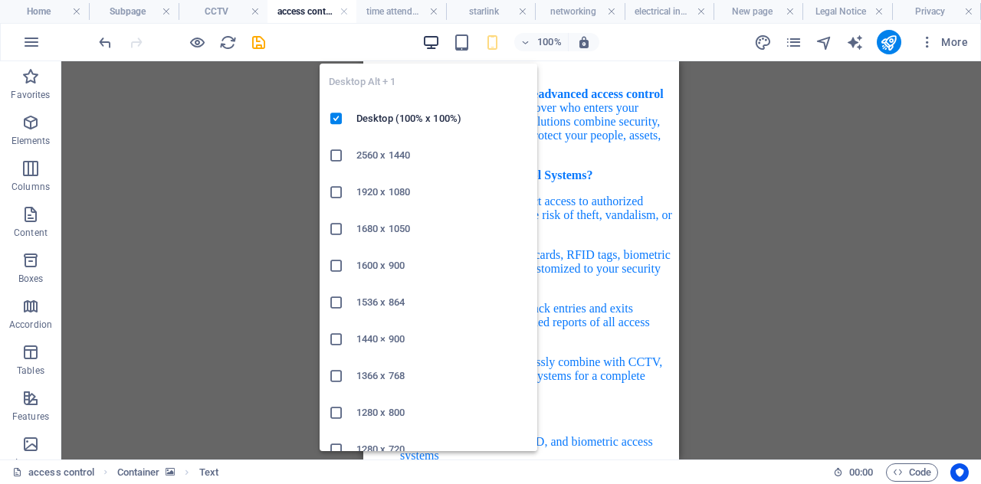
click at [429, 34] on icon "button" at bounding box center [431, 43] width 18 height 18
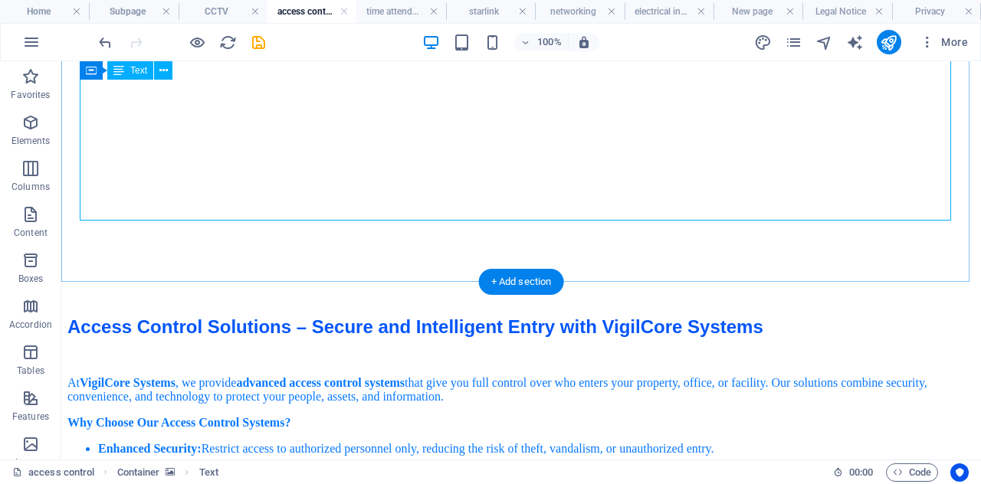
scroll to position [468, 0]
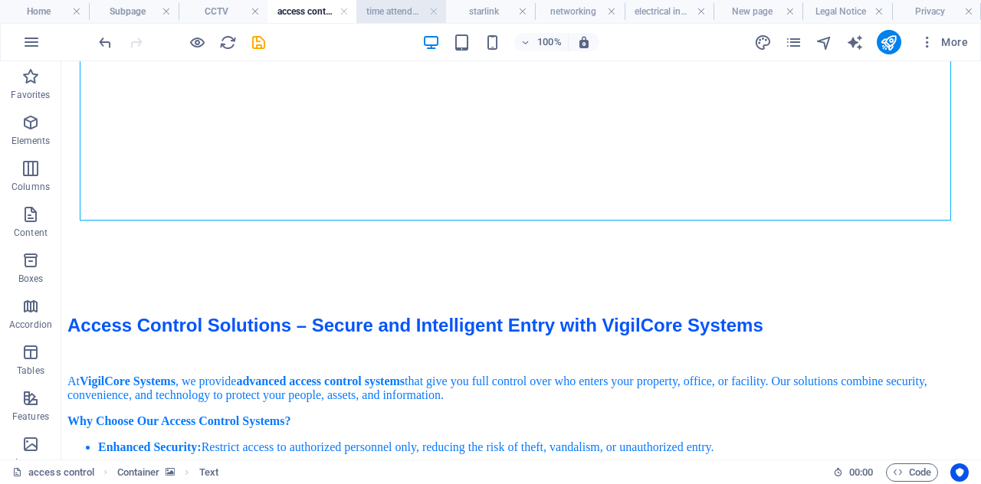
click at [393, 11] on h4 "time attendance" at bounding box center [400, 11] width 89 height 17
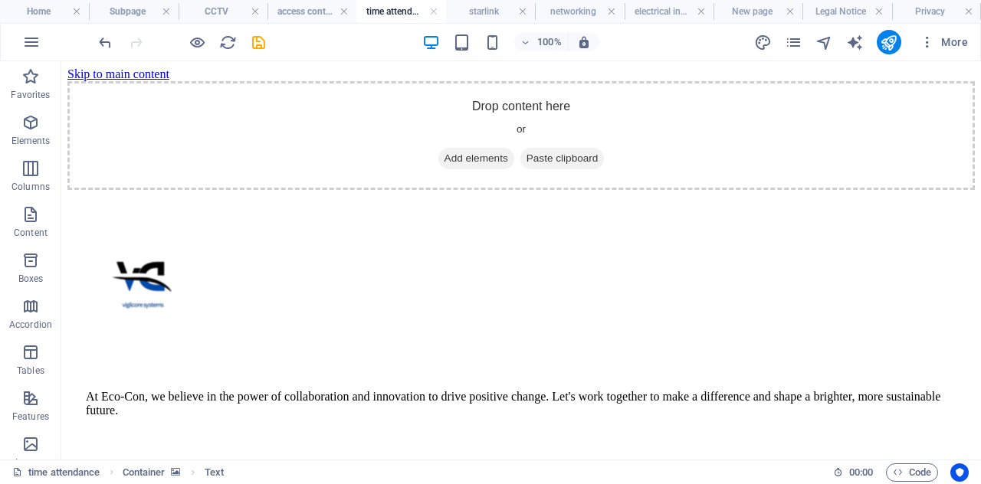
scroll to position [0, 0]
click at [315, 1] on li "access control" at bounding box center [312, 11] width 89 height 23
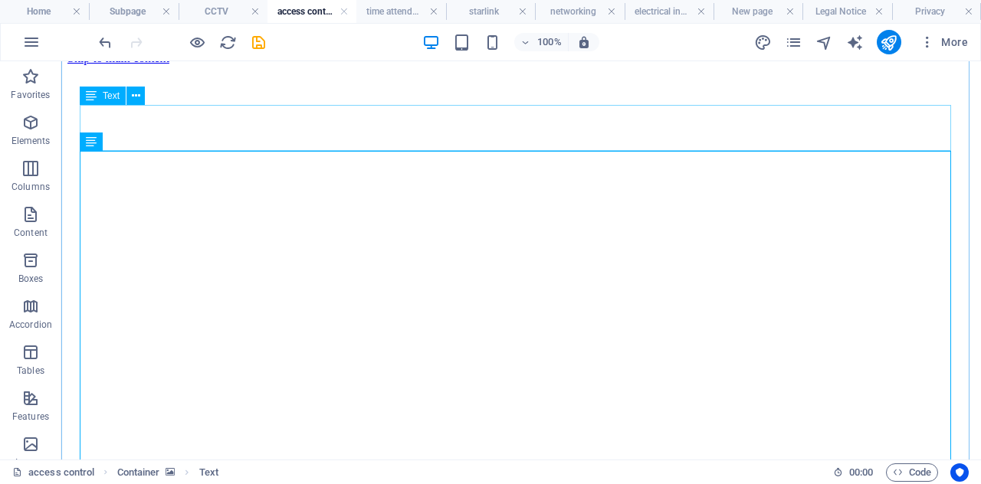
scroll to position [15, 0]
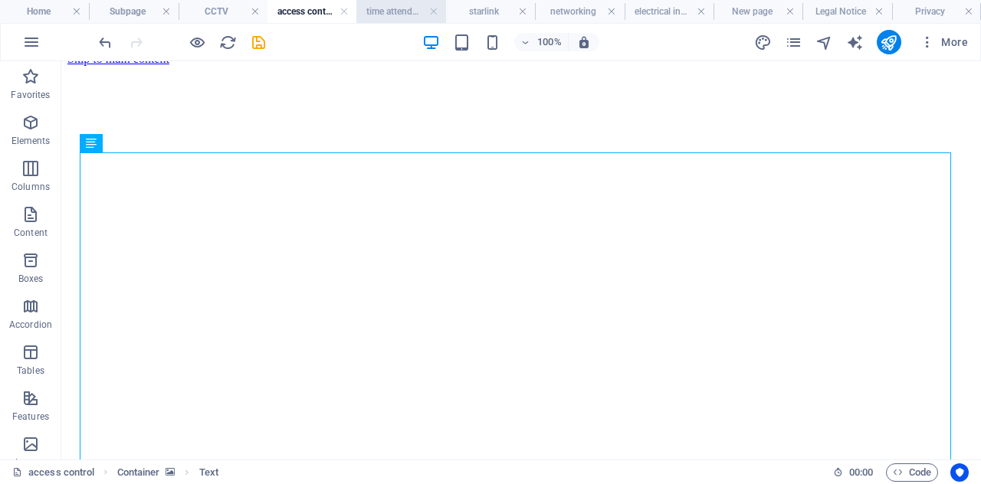
click at [396, 10] on h4 "time attendance" at bounding box center [400, 11] width 89 height 17
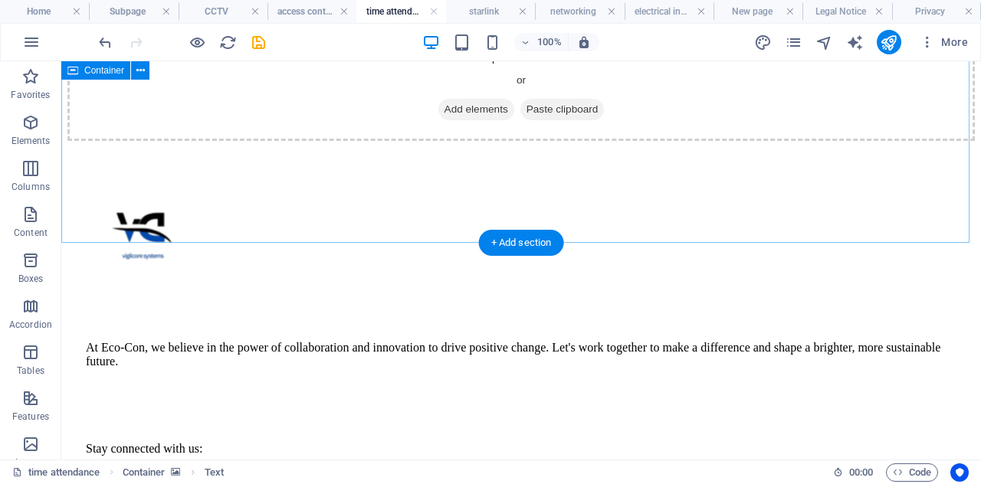
scroll to position [0, 0]
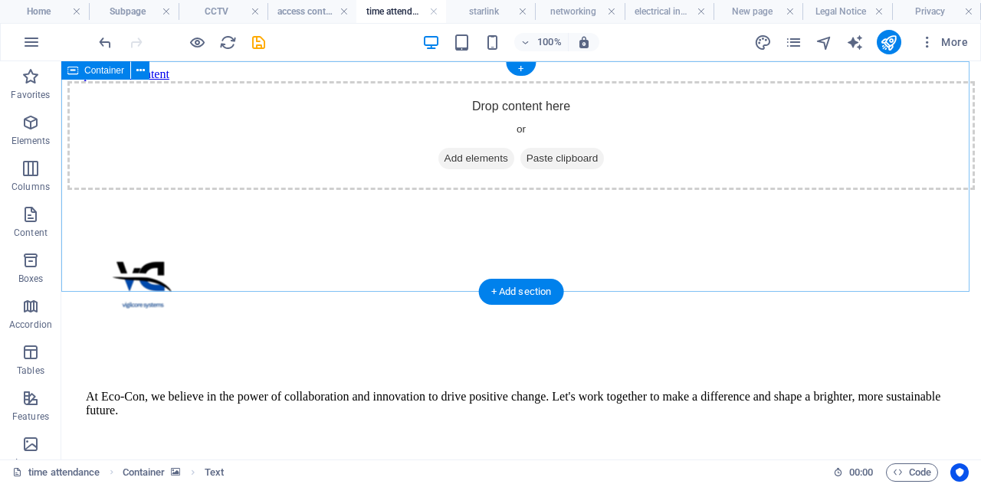
click at [439, 169] on span "Add elements" at bounding box center [477, 158] width 76 height 21
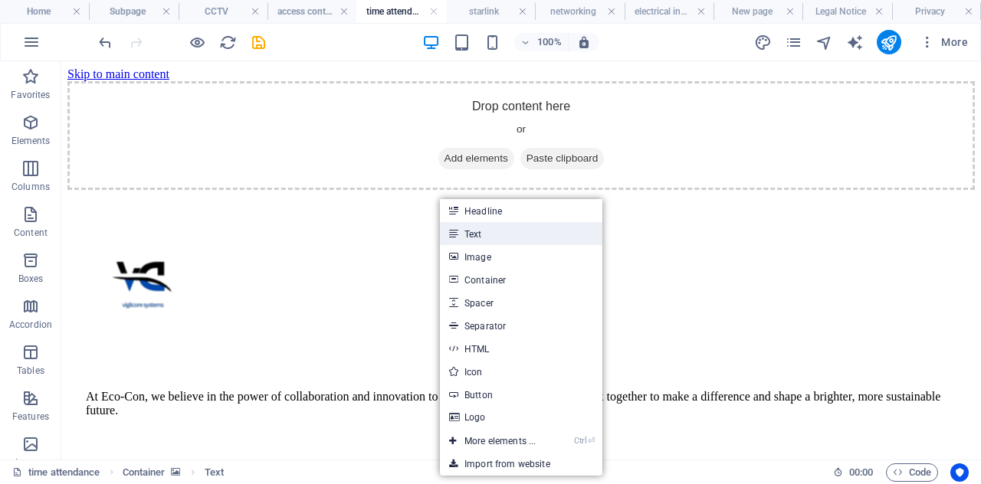
click at [477, 228] on link "Text" at bounding box center [521, 233] width 163 height 23
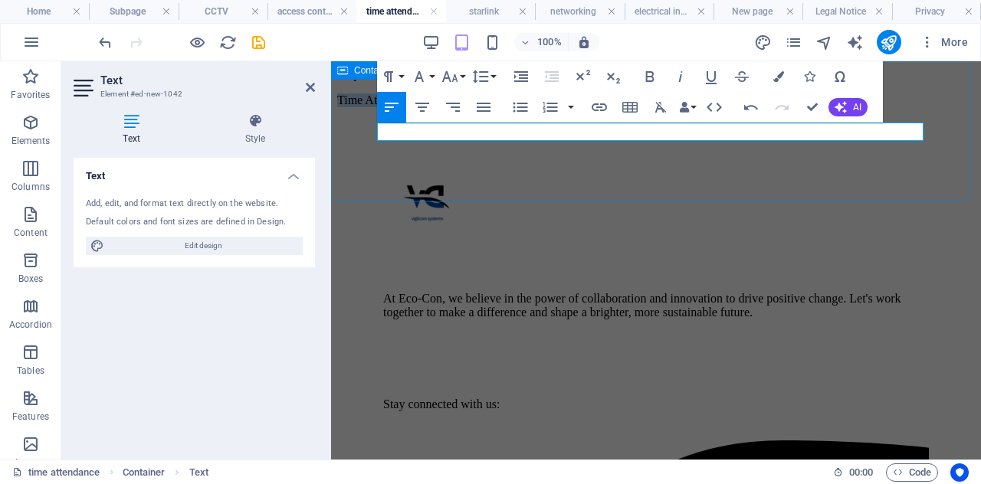
drag, startPoint x: 813, startPoint y: 134, endPoint x: 363, endPoint y: 149, distance: 449.5
click at [363, 107] on div "Time Attendance Solutions – Track & Manage with VigilCore Systems" at bounding box center [656, 101] width 638 height 14
click at [426, 77] on icon "button" at bounding box center [419, 76] width 18 height 18
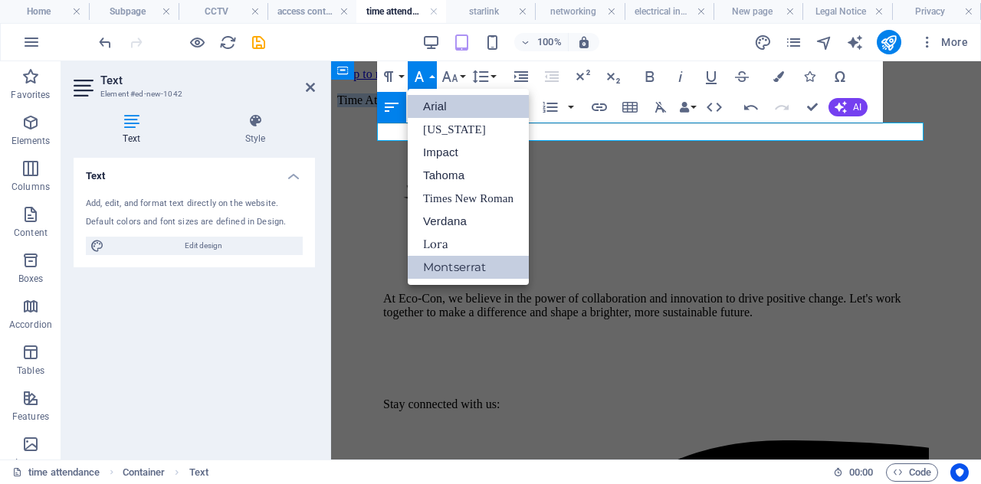
click at [439, 102] on link "Arial" at bounding box center [468, 106] width 121 height 23
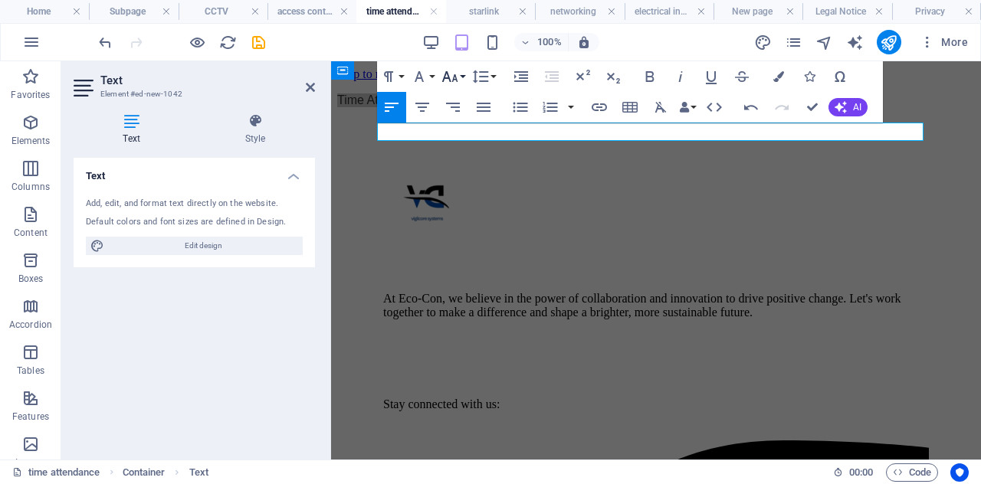
click at [461, 74] on button "Font Size" at bounding box center [453, 76] width 29 height 31
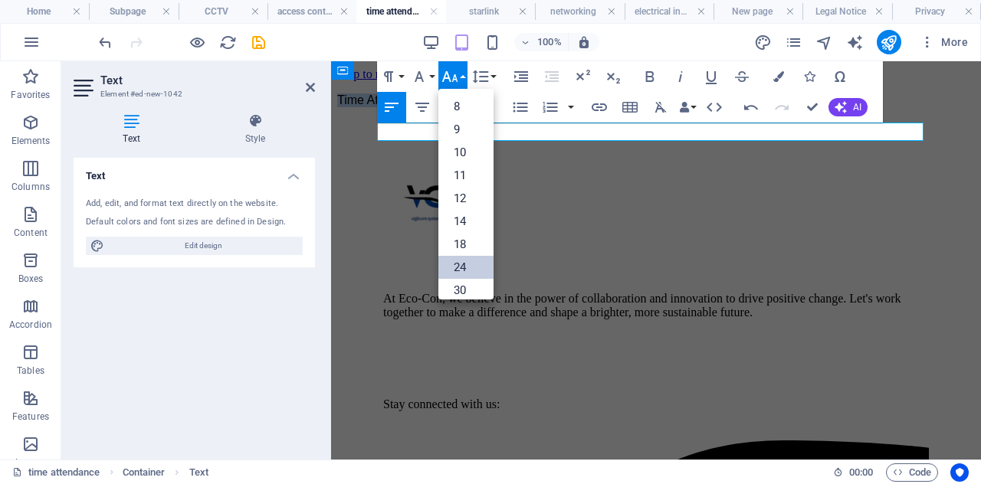
click at [455, 261] on link "24" at bounding box center [466, 267] width 55 height 23
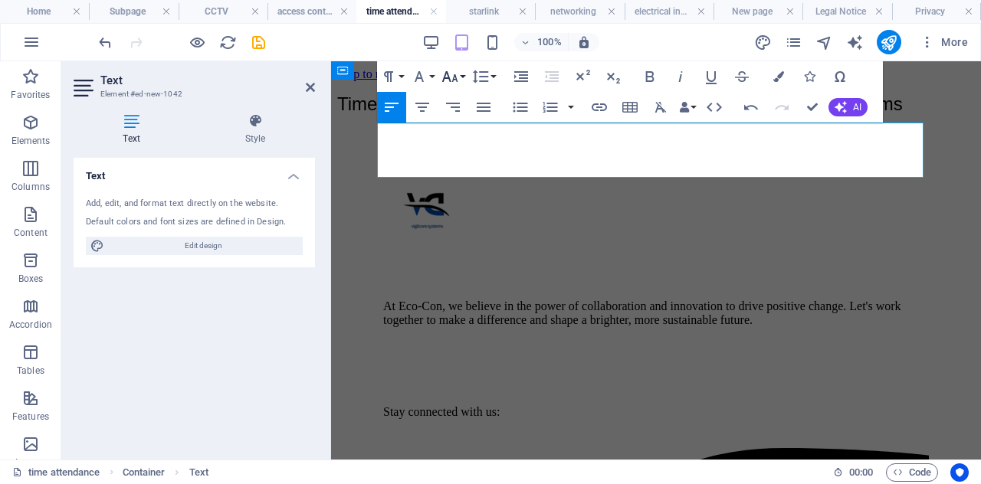
click at [463, 74] on button "Font Size" at bounding box center [453, 76] width 29 height 31
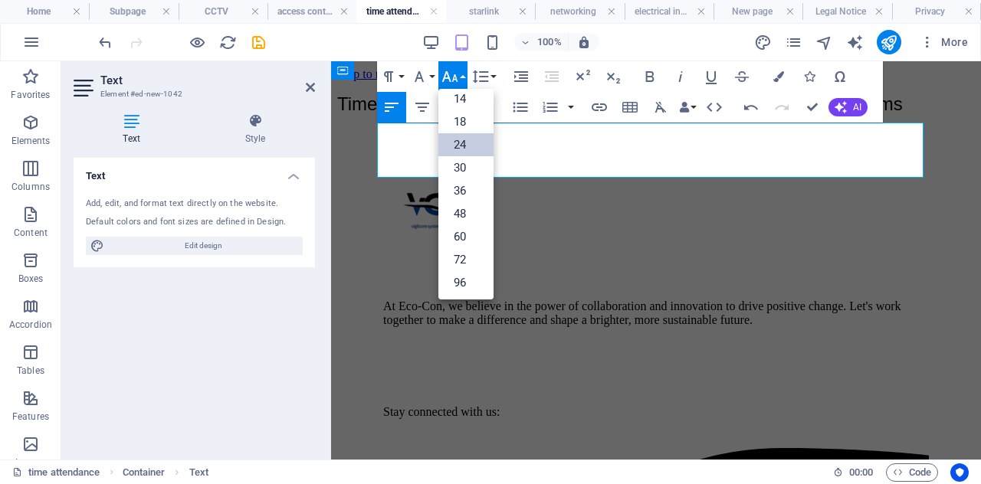
scroll to position [123, 0]
click at [461, 126] on link "18" at bounding box center [466, 121] width 55 height 23
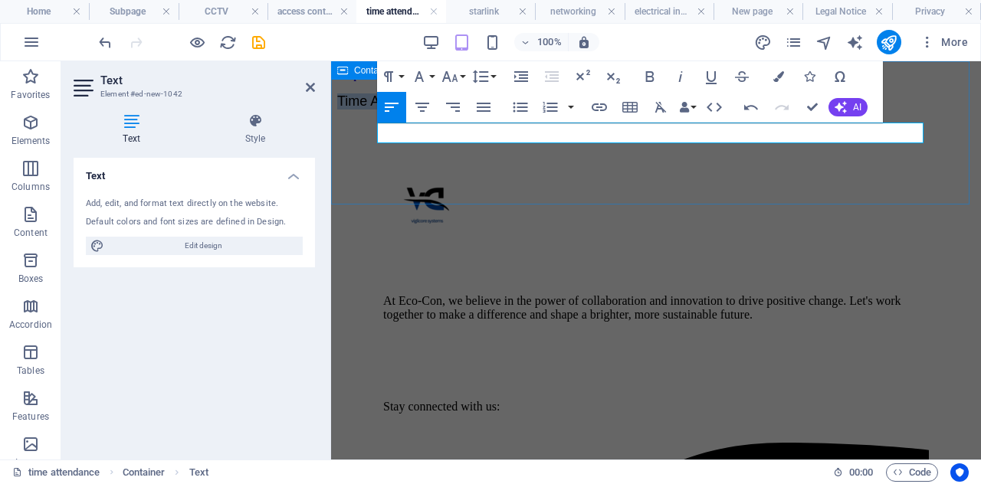
click at [461, 110] on div "Time Attendance Solutions – Track & Manage with VigilCore Systems" at bounding box center [656, 102] width 638 height 16
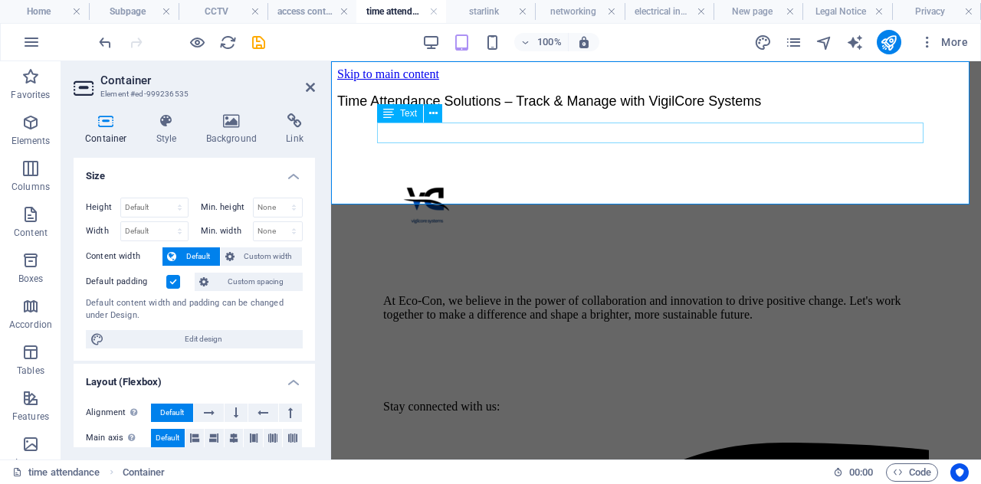
click at [672, 110] on div "Time Attendance Solutions – Track & Manage with VigilCore Systems" at bounding box center [656, 102] width 638 height 16
click at [438, 110] on div "Time Attendance Solutions – Track & Manage with VigilCore Systems" at bounding box center [656, 102] width 638 height 16
click at [411, 66] on icon at bounding box center [410, 71] width 8 height 16
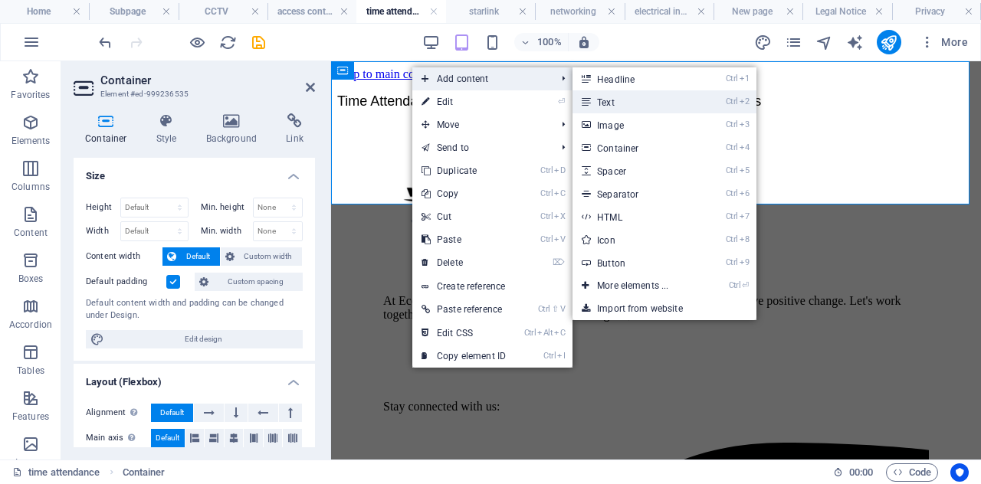
click at [611, 99] on link "Ctrl 2 Text" at bounding box center [636, 101] width 126 height 23
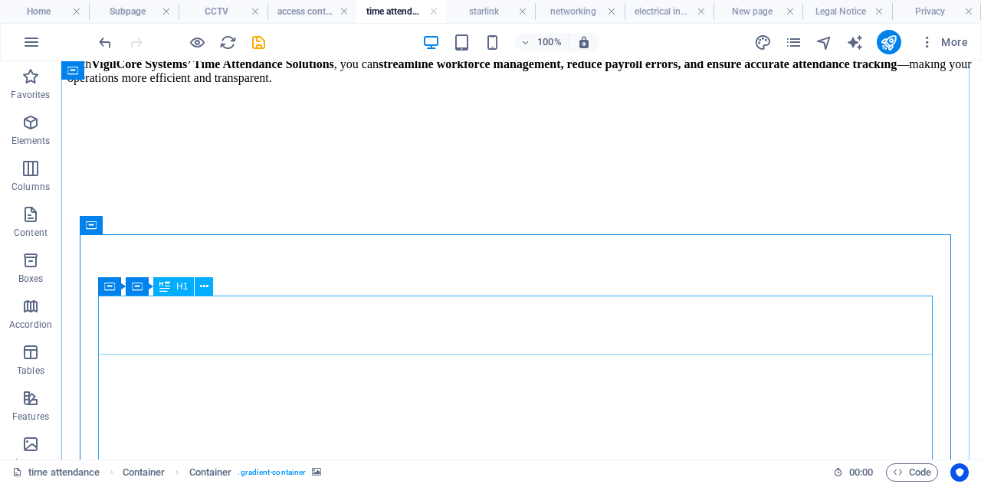
scroll to position [440, 0]
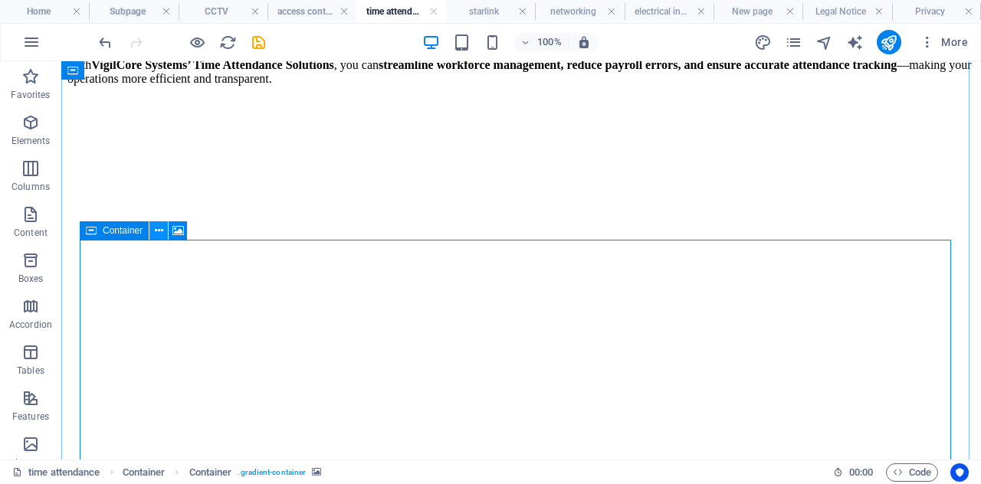
click at [159, 237] on icon at bounding box center [159, 231] width 8 height 16
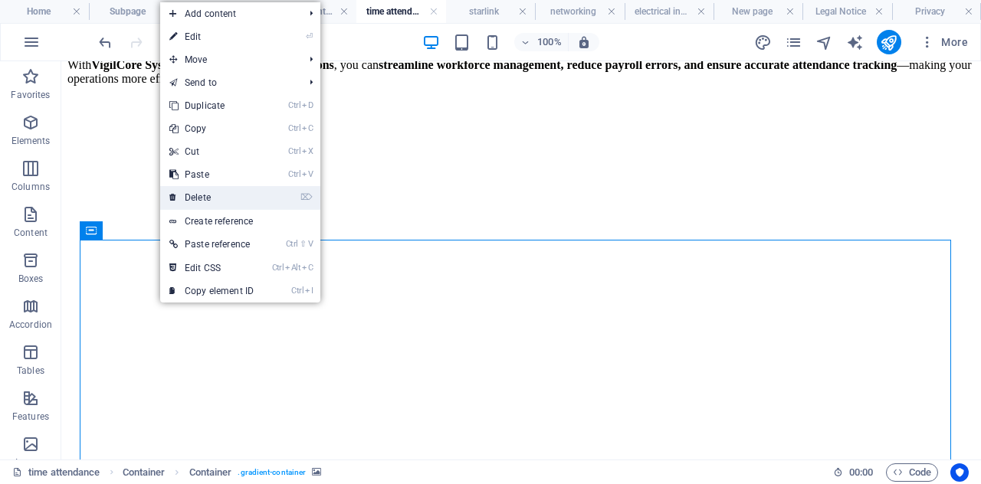
click at [229, 201] on link "⌦ Delete" at bounding box center [211, 197] width 103 height 23
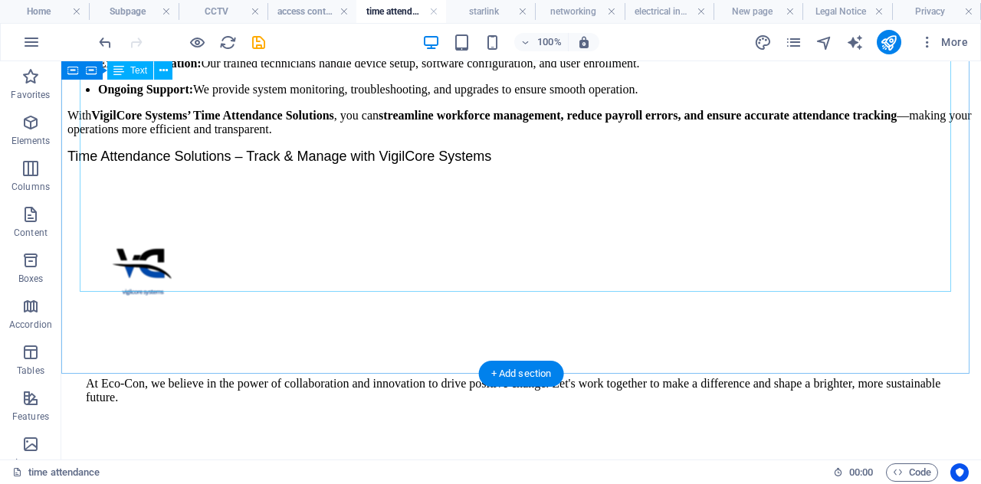
scroll to position [388, 0]
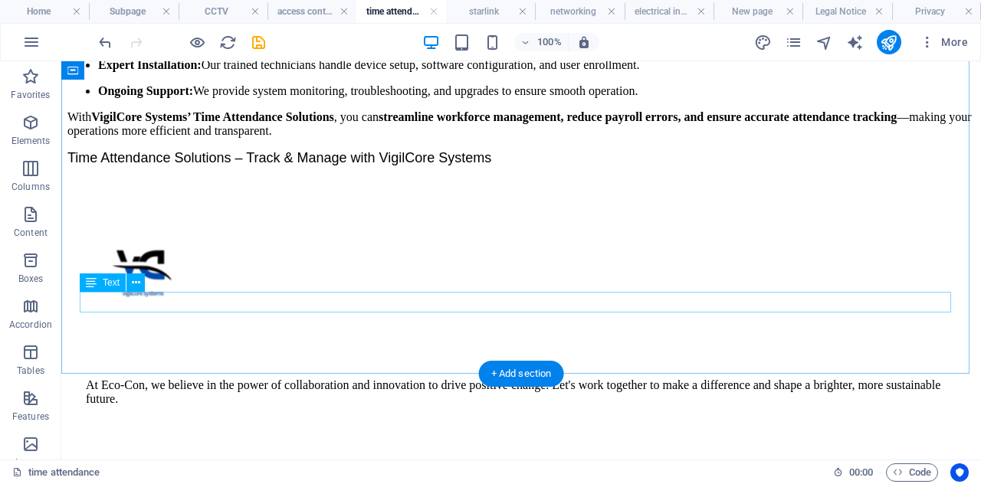
click at [525, 166] on div "Time Attendance Solutions – Track & Manage with VigilCore Systems" at bounding box center [521, 158] width 908 height 16
click at [218, 166] on div "Time Attendance Solutions – Track & Manage with VigilCore Systems" at bounding box center [521, 158] width 908 height 16
click at [140, 284] on icon at bounding box center [136, 283] width 8 height 16
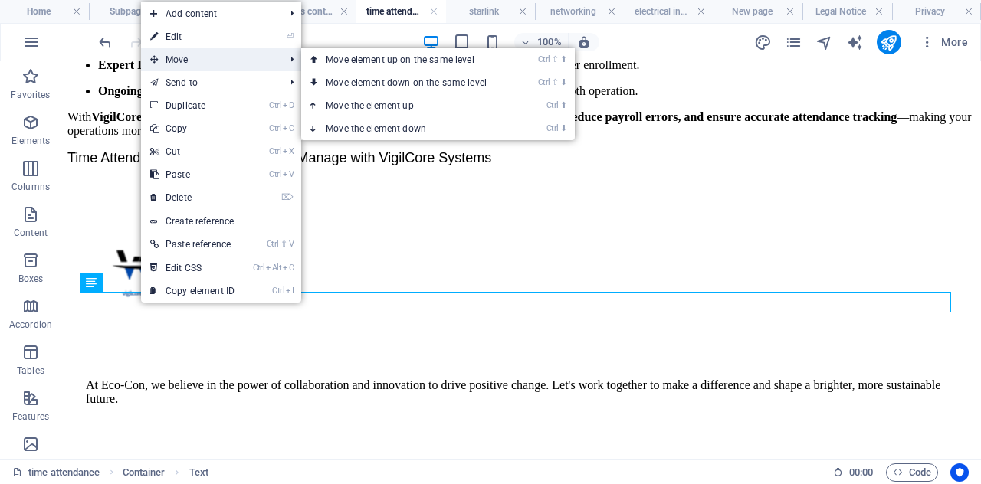
click at [210, 67] on span "Move" at bounding box center [209, 59] width 137 height 23
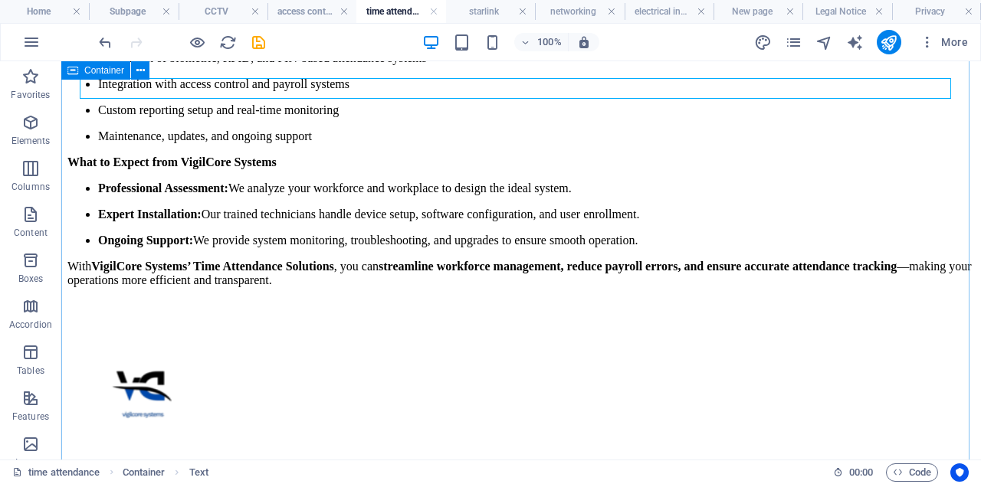
scroll to position [0, 0]
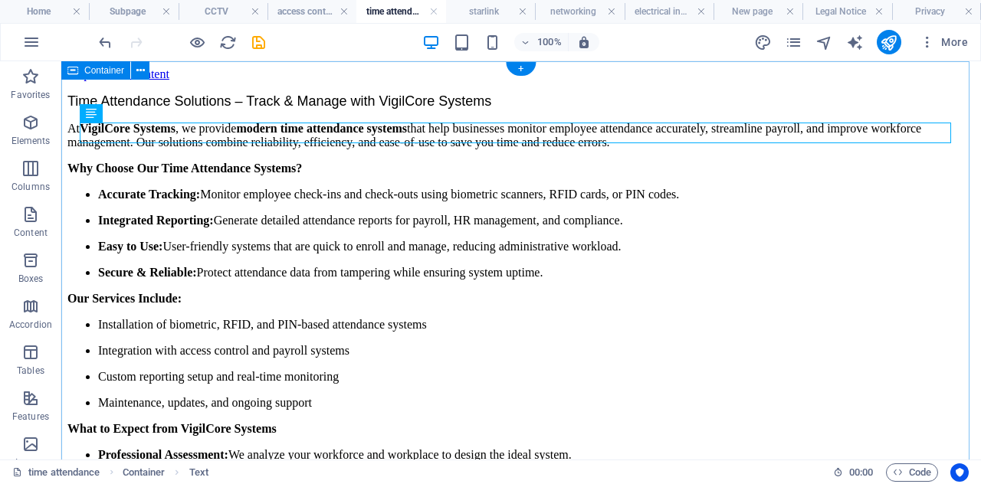
click at [395, 101] on div "Time Attendance Solutions – Track & Manage with VigilCore Systems At VigilCore …" at bounding box center [521, 324] width 908 height 461
click at [382, 110] on div "Time Attendance Solutions – Track & Manage with VigilCore Systems" at bounding box center [521, 102] width 908 height 16
click at [135, 113] on icon at bounding box center [136, 114] width 8 height 16
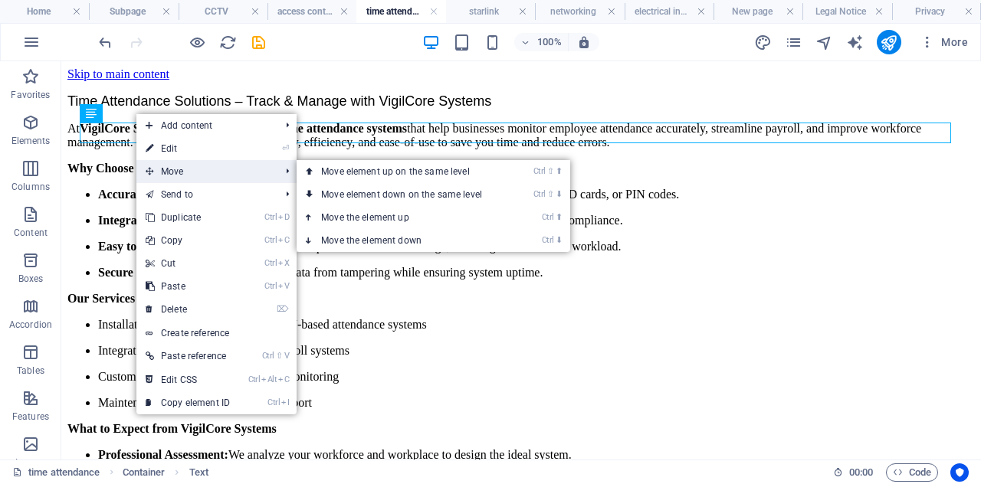
click at [218, 166] on span "Move" at bounding box center [204, 171] width 137 height 23
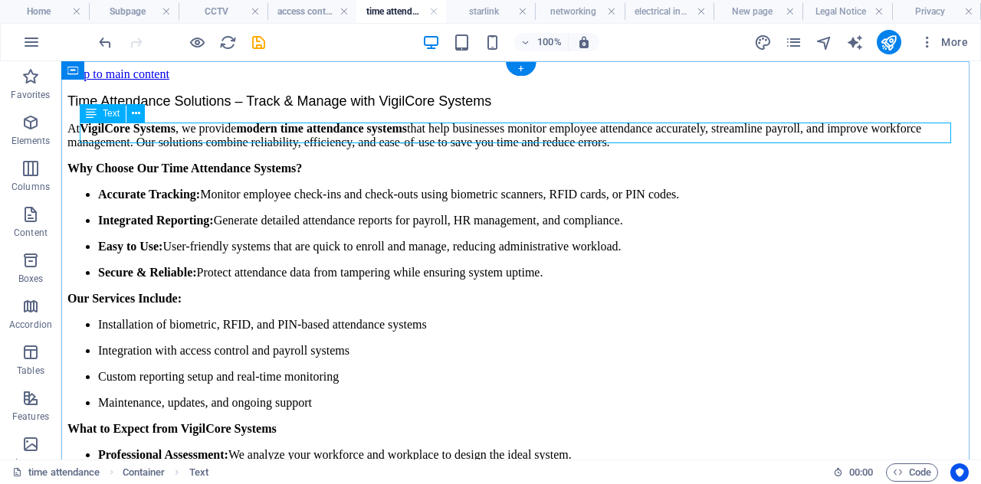
click at [517, 110] on div "Time Attendance Solutions – Track & Manage with VigilCore Systems" at bounding box center [521, 102] width 908 height 16
click at [247, 134] on div "Time Attendance Solutions – Track & Manage with VigilCore Systems At VigilCore …" at bounding box center [521, 324] width 908 height 461
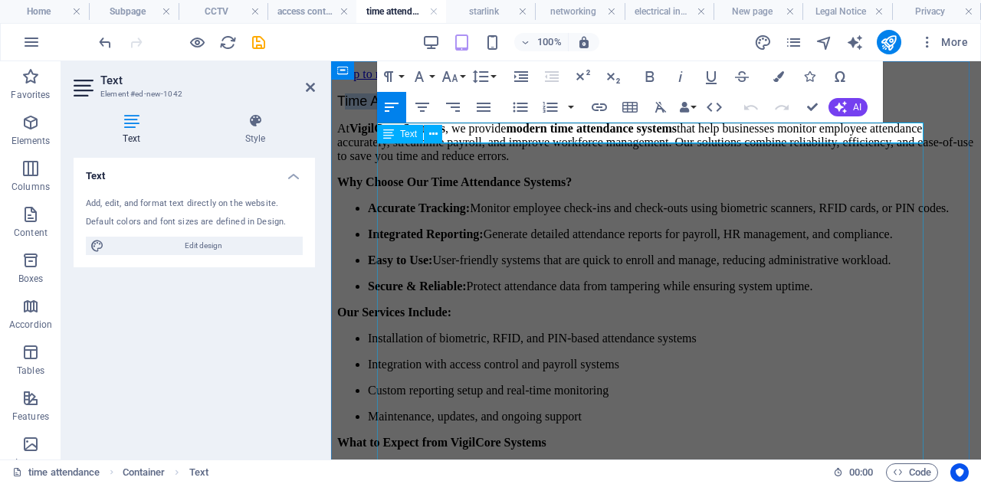
drag, startPoint x: 829, startPoint y: 136, endPoint x: 386, endPoint y: 154, distance: 443.5
click at [386, 154] on div "Time Attendance Solutions – Track & Manage with VigilCore Systems At VigilCore …" at bounding box center [656, 331] width 638 height 475
click at [643, 79] on icon "button" at bounding box center [650, 76] width 18 height 18
click at [708, 71] on icon "button" at bounding box center [711, 76] width 18 height 18
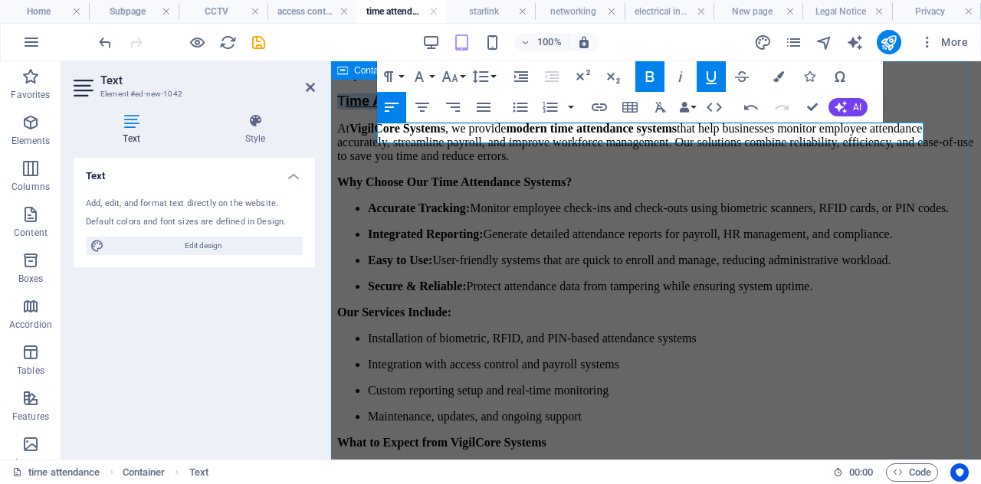
click at [928, 193] on div "T ime Attendance Solutions – Track & Manage with VigilCore Systems At VigilCore…" at bounding box center [656, 331] width 638 height 475
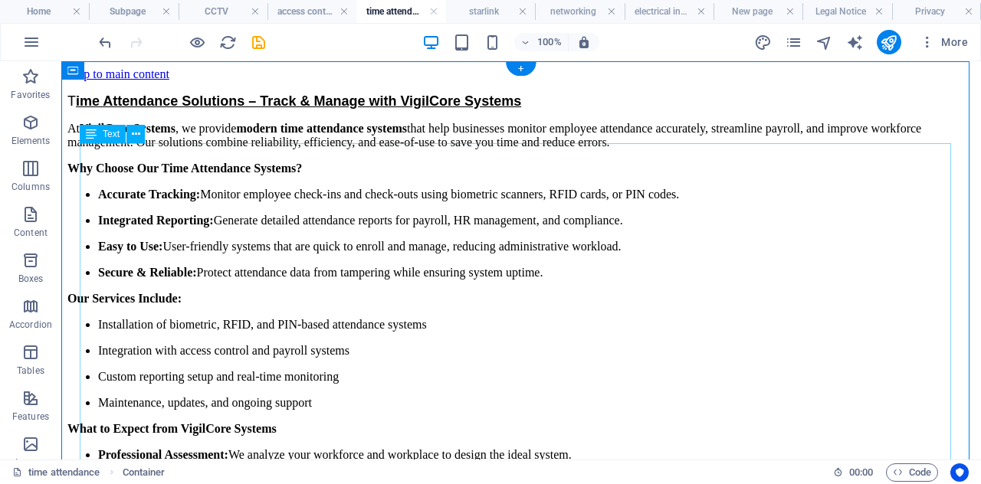
click at [103, 168] on div "At VigilCore Systems , we provide modern time attendance systems that help busi…" at bounding box center [521, 338] width 908 height 432
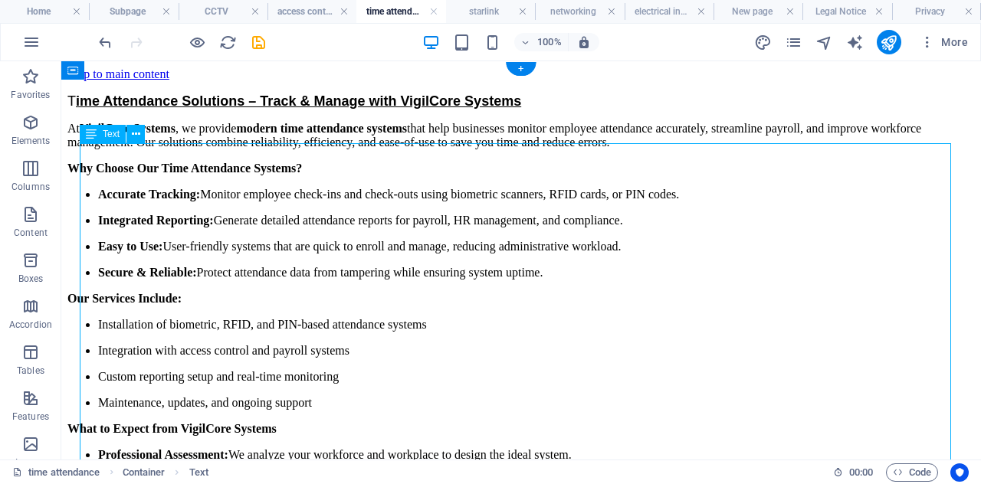
click at [103, 168] on div "At VigilCore Systems , we provide modern time attendance systems that help busi…" at bounding box center [521, 338] width 908 height 432
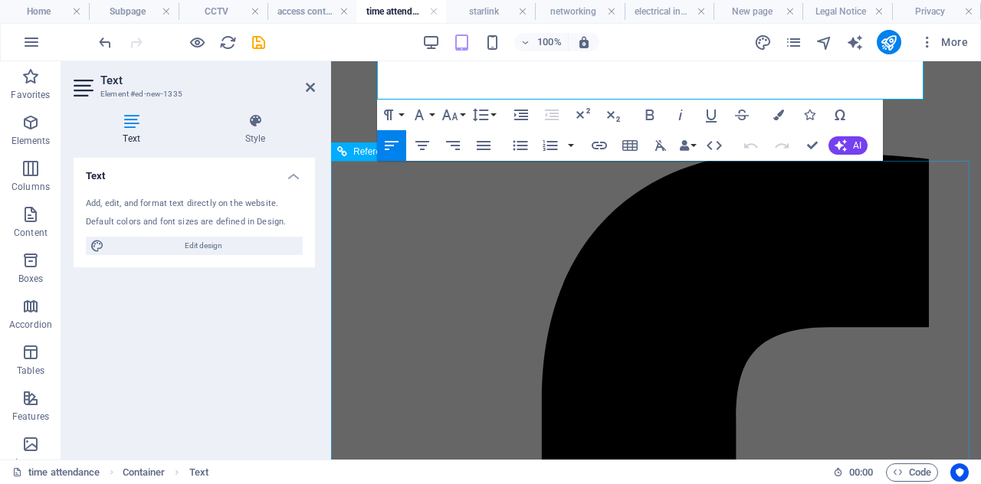
scroll to position [767, 0]
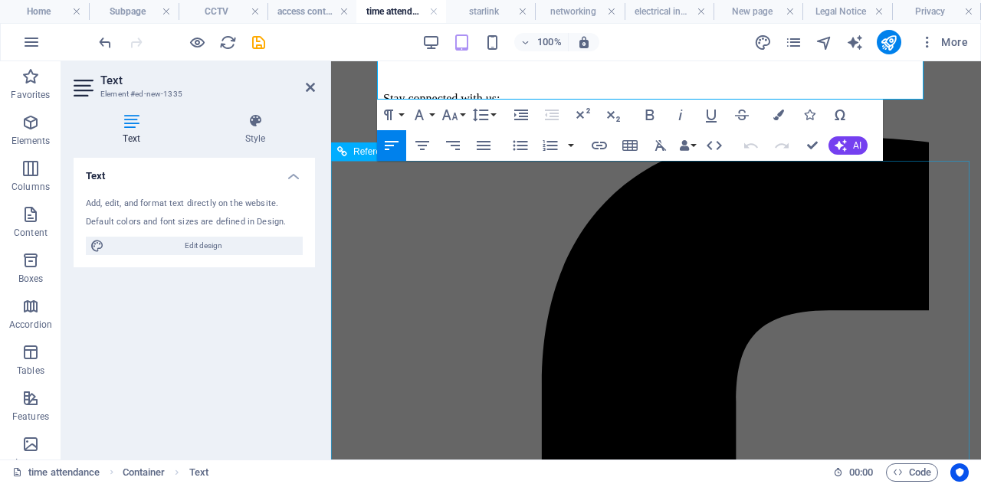
drag, startPoint x: 379, startPoint y: 153, endPoint x: 811, endPoint y: 294, distance: 454.6
click at [446, 116] on icon "button" at bounding box center [450, 115] width 16 height 11
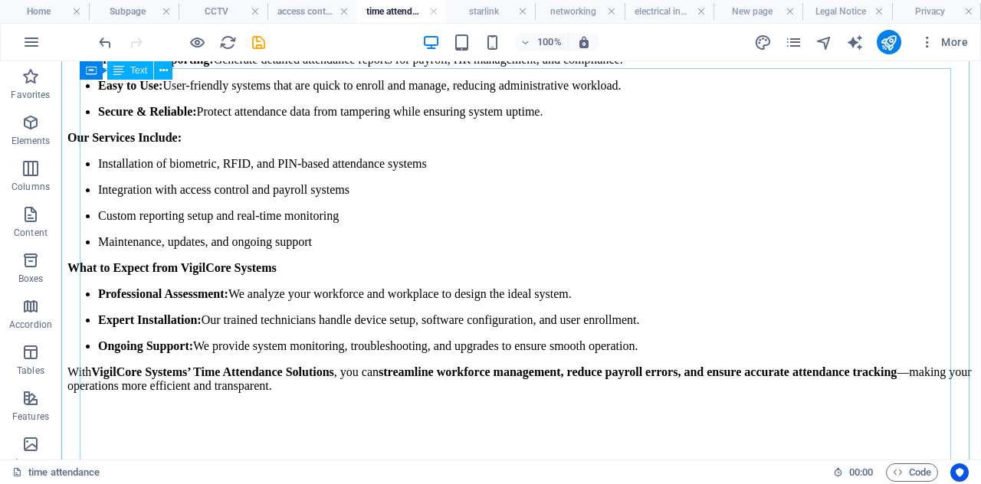
scroll to position [0, 0]
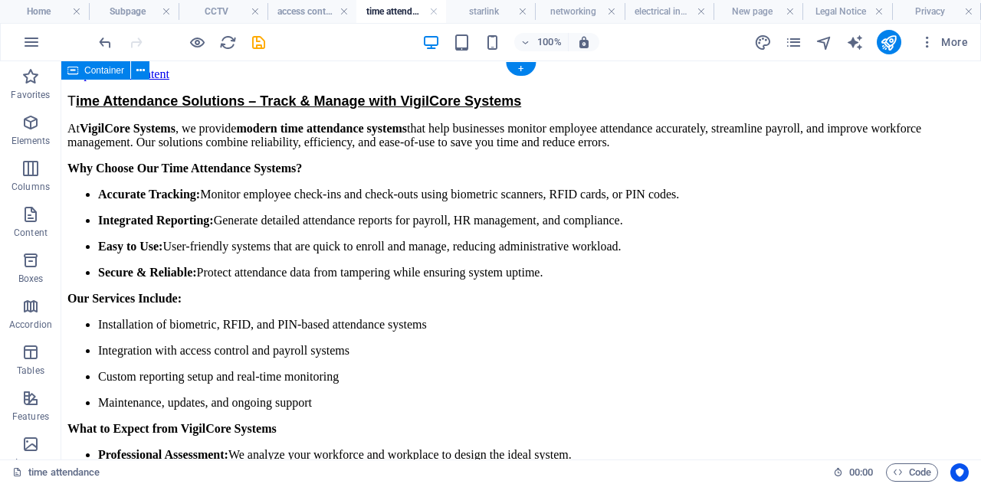
click at [567, 96] on div "T ime Attendance Solutions – Track & Manage with VigilCore Systems At VigilCore…" at bounding box center [521, 324] width 908 height 461
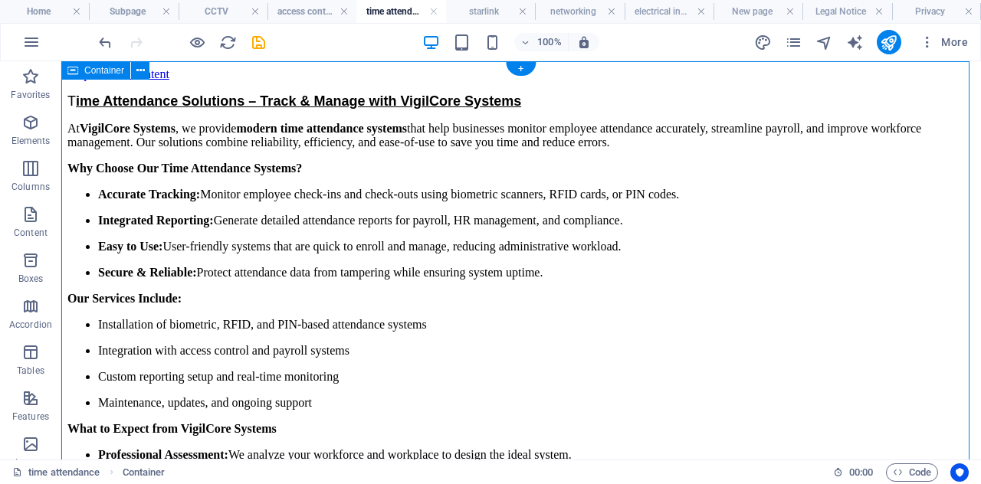
click at [567, 96] on div "T ime Attendance Solutions – Track & Manage with VigilCore Systems At VigilCore…" at bounding box center [521, 324] width 908 height 461
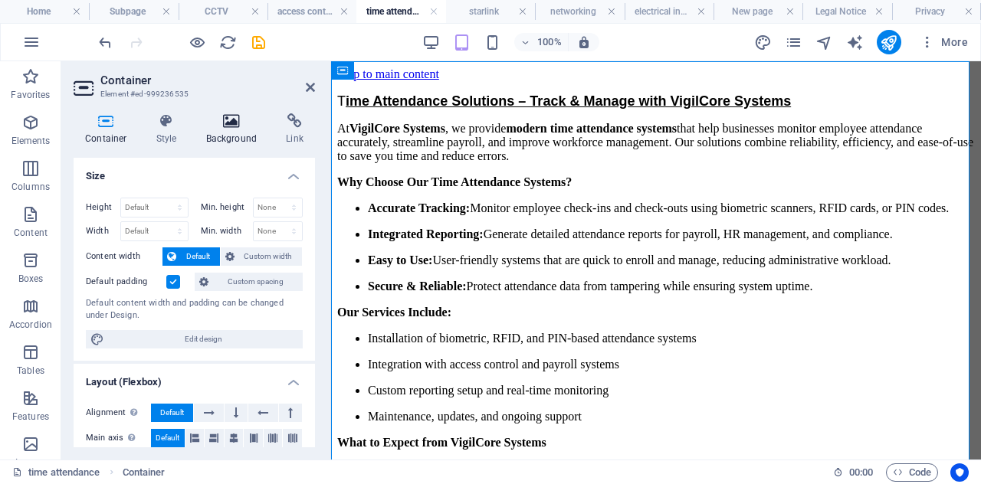
click at [238, 139] on h4 "Background" at bounding box center [235, 129] width 80 height 32
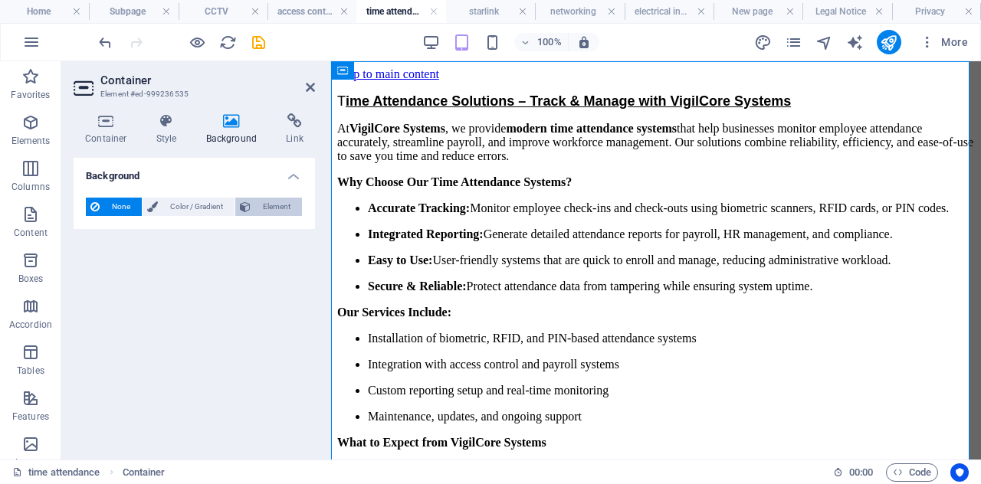
drag, startPoint x: 265, startPoint y: 206, endPoint x: 251, endPoint y: 212, distance: 15.1
click at [251, 212] on button "Element" at bounding box center [268, 207] width 67 height 18
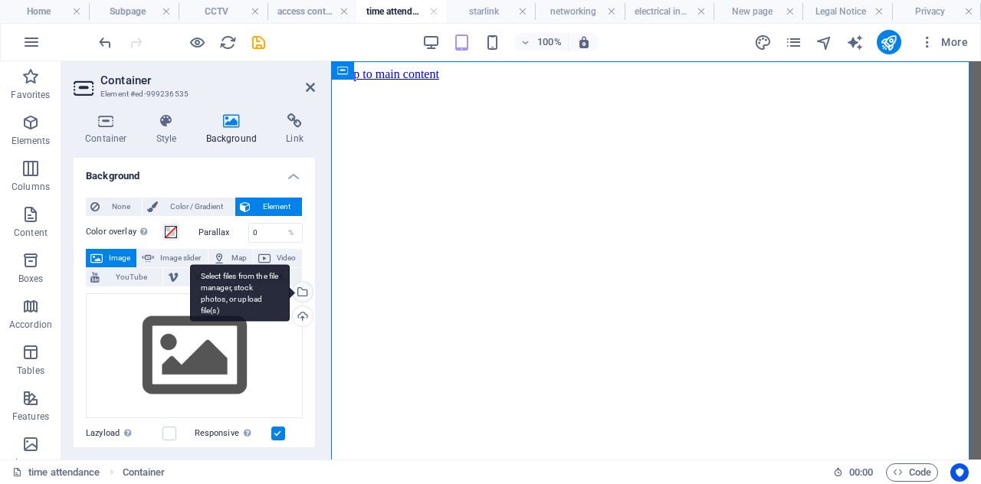
click at [307, 288] on div "Select files from the file manager, stock photos, or upload file(s)" at bounding box center [301, 293] width 23 height 23
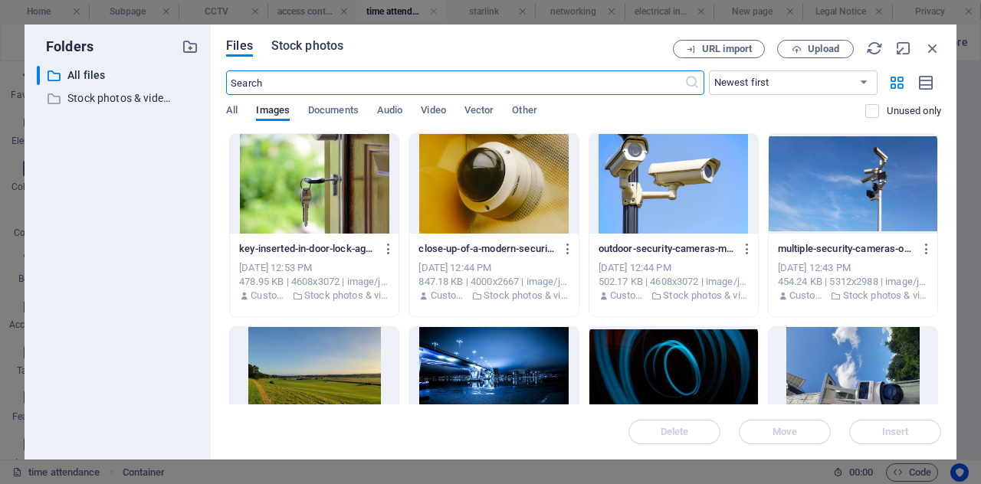
click at [299, 54] on span "Stock photos" at bounding box center [307, 46] width 72 height 18
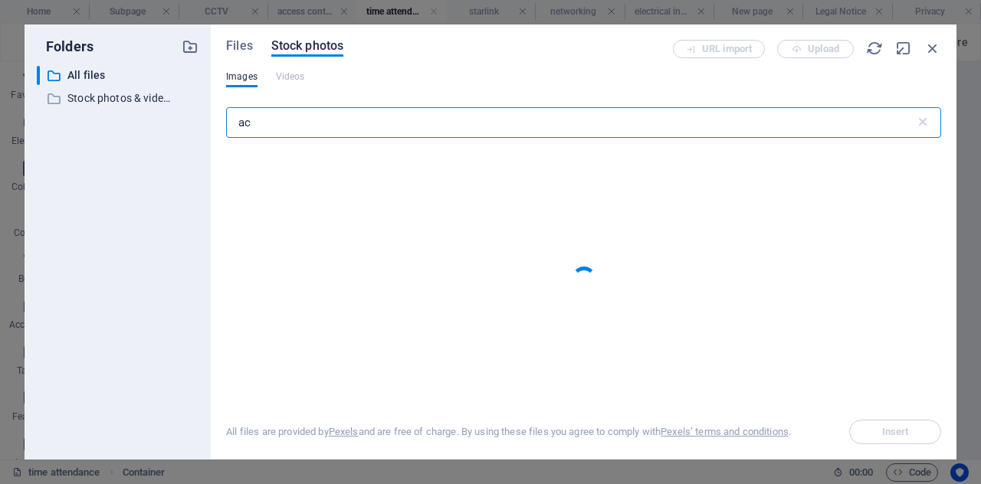
type input "a"
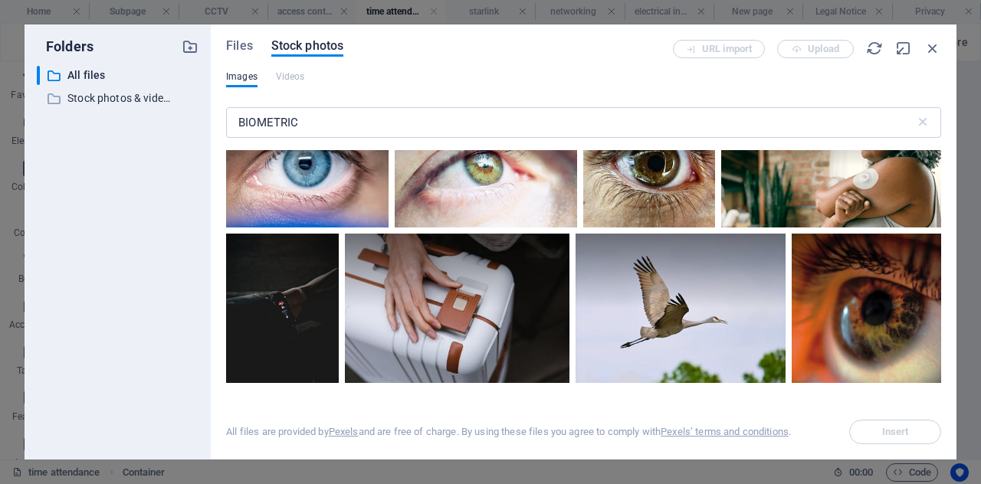
scroll to position [4208, 0]
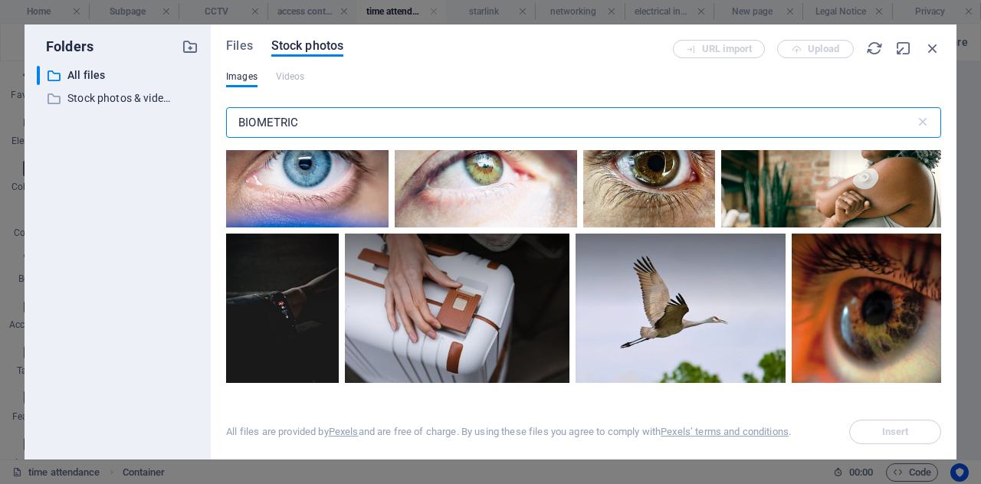
click at [344, 114] on input "BIOMETRIC" at bounding box center [570, 122] width 689 height 31
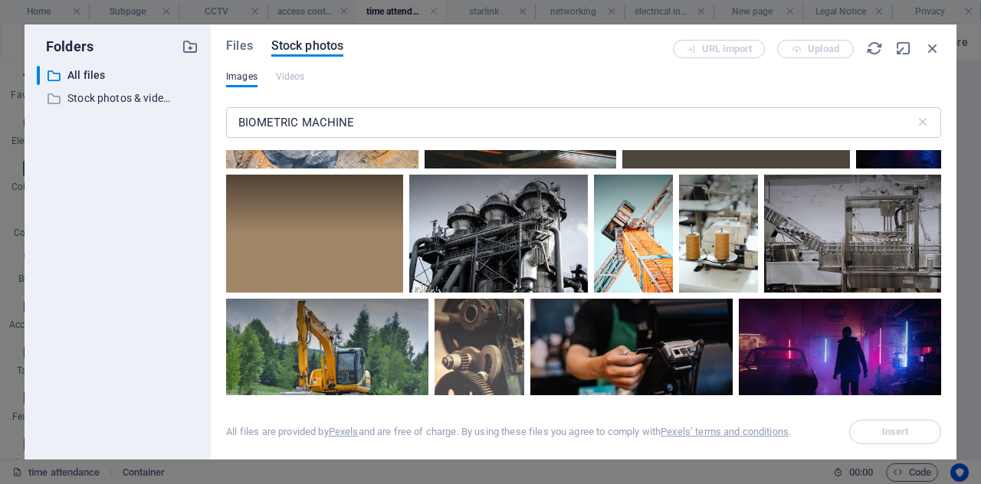
scroll to position [2587, 0]
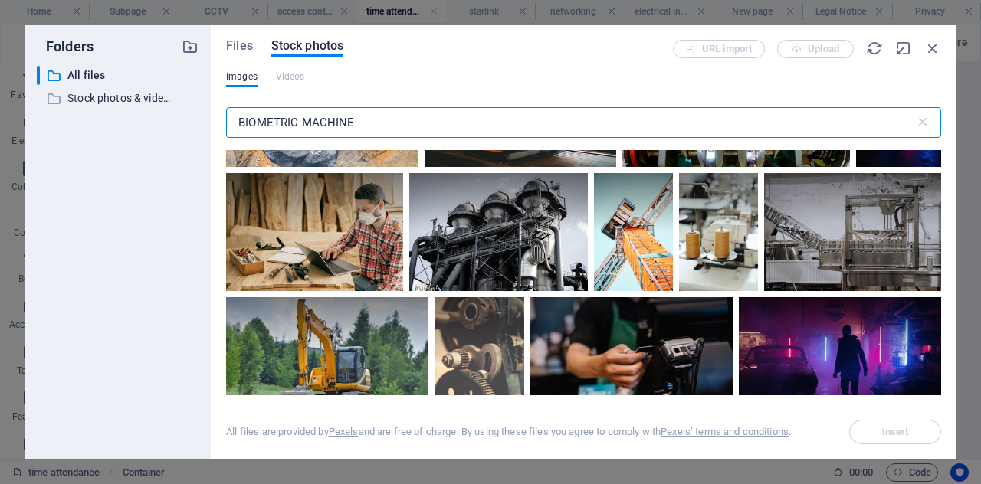
click at [380, 123] on input "BIOMETRIC MACHINE" at bounding box center [570, 122] width 689 height 31
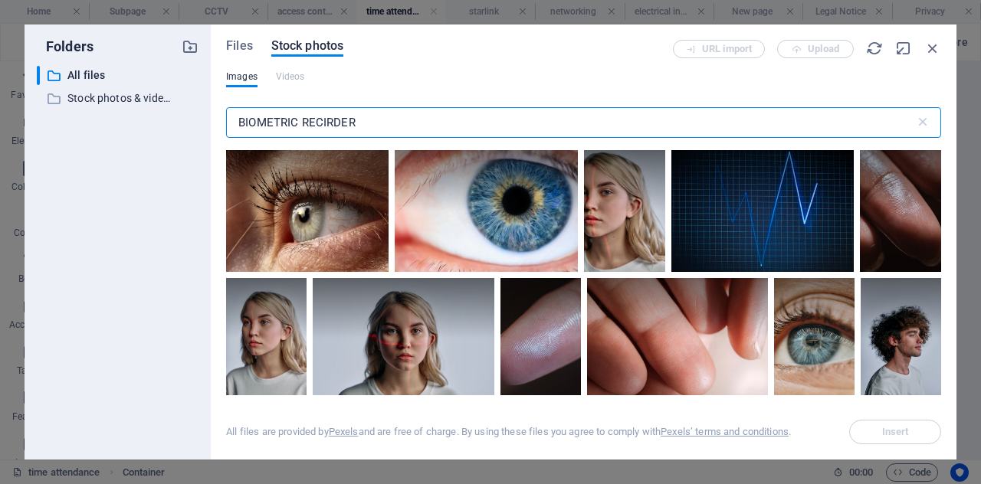
click at [329, 126] on input "BIOMETRIC RECIRDER" at bounding box center [570, 122] width 689 height 31
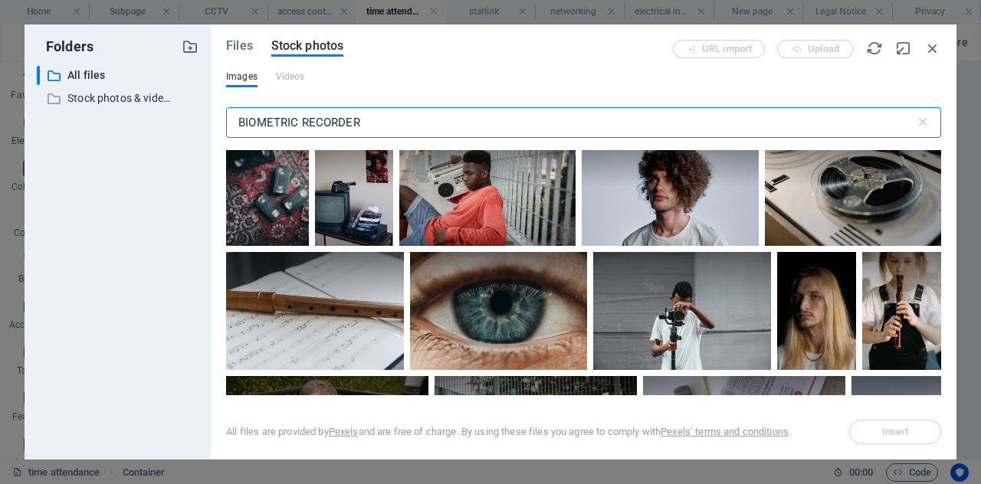
scroll to position [949, 0]
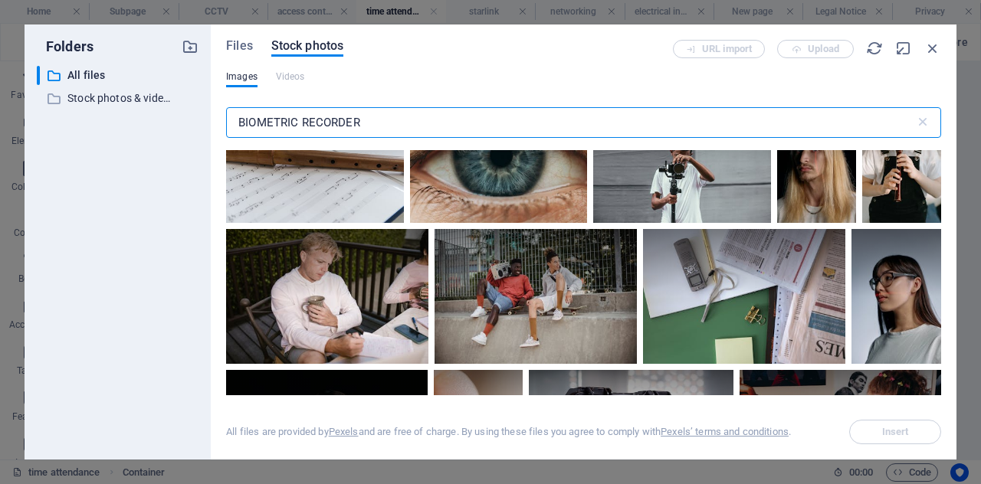
drag, startPoint x: 374, startPoint y: 114, endPoint x: 225, endPoint y: 117, distance: 148.8
click at [226, 117] on input "BIOMETRIC RECORDER" at bounding box center [570, 122] width 689 height 31
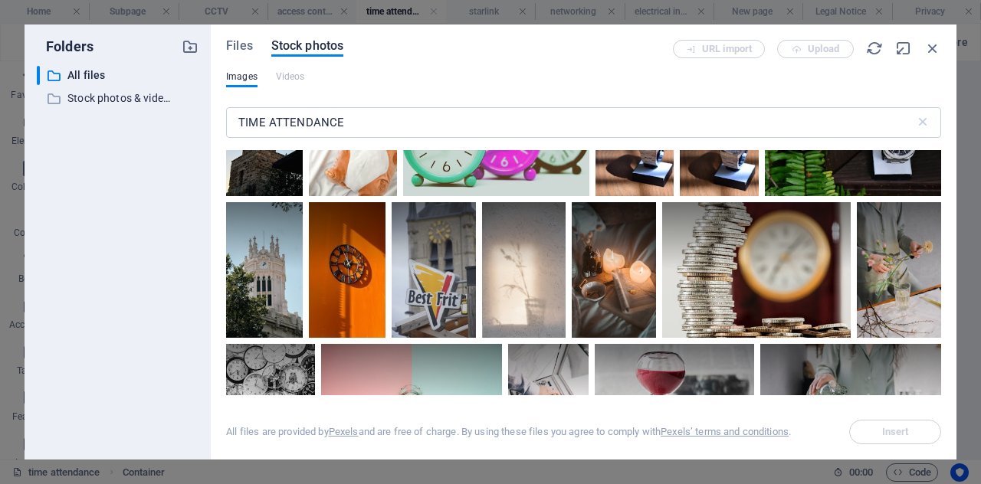
scroll to position [377, 0]
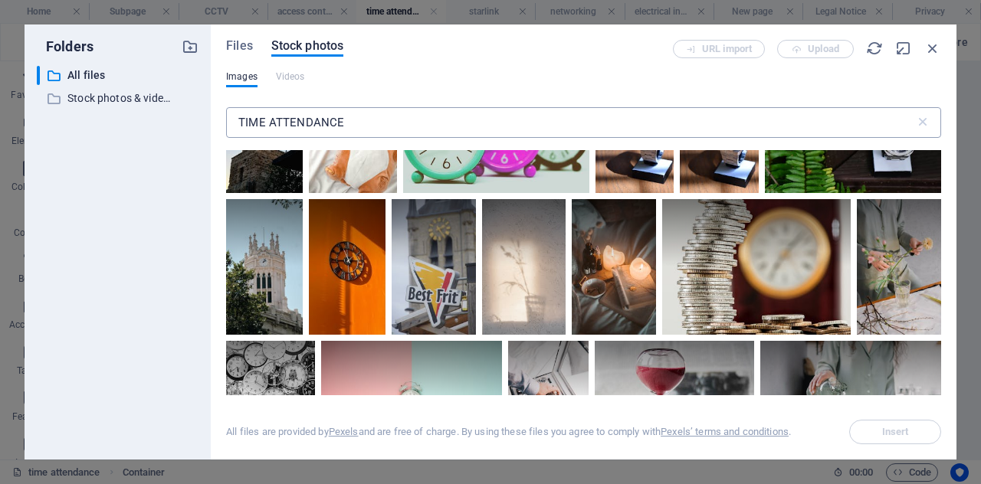
click at [341, 116] on input "TIME ATTENDANCE" at bounding box center [570, 122] width 689 height 31
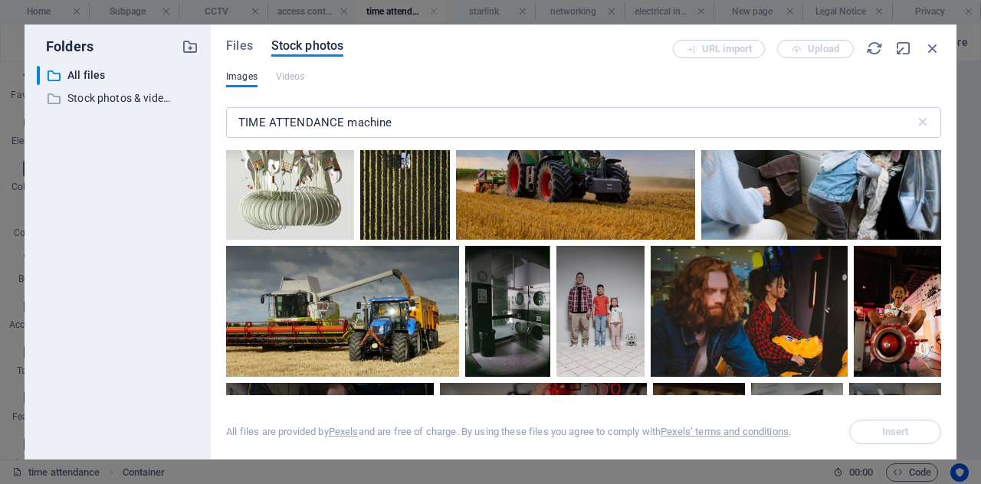
scroll to position [446, 0]
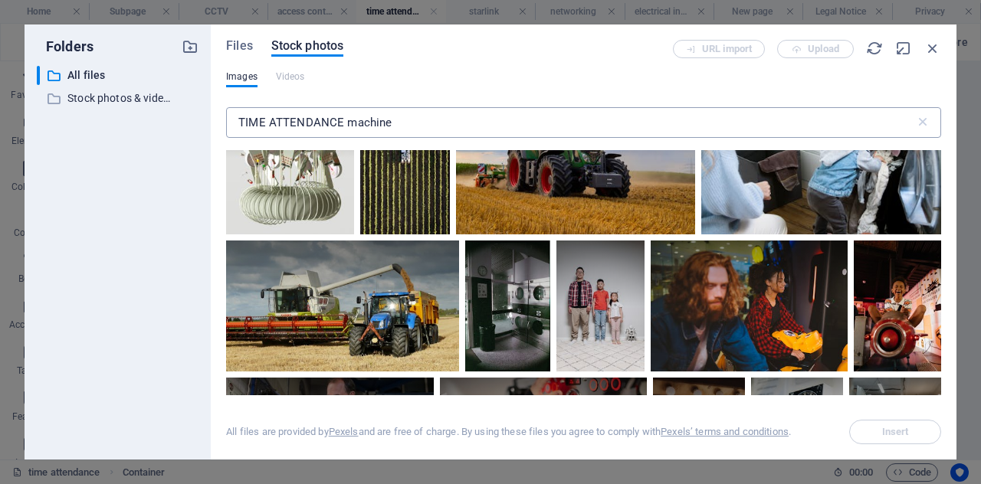
click at [392, 120] on input "TIME ATTENDANCE machine" at bounding box center [570, 122] width 689 height 31
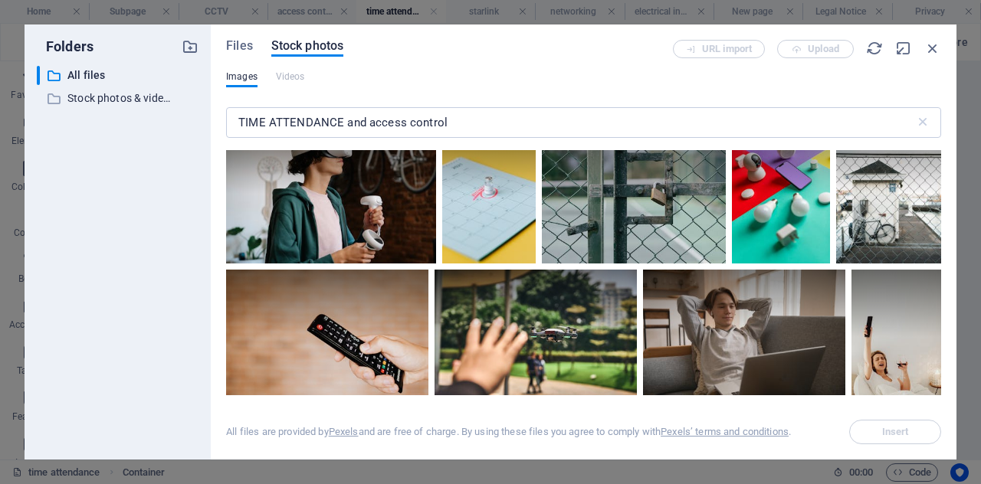
scroll to position [3355, 0]
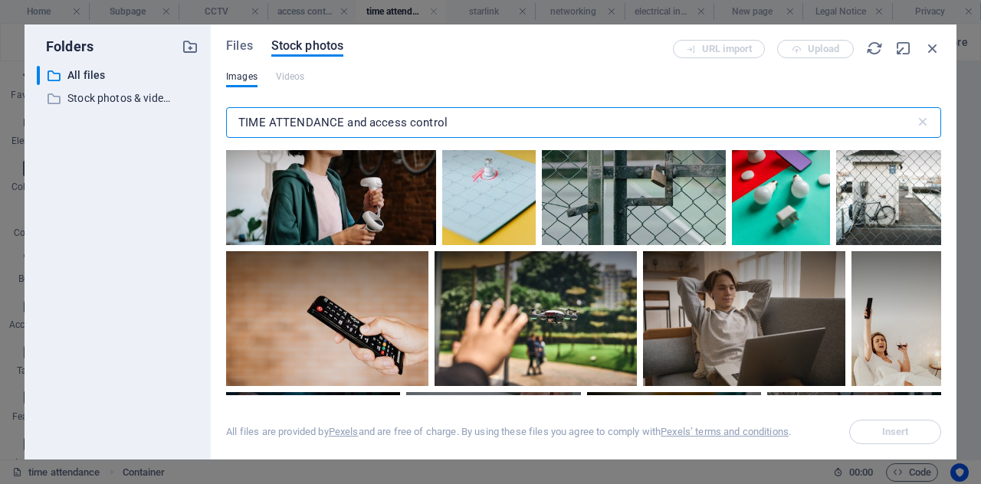
click at [239, 120] on input "TIME ATTENDANCE and access control" at bounding box center [570, 122] width 689 height 31
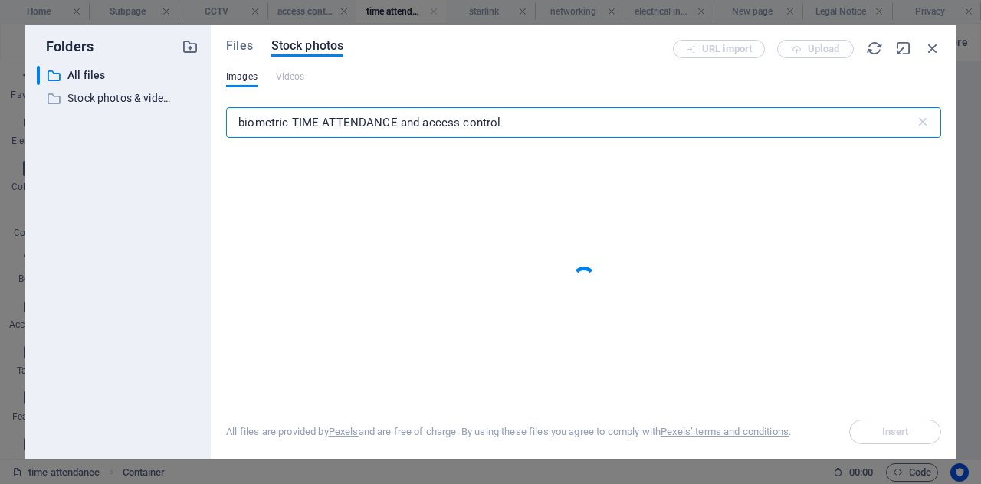
type input "biometric TIME ATTENDANCE and access control"
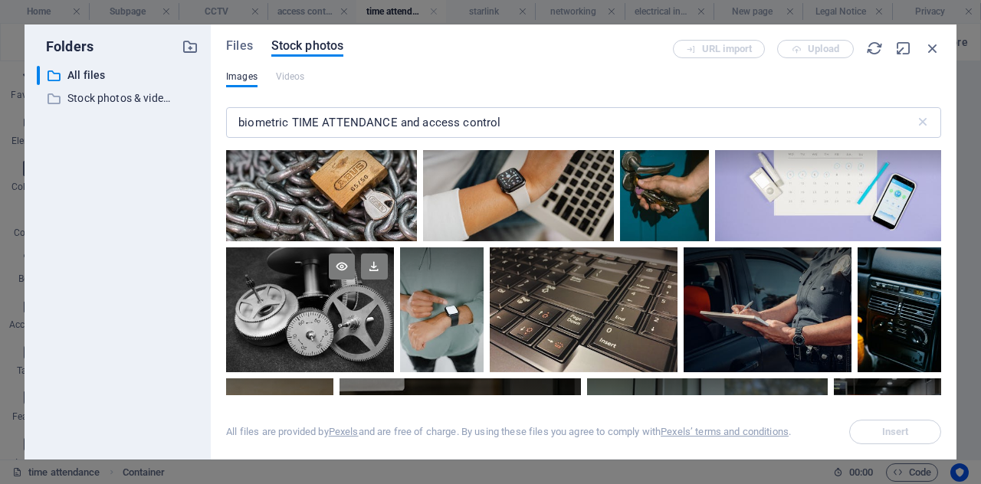
scroll to position [0, 0]
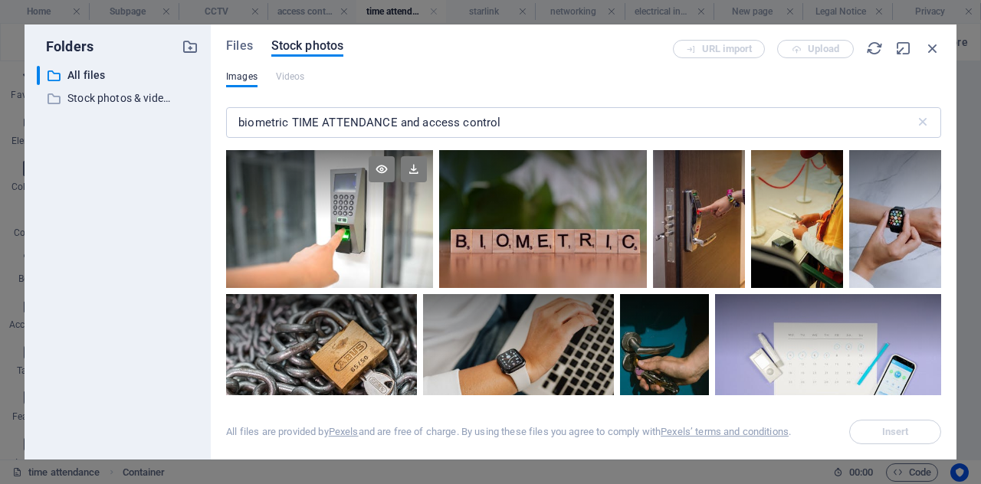
click at [312, 172] on div at bounding box center [329, 184] width 207 height 69
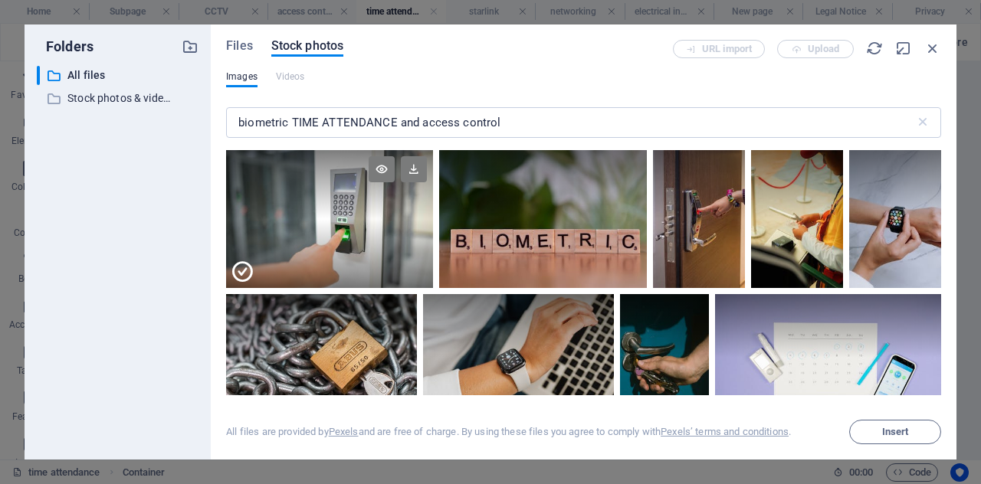
click at [312, 172] on div at bounding box center [329, 184] width 207 height 69
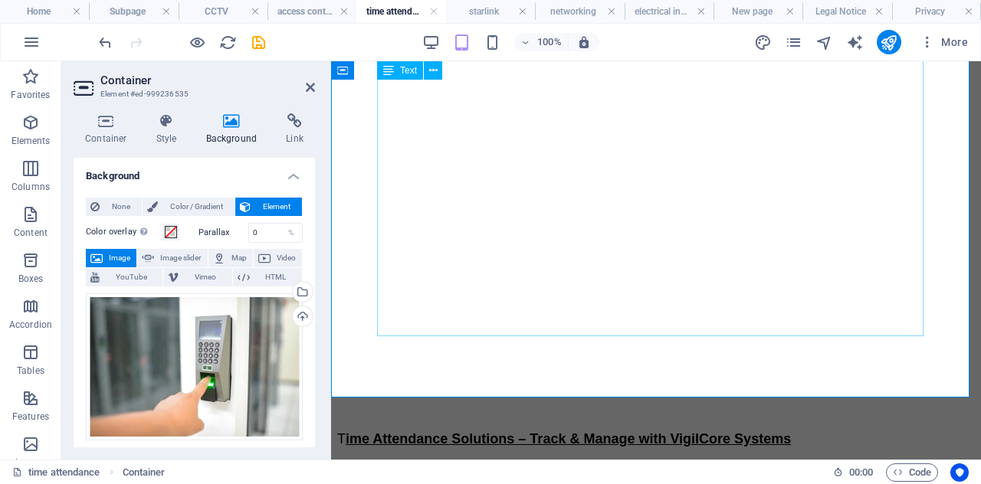
scroll to position [530, 0]
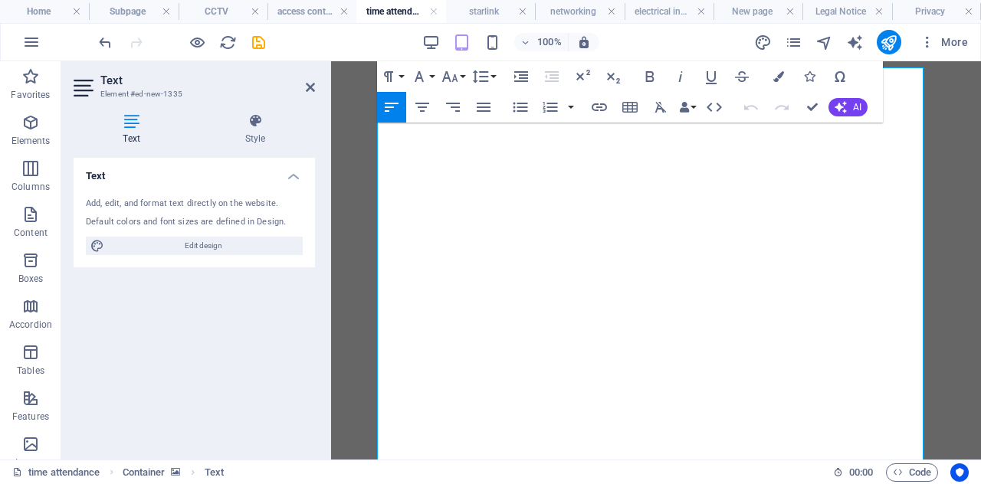
scroll to position [0, 0]
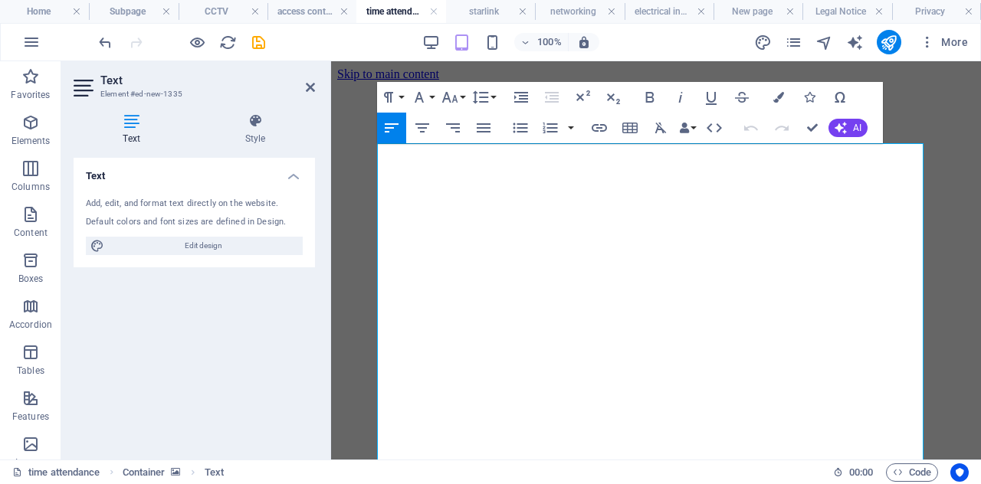
drag, startPoint x: 685, startPoint y: 323, endPoint x: 396, endPoint y: 16, distance: 421.9
click at [776, 96] on icon "button" at bounding box center [779, 96] width 11 height 11
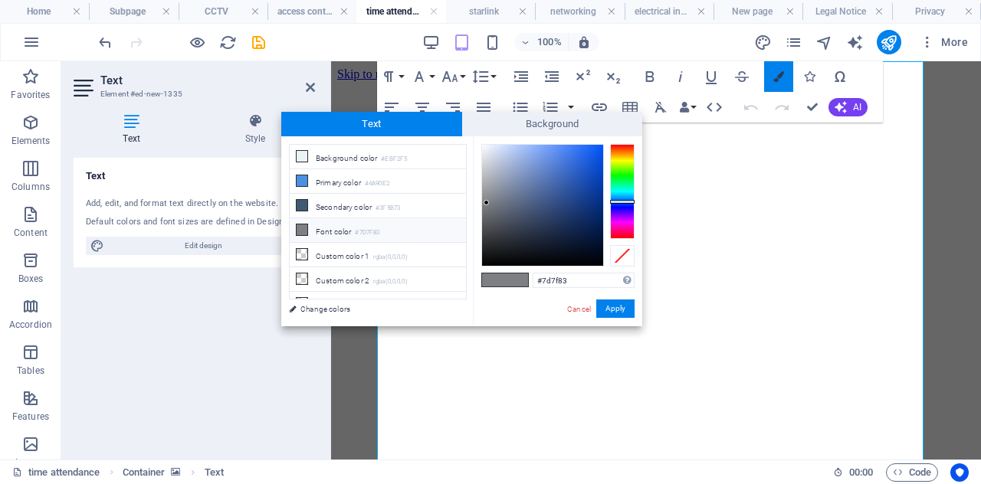
scroll to position [82, 0]
click at [593, 287] on input "#7d7f83" at bounding box center [584, 280] width 102 height 15
type input "#"
type input "#ffffff"
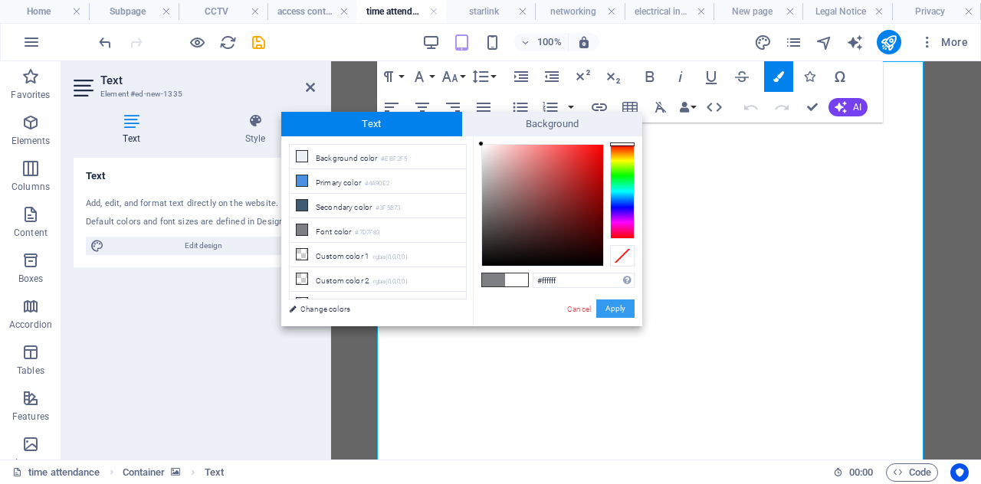
click at [625, 310] on button "Apply" at bounding box center [615, 309] width 38 height 18
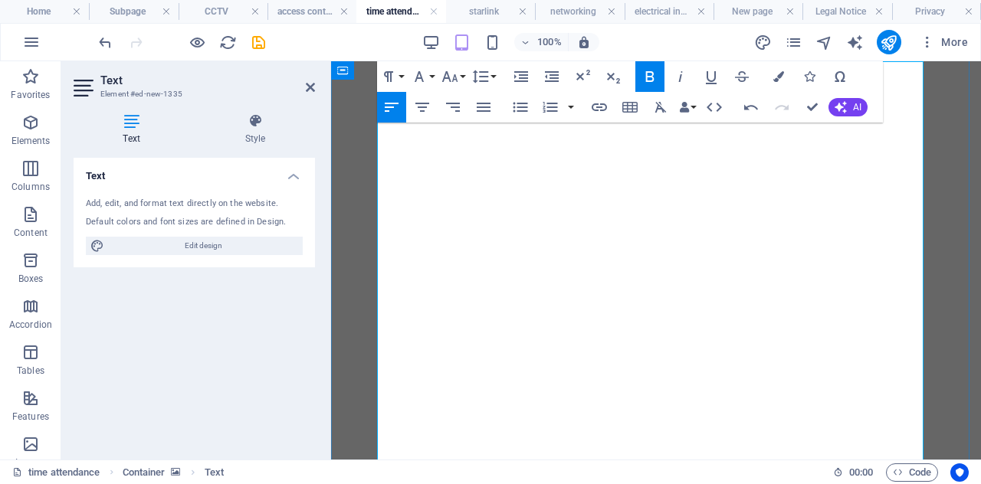
scroll to position [0, 0]
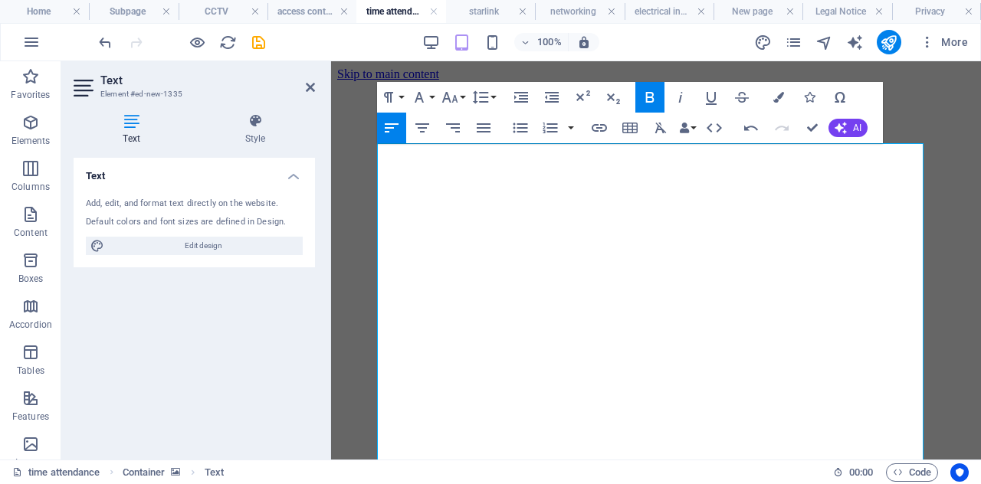
click at [938, 81] on figure at bounding box center [656, 81] width 638 height 0
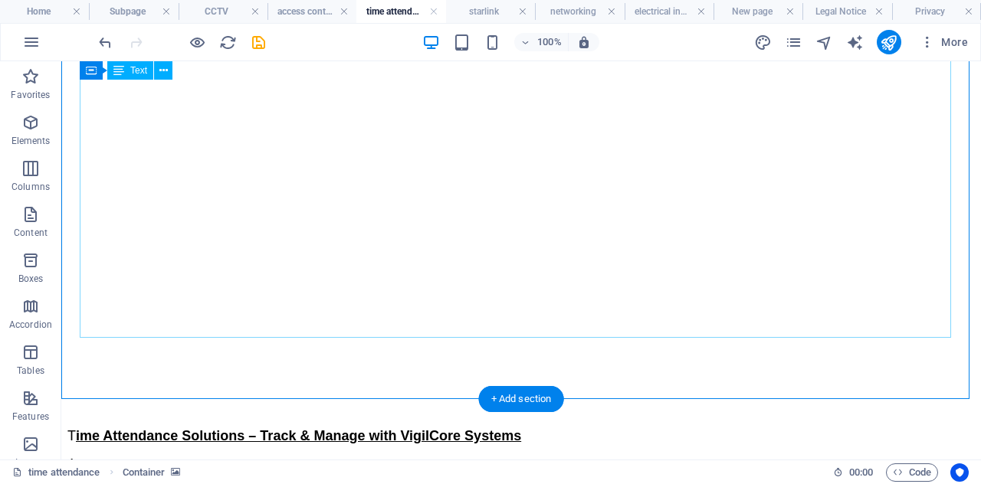
scroll to position [417, 0]
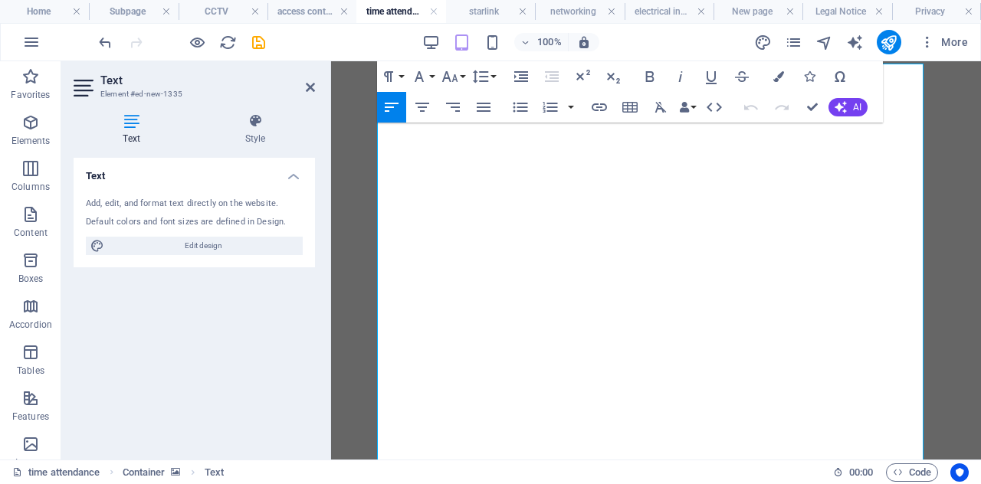
scroll to position [0, 0]
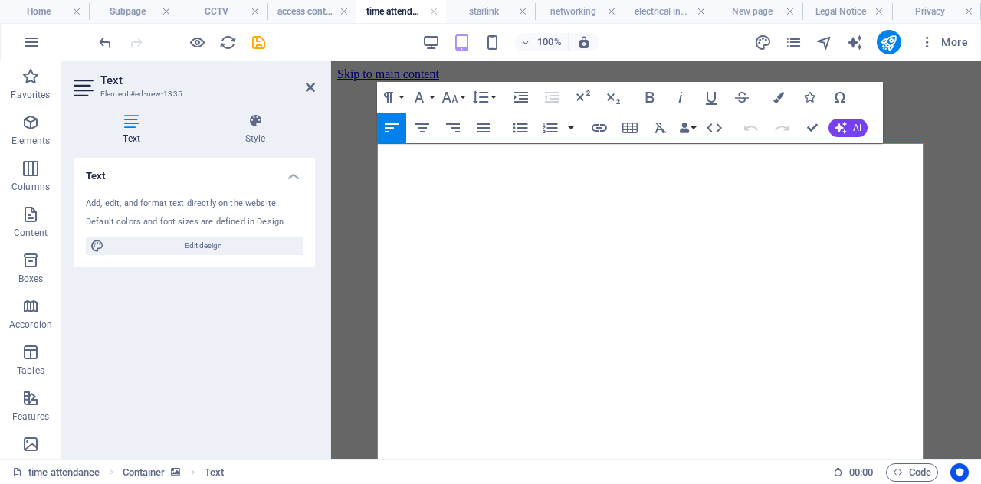
drag, startPoint x: 694, startPoint y: 255, endPoint x: 377, endPoint y: 36, distance: 384.7
click at [780, 94] on icon "button" at bounding box center [779, 97] width 11 height 11
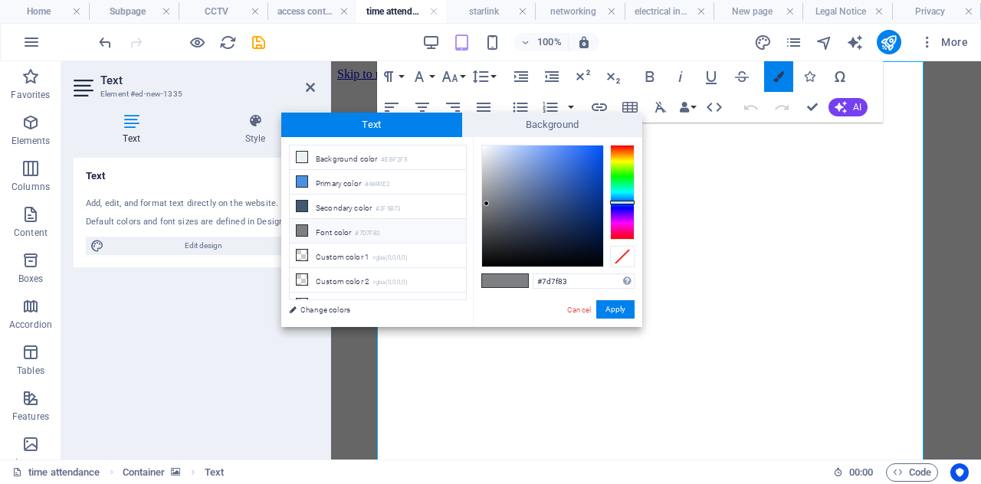
scroll to position [82, 0]
type input "#"
type input "blue"
click at [622, 315] on button "Apply" at bounding box center [615, 310] width 38 height 18
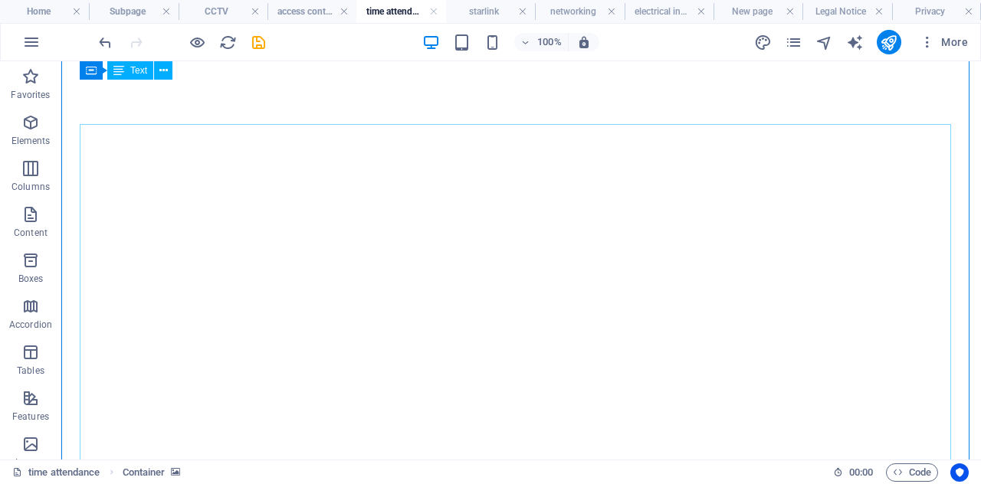
scroll to position [0, 0]
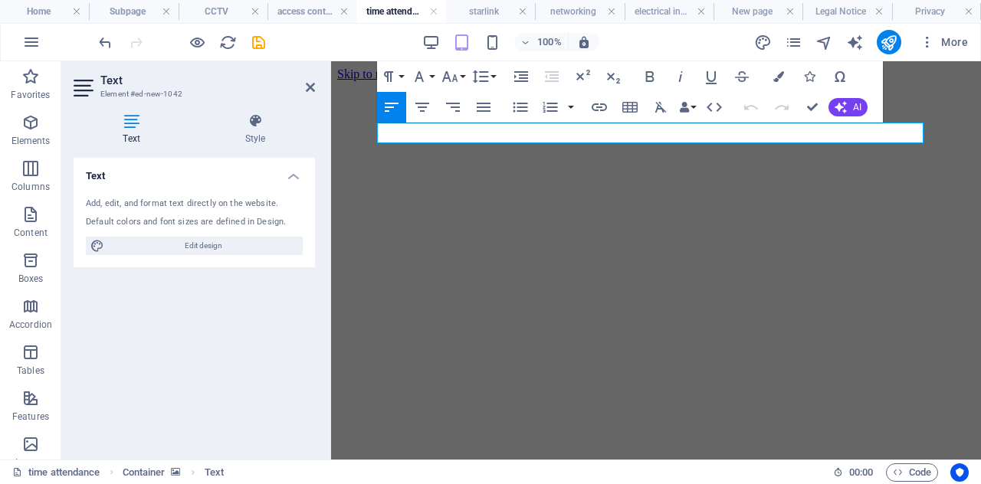
drag, startPoint x: 814, startPoint y: 133, endPoint x: 365, endPoint y: 135, distance: 449.2
click at [783, 74] on icon "button" at bounding box center [779, 76] width 11 height 11
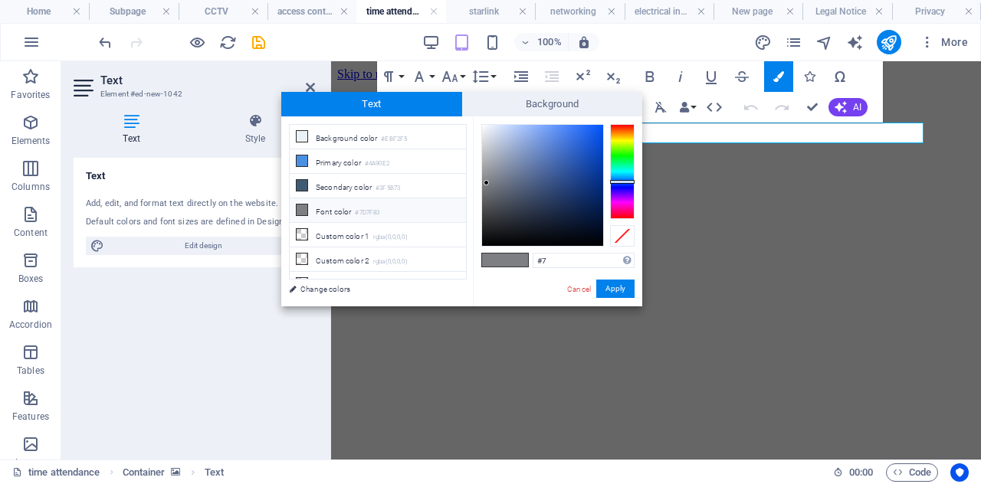
type input "#"
click at [401, 158] on li "Primary color #4A90E2" at bounding box center [378, 161] width 176 height 25
type input "#4a90e2"
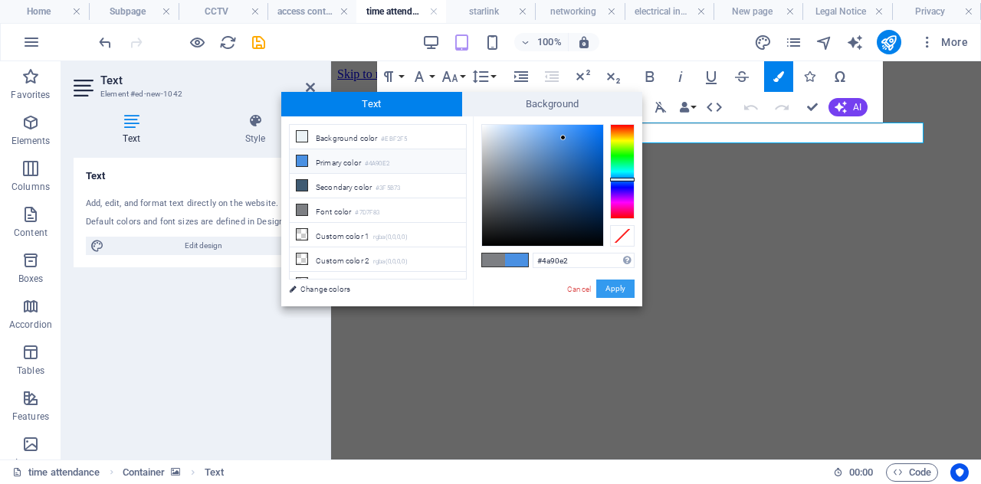
click at [619, 288] on button "Apply" at bounding box center [615, 289] width 38 height 18
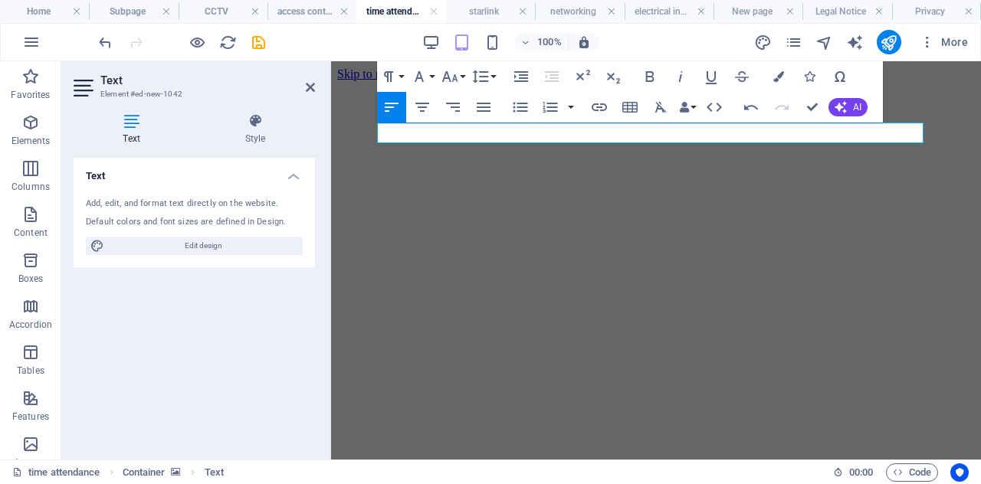
click at [951, 81] on figure at bounding box center [656, 81] width 638 height 0
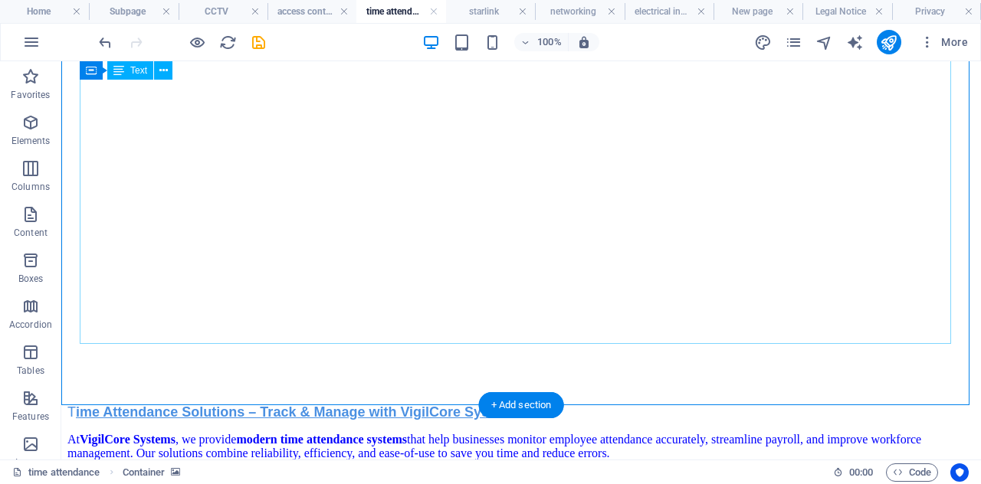
scroll to position [392, 0]
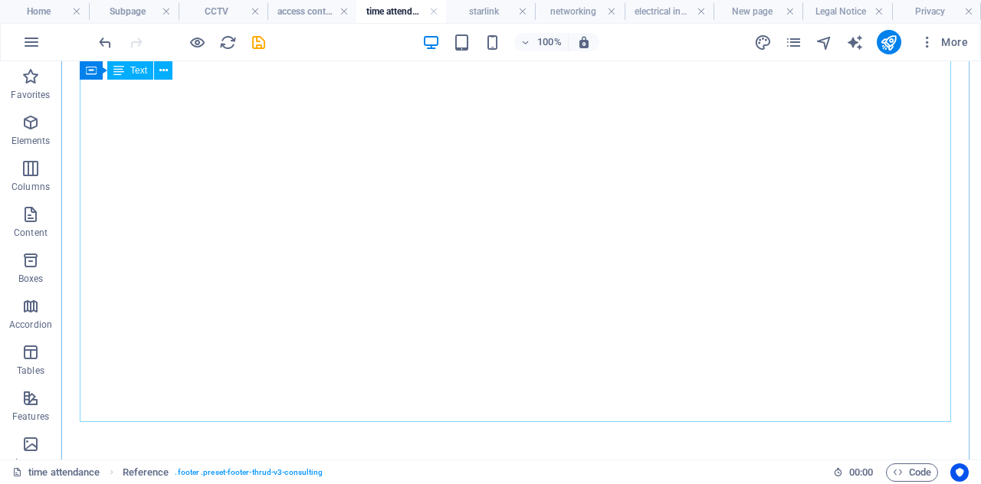
scroll to position [273, 0]
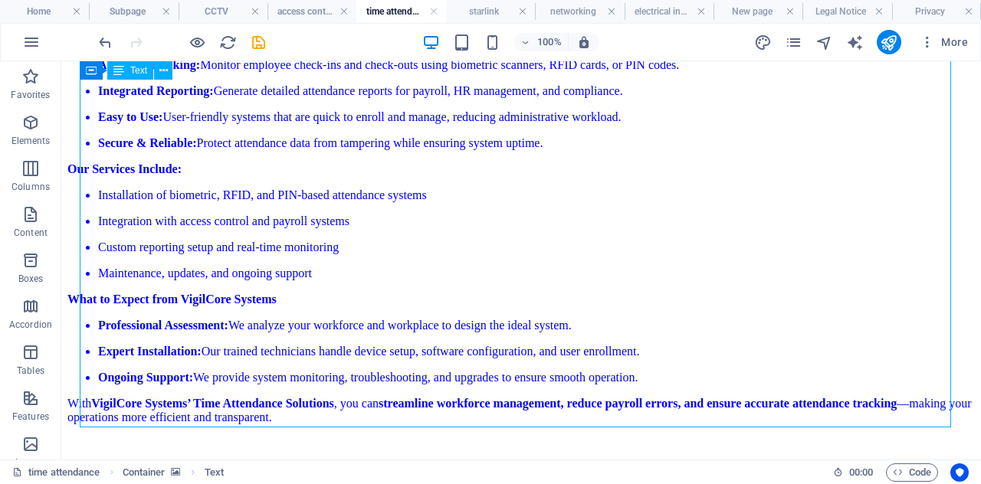
scroll to position [0, 0]
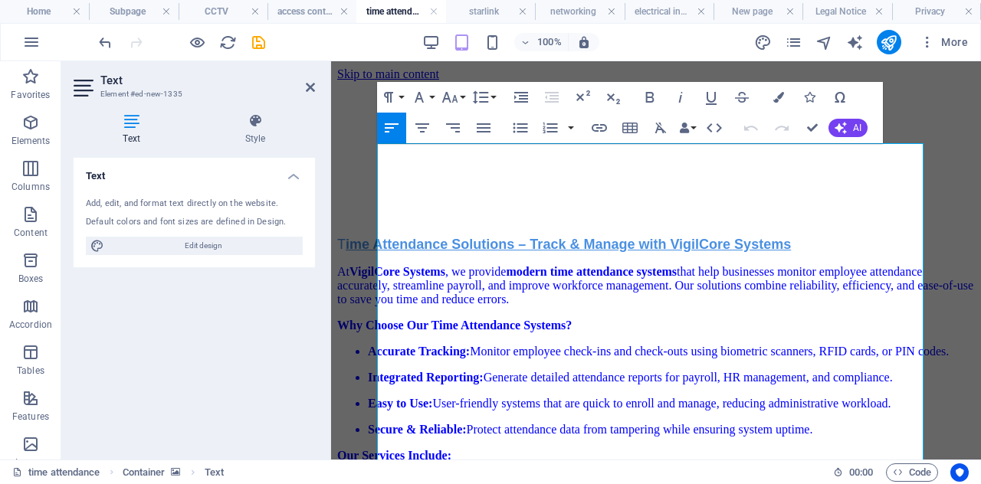
click at [953, 81] on figure at bounding box center [656, 81] width 638 height 0
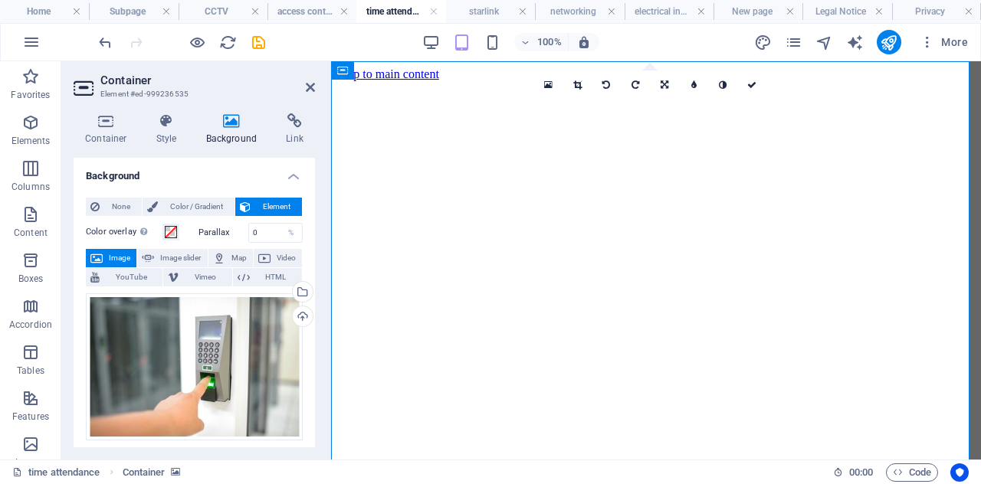
click at [912, 81] on figure at bounding box center [656, 81] width 638 height 0
click at [225, 128] on icon at bounding box center [232, 120] width 74 height 15
click at [688, 83] on link at bounding box center [693, 85] width 29 height 29
type input "6"
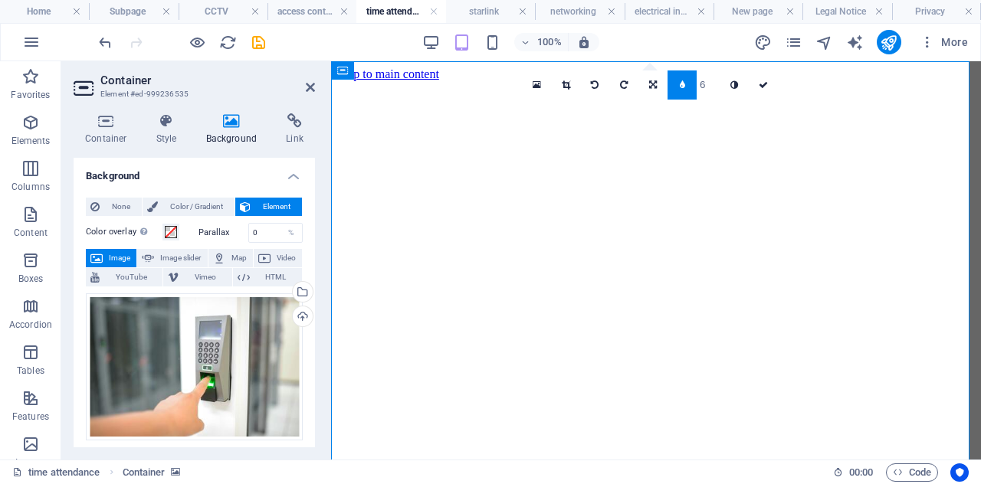
type input "7"
type input "5"
type input "4"
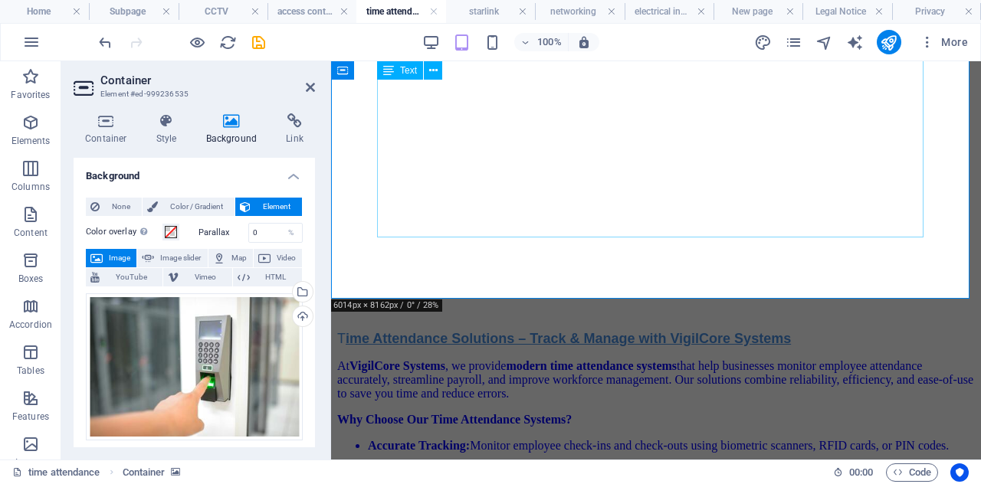
scroll to position [630, 0]
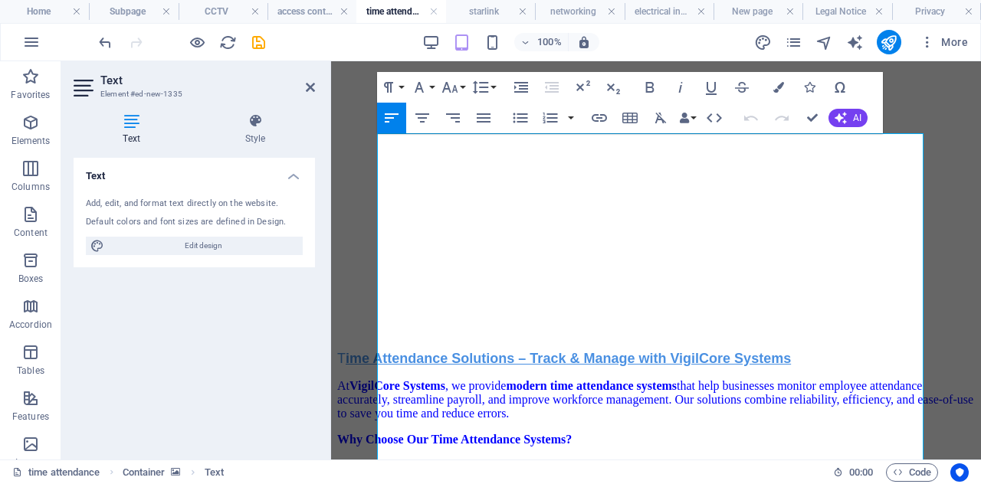
scroll to position [0, 0]
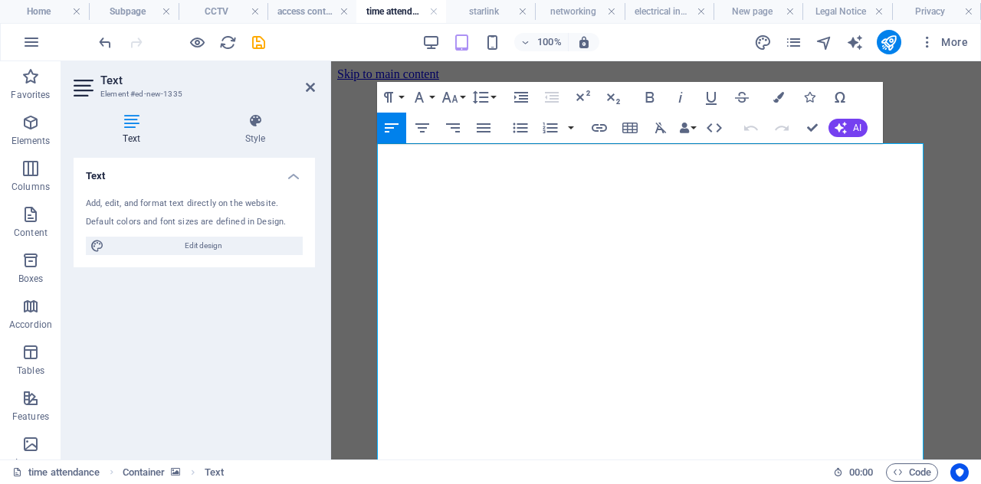
drag, startPoint x: 673, startPoint y: 245, endPoint x: 353, endPoint y: -31, distance: 423.4
click at [782, 94] on icon "button" at bounding box center [779, 96] width 11 height 11
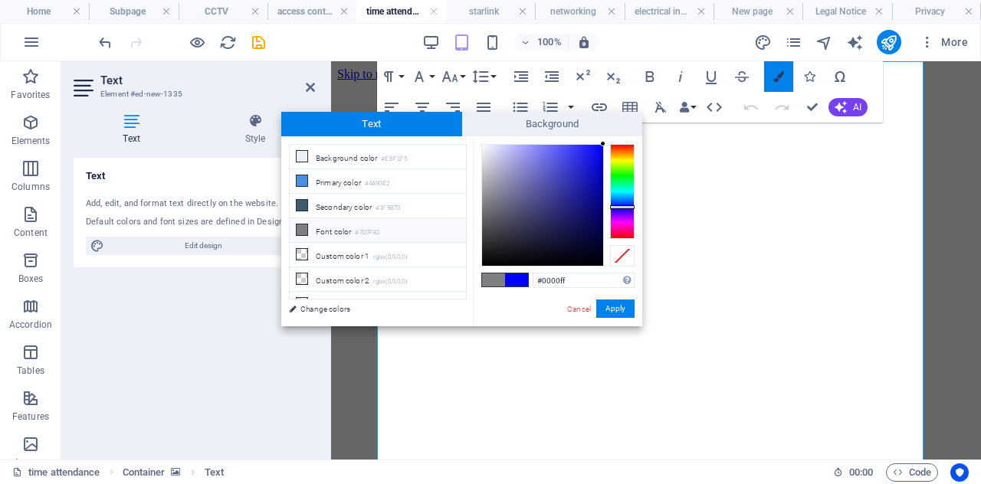
scroll to position [82, 0]
click at [604, 282] on input "#0000ff" at bounding box center [584, 280] width 102 height 15
type input "#"
type input "white"
click at [626, 306] on button "Apply" at bounding box center [615, 309] width 38 height 18
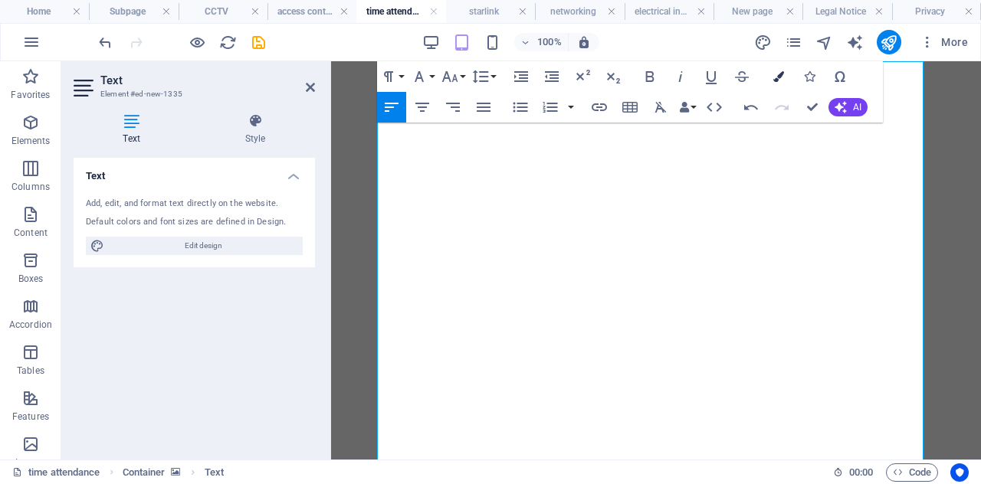
click at [771, 77] on button "Colors" at bounding box center [778, 76] width 29 height 31
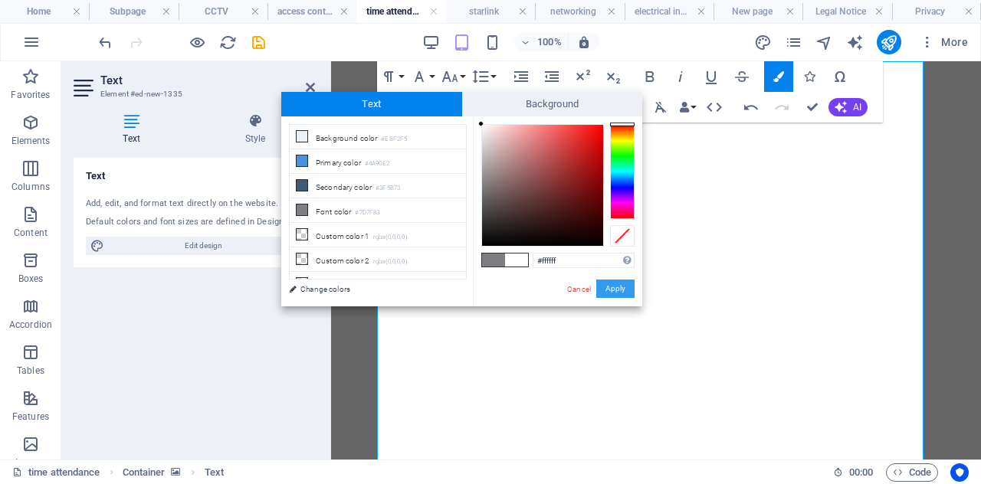
click at [609, 287] on button "Apply" at bounding box center [615, 289] width 38 height 18
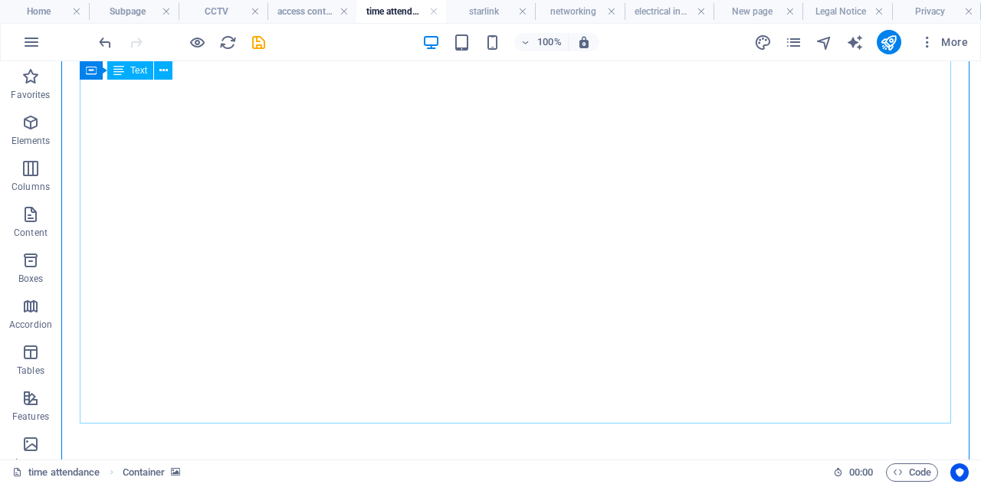
scroll to position [324, 0]
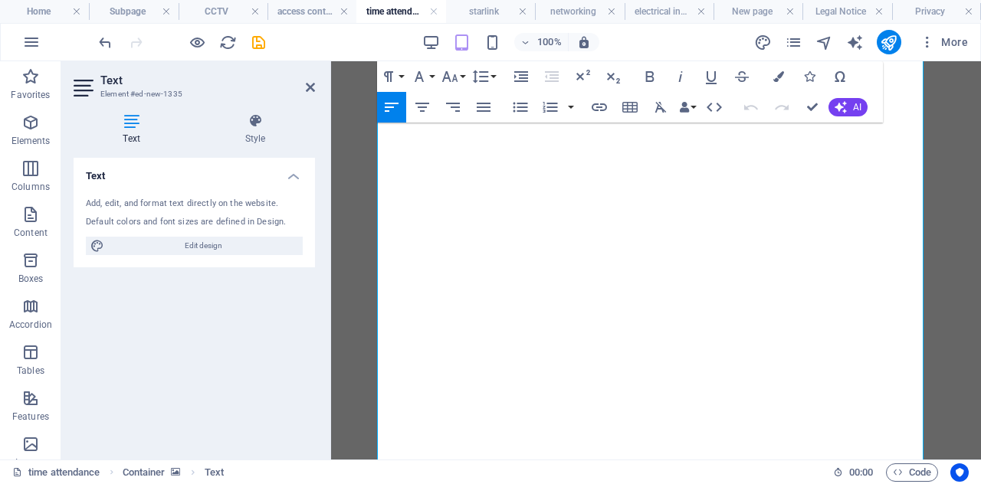
scroll to position [40, 0]
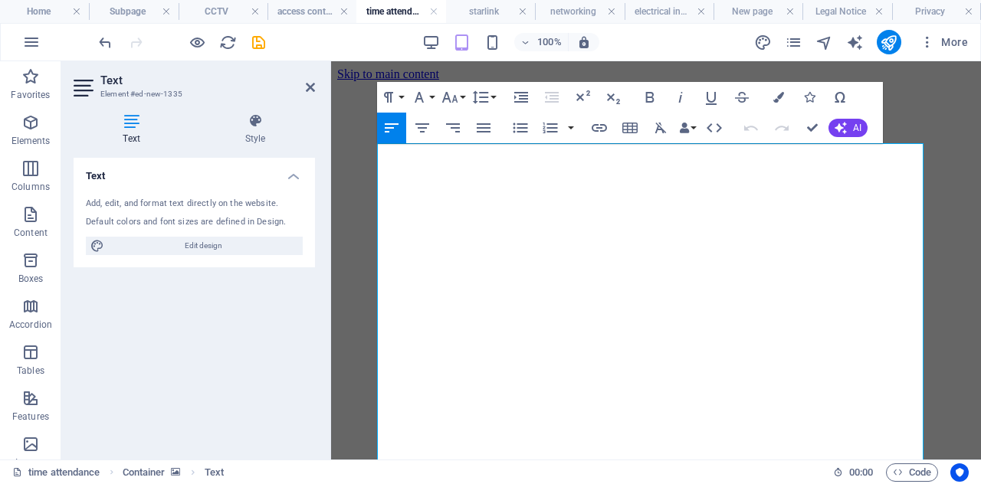
drag, startPoint x: 680, startPoint y: 166, endPoint x: 641, endPoint y: 110, distance: 68.9
click at [777, 94] on icon "button" at bounding box center [779, 96] width 11 height 11
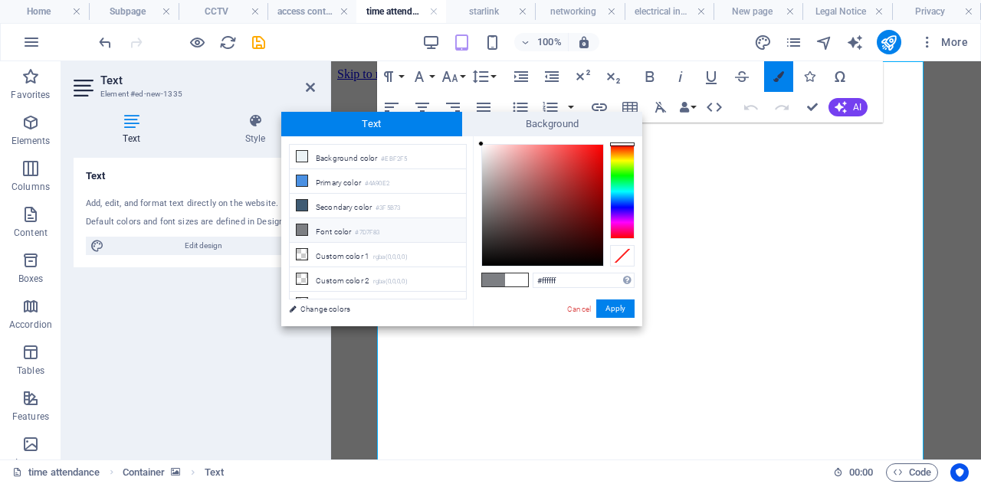
scroll to position [82, 0]
click at [350, 159] on li "Background color #EBF2F5" at bounding box center [378, 157] width 176 height 25
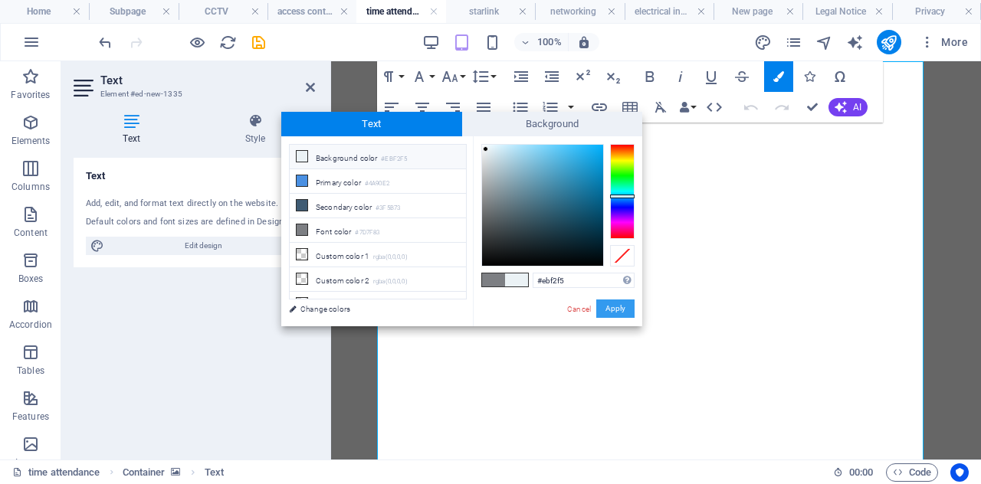
click at [607, 318] on button "Apply" at bounding box center [615, 309] width 38 height 18
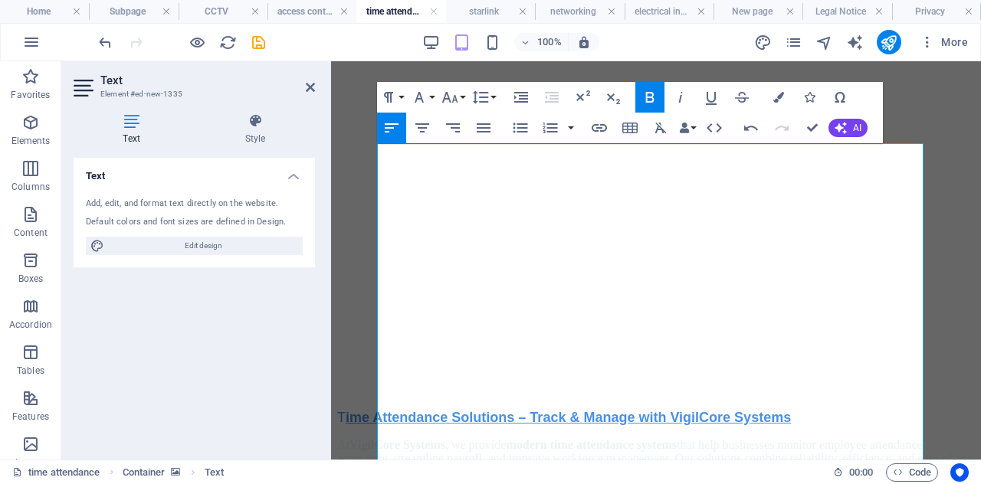
scroll to position [0, 0]
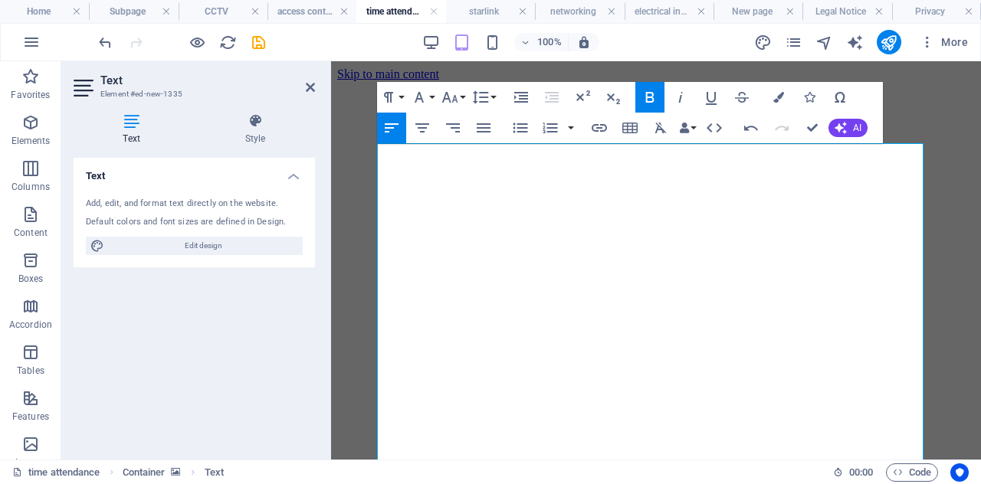
drag, startPoint x: 690, startPoint y: 312, endPoint x: 361, endPoint y: -15, distance: 463.5
click at [773, 103] on button "Colors" at bounding box center [778, 97] width 29 height 31
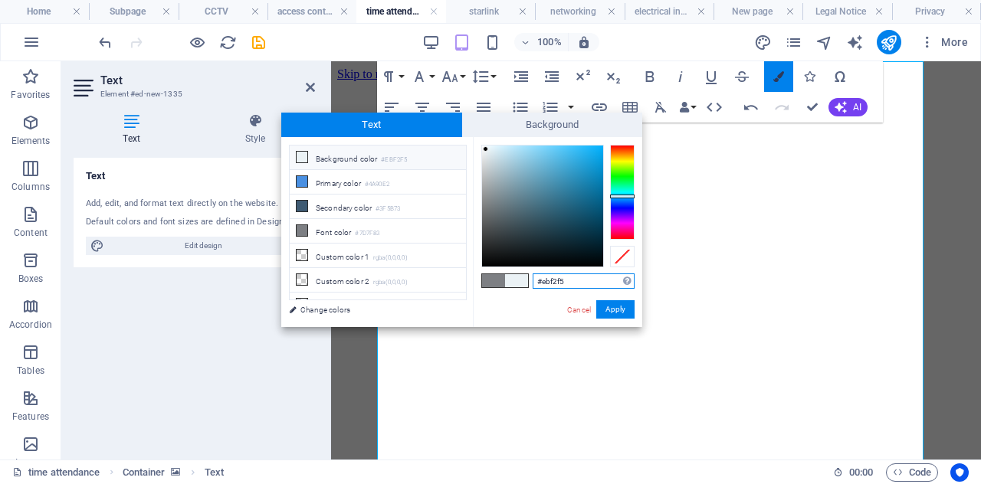
scroll to position [82, 0]
type input "#"
type input "#000000"
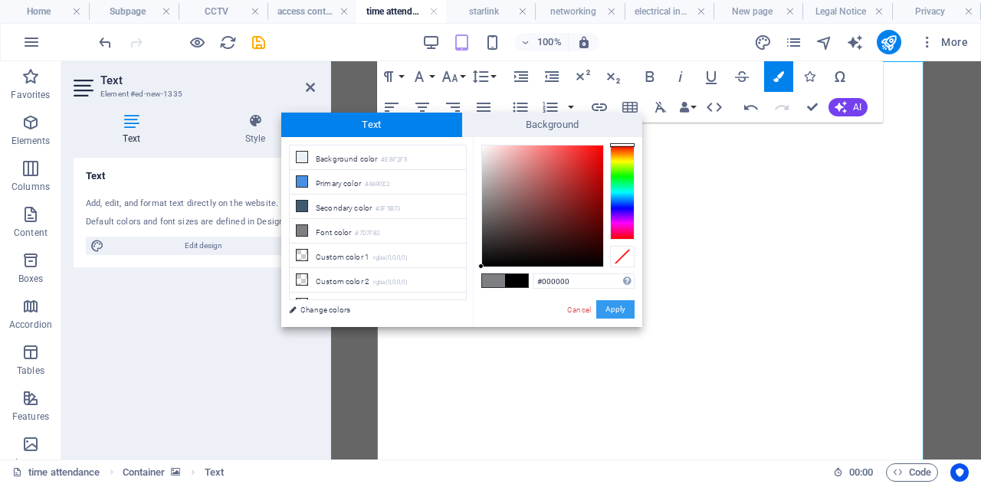
click at [618, 304] on button "Apply" at bounding box center [615, 310] width 38 height 18
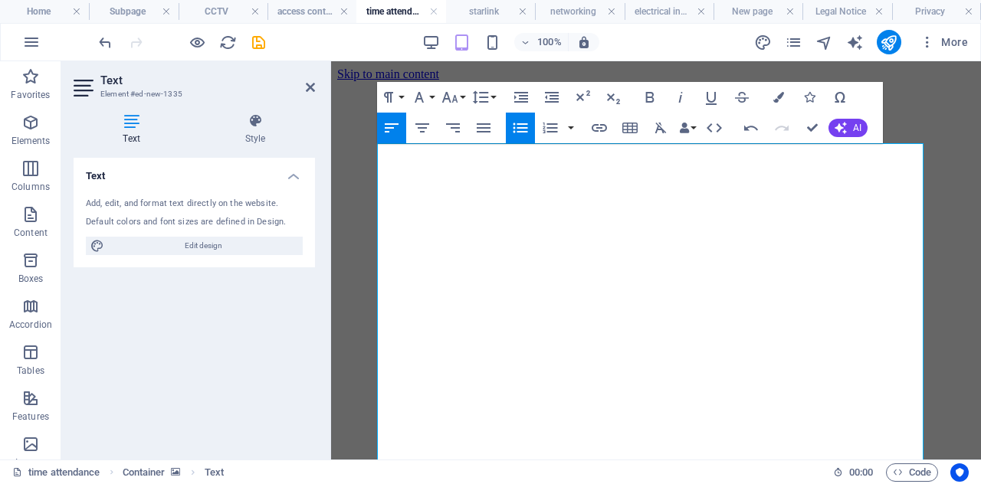
click at [961, 81] on figure at bounding box center [656, 81] width 638 height 0
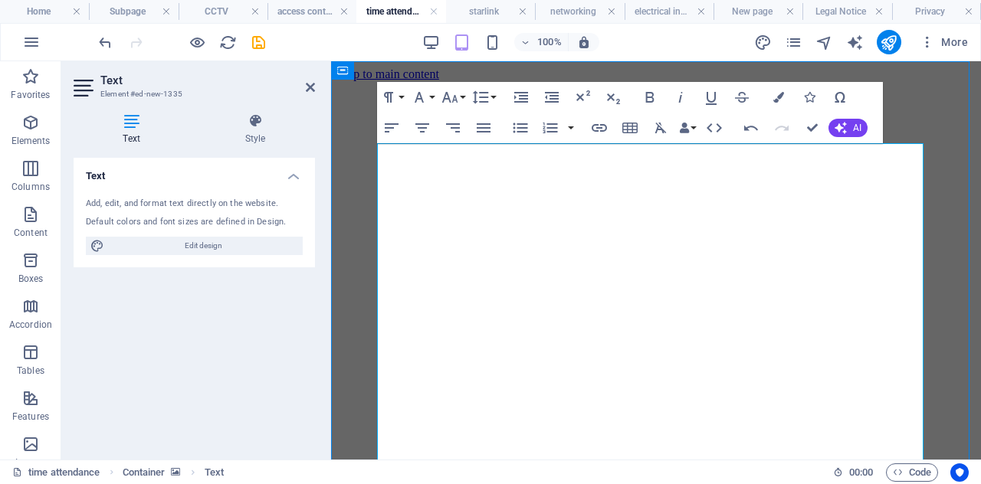
click at [961, 81] on figure at bounding box center [656, 81] width 638 height 0
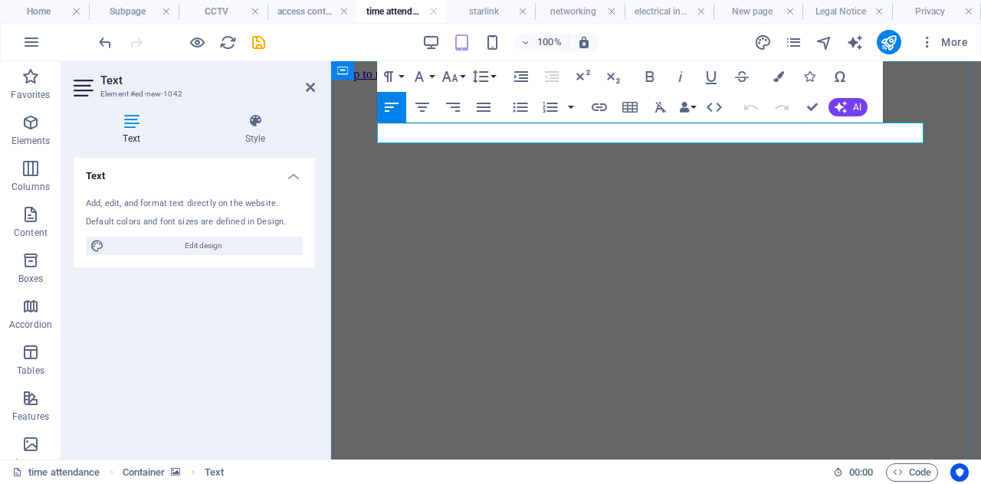
drag, startPoint x: 819, startPoint y: 131, endPoint x: 388, endPoint y: 130, distance: 430.8
click at [711, 74] on icon "button" at bounding box center [711, 76] width 18 height 18
click at [706, 83] on icon "button" at bounding box center [711, 77] width 11 height 13
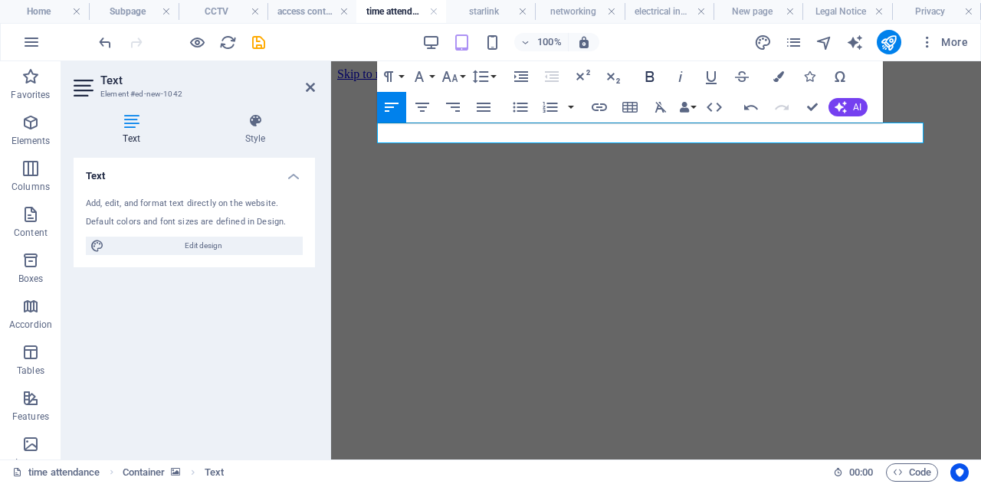
click at [654, 73] on icon "button" at bounding box center [650, 76] width 18 height 18
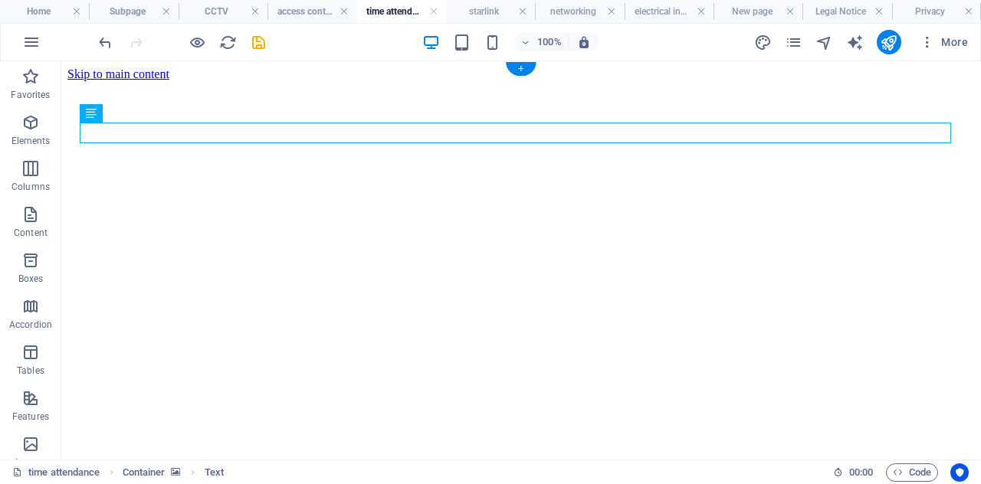
click at [742, 81] on figure at bounding box center [521, 81] width 908 height 0
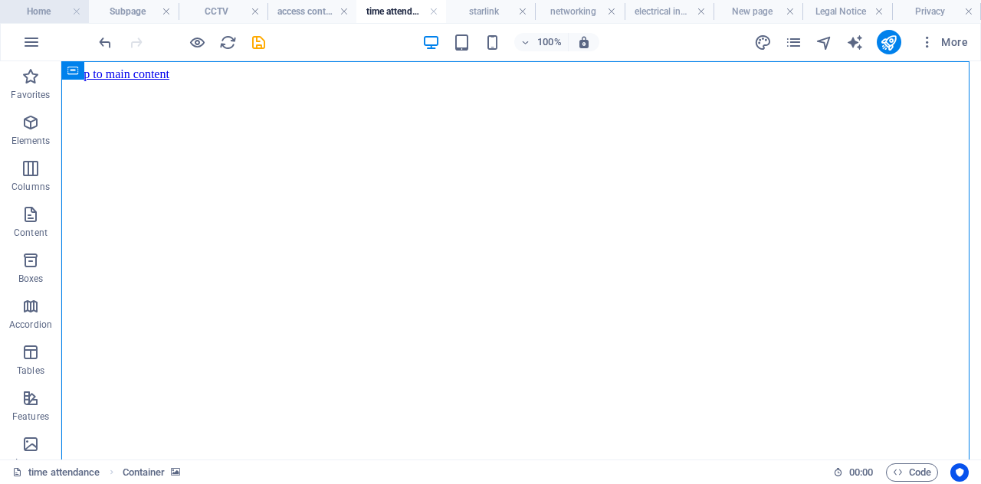
click at [37, 9] on h4 "Home" at bounding box center [44, 11] width 89 height 17
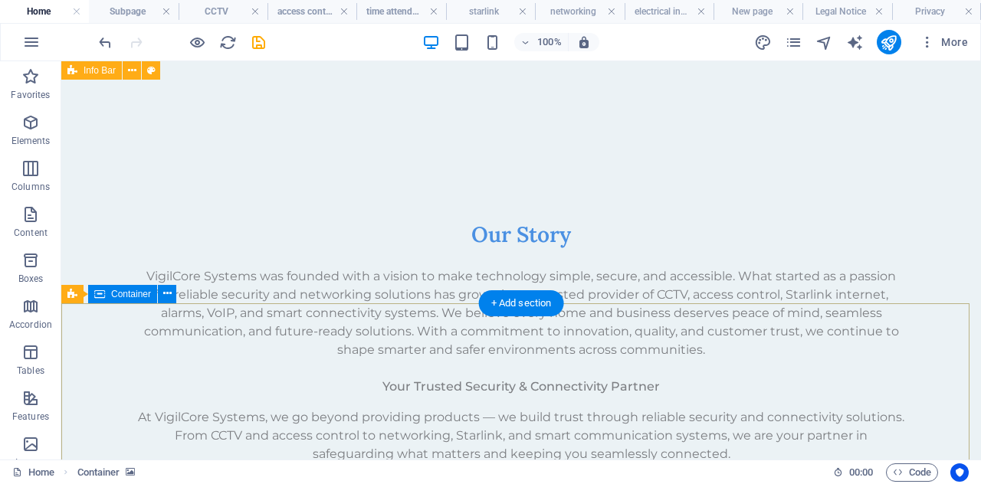
scroll to position [1247, 0]
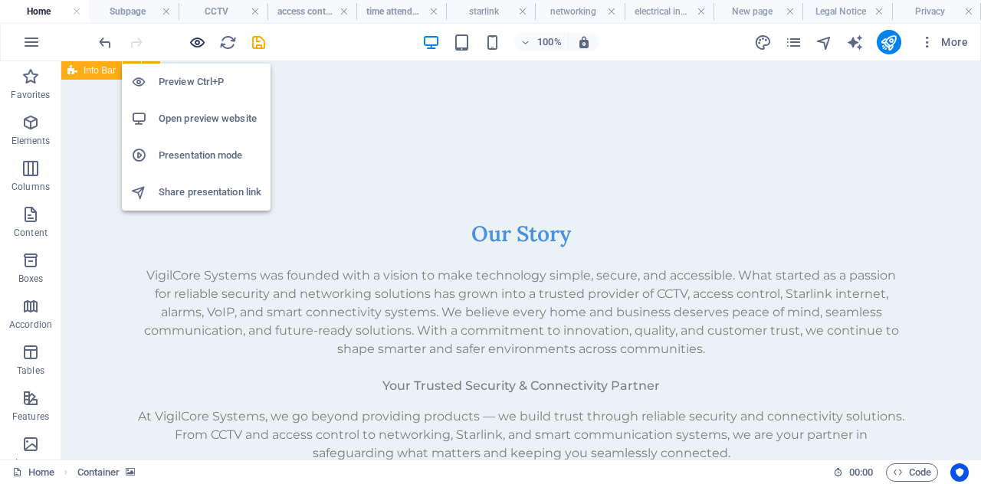
click at [197, 44] on icon "button" at bounding box center [198, 43] width 18 height 18
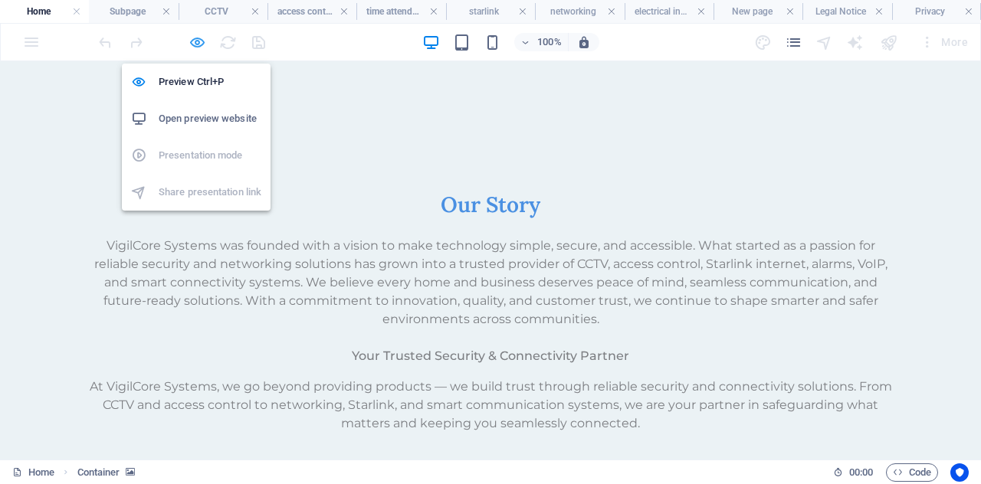
scroll to position [1229, 0]
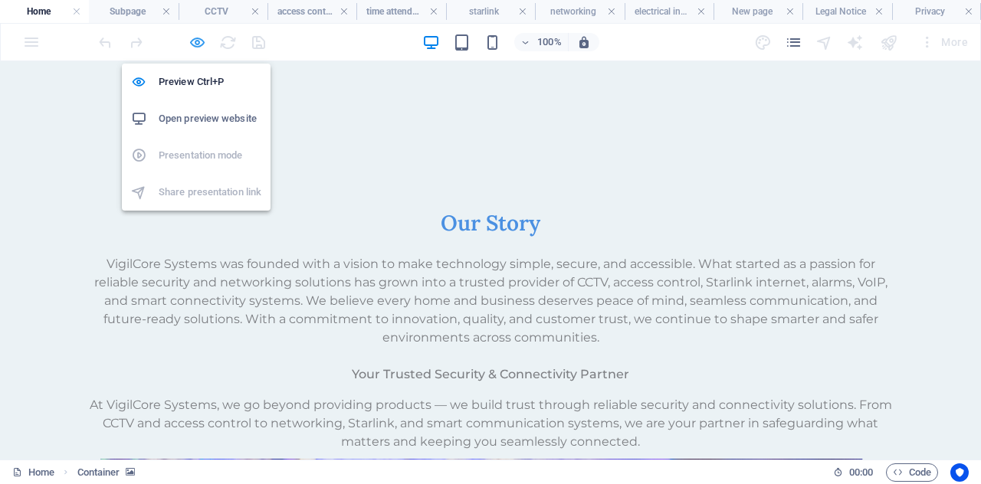
click at [197, 44] on icon "button" at bounding box center [198, 43] width 18 height 18
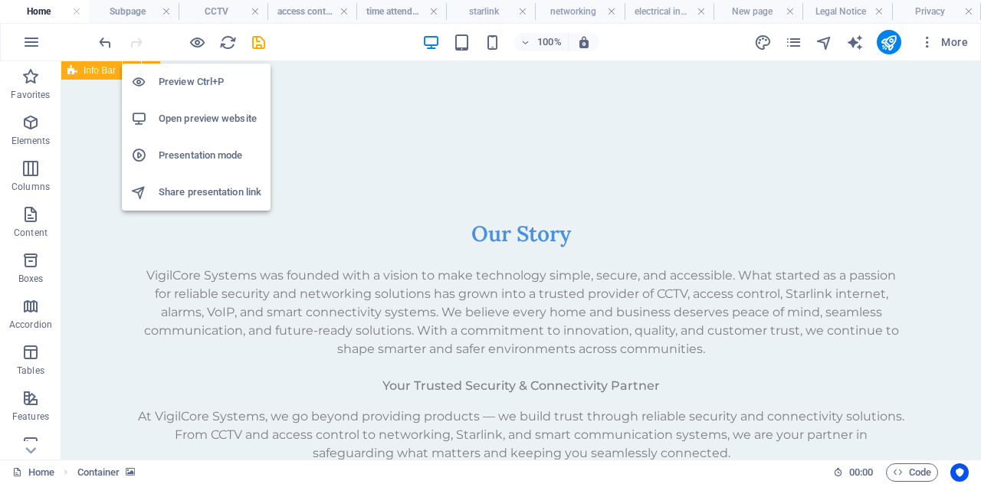
click at [193, 70] on li "Preview Ctrl+P" at bounding box center [196, 82] width 149 height 37
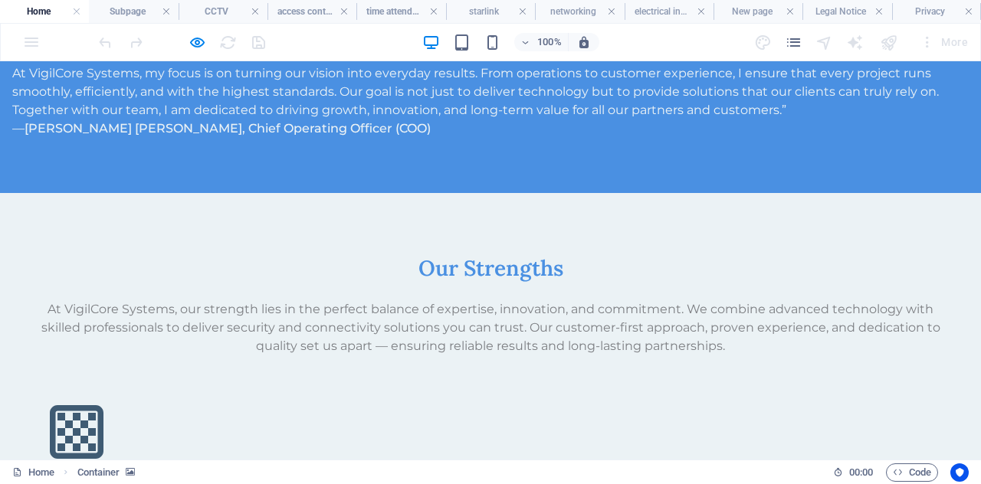
scroll to position [2729, 0]
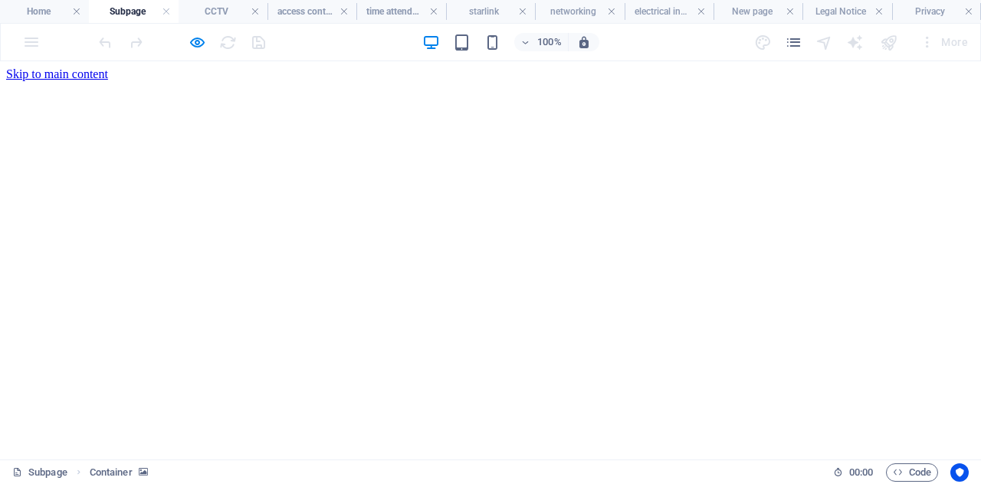
scroll to position [0, 0]
click at [32, 10] on h4 "Home" at bounding box center [44, 11] width 89 height 17
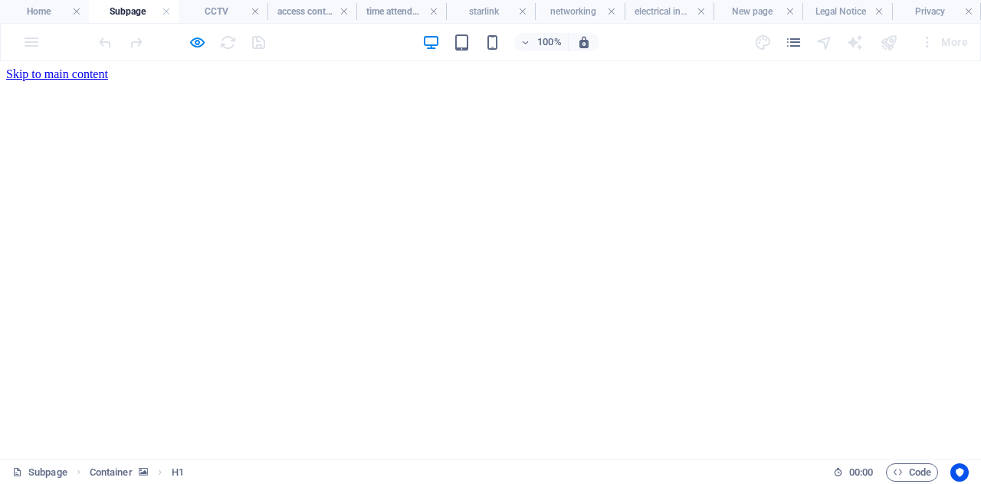
scroll to position [0, 0]
click at [44, 15] on h4 "Home" at bounding box center [44, 11] width 89 height 17
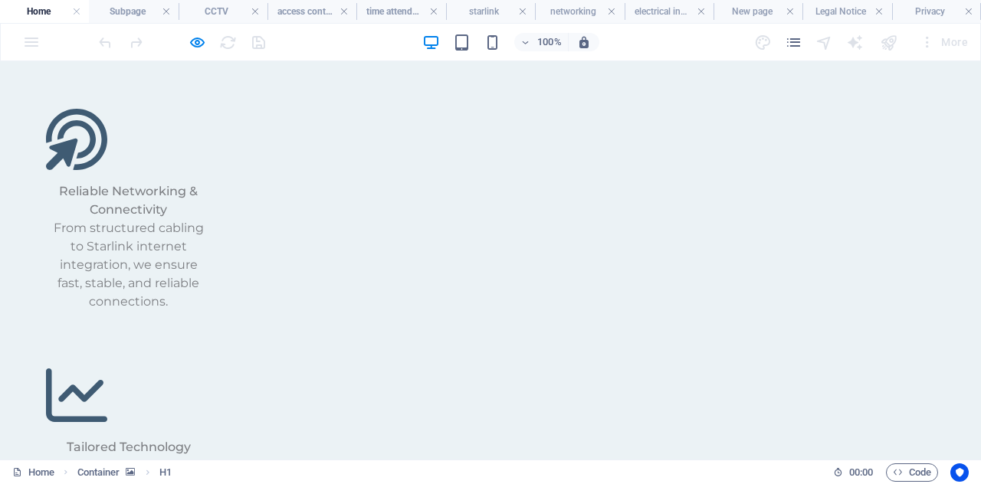
scroll to position [3339, 0]
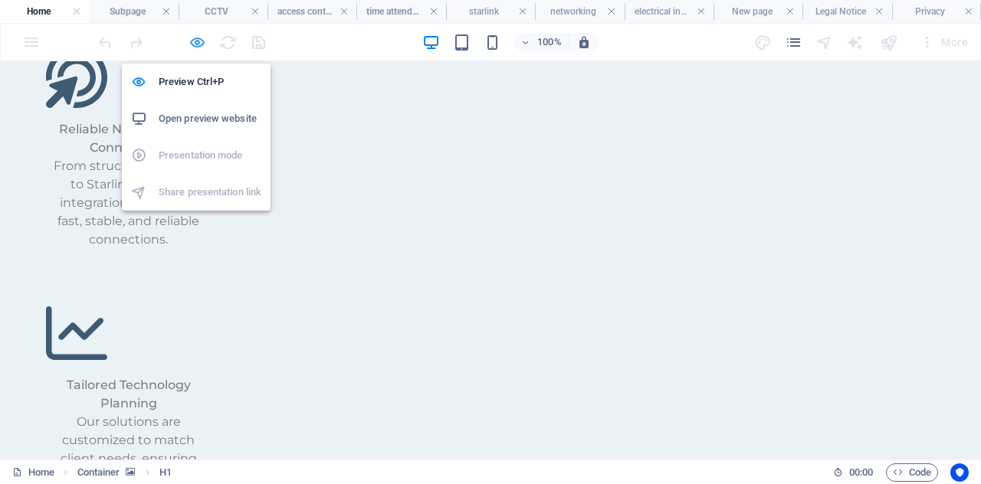
click at [198, 38] on icon "button" at bounding box center [198, 43] width 18 height 18
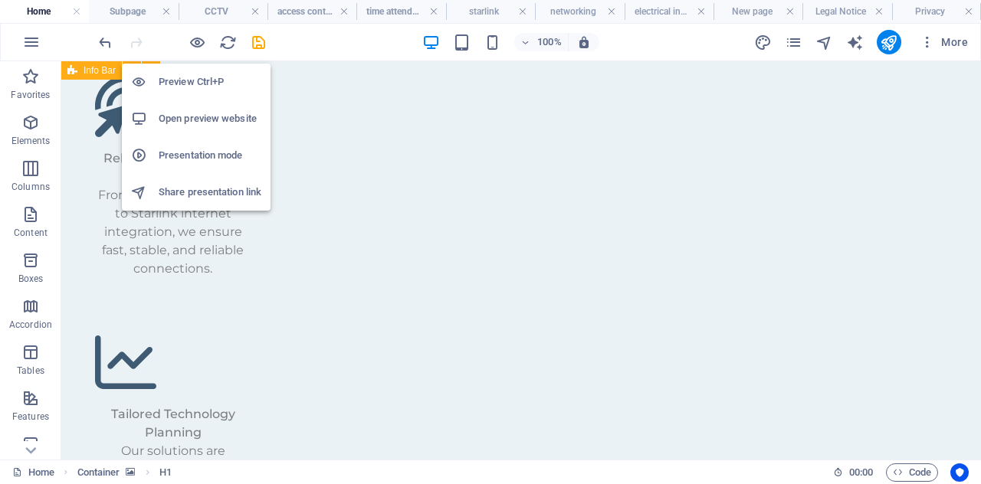
scroll to position [3308, 0]
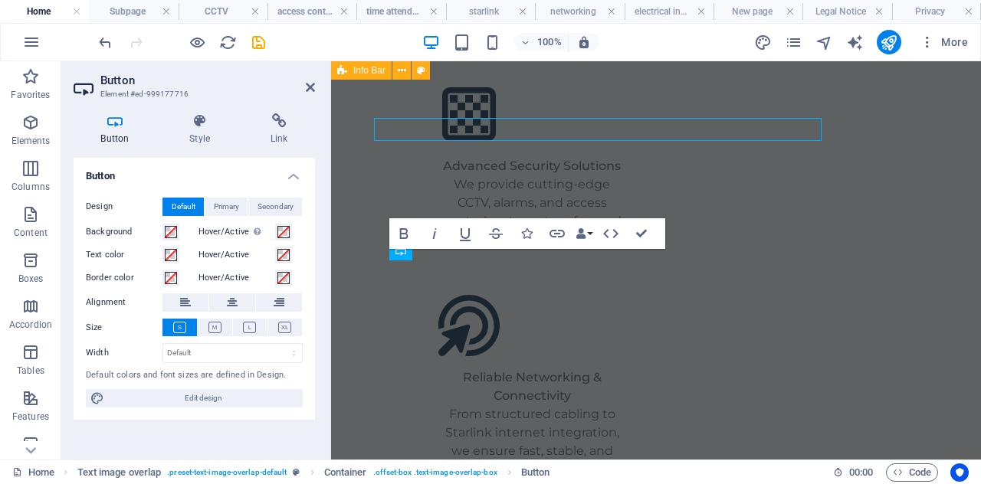
scroll to position [3557, 0]
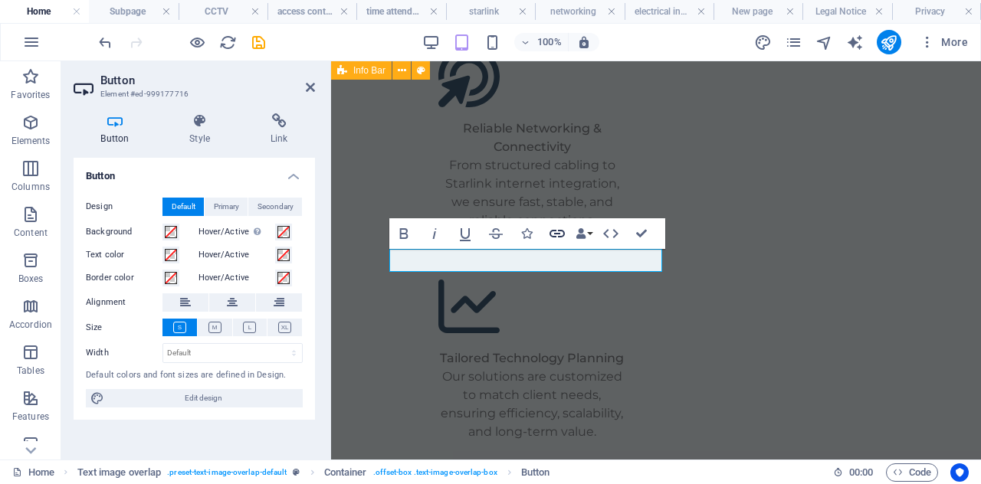
click at [557, 235] on icon "button" at bounding box center [557, 234] width 18 height 18
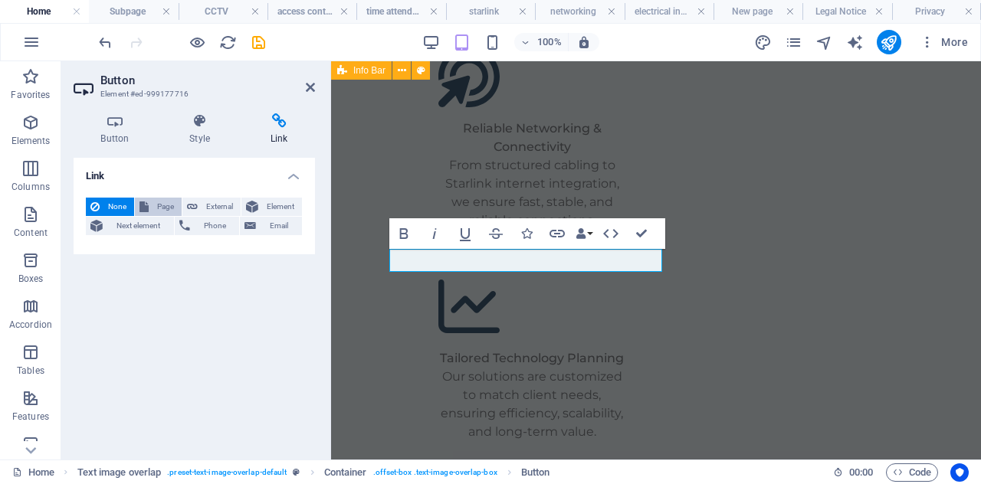
click at [149, 205] on button "Page" at bounding box center [158, 207] width 47 height 18
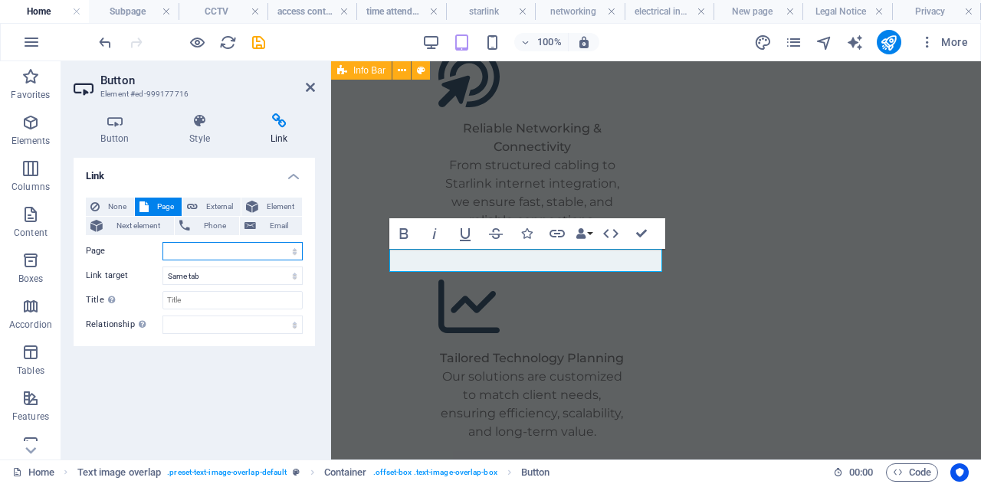
click at [189, 247] on select "Home electric fence CCTV access control time attendance starlink networking ele…" at bounding box center [233, 251] width 140 height 18
select select "2"
click at [163, 242] on select "Home electric fence CCTV access control time attendance starlink networking ele…" at bounding box center [233, 251] width 140 height 18
click at [218, 331] on select "alternate author bookmark external help license next nofollow noreferrer noopen…" at bounding box center [233, 325] width 140 height 18
select select "alternate"
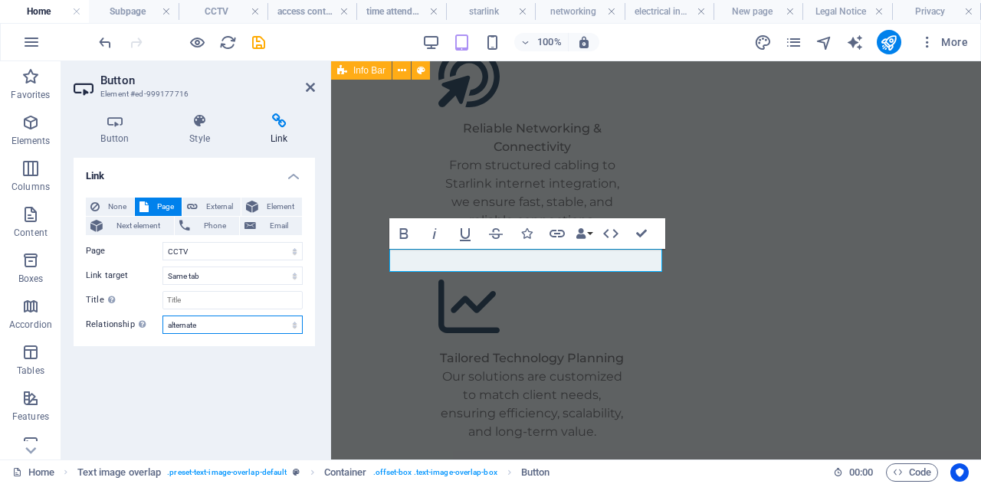
click at [163, 316] on select "alternate author bookmark external help license next nofollow noreferrer noopen…" at bounding box center [233, 325] width 140 height 18
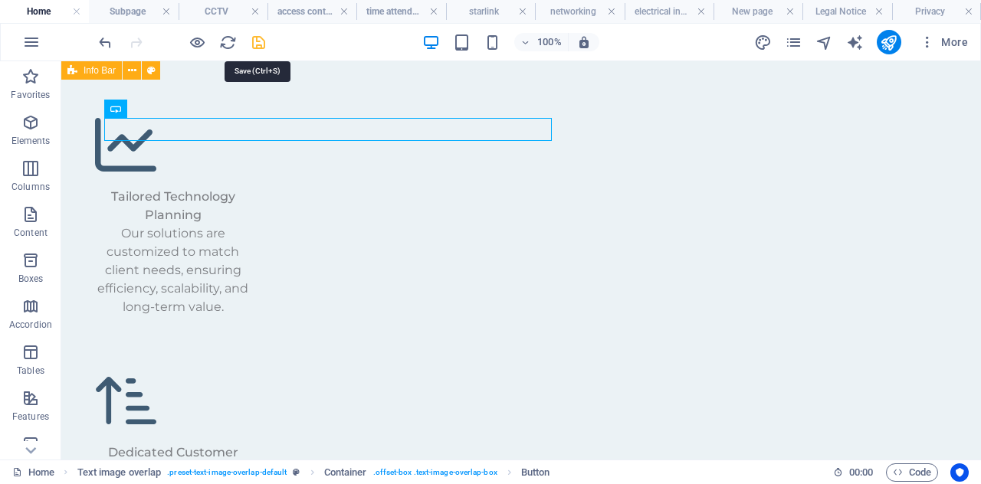
click at [257, 41] on icon "save" at bounding box center [259, 43] width 18 height 18
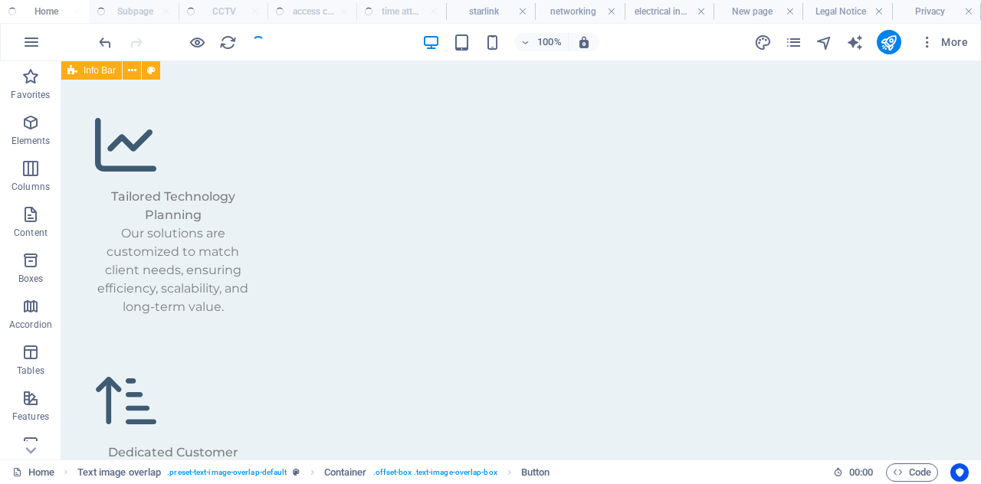
checkbox input "false"
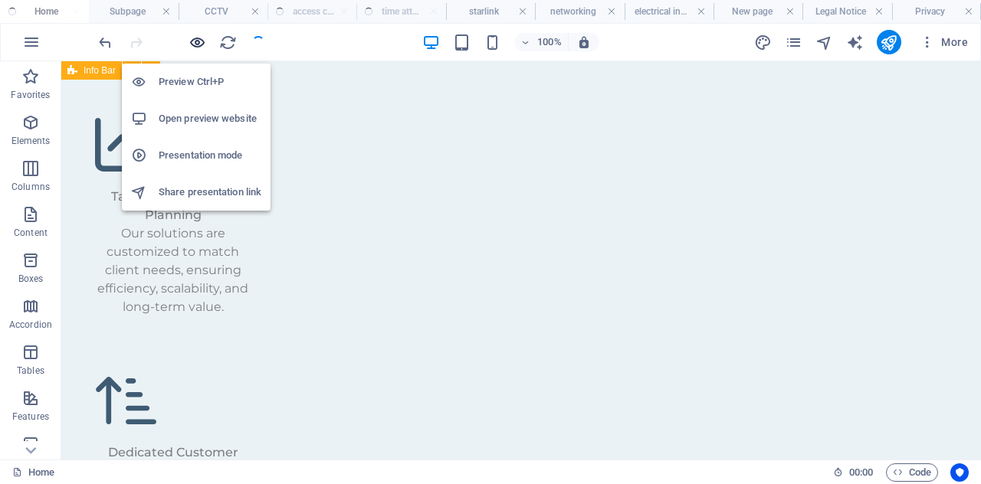
click at [196, 42] on icon "button" at bounding box center [198, 43] width 18 height 18
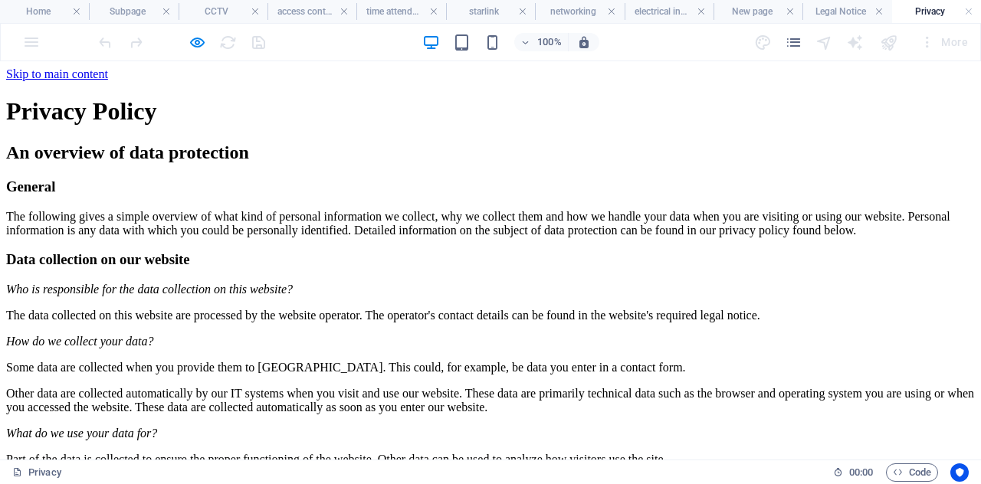
scroll to position [0, 0]
click at [43, 15] on h4 "Home" at bounding box center [44, 11] width 89 height 17
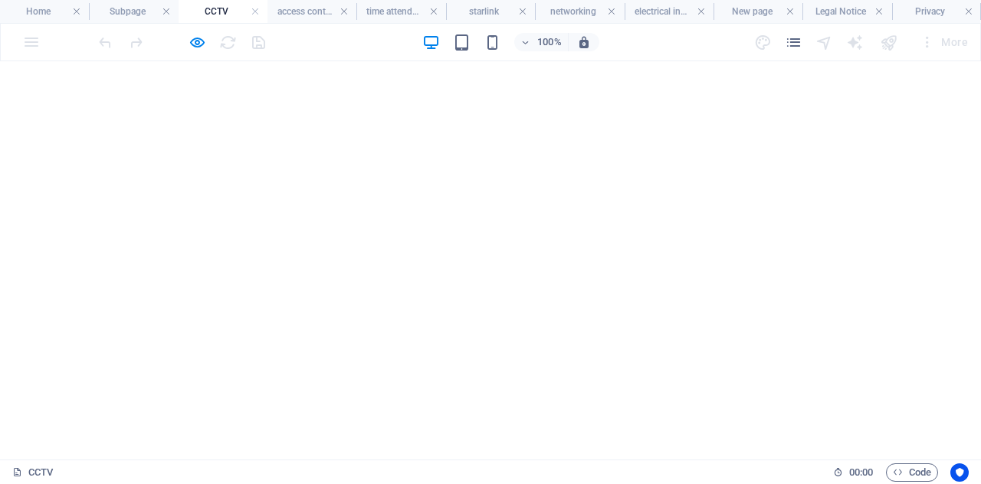
scroll to position [100, 0]
click at [307, 8] on h4 "access control" at bounding box center [312, 11] width 89 height 17
click at [379, 3] on h4 "time attendance" at bounding box center [400, 11] width 89 height 17
click at [476, 16] on h4 "starlink" at bounding box center [490, 11] width 89 height 17
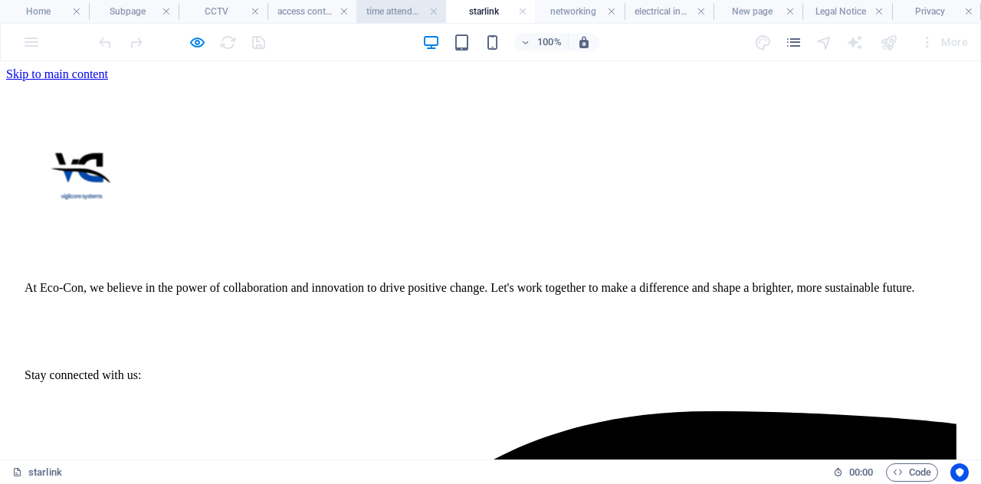
click at [390, 15] on h4 "time attendance" at bounding box center [400, 11] width 89 height 17
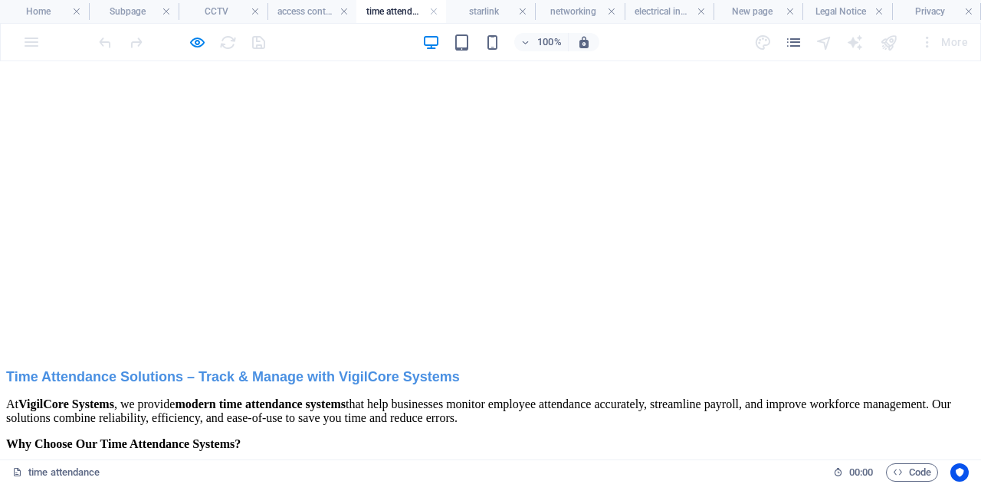
scroll to position [622, 0]
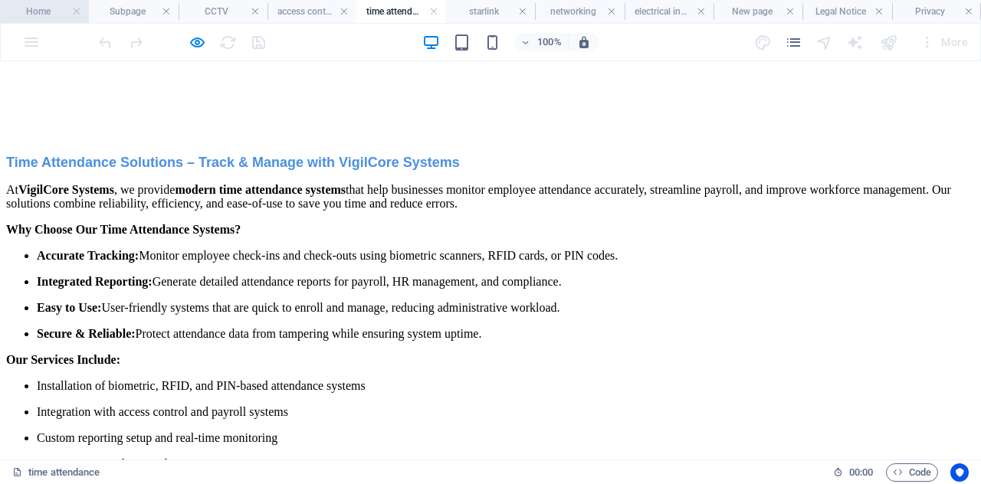
click at [38, 11] on h4 "Home" at bounding box center [44, 11] width 89 height 17
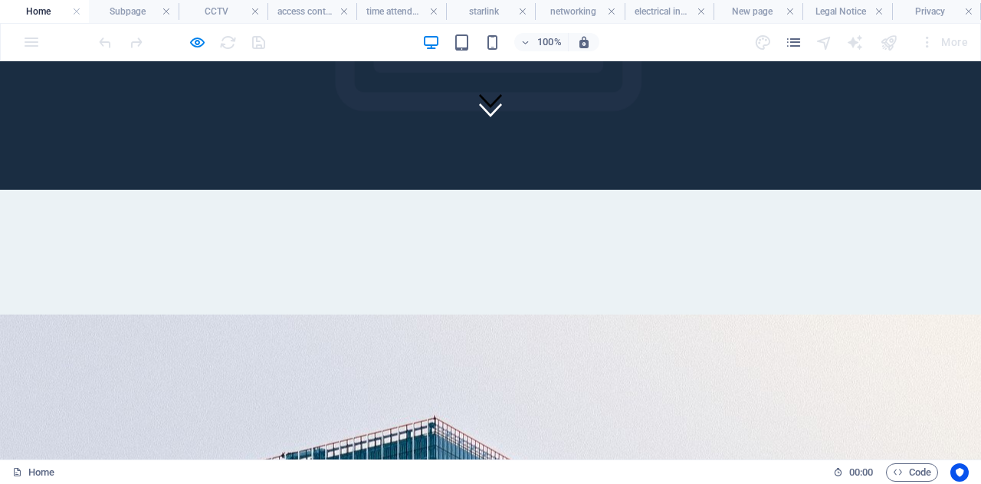
scroll to position [0, 0]
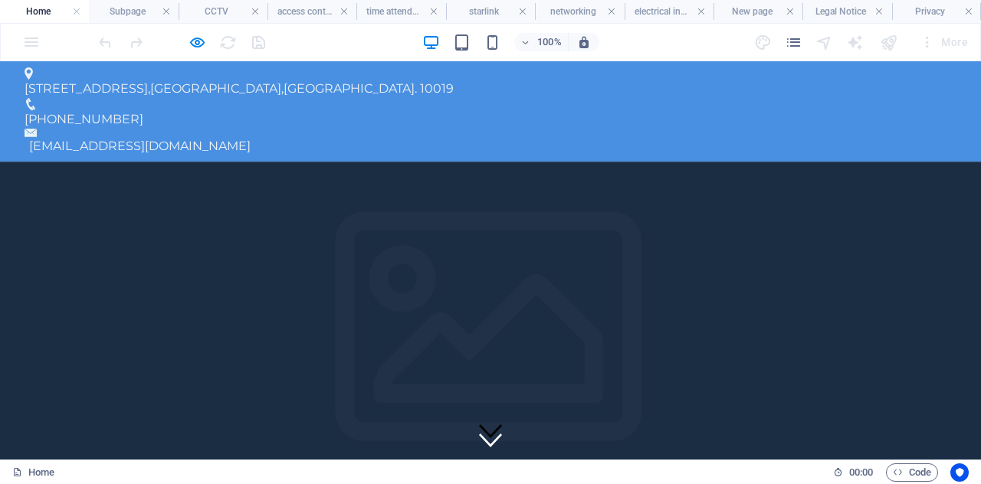
click at [330, 77] on div "1601 Broadway , Nairobi,kenya. 10019 +254 700 060454 info@vigilcoresystems.co.ke" at bounding box center [490, 111] width 981 height 100
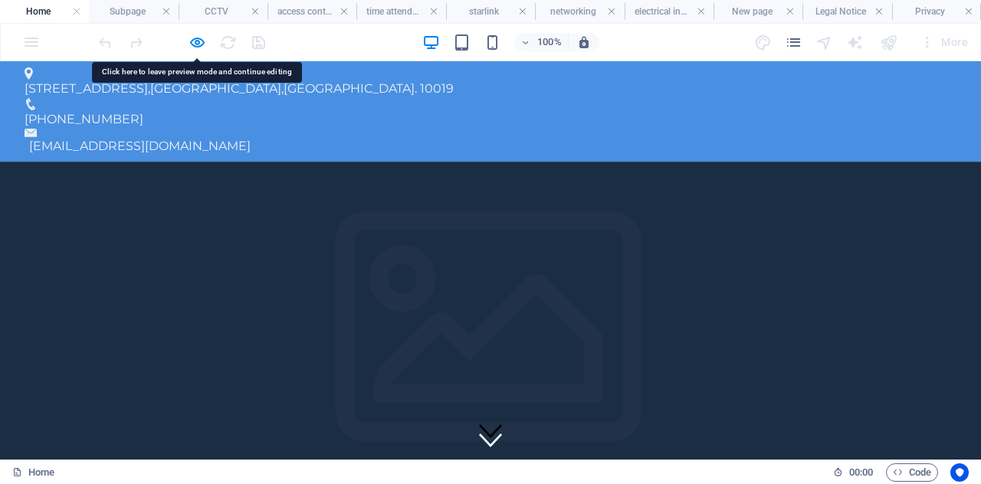
click at [143, 112] on span "[PHONE_NUMBER]" at bounding box center [84, 119] width 119 height 15
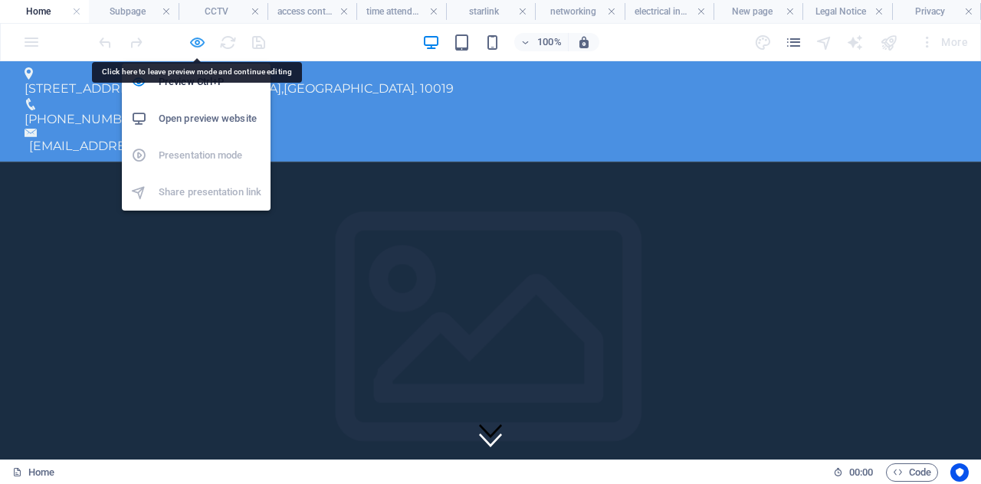
click at [193, 42] on icon "button" at bounding box center [198, 43] width 18 height 18
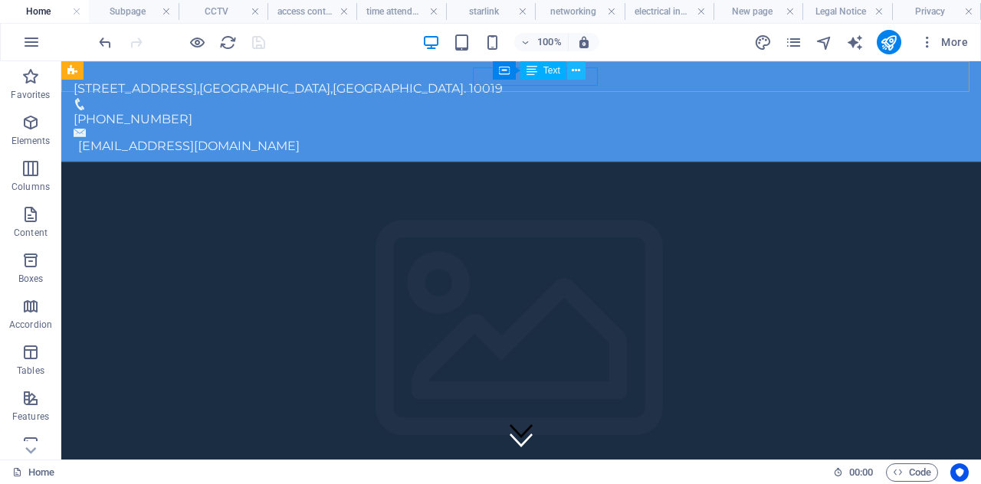
click at [574, 74] on icon at bounding box center [576, 71] width 8 height 16
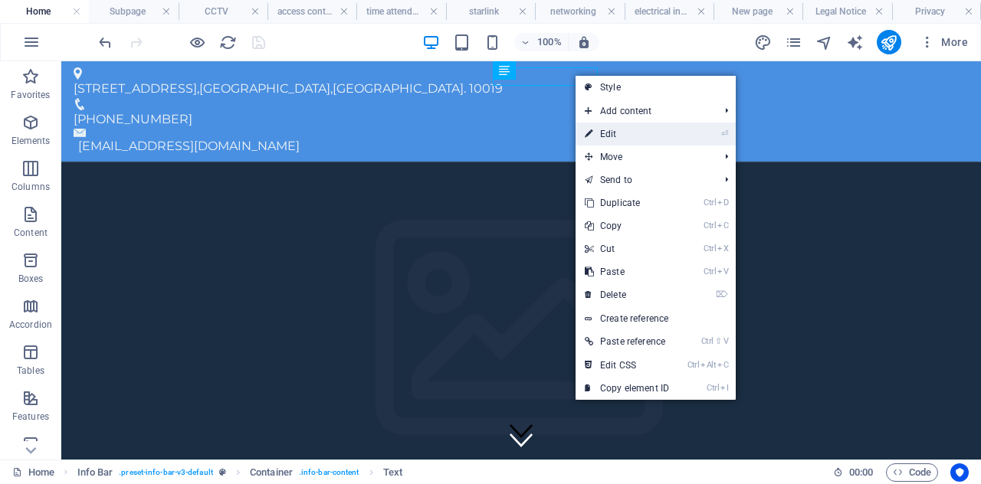
click at [618, 123] on link "⏎ Edit" at bounding box center [627, 134] width 103 height 23
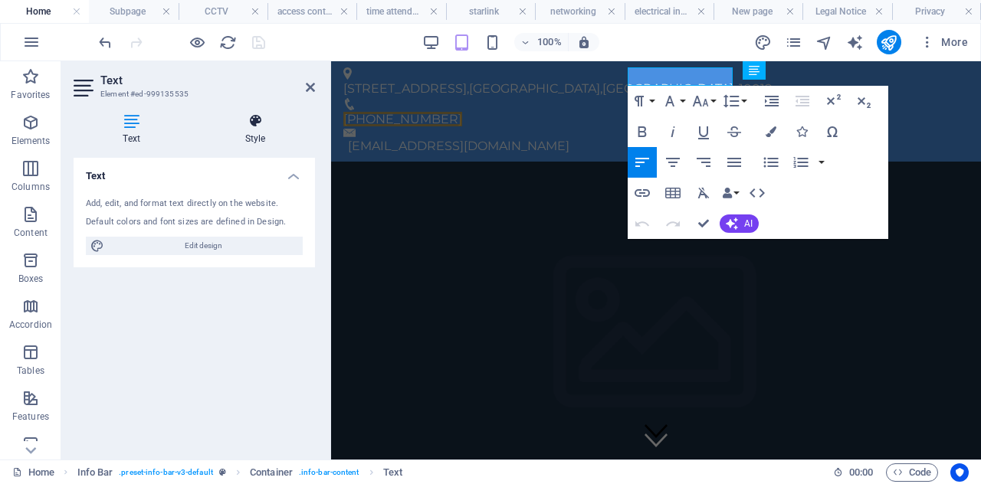
click at [255, 134] on h4 "Style" at bounding box center [255, 129] width 120 height 32
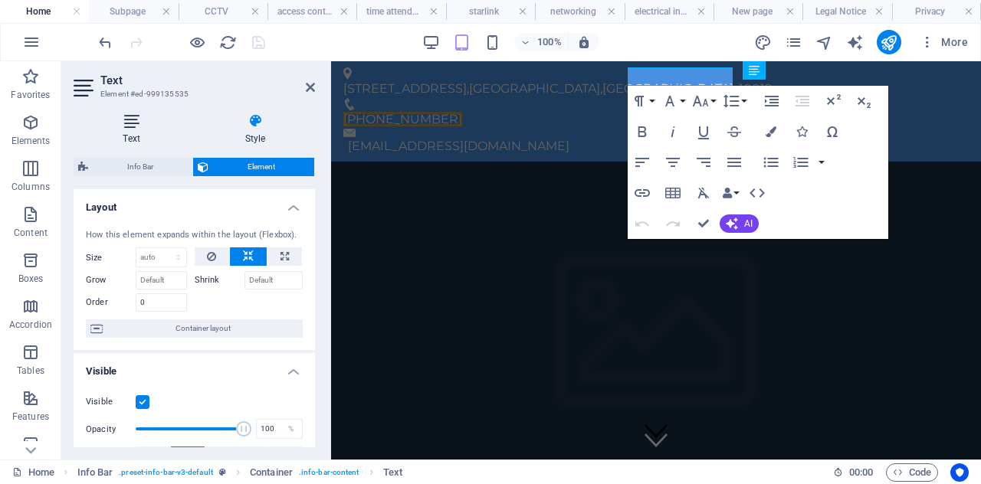
click at [139, 130] on h4 "Text" at bounding box center [135, 129] width 122 height 32
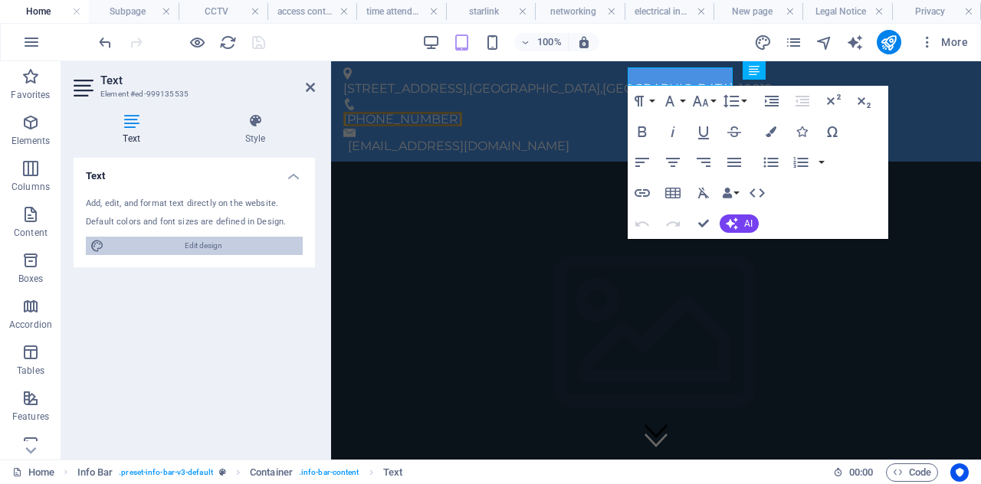
click at [178, 244] on span "Edit design" at bounding box center [203, 246] width 189 height 18
select select "px"
select select "400"
select select "px"
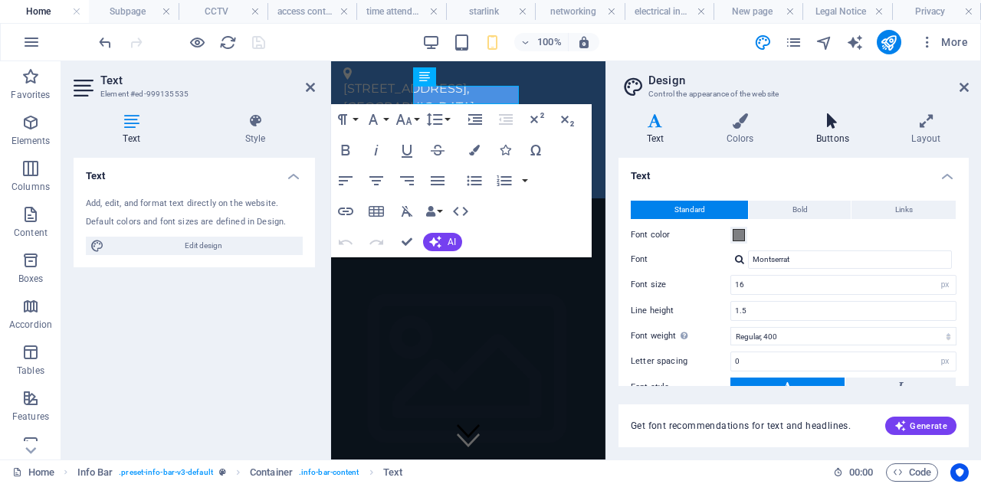
click at [843, 130] on h4 "Buttons" at bounding box center [835, 129] width 95 height 32
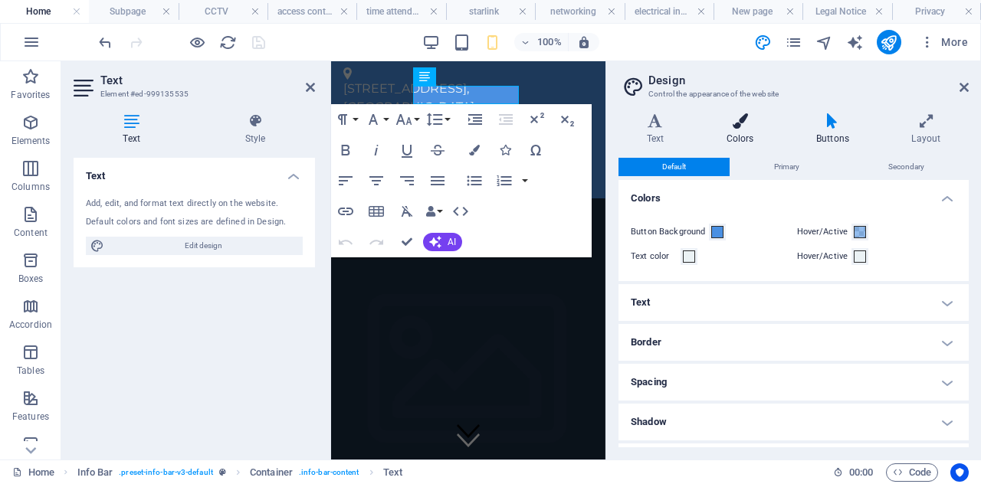
click at [760, 131] on h4 "Colors" at bounding box center [743, 129] width 90 height 32
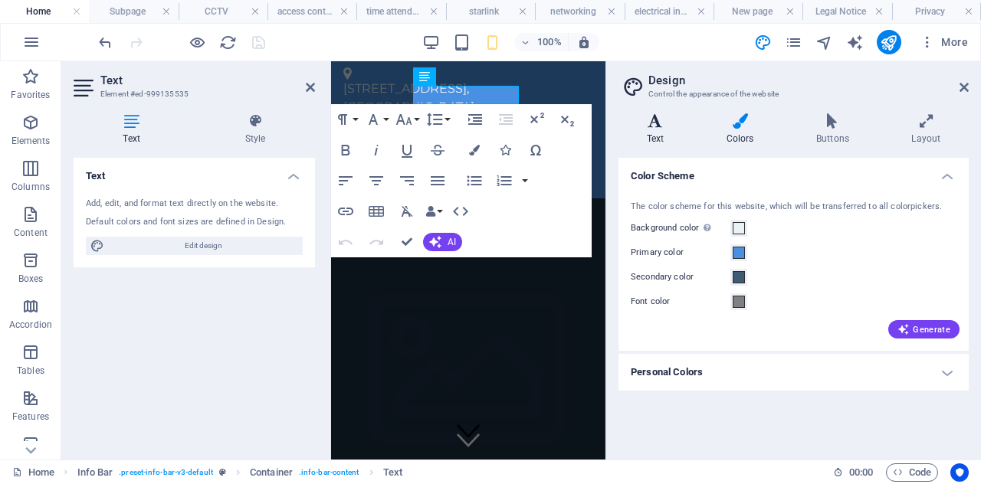
click at [660, 136] on h4 "Text" at bounding box center [659, 129] width 80 height 32
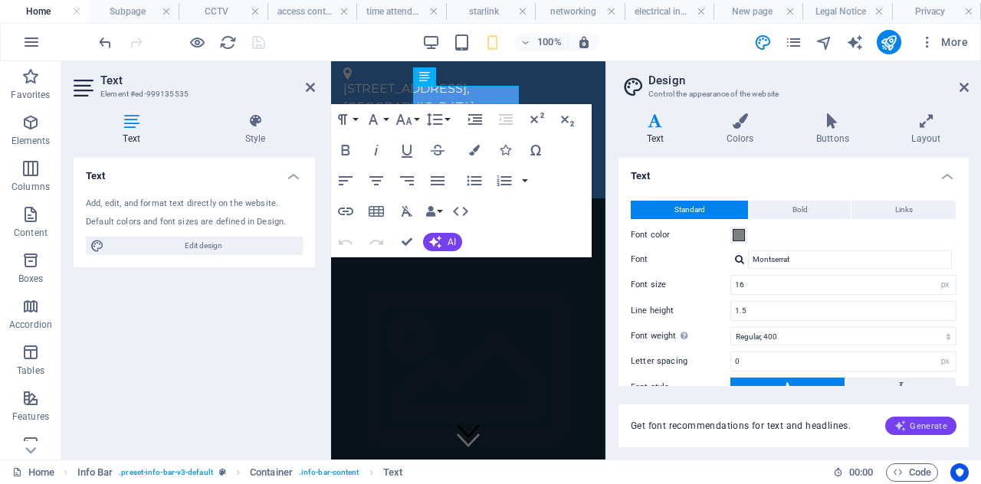
click at [907, 431] on icon "button" at bounding box center [901, 426] width 12 height 12
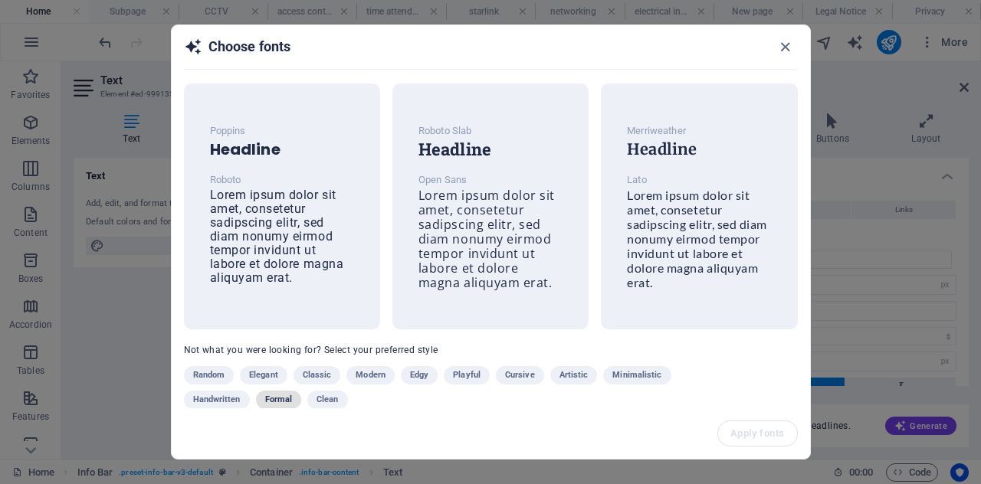
click at [280, 397] on span "Formal" at bounding box center [279, 400] width 28 height 18
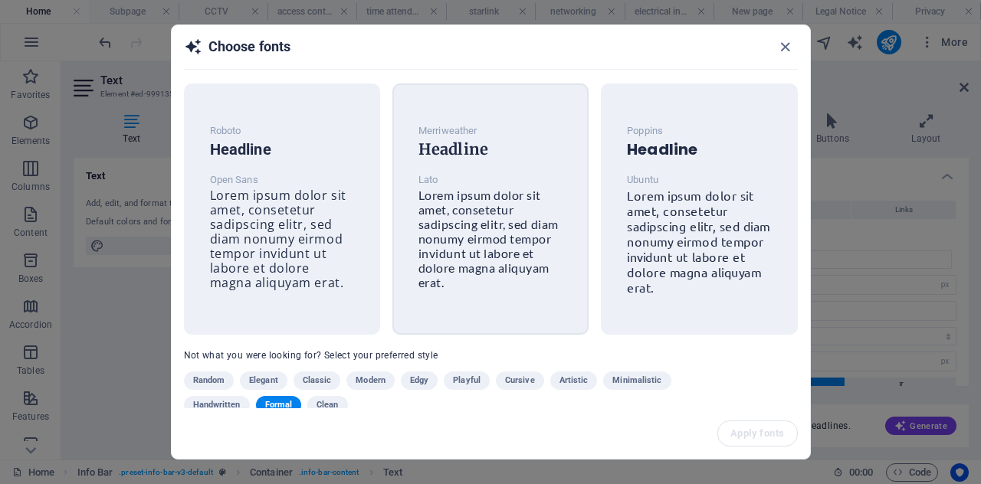
click at [517, 244] on span "Lorem ipsum dolor sit amet, consetetur sadipscing elitr, sed diam nonumy eirmod…" at bounding box center [489, 239] width 140 height 102
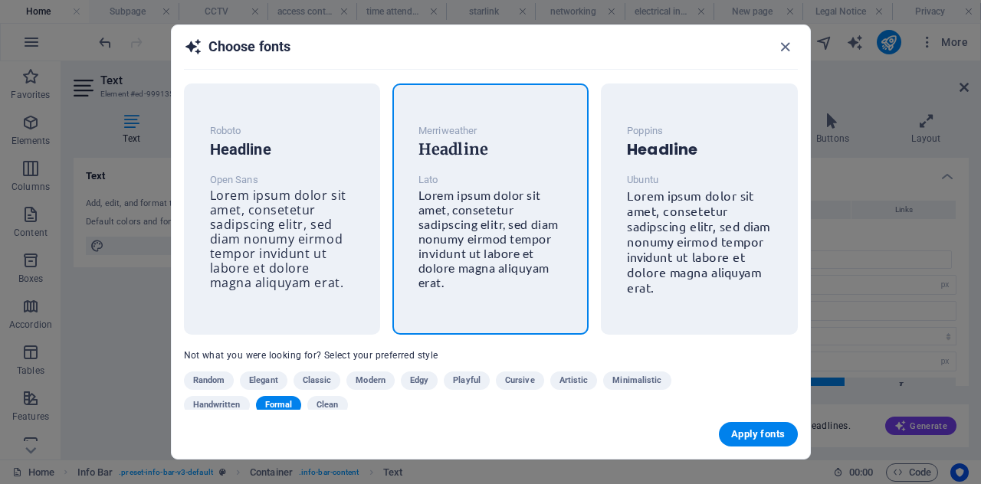
click at [758, 421] on div "Apply fonts" at bounding box center [491, 434] width 639 height 49
click at [756, 428] on button "Apply fonts" at bounding box center [758, 434] width 78 height 25
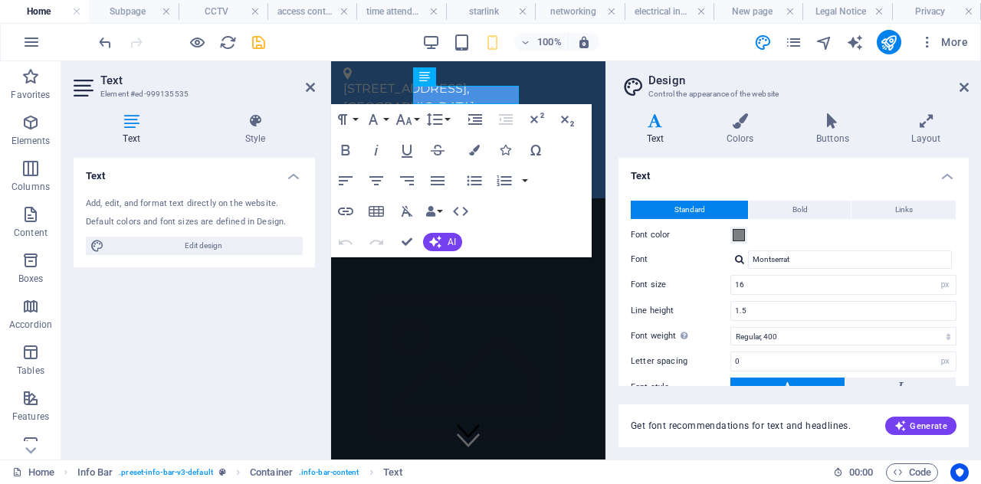
type input "Lato"
type input "1.7"
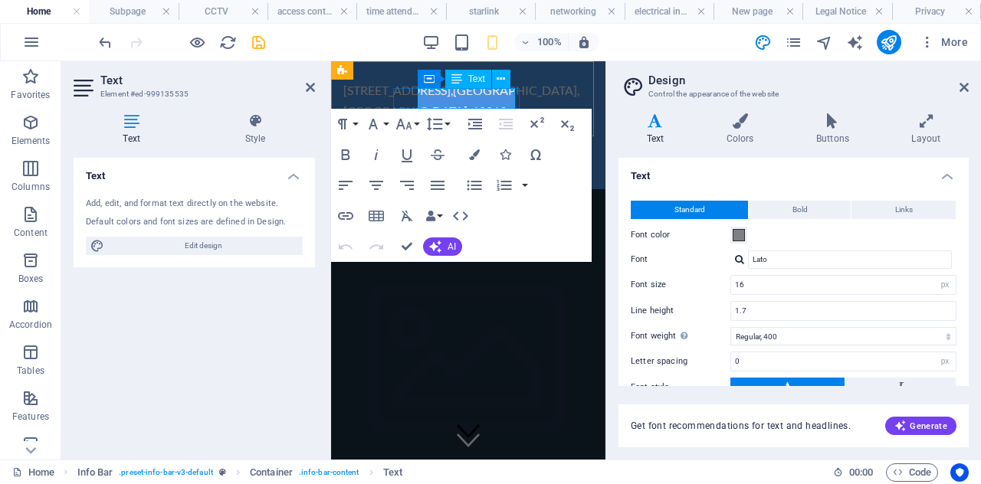
drag, startPoint x: 501, startPoint y: 97, endPoint x: 837, endPoint y: 141, distance: 338.7
click at [455, 136] on span "[PHONE_NUMBER]" at bounding box center [401, 143] width 107 height 15
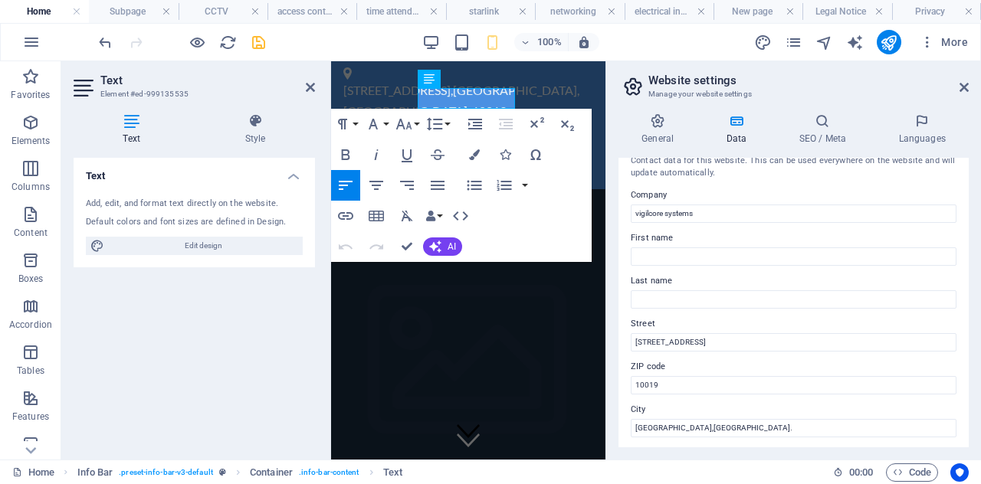
scroll to position [18, 0]
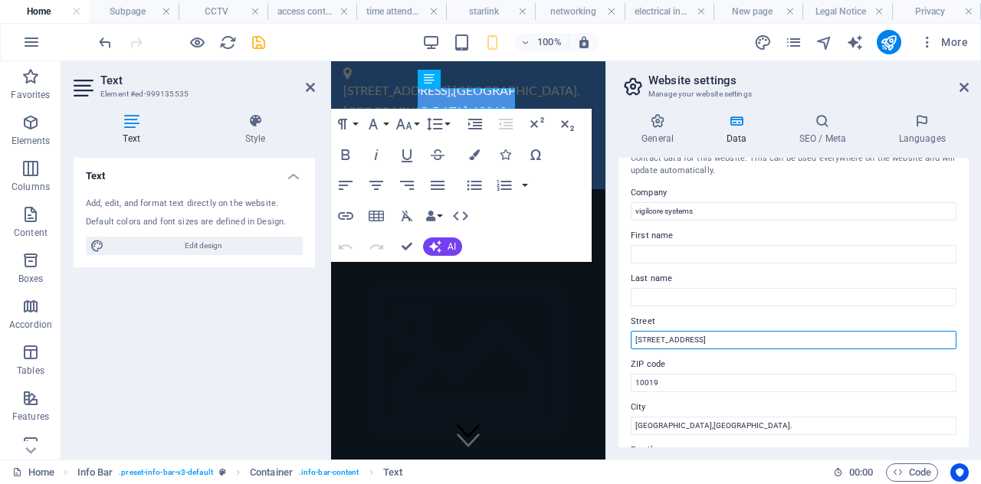
click at [690, 333] on input "[STREET_ADDRESS]" at bounding box center [794, 340] width 326 height 18
type input "1"
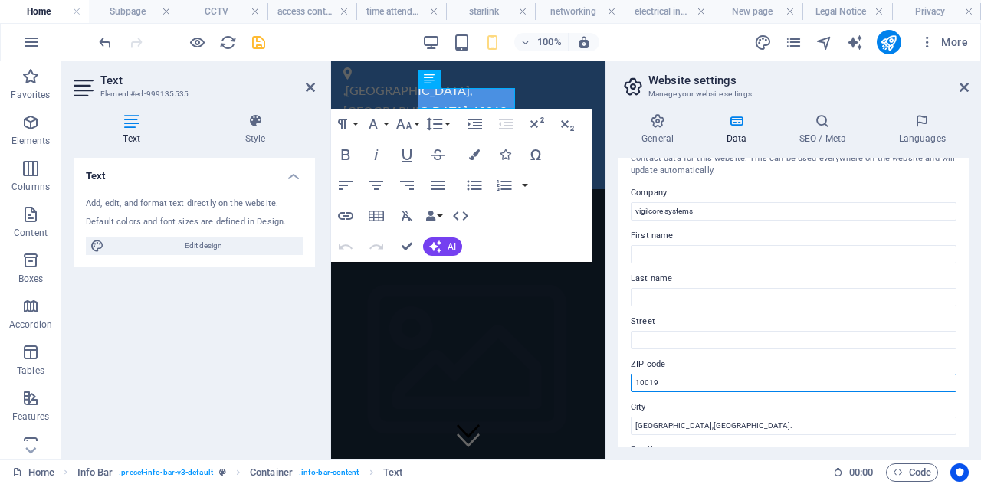
click at [658, 389] on input "10019" at bounding box center [794, 383] width 326 height 18
type input "1"
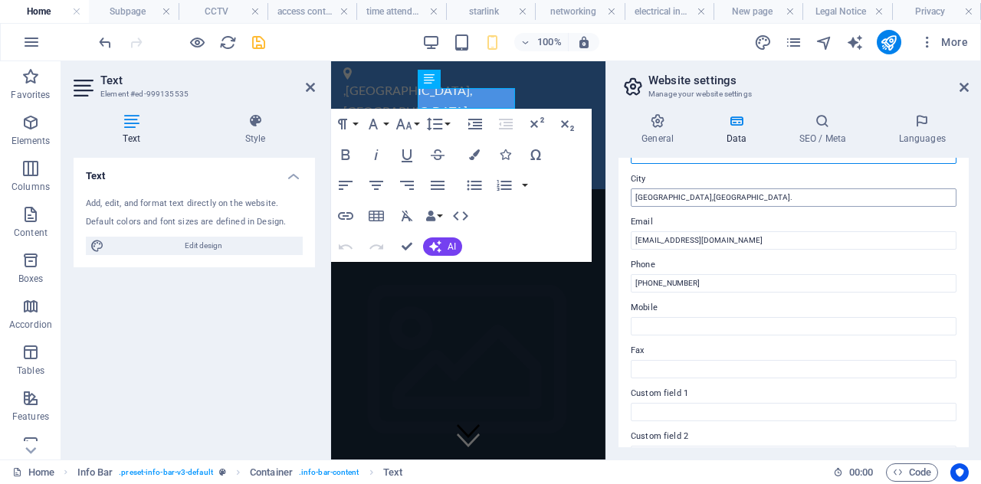
scroll to position [343, 0]
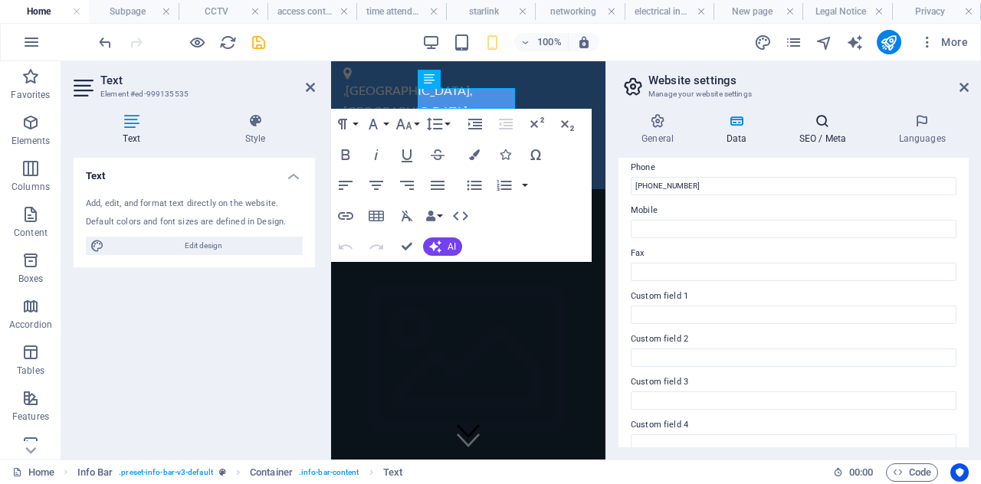
click at [823, 135] on h4 "SEO / Meta" at bounding box center [826, 129] width 100 height 32
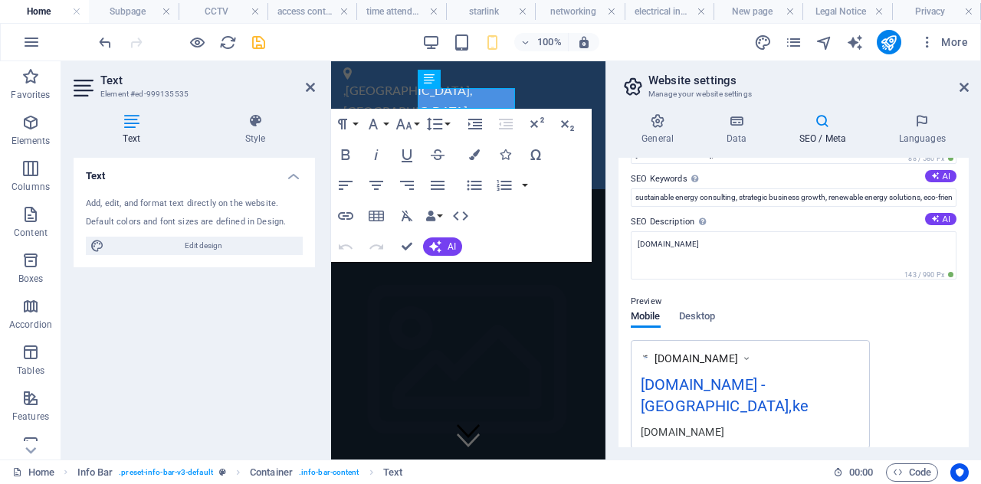
scroll to position [84, 0]
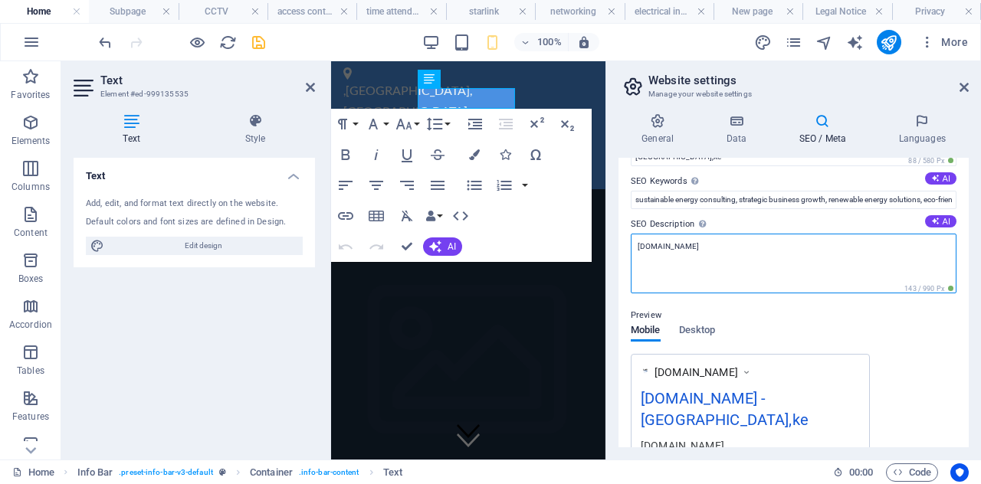
drag, startPoint x: 722, startPoint y: 255, endPoint x: 616, endPoint y: 238, distance: 107.9
click at [616, 238] on div "General Data SEO / Meta Languages Website name vigilcore systems Logo Drag file…" at bounding box center [793, 280] width 375 height 359
paste textarea "VigilCore Systems provides professional CCTV, access control, time attendance, …"
type textarea "VigilCore Systems provides professional CCTV, access control, time attendance, …"
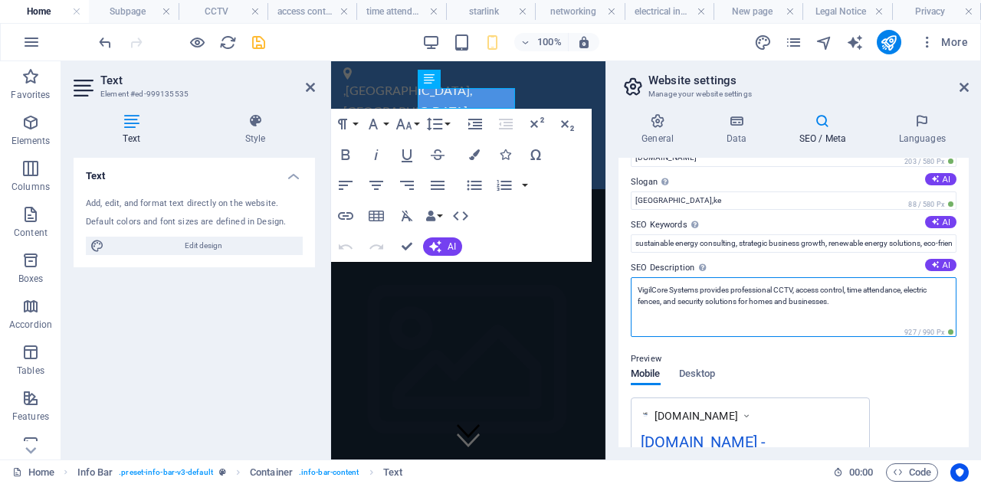
scroll to position [0, 0]
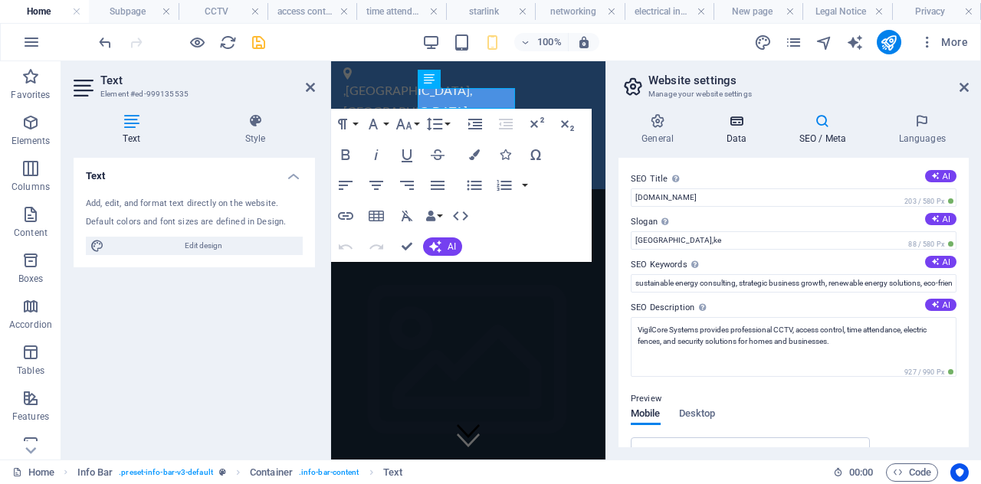
click at [740, 139] on h4 "Data" at bounding box center [739, 129] width 73 height 32
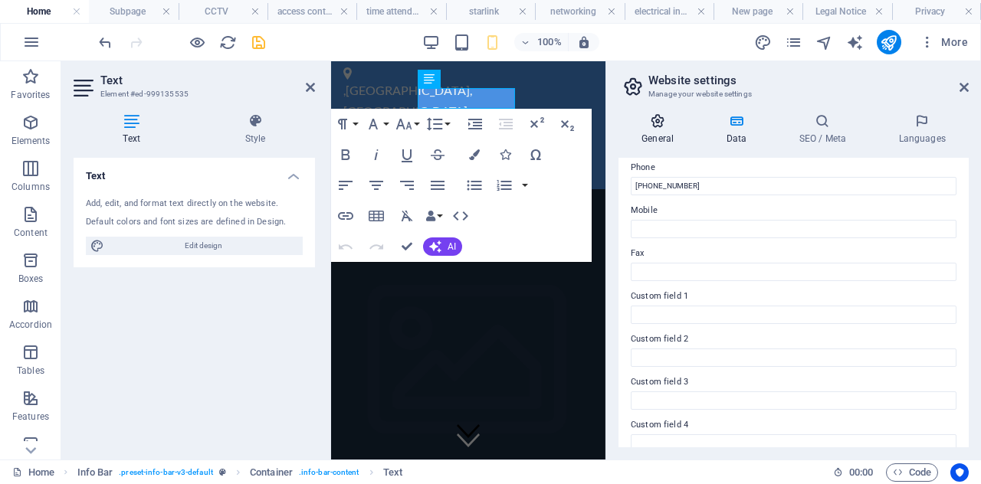
click at [678, 132] on h4 "General" at bounding box center [661, 129] width 84 height 32
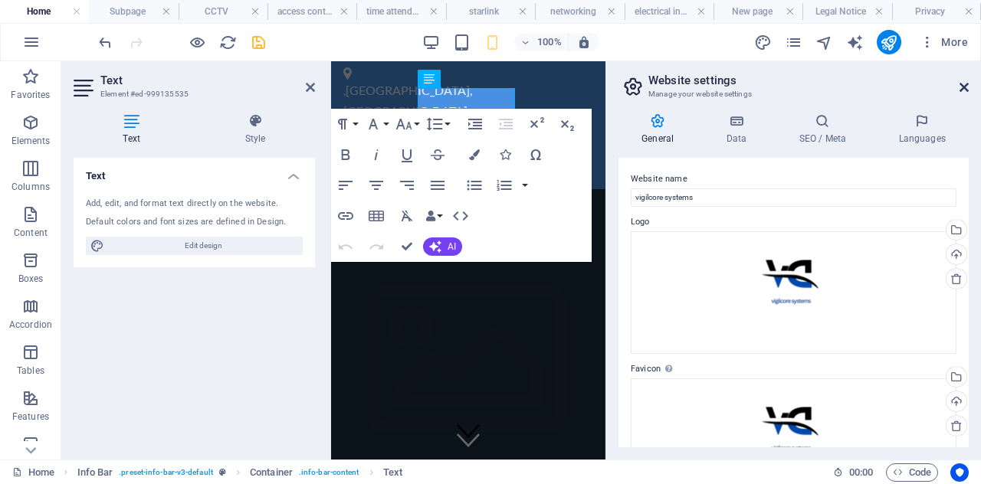
click at [963, 85] on icon at bounding box center [964, 87] width 9 height 12
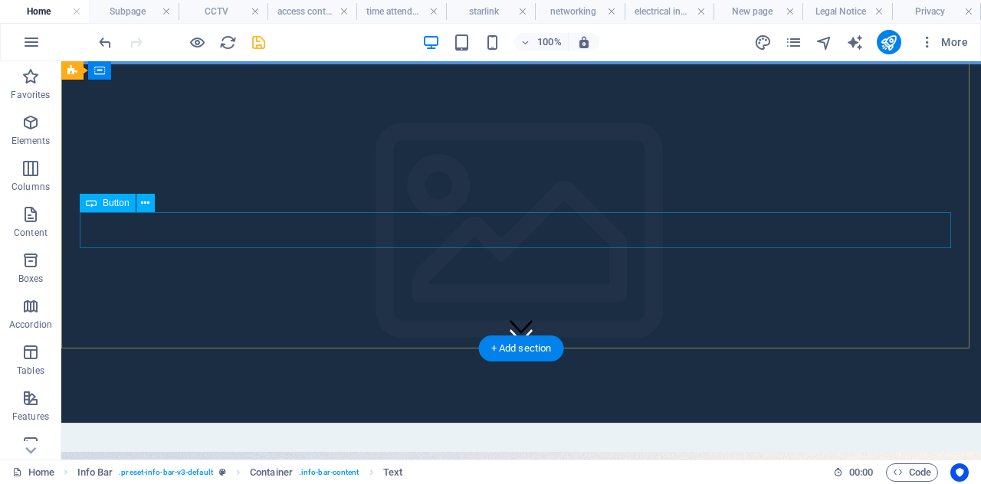
scroll to position [106, 0]
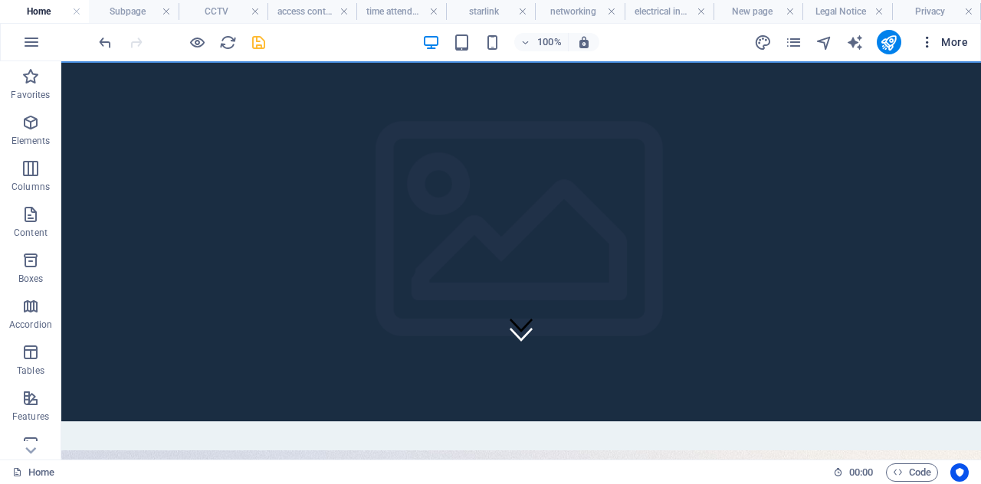
click at [921, 42] on icon "button" at bounding box center [927, 41] width 15 height 15
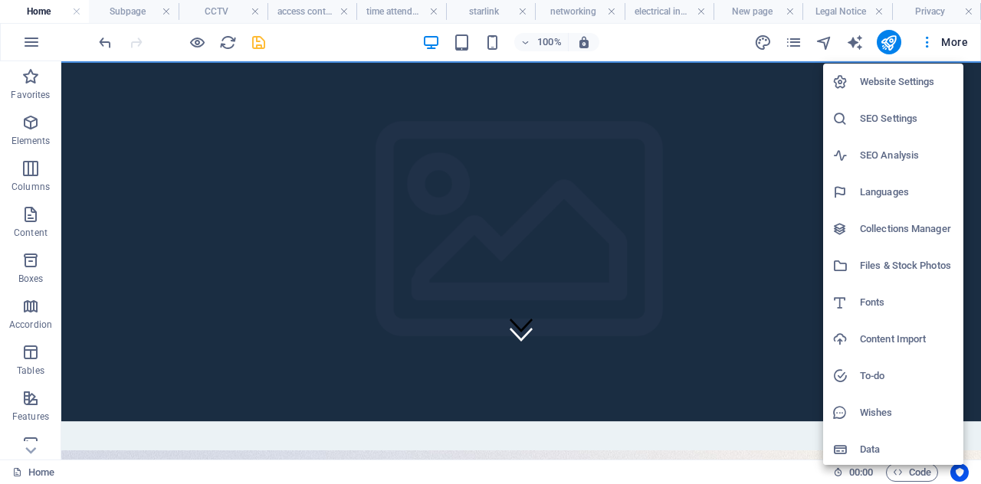
click at [892, 35] on div at bounding box center [490, 242] width 981 height 484
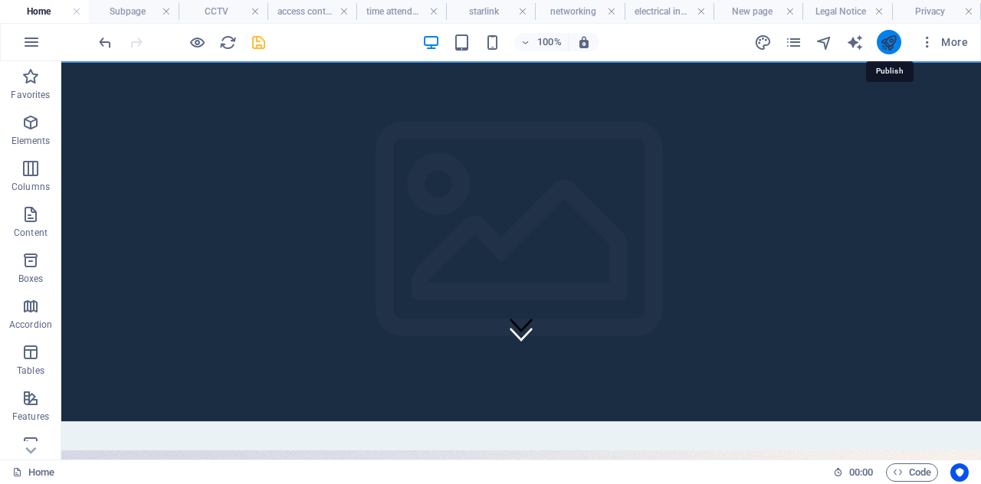
click at [891, 42] on icon "publish" at bounding box center [889, 43] width 18 height 18
drag, startPoint x: 891, startPoint y: 42, endPoint x: 829, endPoint y: 23, distance: 64.3
click at [891, 42] on icon "publish" at bounding box center [889, 43] width 18 height 18
checkbox input "false"
drag, startPoint x: 883, startPoint y: 41, endPoint x: 885, endPoint y: 61, distance: 20.8
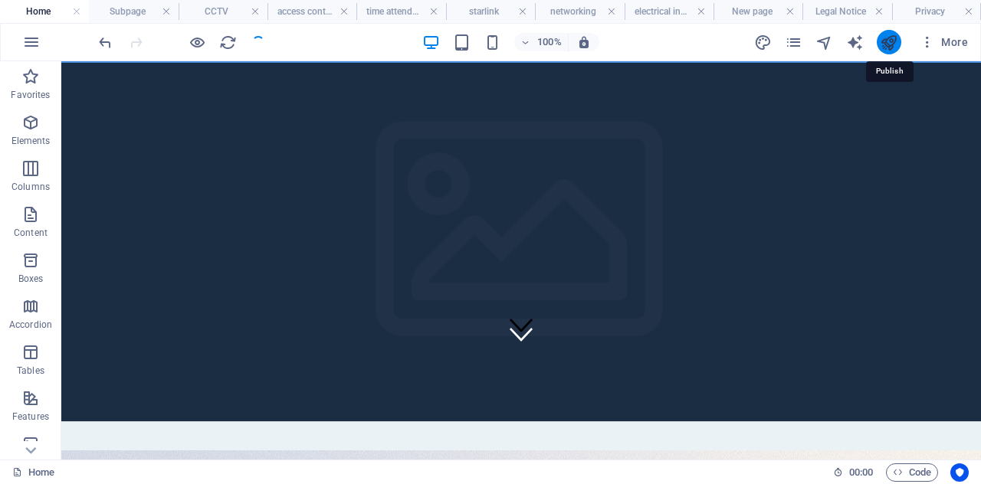
click at [883, 41] on icon "publish" at bounding box center [889, 43] width 18 height 18
click at [892, 46] on icon "publish" at bounding box center [889, 43] width 18 height 18
